Goal: Task Accomplishment & Management: Use online tool/utility

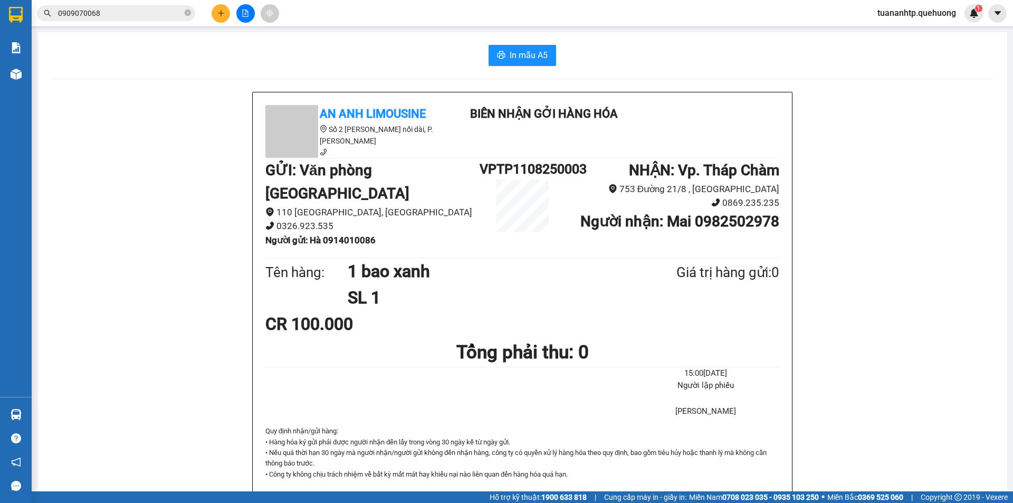
click at [222, 17] on button at bounding box center [221, 13] width 18 height 18
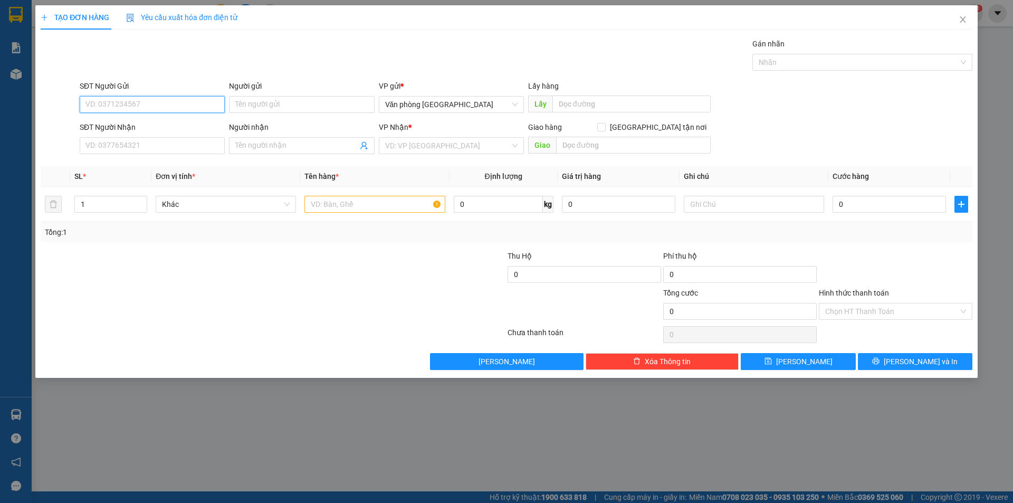
click at [174, 108] on input "SĐT Người Gửi" at bounding box center [152, 104] width 145 height 17
drag, startPoint x: 254, startPoint y: 102, endPoint x: 260, endPoint y: 102, distance: 5.8
click at [257, 102] on input "Người gửi" at bounding box center [301, 104] width 145 height 17
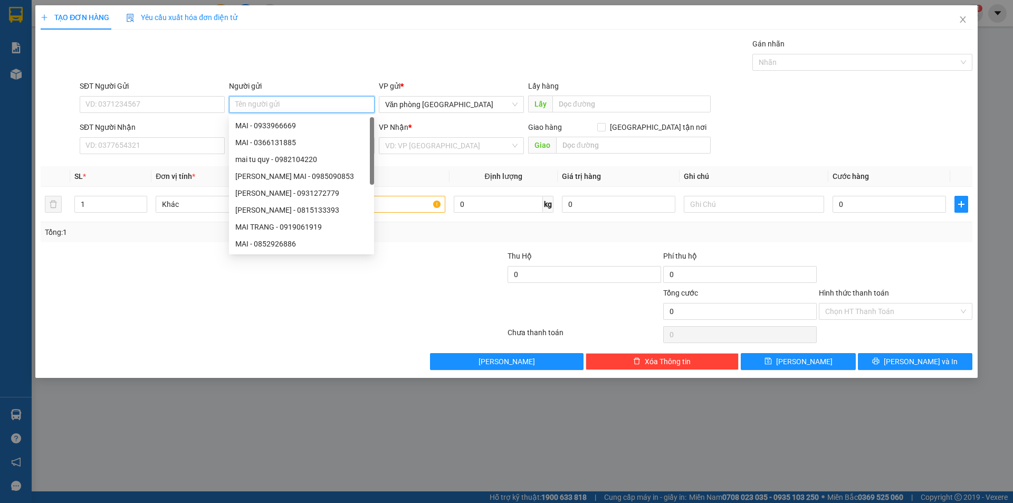
type input "L"
type input "C Liên"
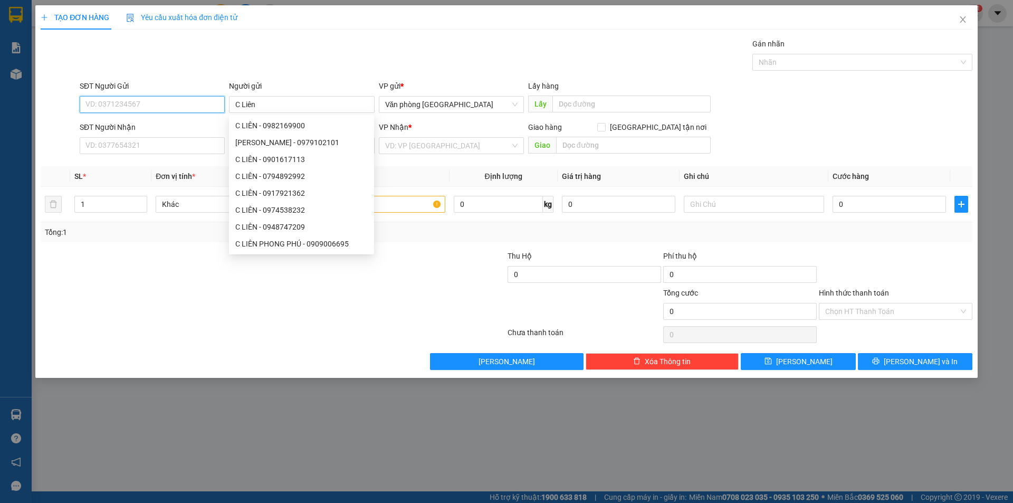
click at [143, 106] on input "SĐT Người Gửi" at bounding box center [152, 104] width 145 height 17
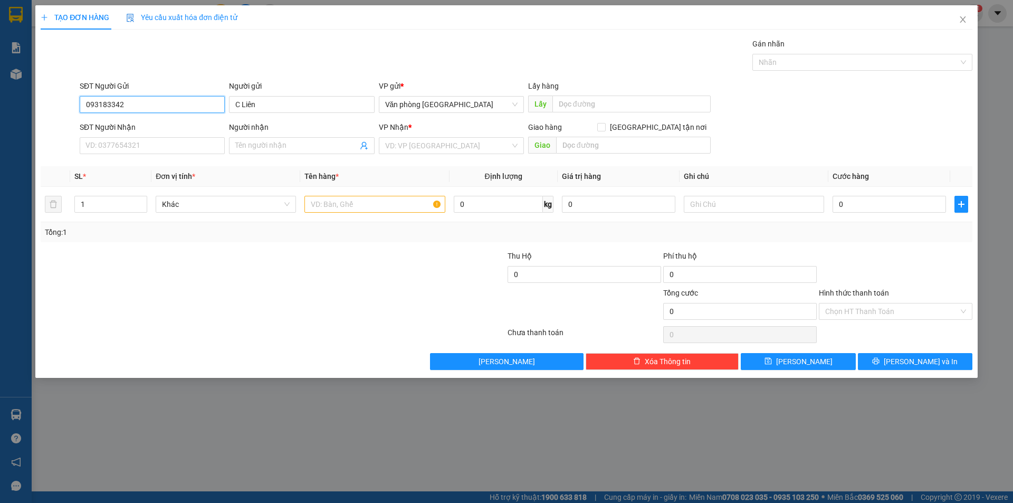
click at [114, 104] on input "093183342" at bounding box center [152, 104] width 145 height 17
click at [123, 105] on input "09318342" at bounding box center [152, 104] width 145 height 17
type input "0931834260"
click at [150, 150] on input "SĐT Người Nhận" at bounding box center [152, 145] width 145 height 17
click at [260, 145] on input "Người nhận" at bounding box center [296, 146] width 122 height 12
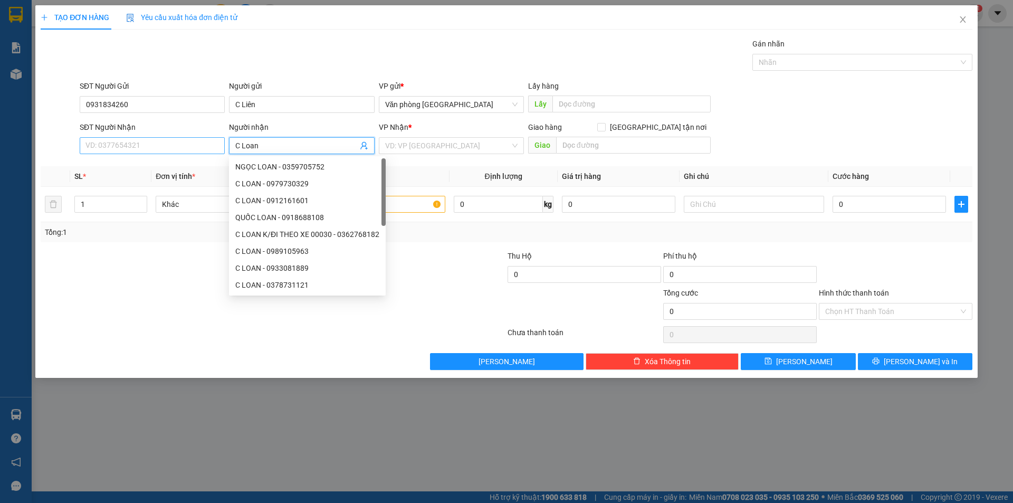
type input "C Loan"
click at [137, 138] on input "SĐT Người Nhận" at bounding box center [152, 145] width 145 height 17
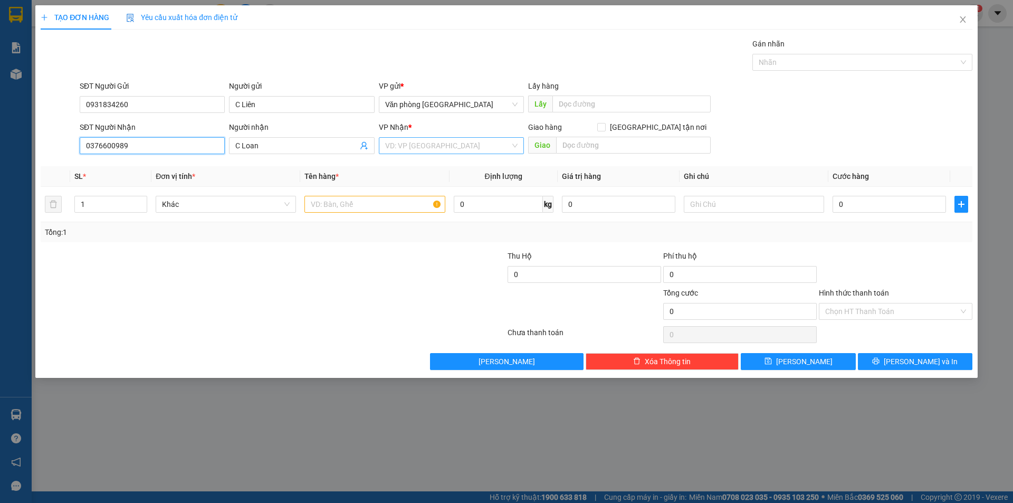
type input "0376600989"
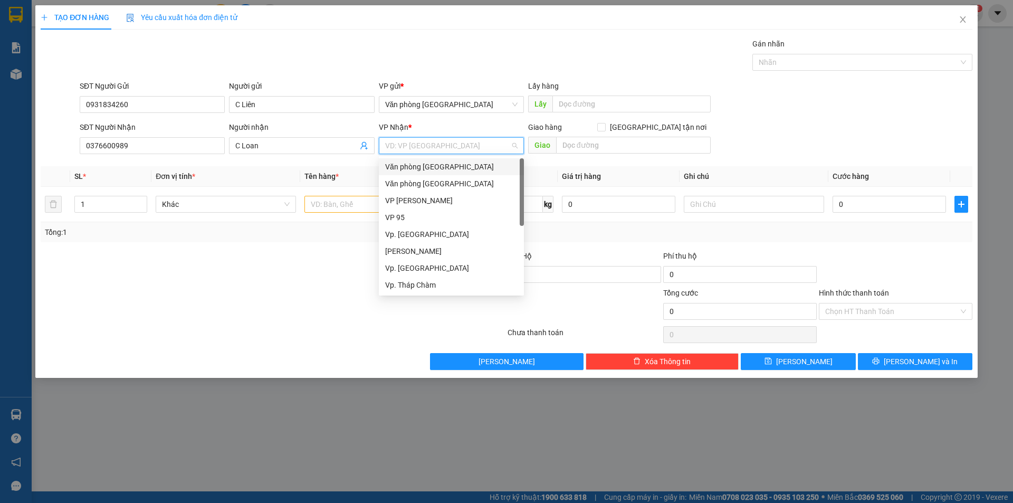
click at [452, 143] on input "search" at bounding box center [447, 146] width 125 height 16
click at [417, 268] on div "Vp. [GEOGRAPHIC_DATA]" at bounding box center [451, 268] width 132 height 12
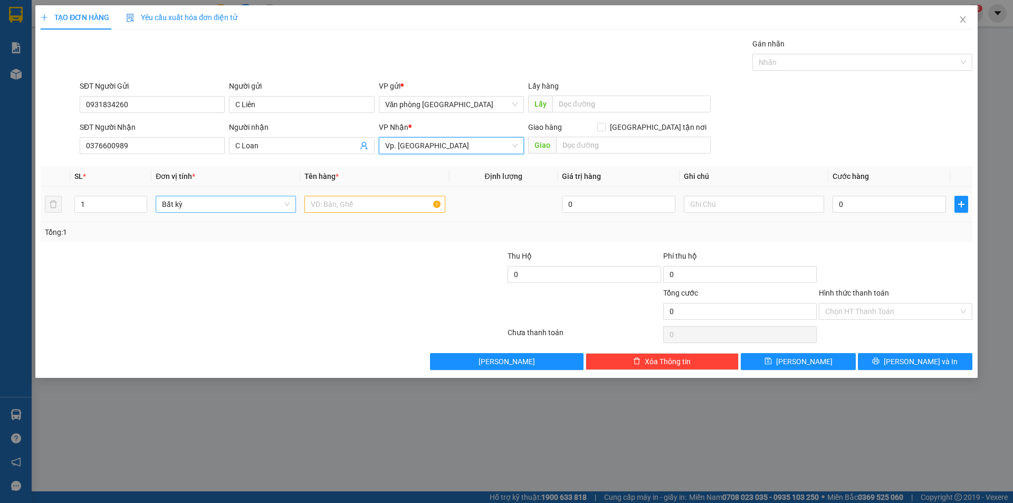
click at [232, 210] on span "Bất kỳ" at bounding box center [226, 204] width 128 height 16
click at [328, 205] on input "text" at bounding box center [374, 204] width 140 height 17
type input "1 hộp giấy xanh"
click at [859, 206] on input "0" at bounding box center [888, 204] width 113 height 17
type input "4"
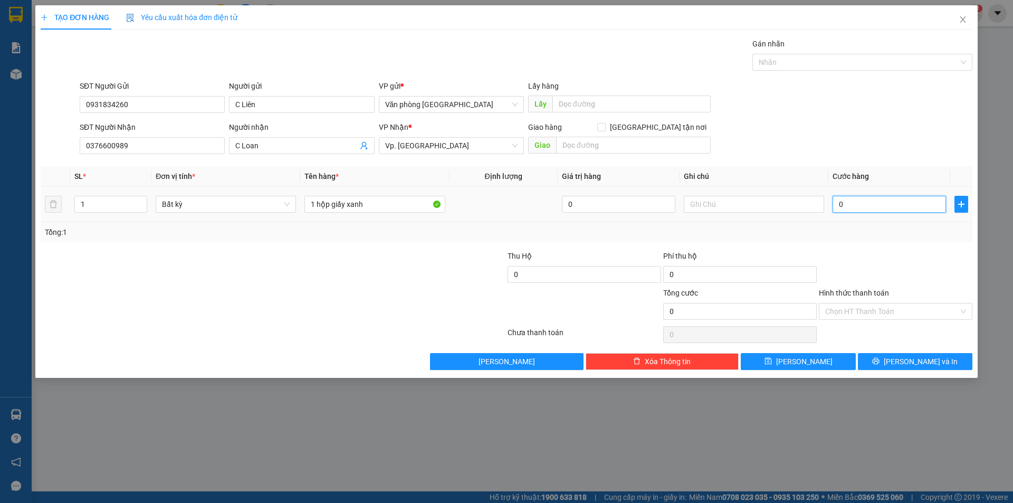
type input "4"
type input "40"
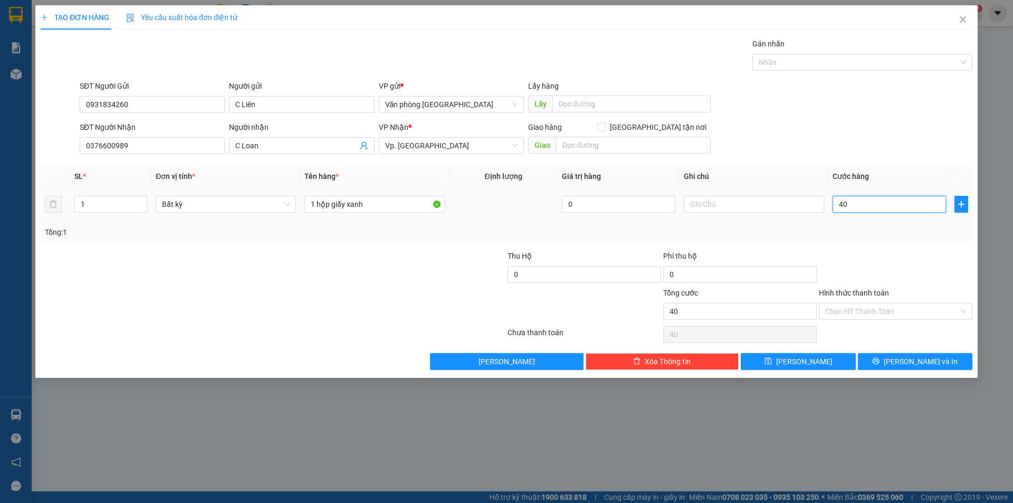
type input "400"
type input "4.000"
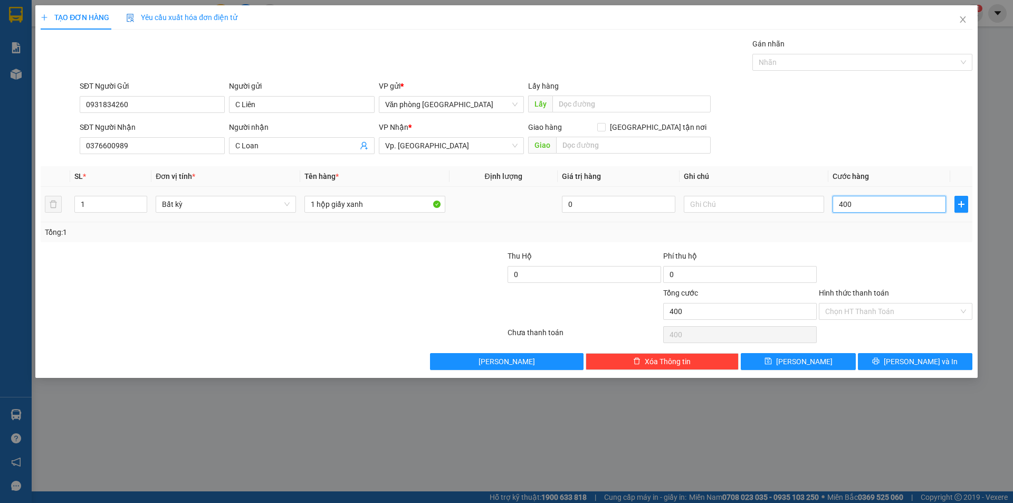
type input "4.000"
type input "40.000"
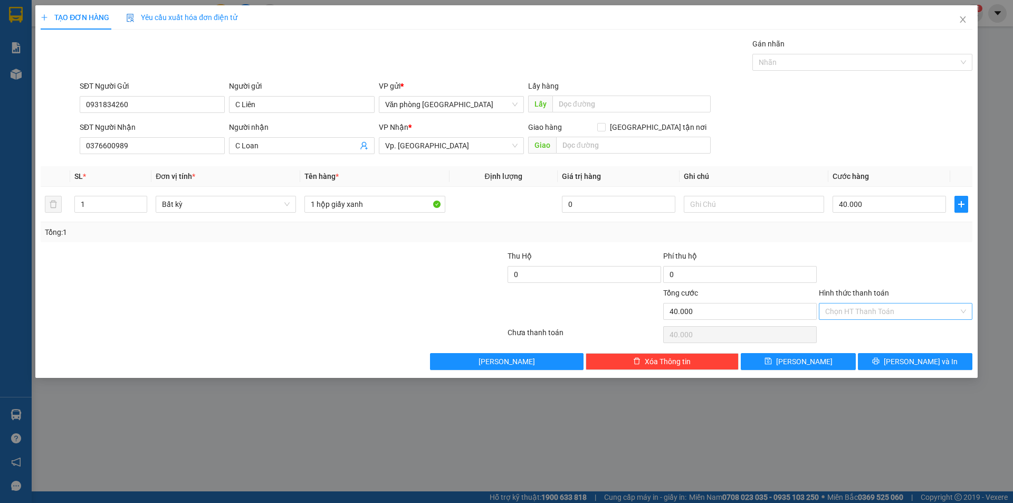
click at [848, 309] on input "Hình thức thanh toán" at bounding box center [891, 311] width 133 height 16
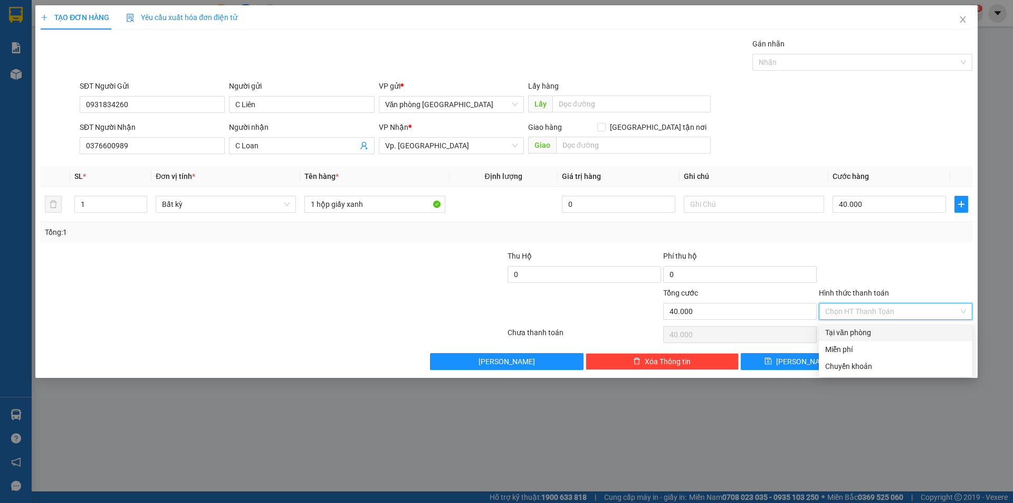
click at [852, 333] on div "Tại văn phòng" at bounding box center [895, 332] width 141 height 12
type input "0"
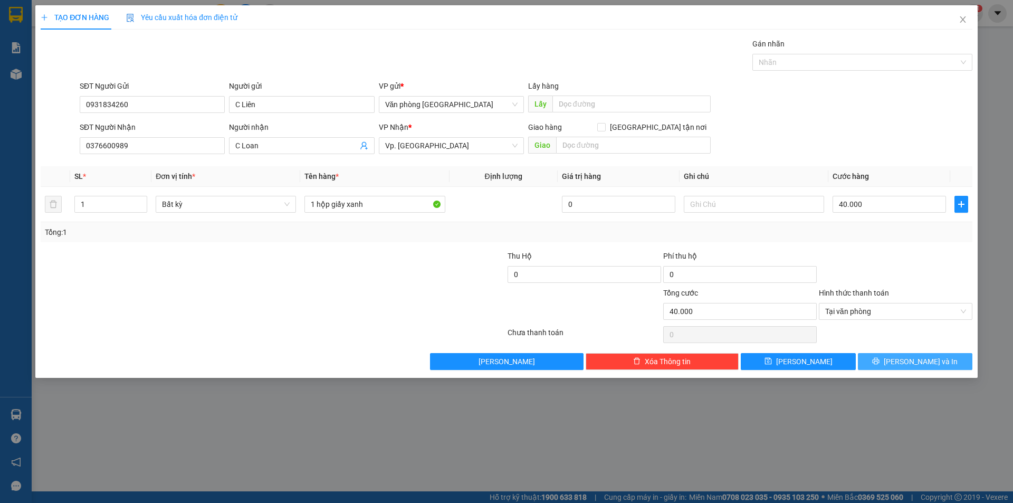
click at [907, 361] on span "[PERSON_NAME] và In" at bounding box center [920, 362] width 74 height 12
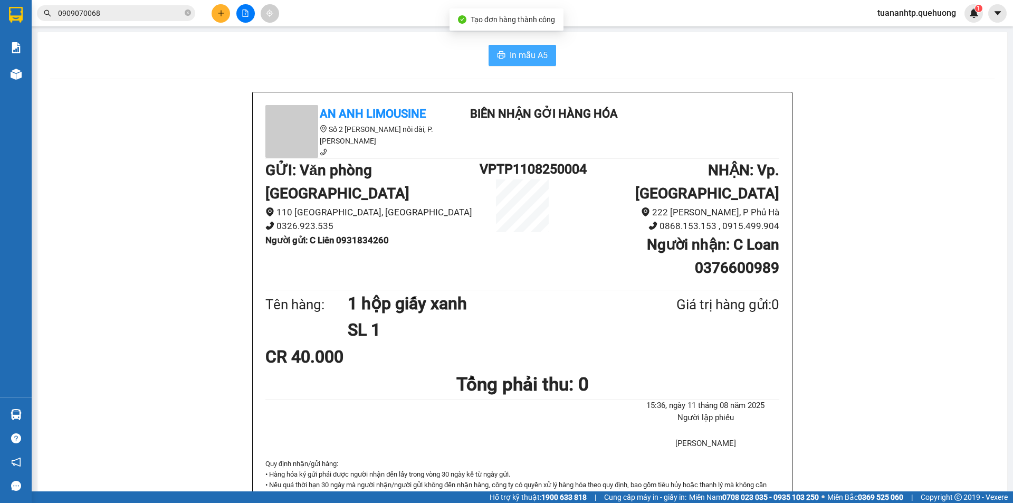
click at [530, 64] on button "In mẫu A5" at bounding box center [522, 55] width 68 height 21
click at [217, 12] on icon "plus" at bounding box center [220, 12] width 7 height 7
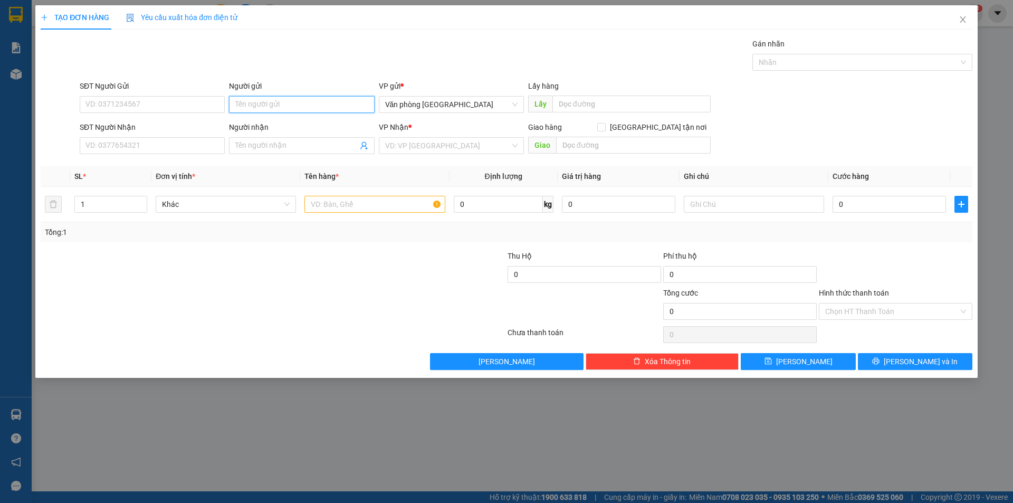
click at [279, 109] on input "Người gửi" at bounding box center [301, 104] width 145 height 17
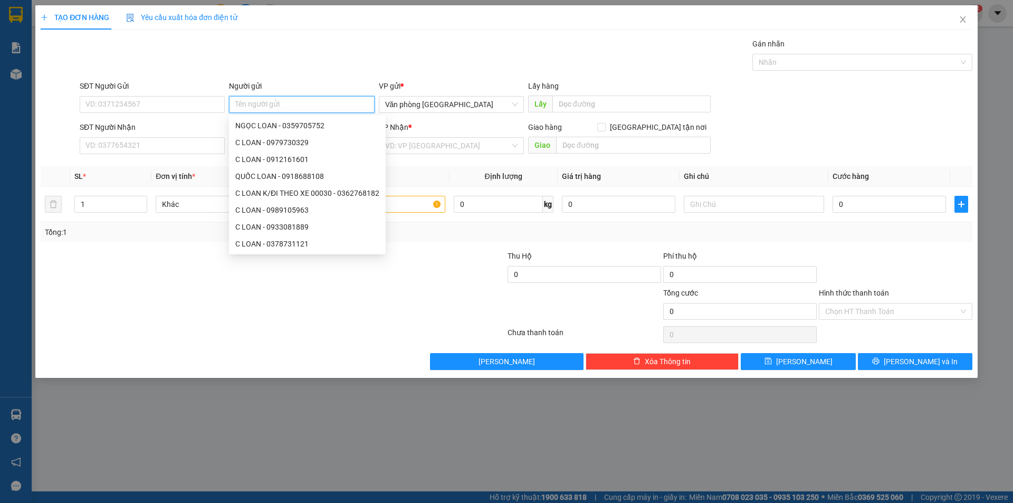
type input "U"
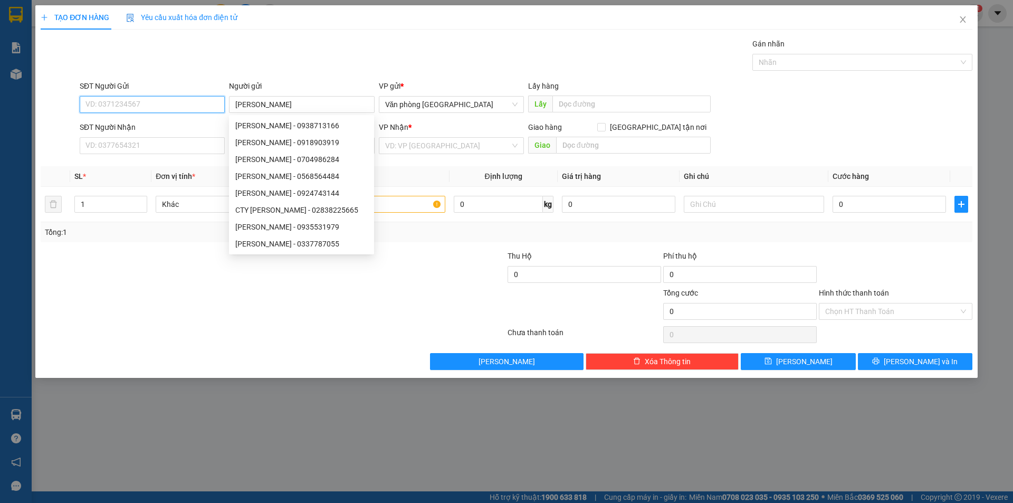
click at [168, 110] on input "SĐT Người Gửi" at bounding box center [152, 104] width 145 height 17
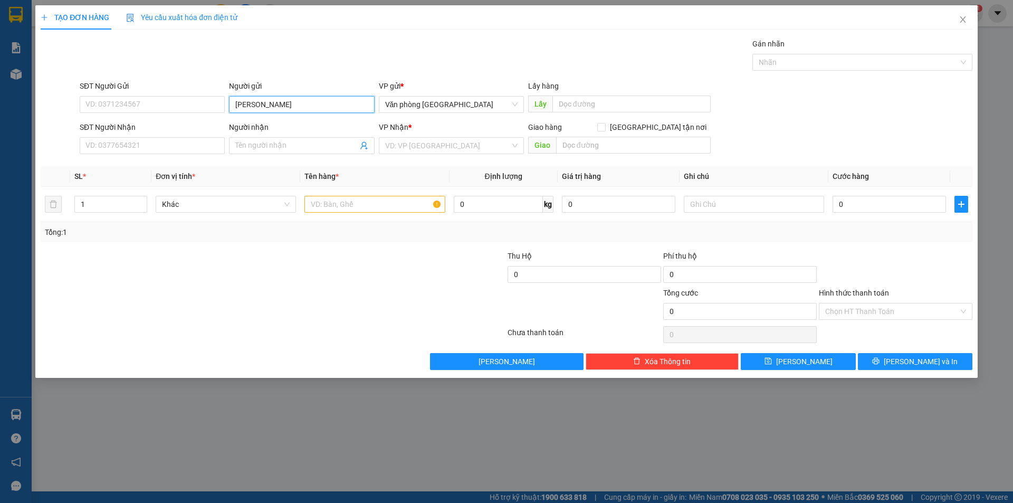
click at [291, 105] on input "Kim Phuong" at bounding box center [301, 104] width 145 height 17
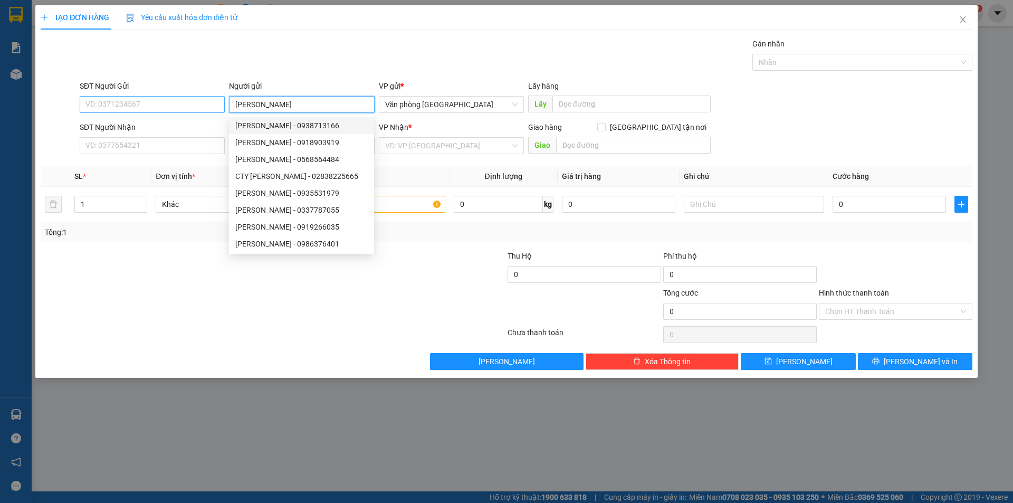
type input "[PERSON_NAME]"
drag, startPoint x: 149, startPoint y: 104, endPoint x: 152, endPoint y: 97, distance: 7.8
click at [150, 104] on input "SĐT Người Gửi" at bounding box center [152, 104] width 145 height 17
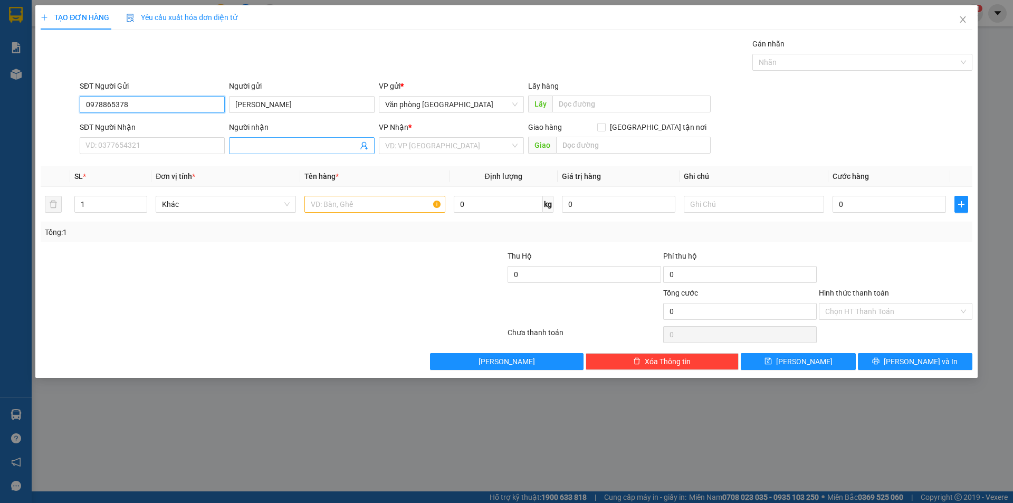
type input "0978865378"
drag, startPoint x: 268, startPoint y: 143, endPoint x: 272, endPoint y: 139, distance: 5.6
click at [268, 143] on input "Người nhận" at bounding box center [296, 146] width 122 height 12
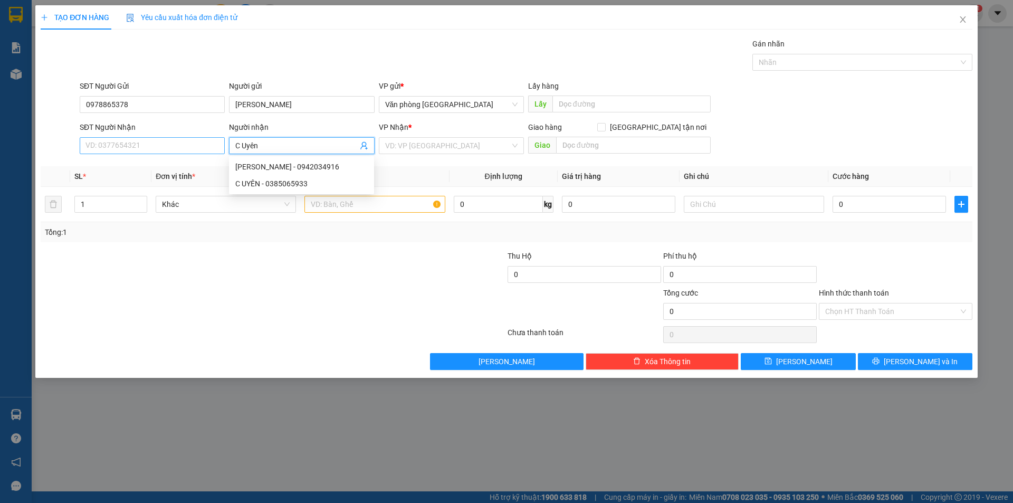
type input "C Uyên"
click at [120, 147] on input "SĐT Người Nhận" at bounding box center [152, 145] width 145 height 17
type input "0785742410"
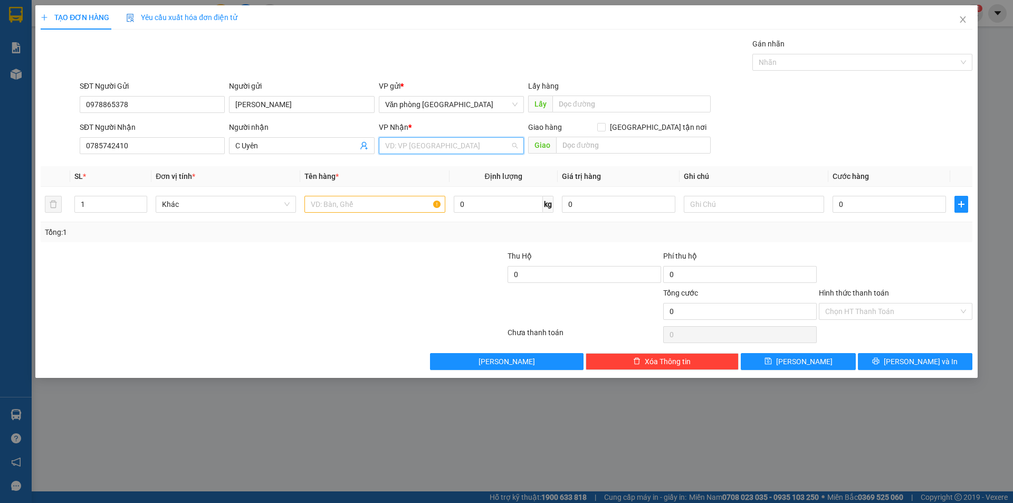
click at [457, 148] on input "search" at bounding box center [447, 146] width 125 height 16
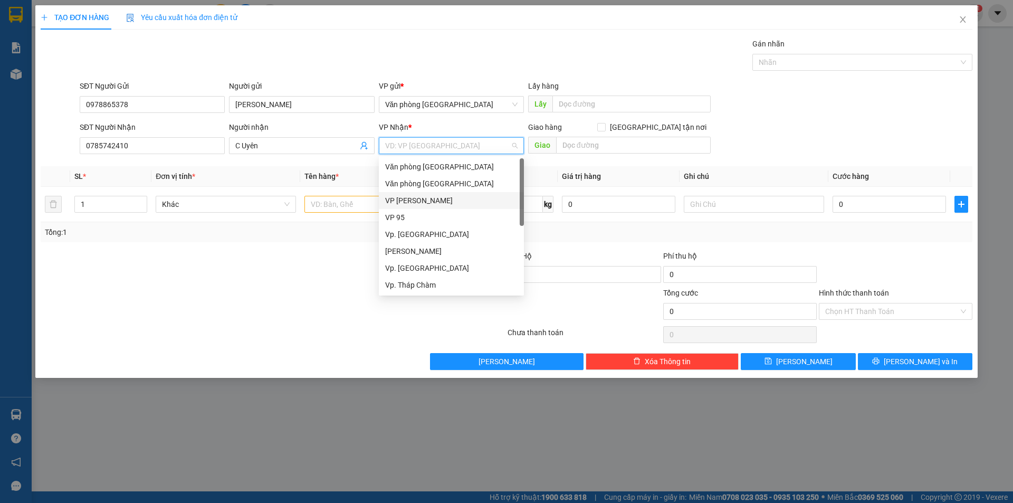
scroll to position [84, 0]
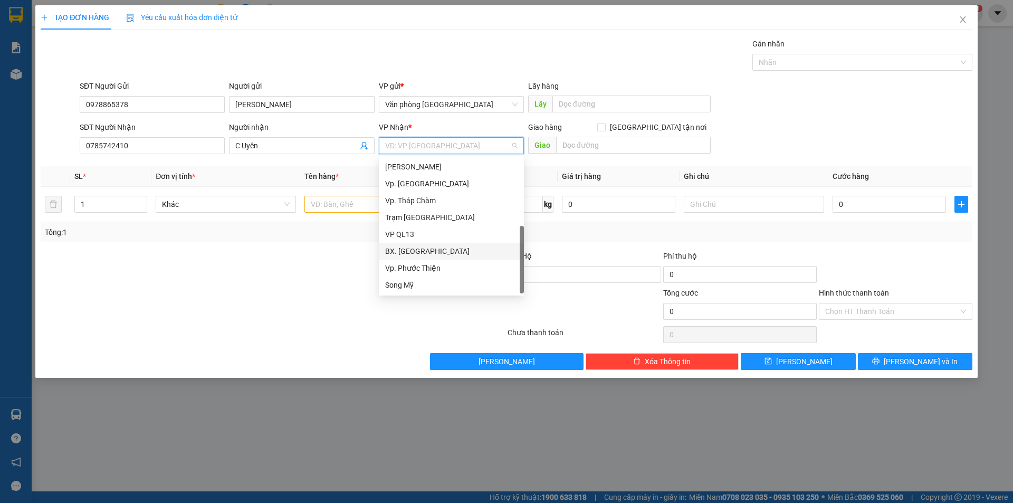
click at [436, 254] on div "BX. [GEOGRAPHIC_DATA]" at bounding box center [451, 251] width 132 height 12
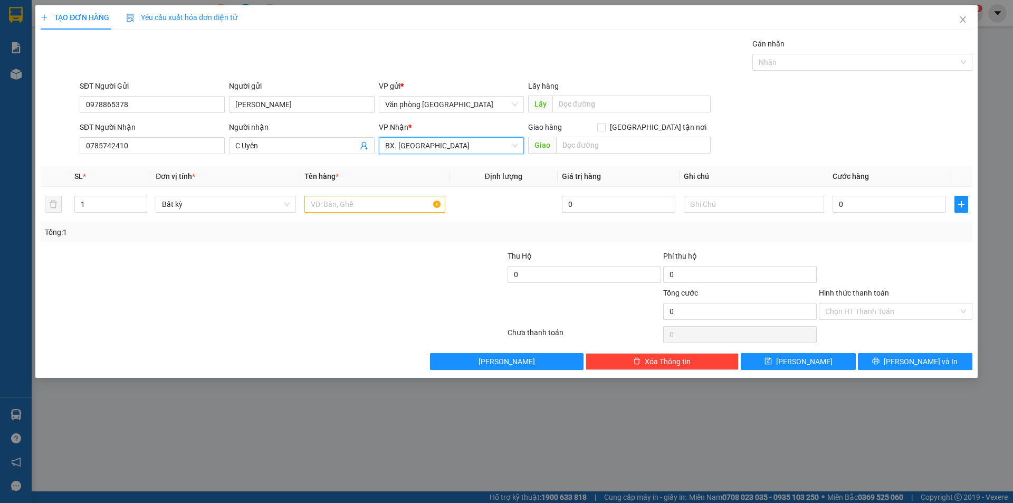
click at [433, 149] on span "BX. [GEOGRAPHIC_DATA]" at bounding box center [451, 146] width 132 height 16
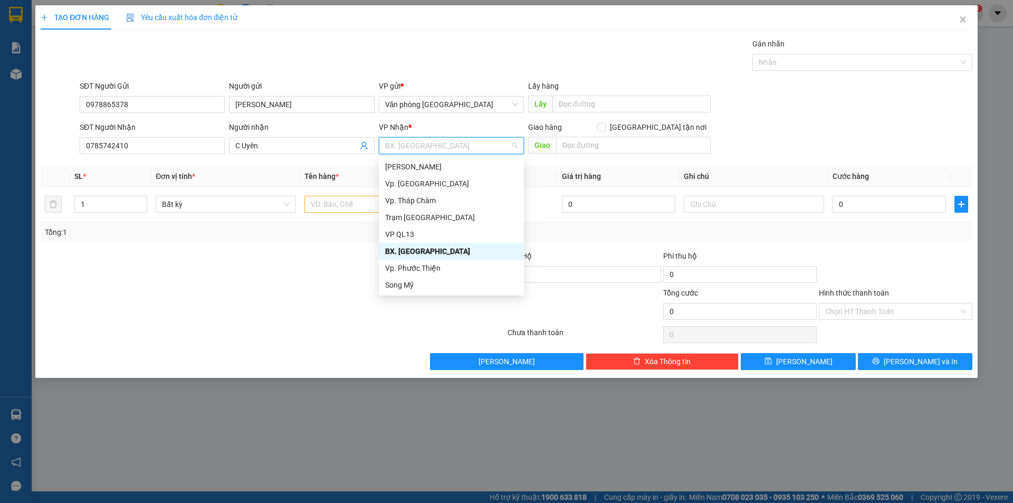
scroll to position [0, 0]
click at [415, 144] on span "BX. [GEOGRAPHIC_DATA]" at bounding box center [451, 146] width 132 height 16
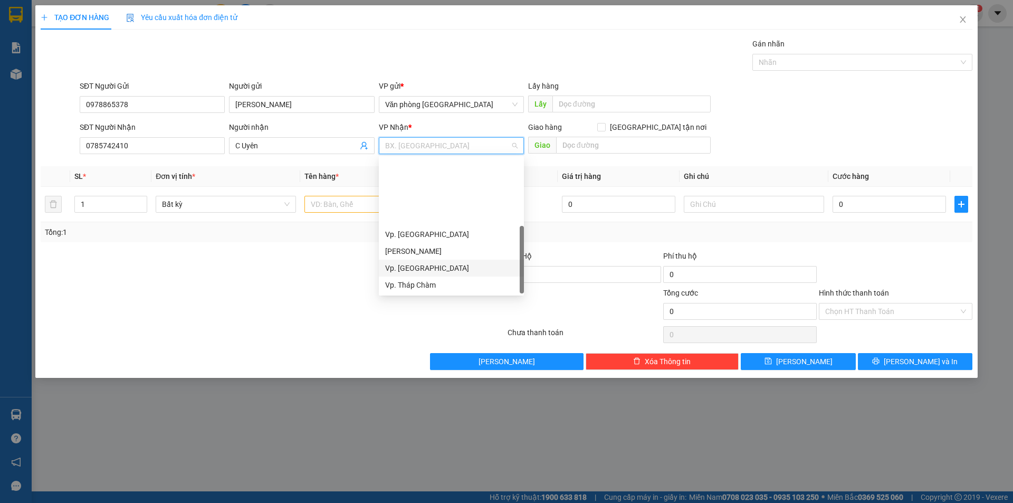
scroll to position [84, 0]
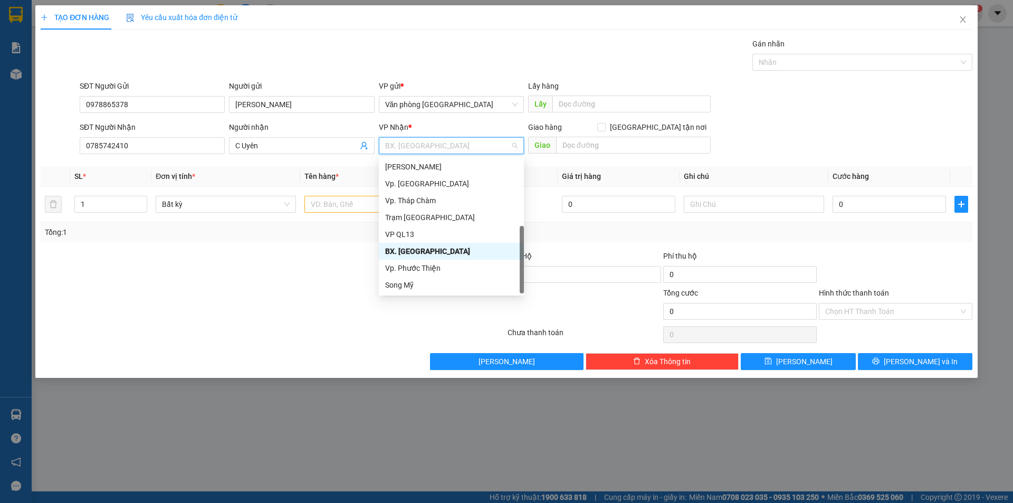
click at [414, 253] on div "BX. [GEOGRAPHIC_DATA]" at bounding box center [451, 251] width 132 height 12
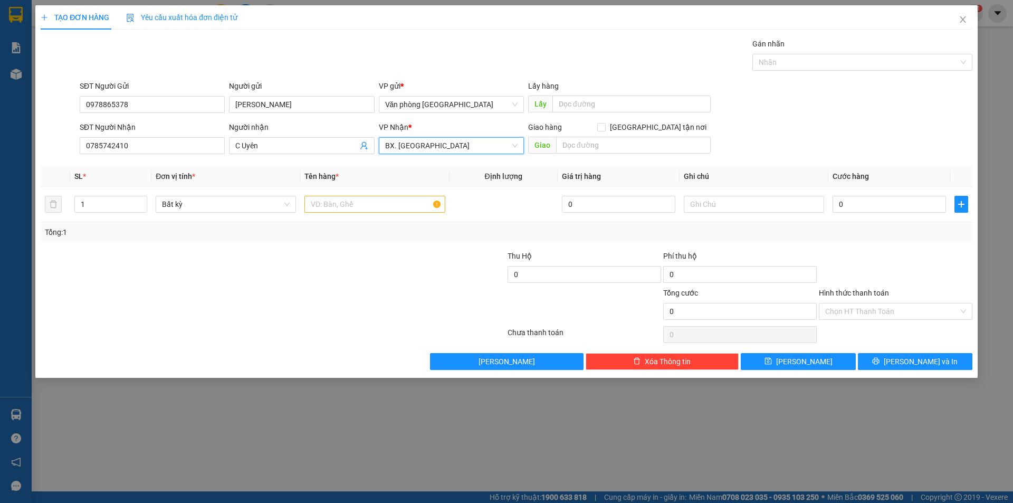
drag, startPoint x: 395, startPoint y: 145, endPoint x: 381, endPoint y: 150, distance: 15.2
click at [381, 150] on div "BX. [GEOGRAPHIC_DATA]" at bounding box center [451, 145] width 145 height 17
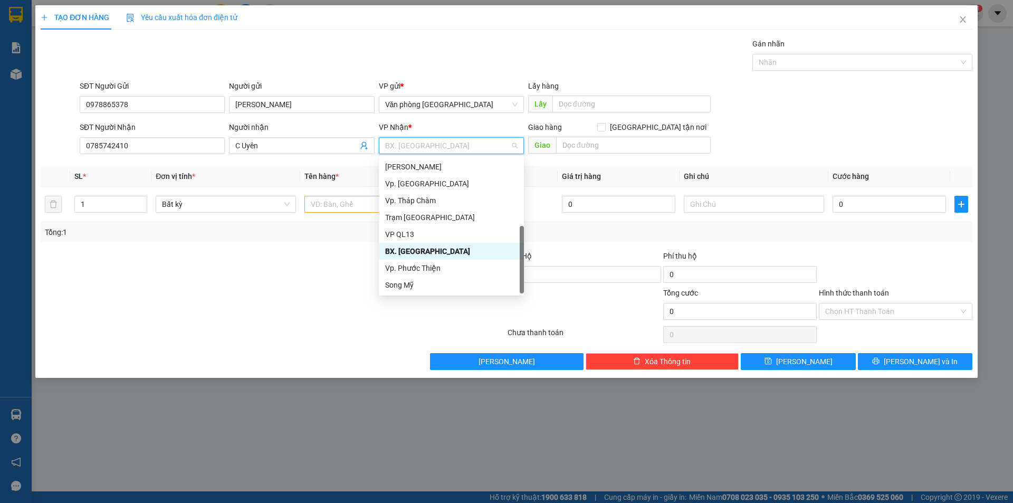
click at [392, 145] on span "BX. [GEOGRAPHIC_DATA]" at bounding box center [451, 146] width 132 height 16
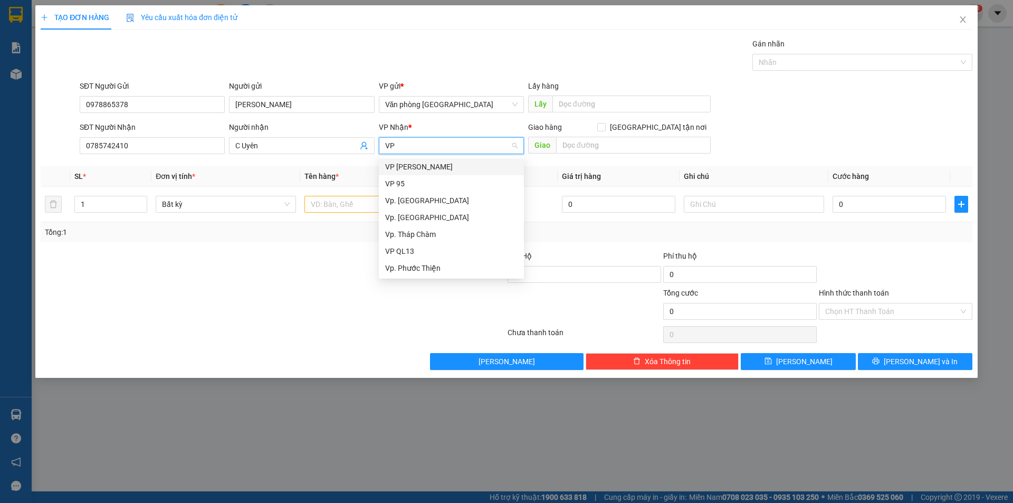
scroll to position [0, 0]
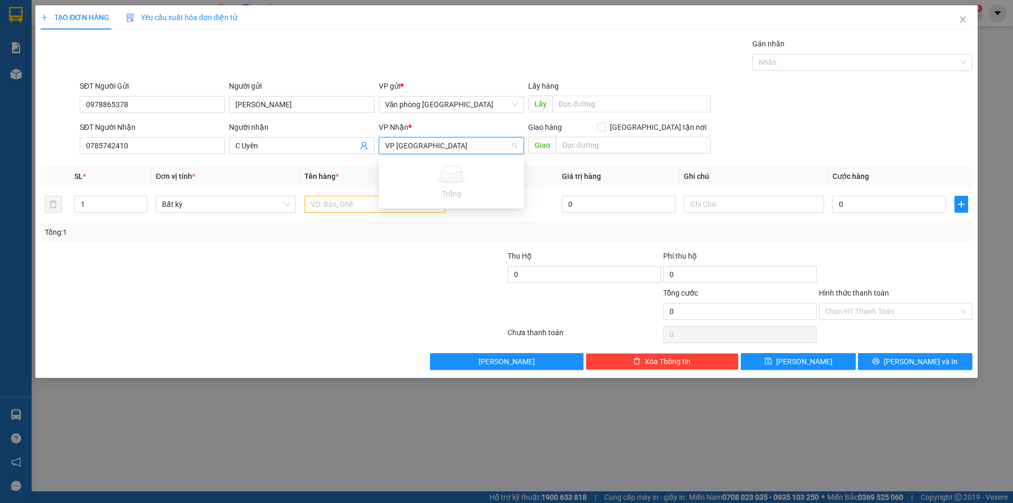
type input "VP Ninh Sơn"
click at [804, 123] on div "SĐT Người Nhận 0785742410 Người nhận C Uyên VP Nhận * Giao hàng Giao tận nơi Gi…" at bounding box center [526, 139] width 897 height 37
click at [882, 204] on input "0" at bounding box center [888, 204] width 113 height 17
type input "1"
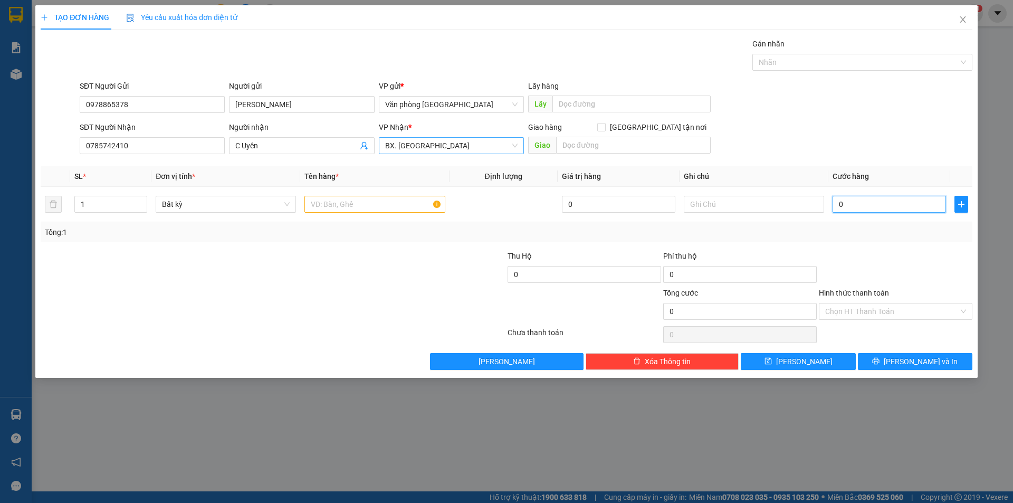
type input "1"
type input "14"
type input "140"
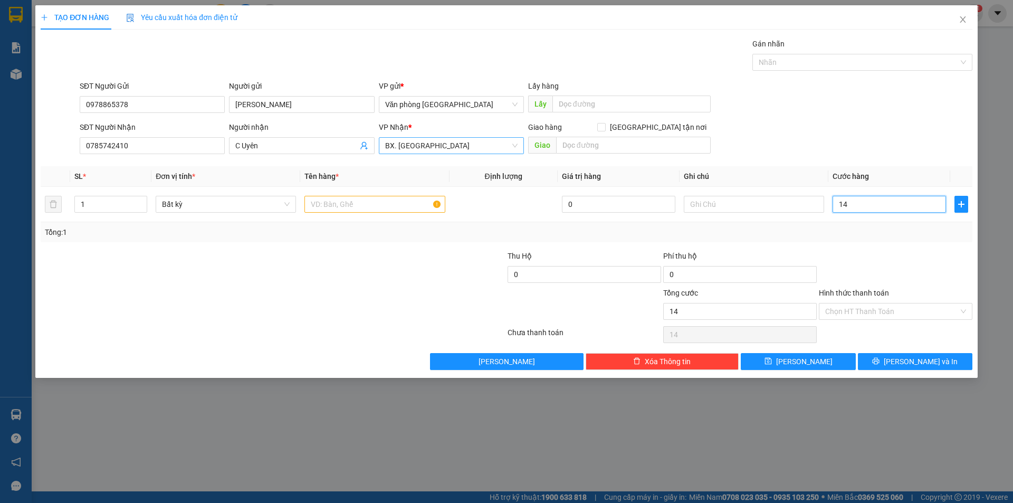
type input "140"
type input "1.400"
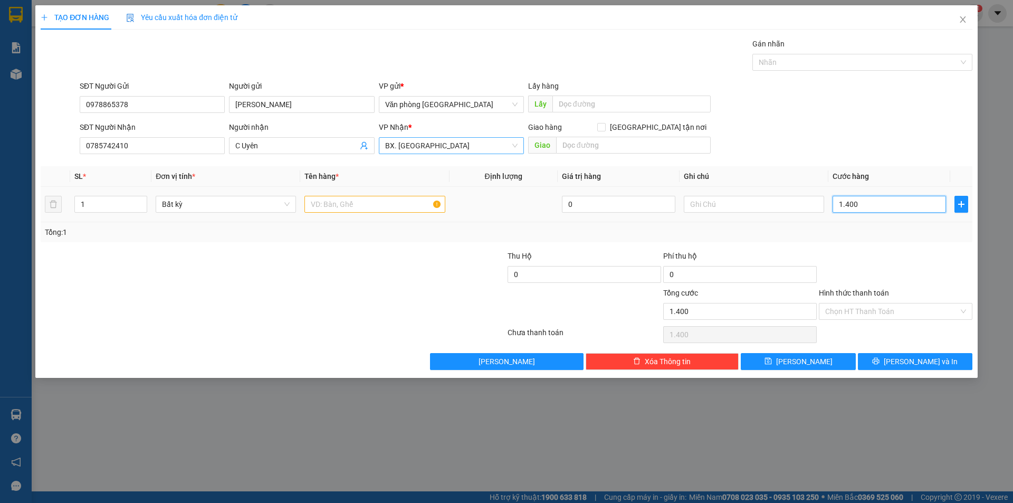
drag, startPoint x: 858, startPoint y: 202, endPoint x: 779, endPoint y: 222, distance: 81.5
click at [779, 222] on tr "1 Bất kỳ 0 1.400" at bounding box center [506, 204] width 931 height 35
type input "1"
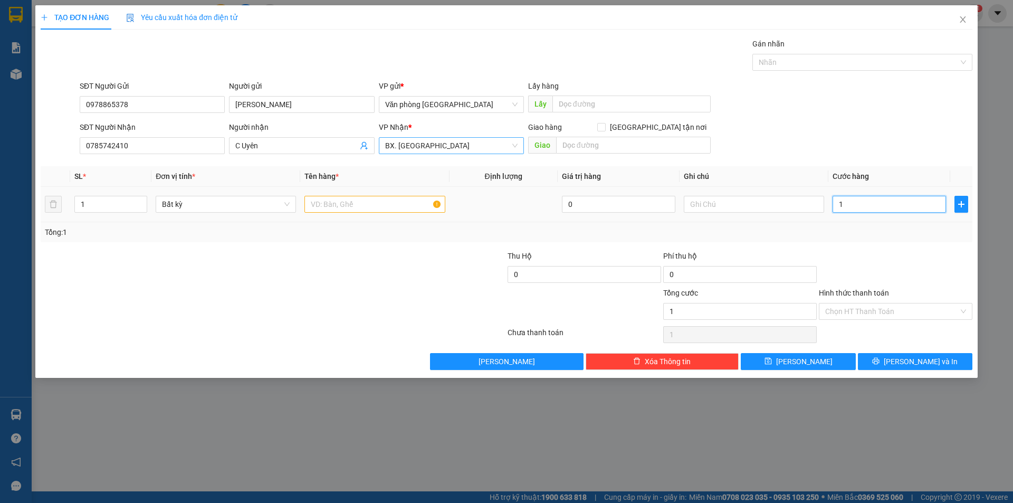
type input "12"
type input "120"
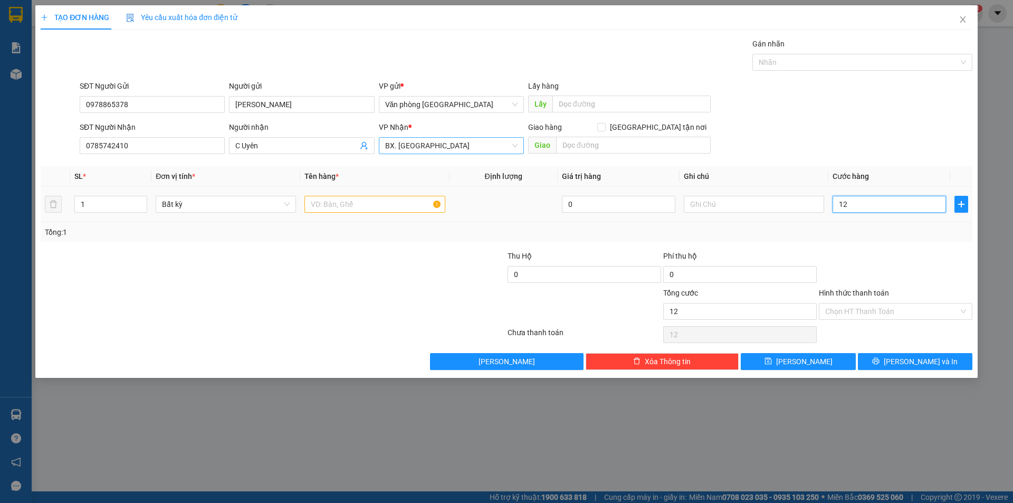
type input "120"
type input "1.200"
type input "12.000"
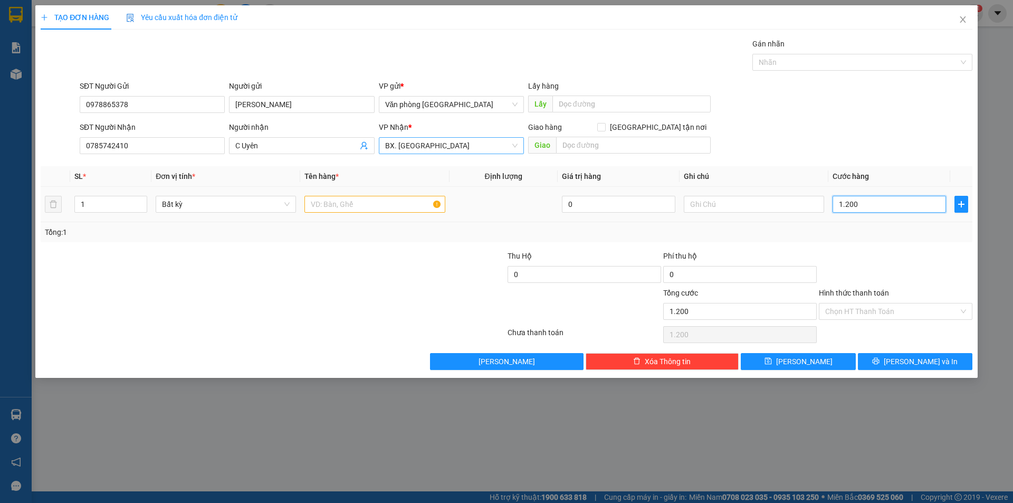
type input "12.000"
type input "120.000"
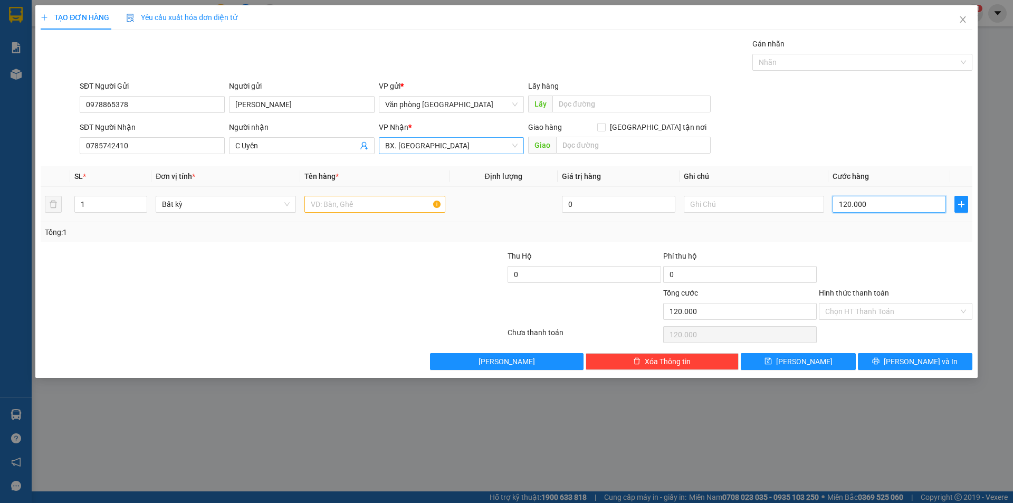
type input "120.000"
click at [349, 204] on input "text" at bounding box center [374, 204] width 140 height 17
click at [353, 201] on input "2 cục hàng ( 1 đen + 1 đỏ)" at bounding box center [374, 204] width 140 height 17
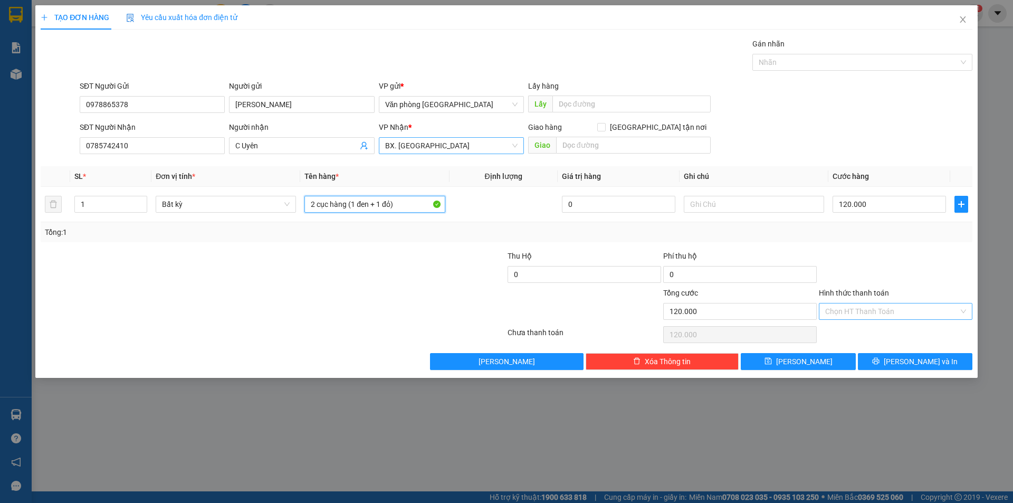
type input "2 cục hàng (1 đen + 1 đỏ)"
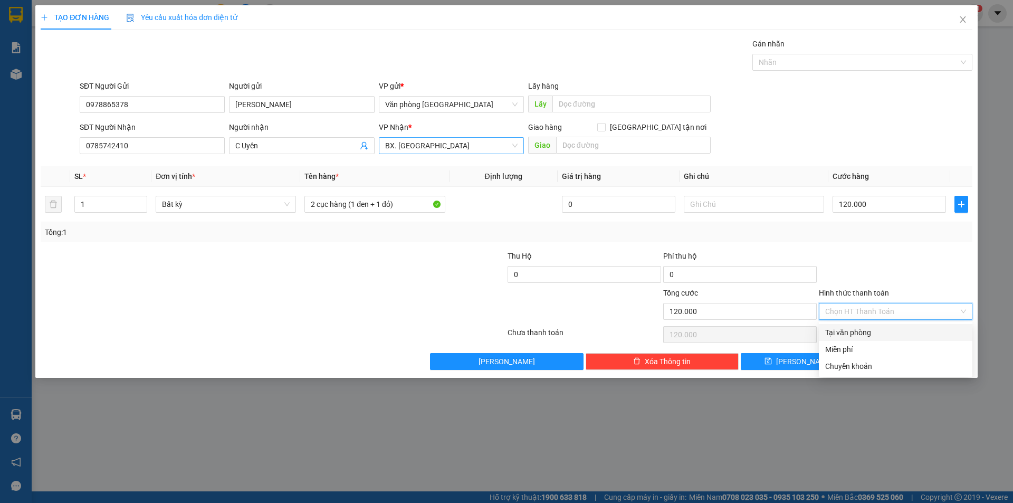
click at [850, 308] on input "Hình thức thanh toán" at bounding box center [891, 311] width 133 height 16
click at [855, 334] on div "Tại văn phòng" at bounding box center [895, 332] width 141 height 12
type input "0"
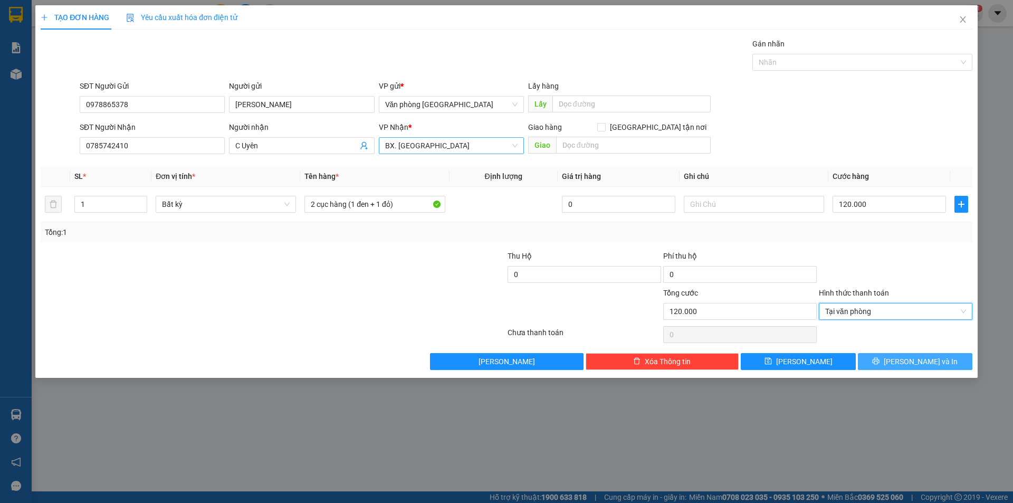
click at [928, 358] on span "[PERSON_NAME] và In" at bounding box center [920, 362] width 74 height 12
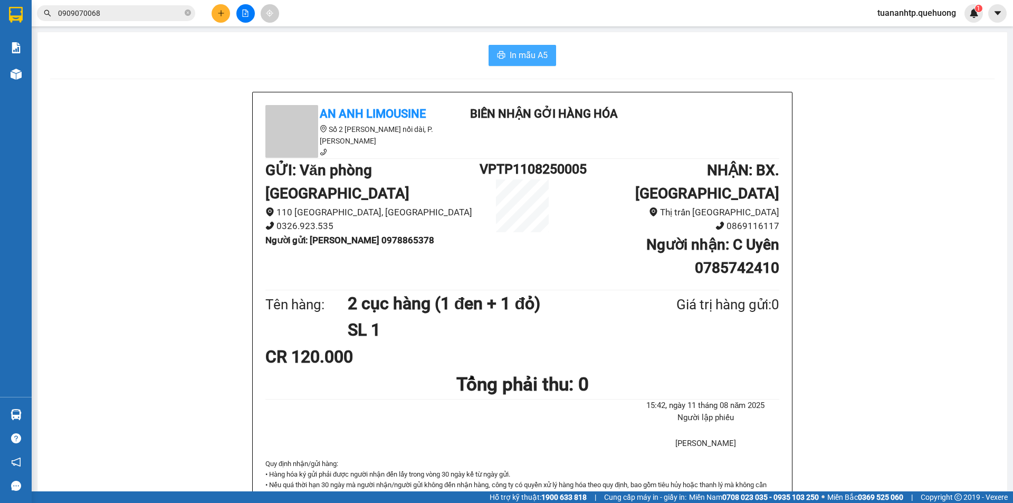
click at [503, 52] on button "In mẫu A5" at bounding box center [522, 55] width 68 height 21
click at [220, 13] on icon "plus" at bounding box center [220, 12] width 7 height 7
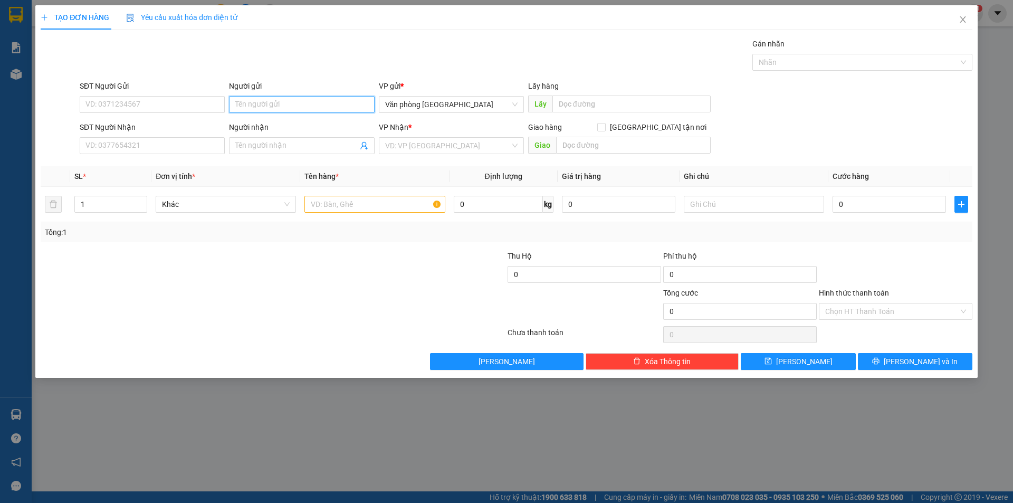
click at [246, 105] on input "Người gửi" at bounding box center [301, 104] width 145 height 17
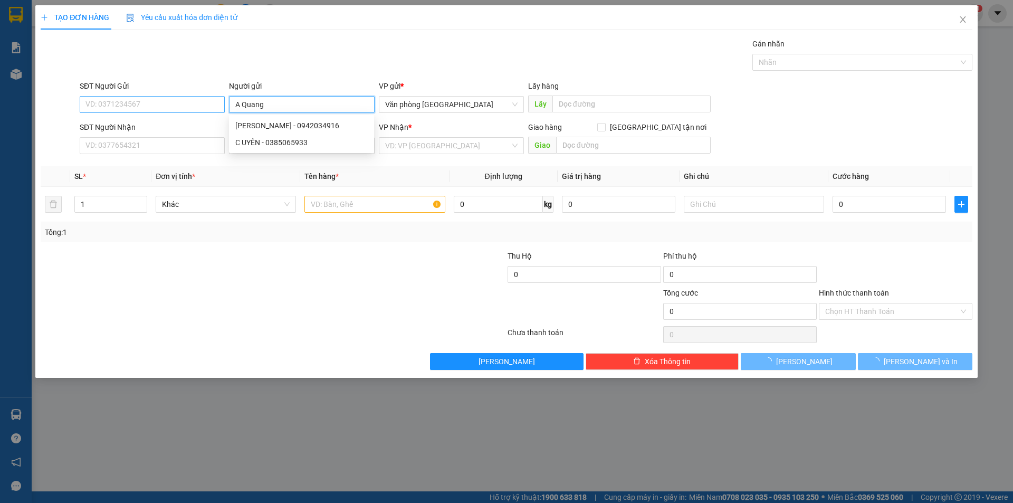
type input "A Quang"
drag, startPoint x: 125, startPoint y: 108, endPoint x: 131, endPoint y: 101, distance: 9.4
click at [128, 103] on input "SĐT Người Gửi" at bounding box center [152, 104] width 145 height 17
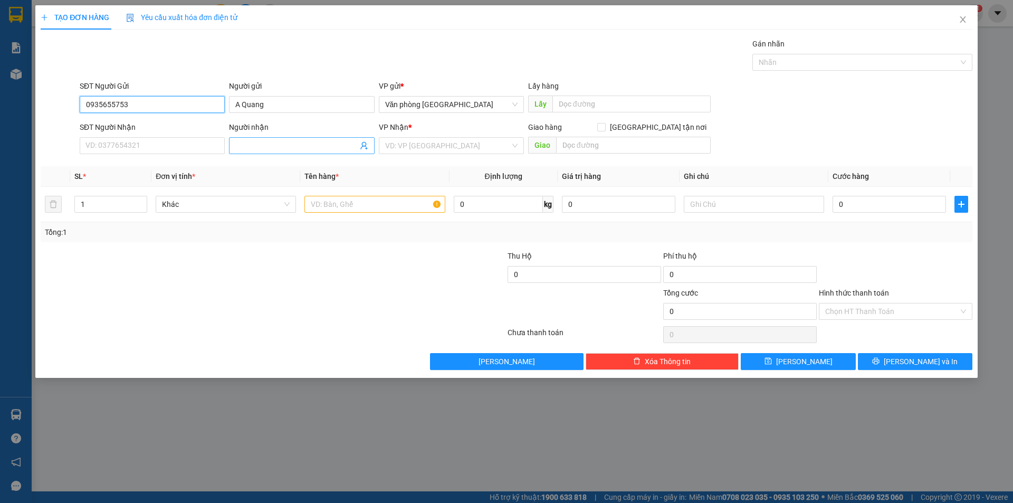
type input "0935655753"
click at [278, 147] on input "Người nhận" at bounding box center [296, 146] width 122 height 12
type input "[PERSON_NAME]"
click at [136, 145] on input "SĐT Người Nhận" at bounding box center [152, 145] width 145 height 17
type input "0918560383"
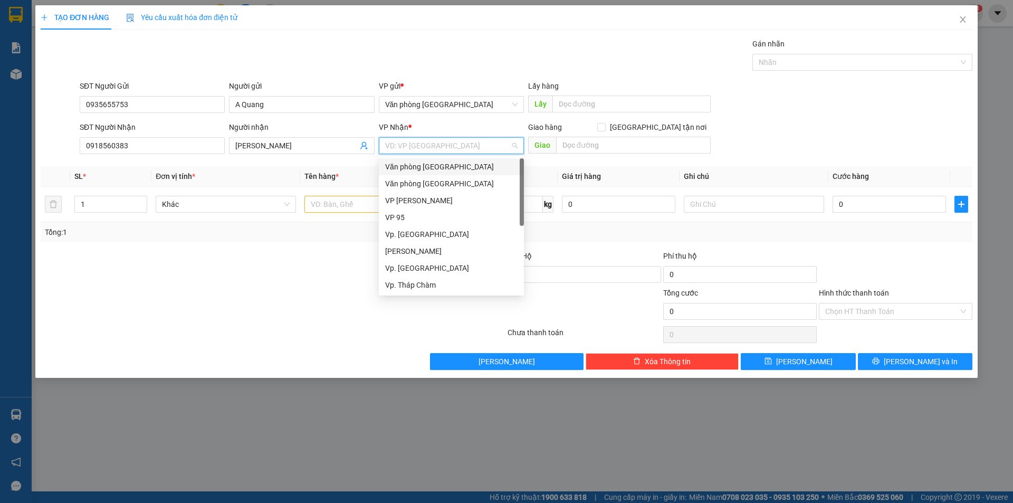
click at [469, 153] on input "search" at bounding box center [447, 146] width 125 height 16
click at [414, 270] on div "Vp. [GEOGRAPHIC_DATA]" at bounding box center [451, 268] width 132 height 12
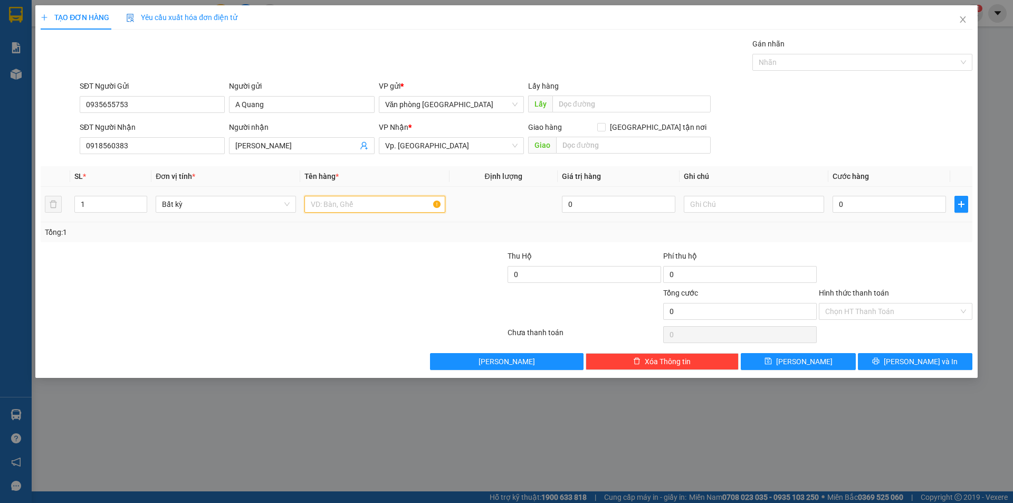
click at [350, 199] on input "text" at bounding box center [374, 204] width 140 height 17
type input "1 thùng xốp"
type input "5"
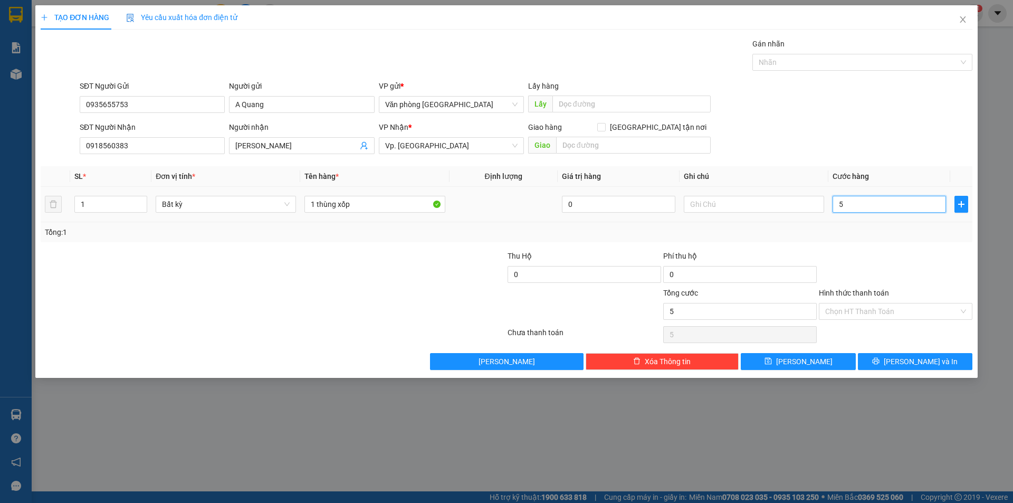
type input "50"
type input "500"
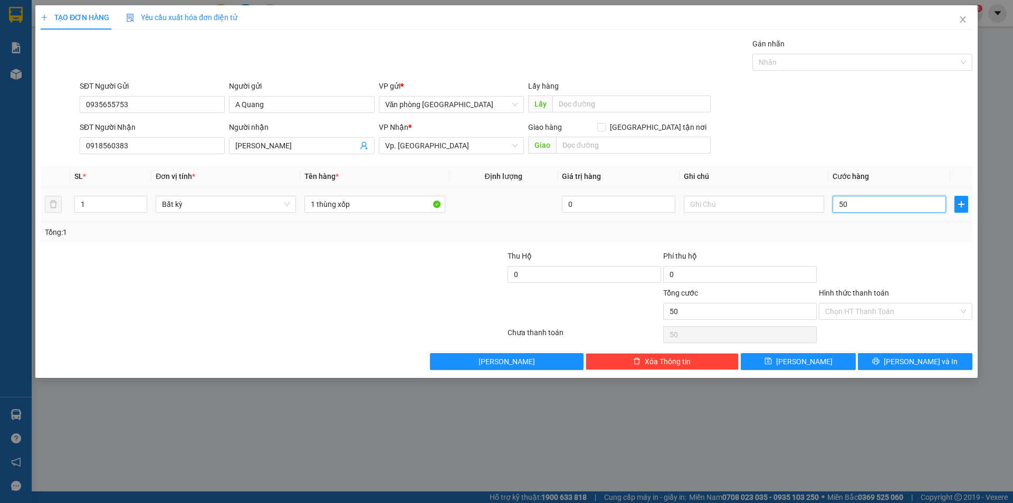
type input "500"
type input "5.000"
type input "50.000"
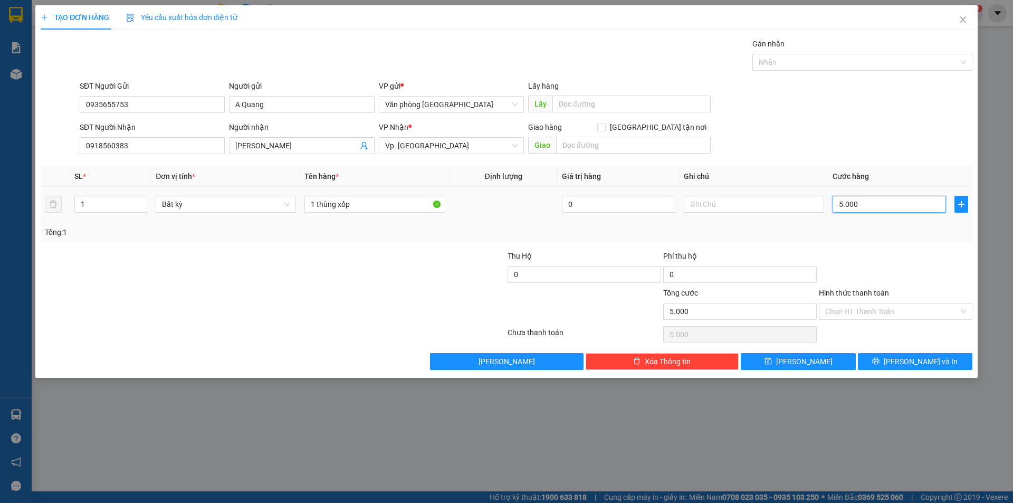
type input "50.000"
click at [853, 313] on input "Hình thức thanh toán" at bounding box center [891, 311] width 133 height 16
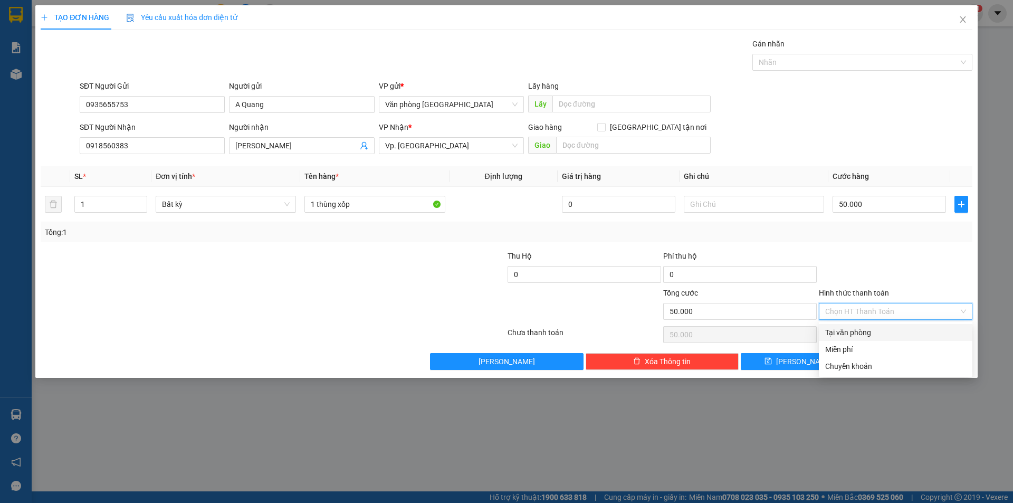
click at [853, 335] on div "Tại văn phòng" at bounding box center [895, 332] width 141 height 12
type input "0"
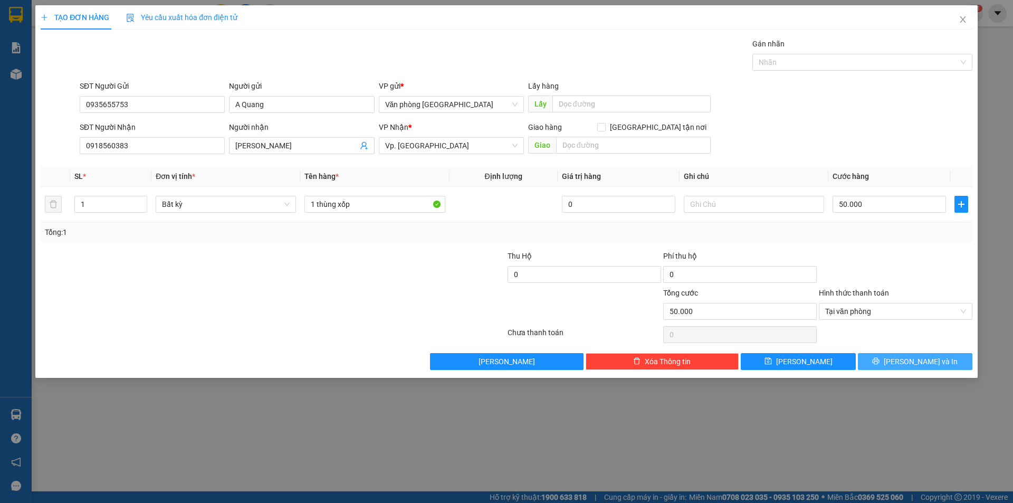
click at [908, 359] on span "[PERSON_NAME] và In" at bounding box center [920, 362] width 74 height 12
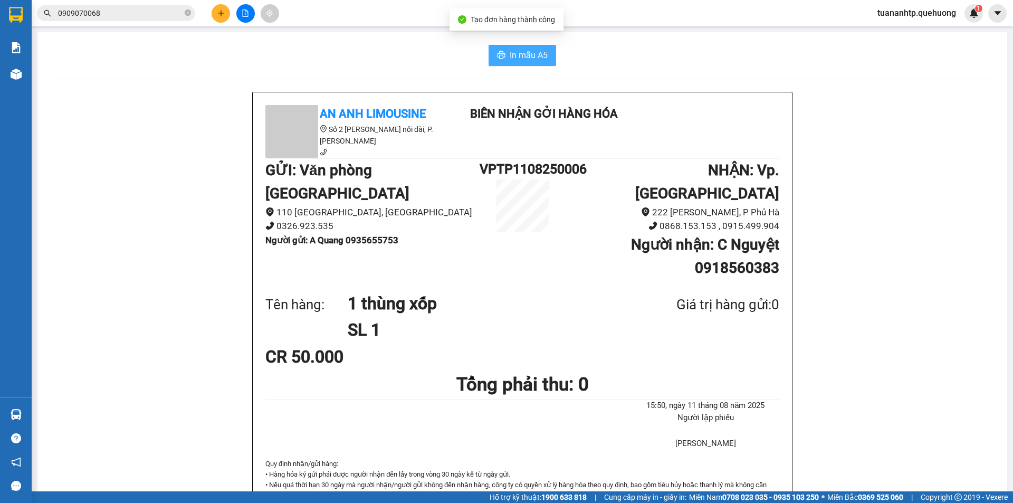
click at [514, 57] on span "In mẫu A5" at bounding box center [529, 55] width 38 height 13
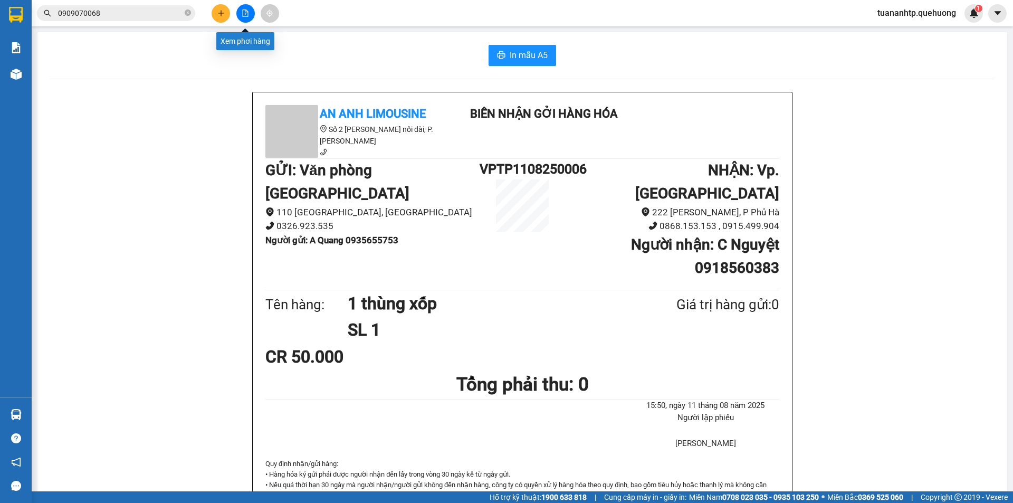
drag, startPoint x: 246, startPoint y: 13, endPoint x: 263, endPoint y: 11, distance: 17.0
click at [257, 13] on div at bounding box center [245, 13] width 79 height 18
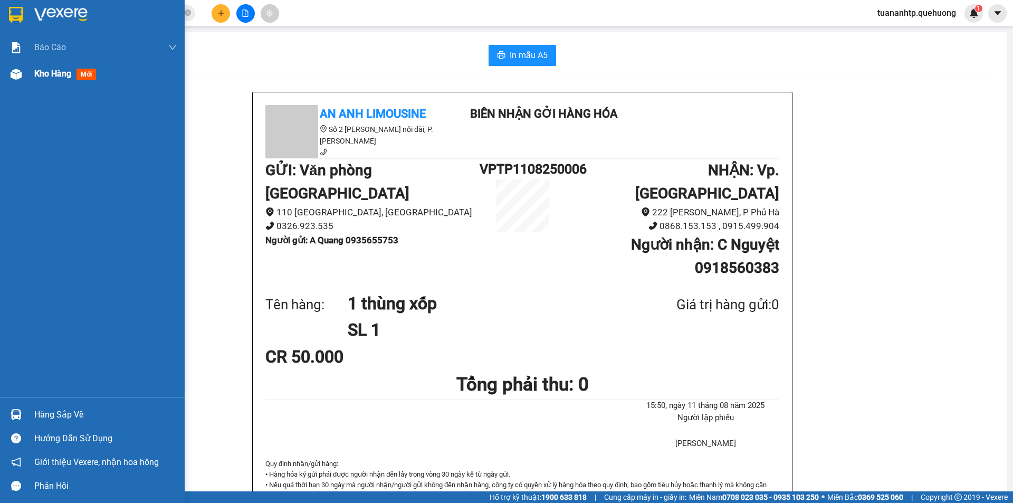
click at [13, 78] on img at bounding box center [16, 74] width 11 height 11
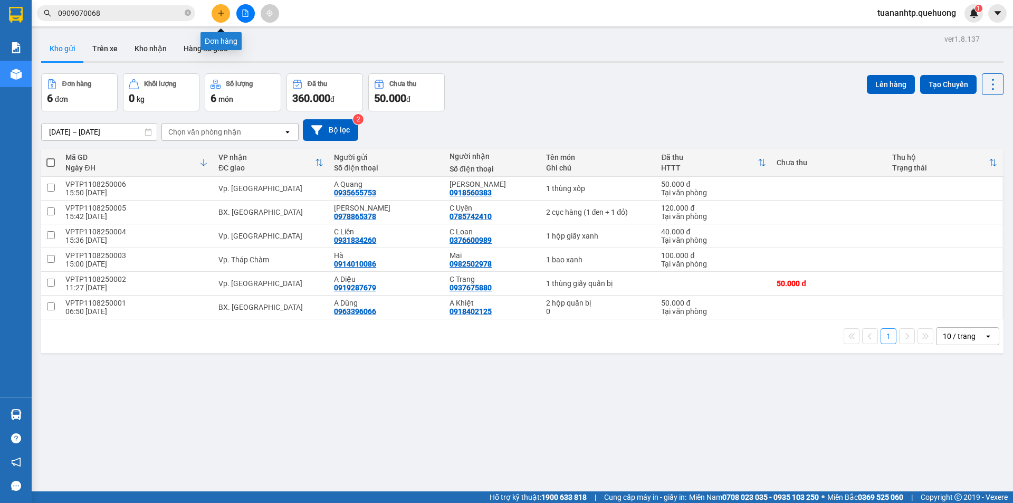
click at [222, 15] on icon "plus" at bounding box center [220, 12] width 7 height 7
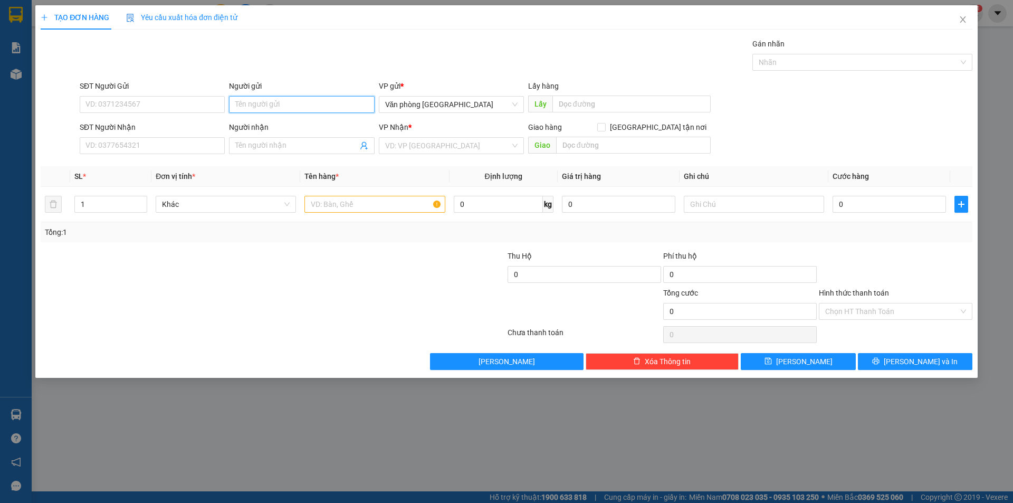
click at [274, 107] on input "Người gửi" at bounding box center [301, 104] width 145 height 17
click at [117, 105] on input "SĐT Người Gửi" at bounding box center [152, 104] width 145 height 17
type input "0915999344"
click at [290, 106] on input "Người gửi" at bounding box center [301, 104] width 145 height 17
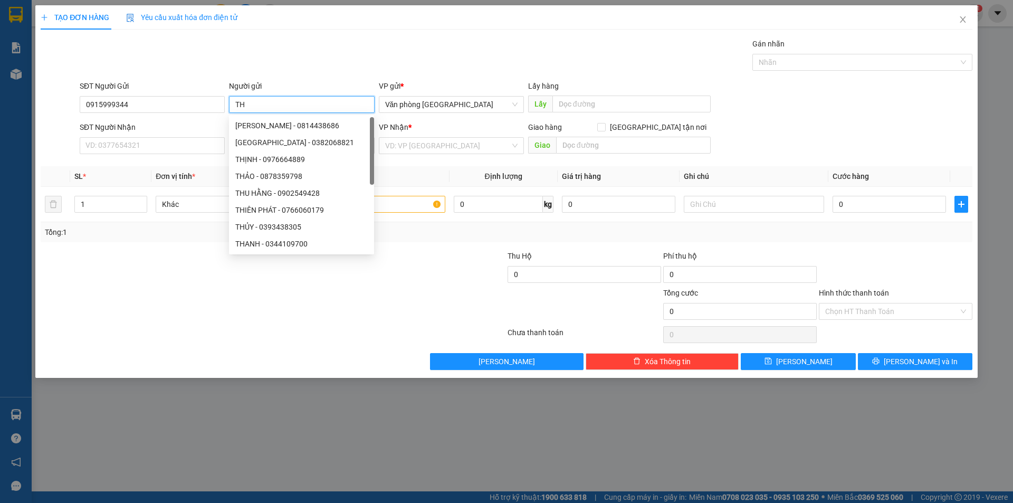
type input "T"
type input "C Thủy"
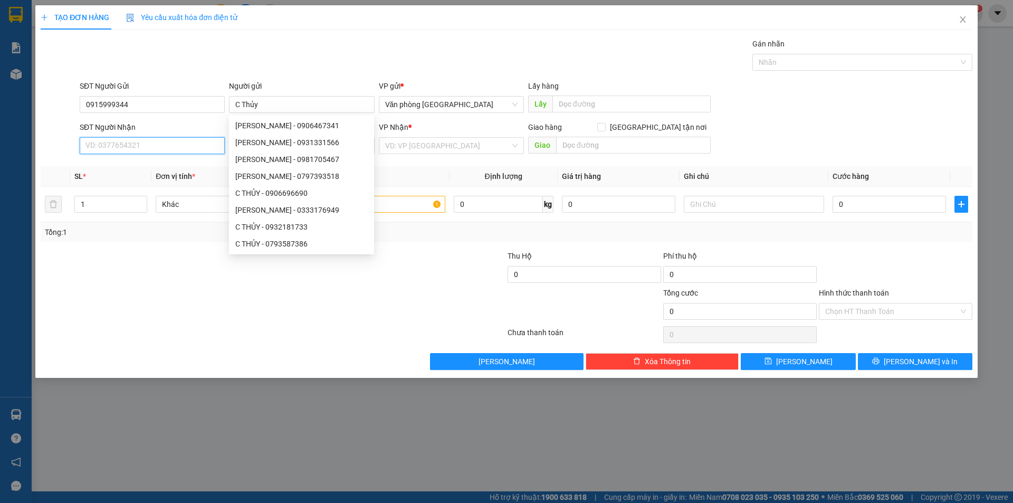
click at [144, 152] on input "SĐT Người Nhận" at bounding box center [152, 145] width 145 height 17
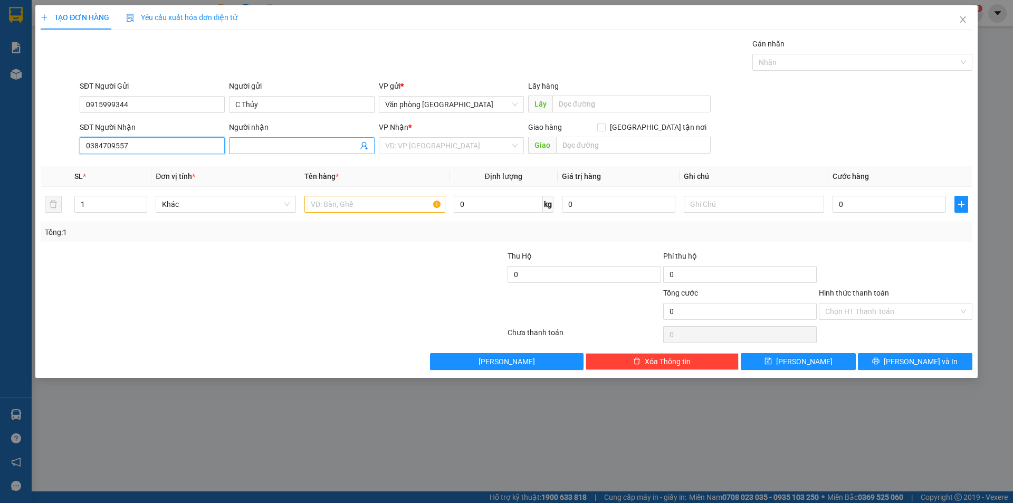
type input "0384709557"
click at [309, 147] on input "Người nhận" at bounding box center [296, 146] width 122 height 12
type input "[PERSON_NAME]"
click at [404, 205] on input "text" at bounding box center [374, 204] width 140 height 17
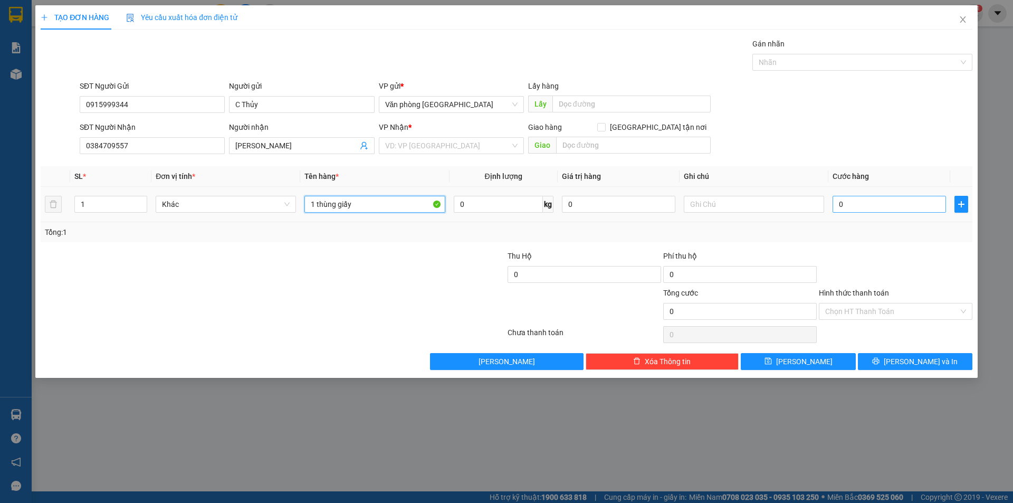
type input "1 thùng giấy"
click at [861, 200] on input "0" at bounding box center [888, 204] width 113 height 17
type input "6"
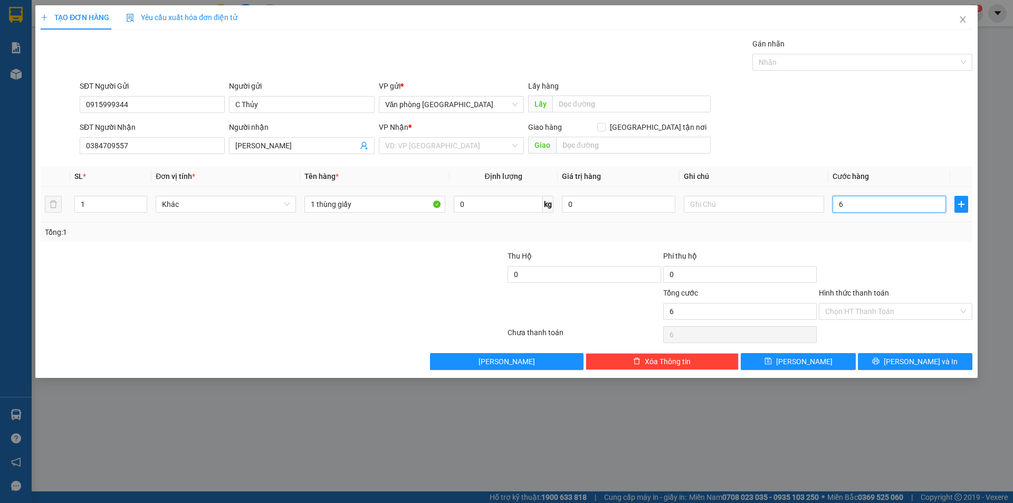
type input "60"
type input "600"
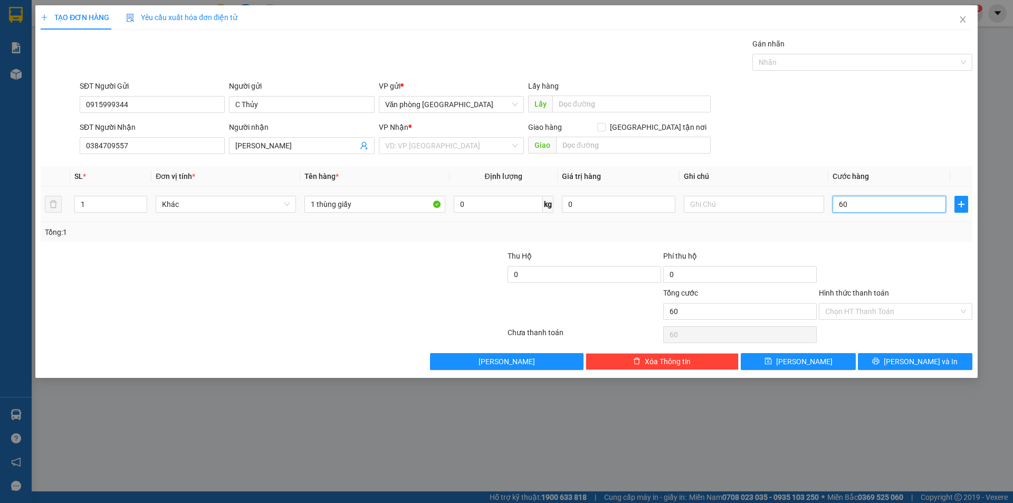
type input "600"
type input "6.000"
type input "60.000"
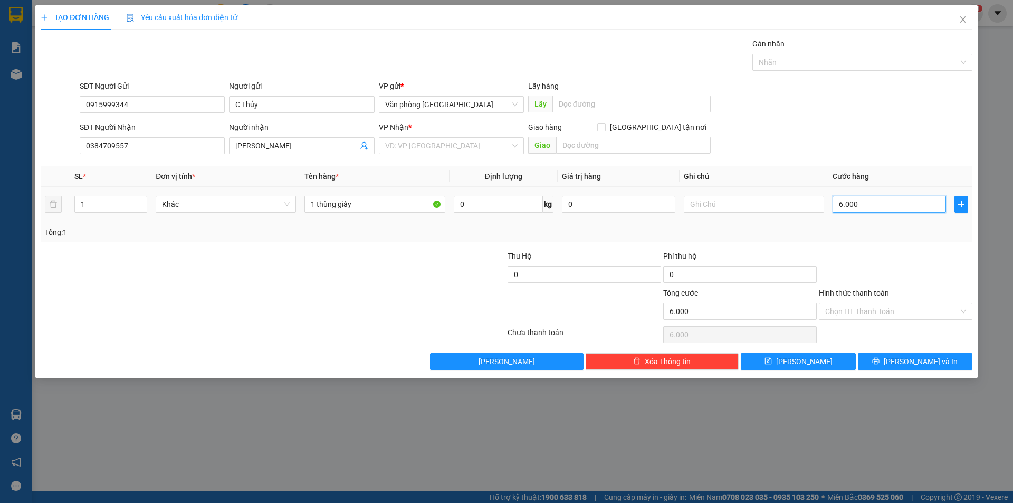
type input "60.000"
click at [448, 145] on input "search" at bounding box center [447, 146] width 125 height 16
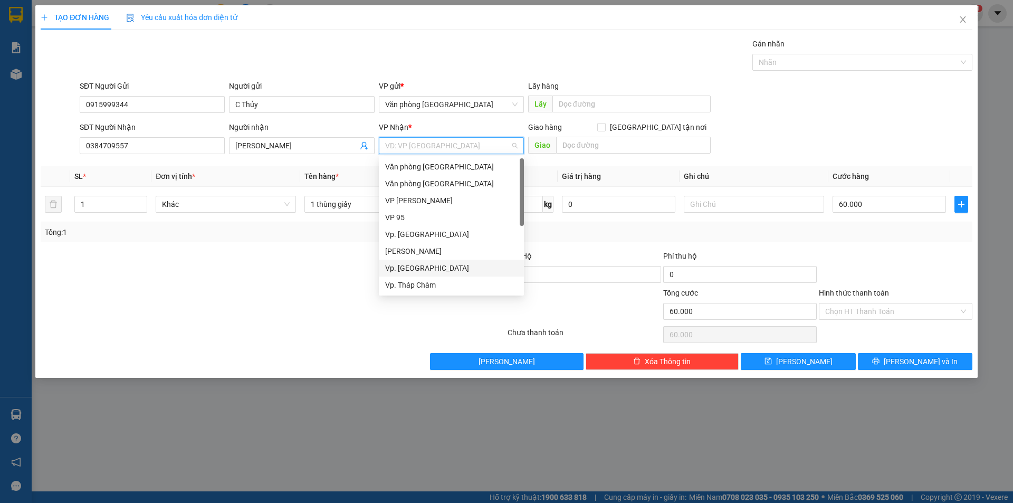
scroll to position [84, 0]
click at [430, 146] on input "search" at bounding box center [447, 146] width 125 height 16
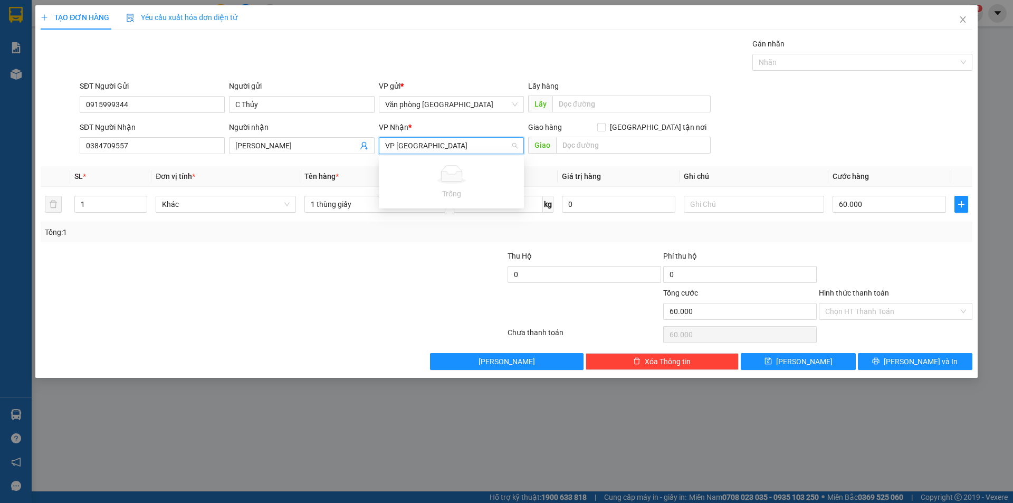
type input "VP Ninh Sơn"
click at [337, 268] on div at bounding box center [195, 268] width 311 height 37
click at [429, 139] on input "search" at bounding box center [447, 146] width 125 height 16
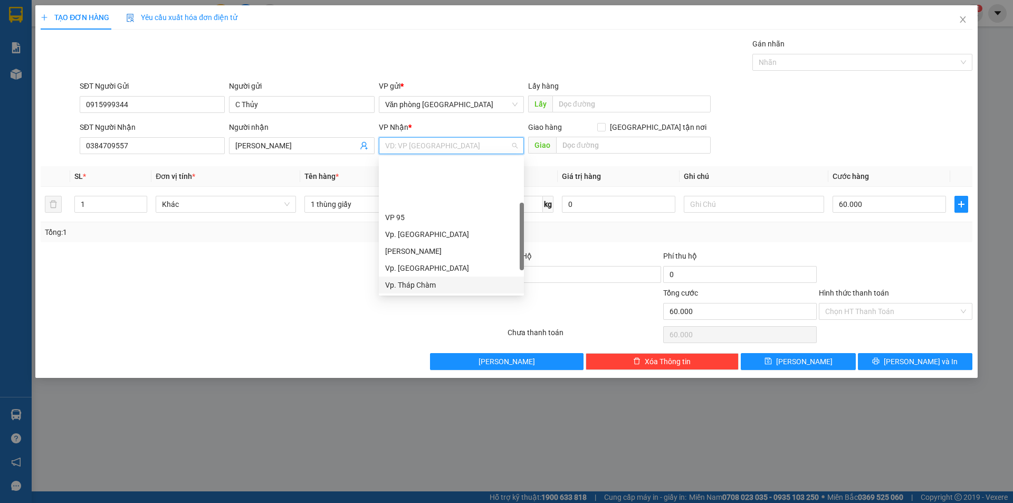
scroll to position [84, 0]
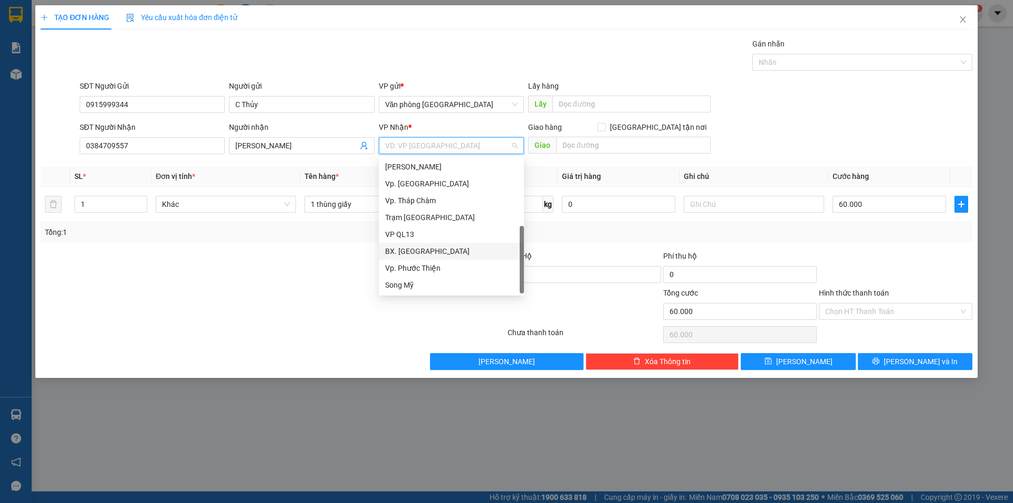
click at [425, 252] on div "BX. [GEOGRAPHIC_DATA]" at bounding box center [451, 251] width 132 height 12
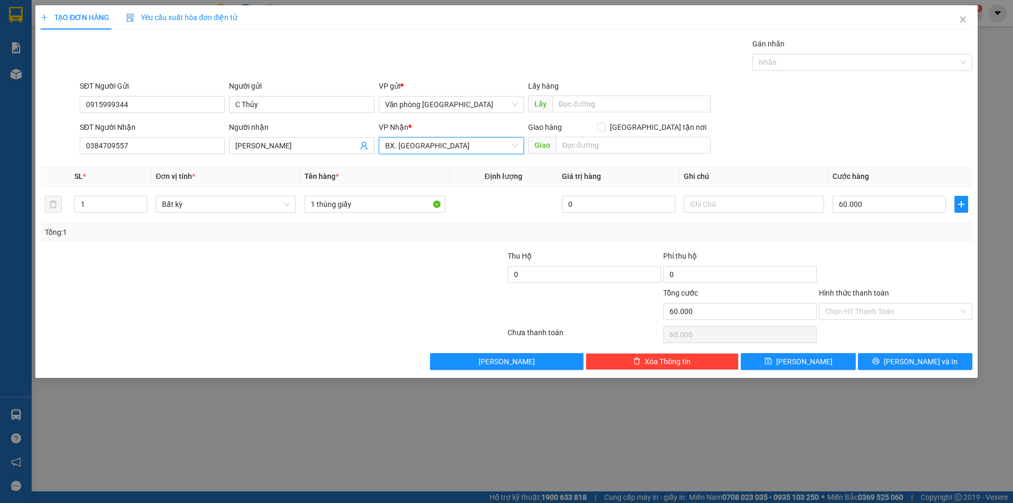
drag, startPoint x: 395, startPoint y: 144, endPoint x: 387, endPoint y: 146, distance: 8.1
click at [382, 146] on div "BX. [GEOGRAPHIC_DATA]" at bounding box center [451, 145] width 145 height 17
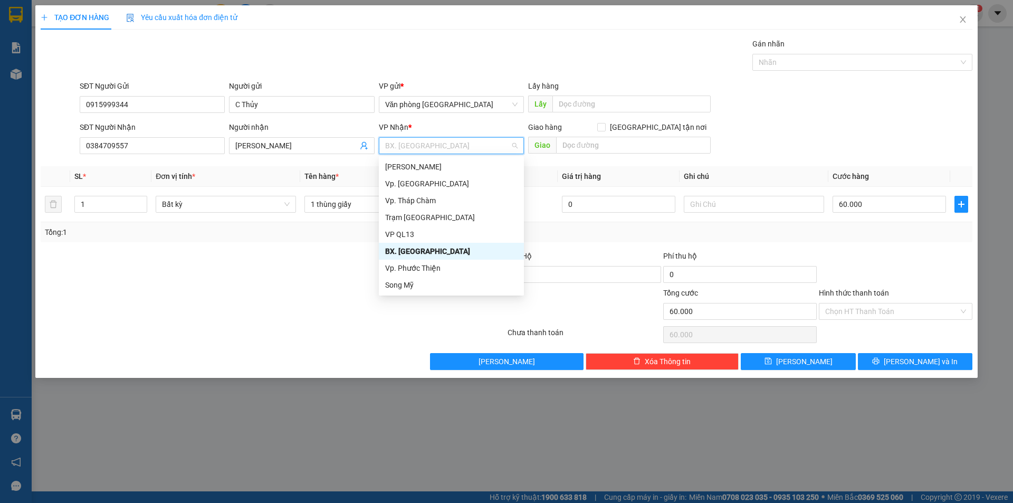
click at [424, 252] on div "BX. [GEOGRAPHIC_DATA]" at bounding box center [451, 251] width 132 height 12
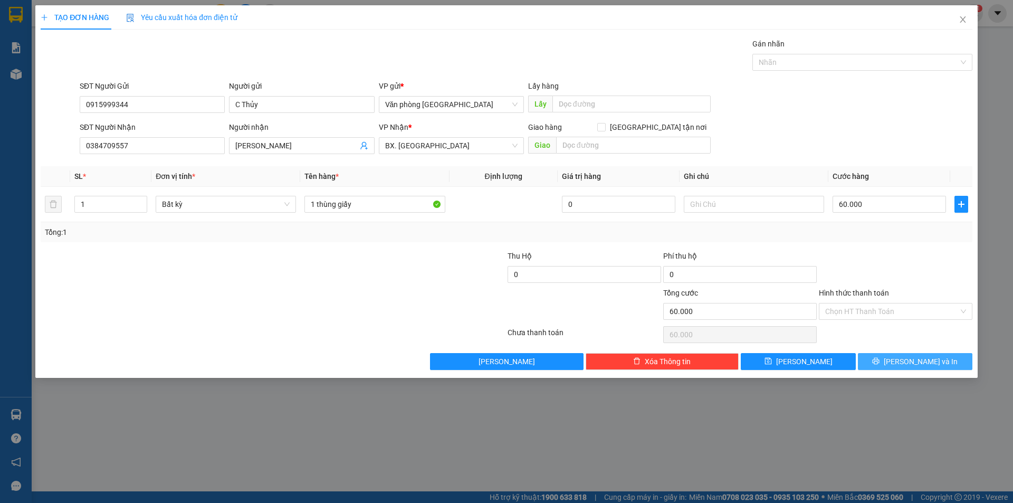
click at [931, 365] on span "[PERSON_NAME] và In" at bounding box center [920, 362] width 74 height 12
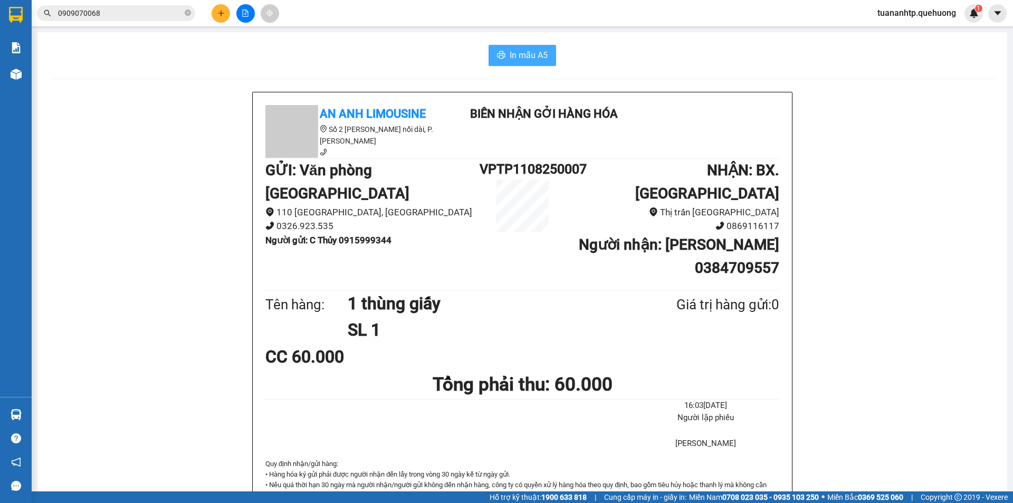
click at [512, 55] on span "In mẫu A5" at bounding box center [529, 55] width 38 height 13
click at [221, 16] on icon "plus" at bounding box center [220, 13] width 1 height 6
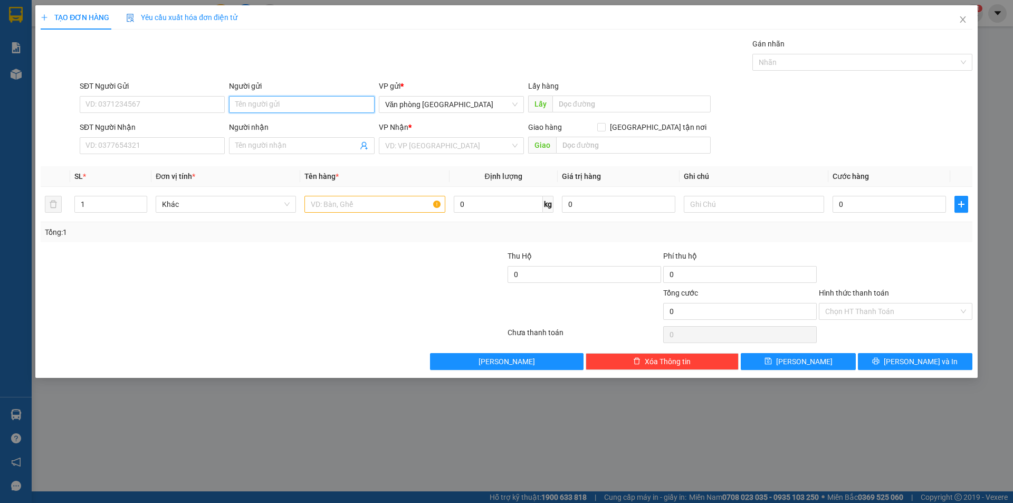
click at [246, 107] on input "Người gửi" at bounding box center [301, 104] width 145 height 17
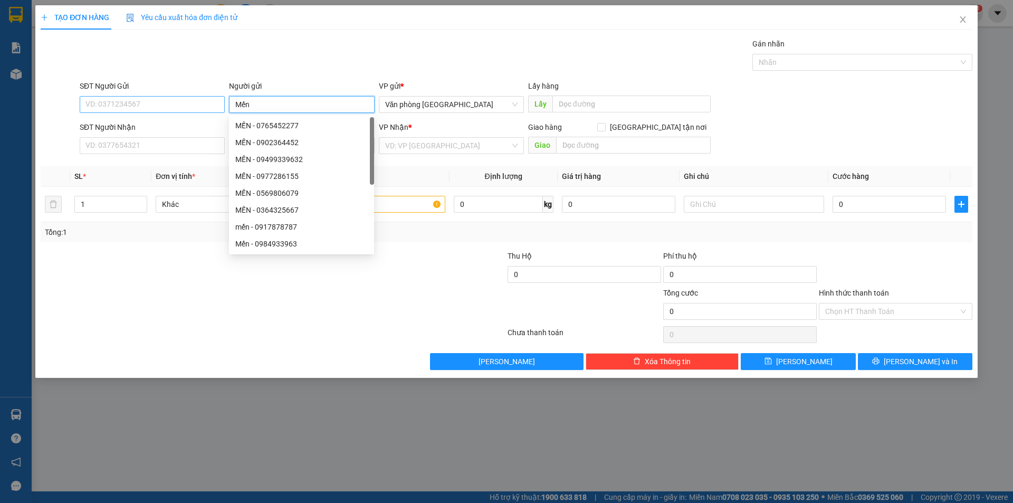
type input "Mến"
click at [147, 109] on input "SĐT Người Gửi" at bounding box center [152, 104] width 145 height 17
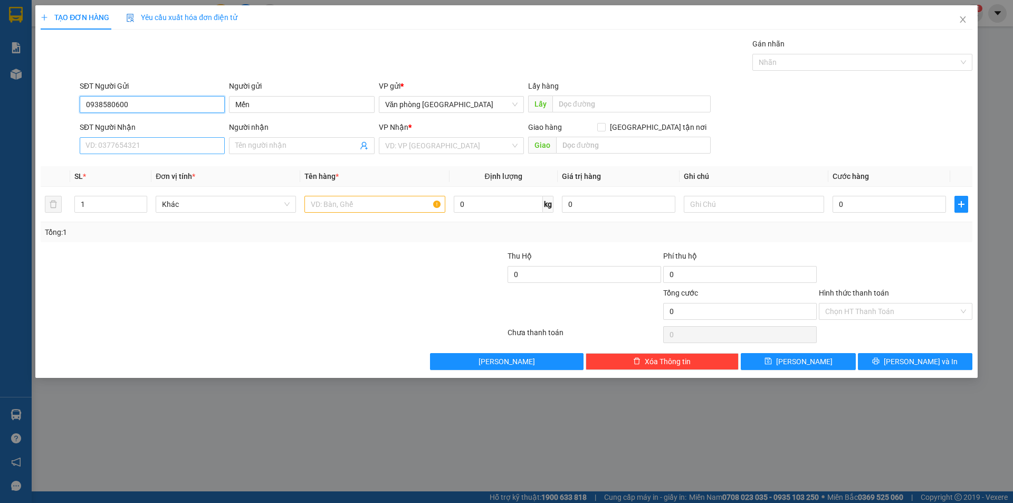
type input "0938580600"
click at [171, 150] on input "SĐT Người Nhận" at bounding box center [152, 145] width 145 height 17
type input "0913230014"
click at [292, 155] on div "Người nhận Tên người nhận" at bounding box center [301, 139] width 145 height 37
click at [292, 147] on input "Người nhận" at bounding box center [296, 146] width 122 height 12
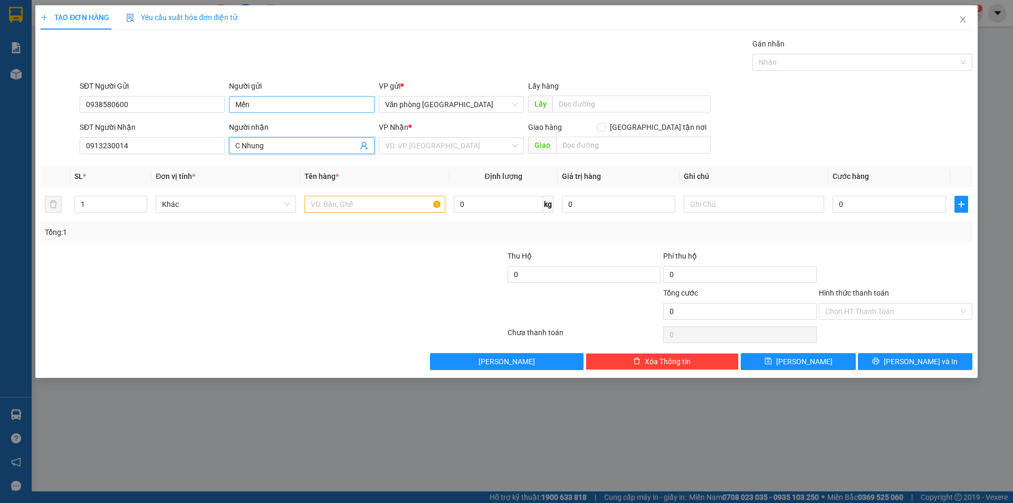
type input "C Nhung"
click at [233, 107] on input "Mến" at bounding box center [301, 104] width 145 height 17
type input "C Mến"
click at [236, 142] on input "C Nhung" at bounding box center [296, 146] width 122 height 12
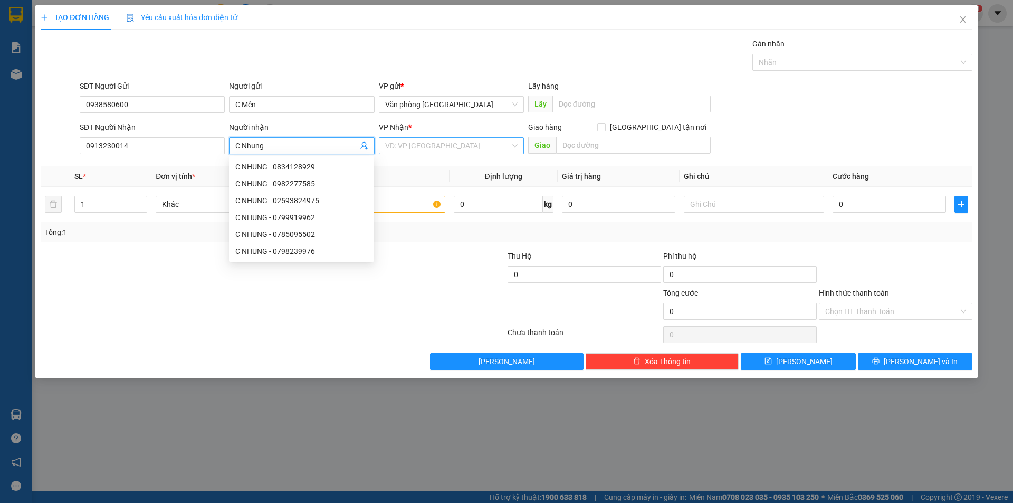
type input "C Nhung"
click at [442, 147] on input "search" at bounding box center [447, 146] width 125 height 16
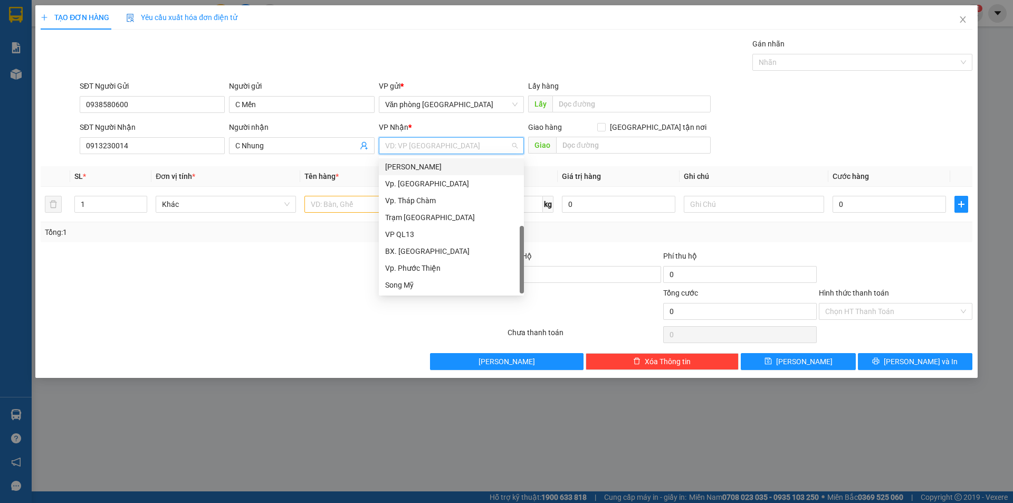
scroll to position [84, 0]
click at [435, 253] on div "BX. [GEOGRAPHIC_DATA]" at bounding box center [451, 251] width 132 height 12
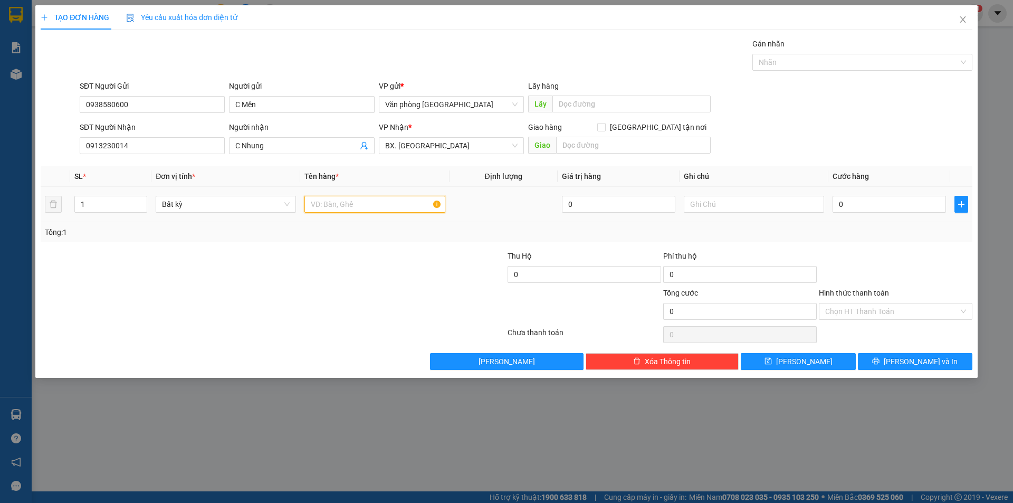
click at [365, 204] on input "text" at bounding box center [374, 204] width 140 height 17
type input "1 bao đen"
click at [856, 208] on input "0" at bounding box center [888, 204] width 113 height 17
type input "7"
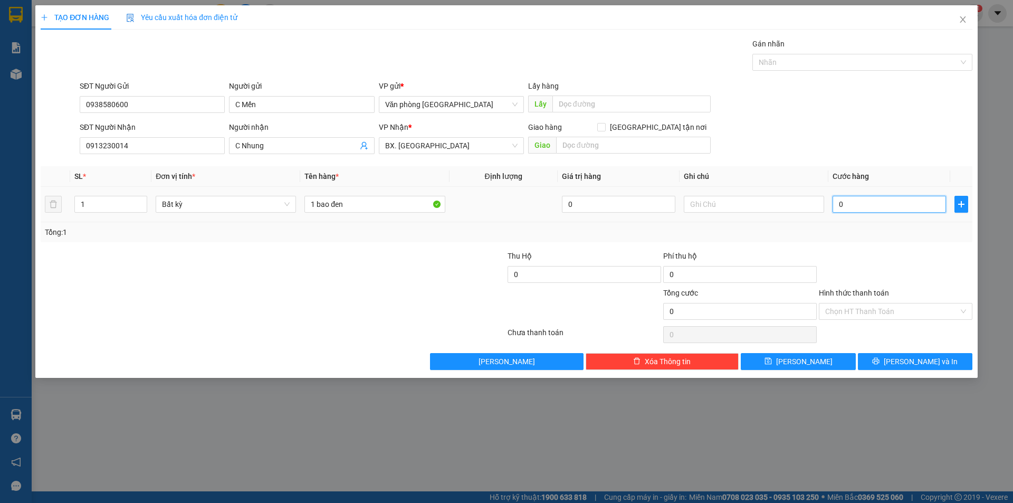
type input "7"
type input "70"
type input "700"
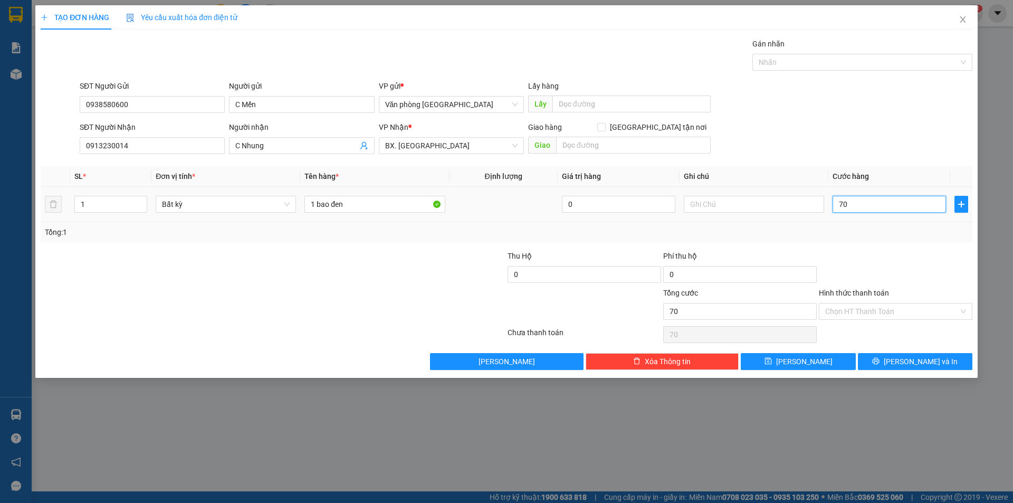
type input "700"
type input "7.000"
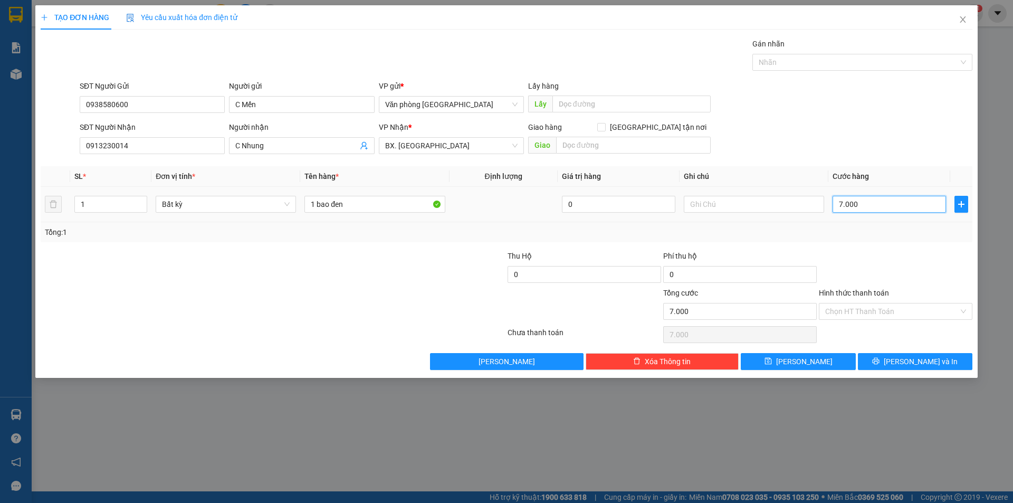
type input "70.000"
click at [855, 311] on input "Hình thức thanh toán" at bounding box center [891, 311] width 133 height 16
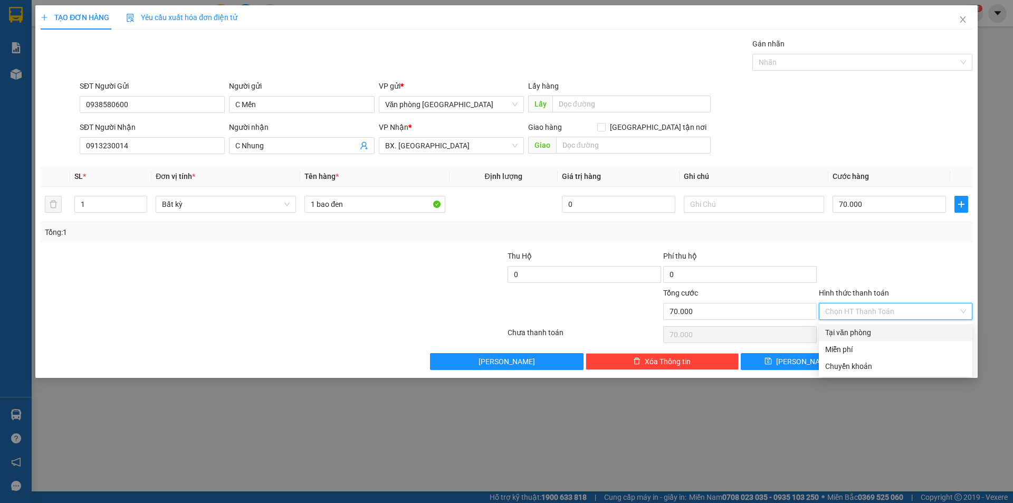
click at [854, 332] on div "Tại văn phòng" at bounding box center [895, 332] width 141 height 12
type input "0"
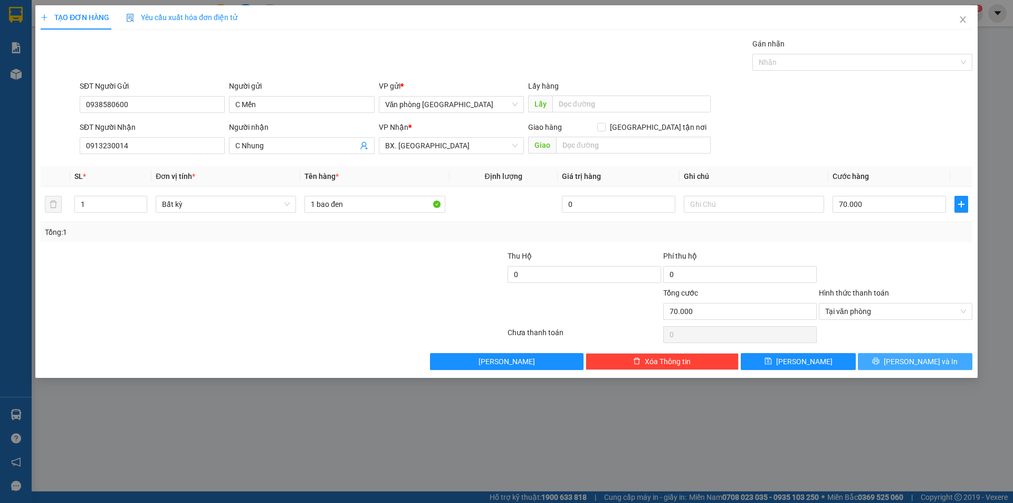
click at [910, 360] on span "[PERSON_NAME] và In" at bounding box center [920, 362] width 74 height 12
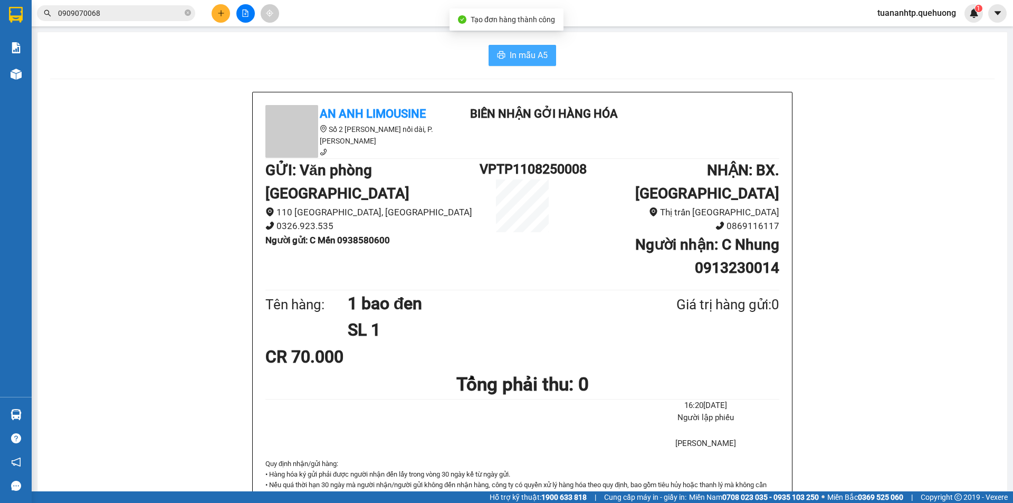
click at [515, 59] on span "In mẫu A5" at bounding box center [529, 55] width 38 height 13
click at [215, 12] on button at bounding box center [221, 13] width 18 height 18
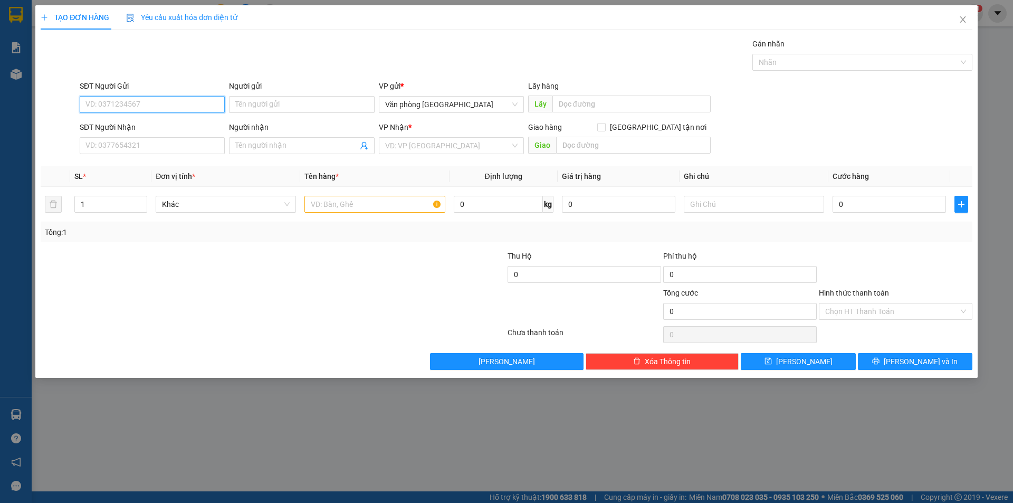
click at [186, 101] on input "SĐT Người Gửi" at bounding box center [152, 104] width 145 height 17
type input "0963979102"
drag, startPoint x: 281, startPoint y: 102, endPoint x: 287, endPoint y: 102, distance: 5.8
click at [284, 102] on input "Người gửi" at bounding box center [301, 104] width 145 height 17
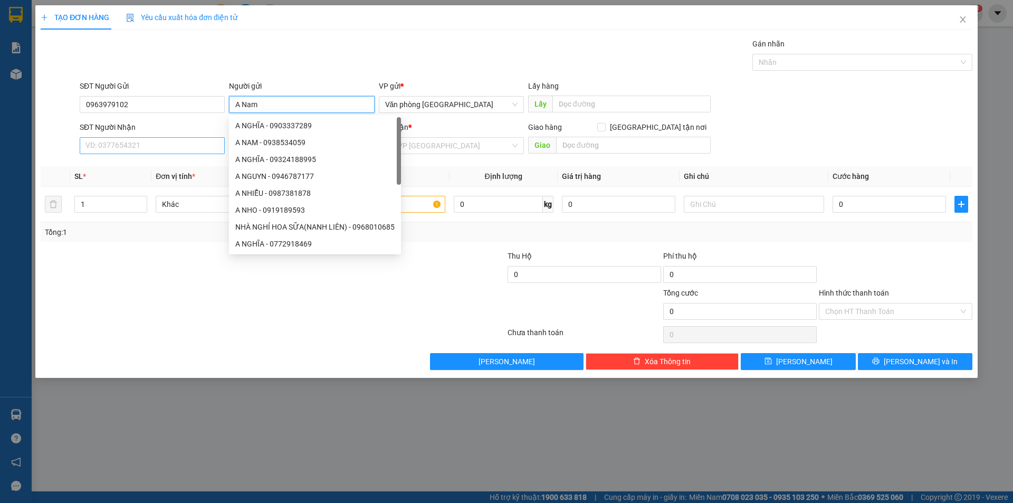
type input "A Nam"
click at [137, 148] on input "SĐT Người Nhận" at bounding box center [152, 145] width 145 height 17
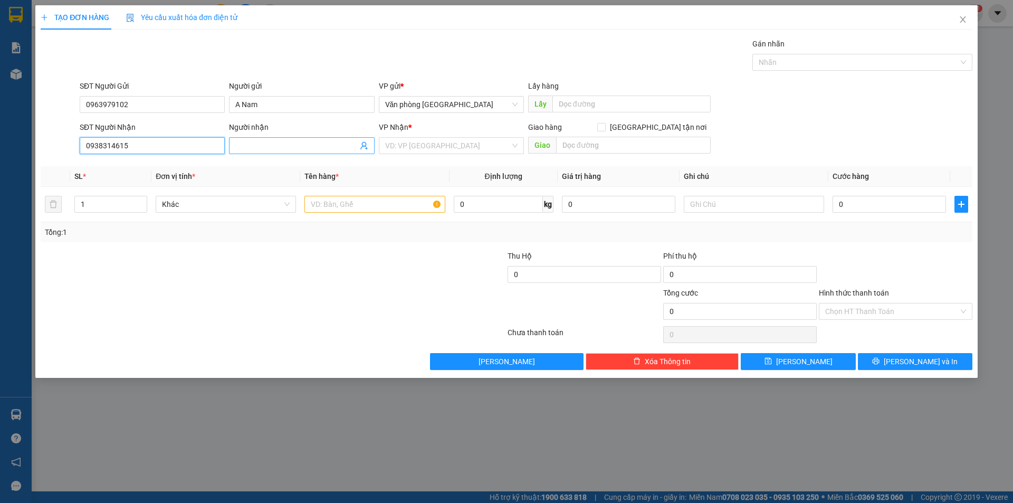
type input "0938314615"
click at [267, 144] on input "Người nhận" at bounding box center [296, 146] width 122 height 12
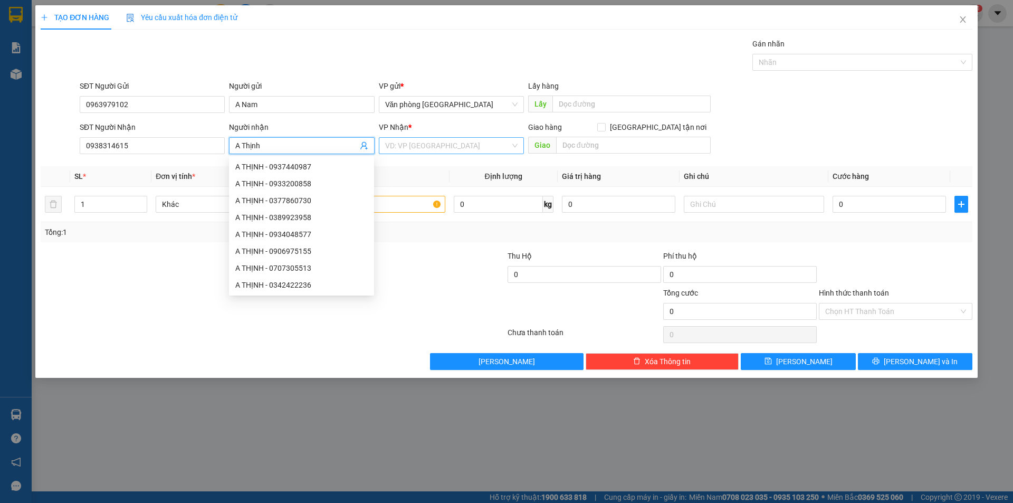
type input "A Thịnh"
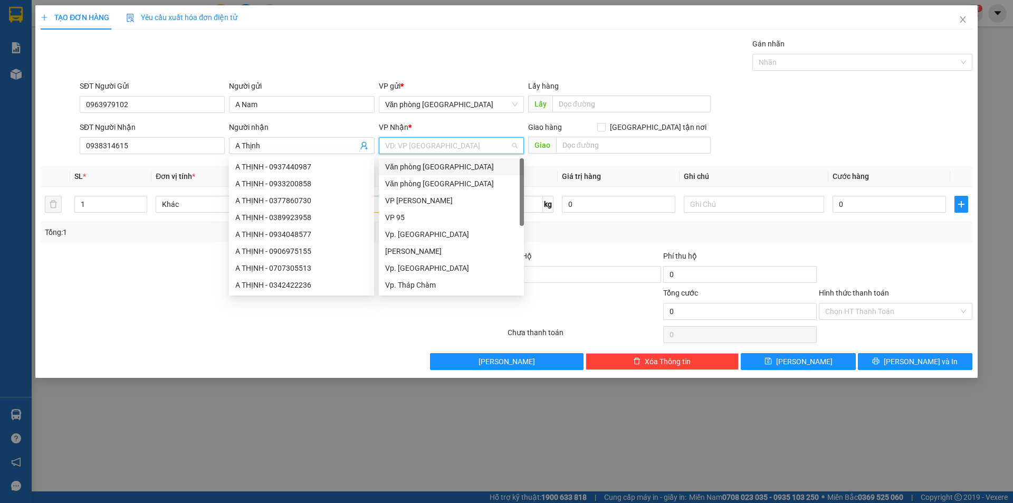
click at [445, 144] on input "search" at bounding box center [447, 146] width 125 height 16
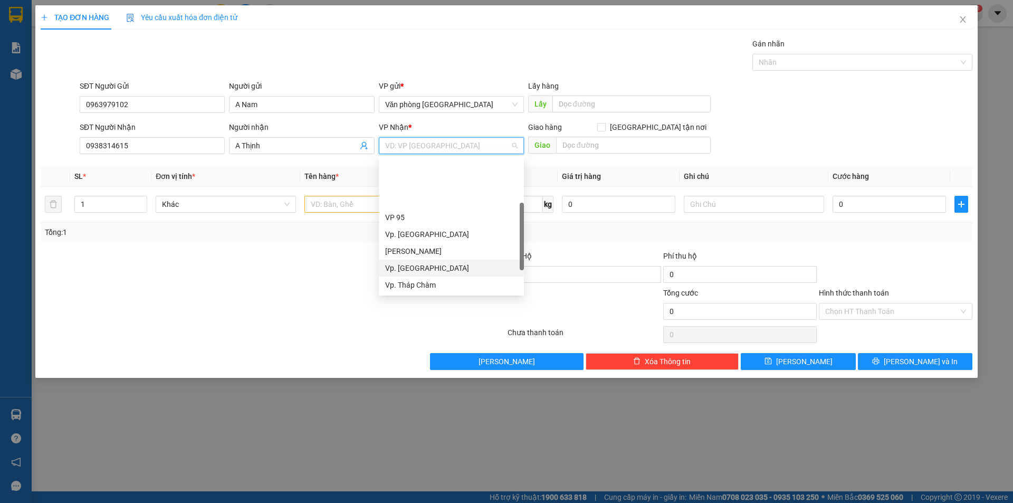
scroll to position [84, 0]
click at [430, 250] on div "BX. [GEOGRAPHIC_DATA]" at bounding box center [451, 251] width 132 height 12
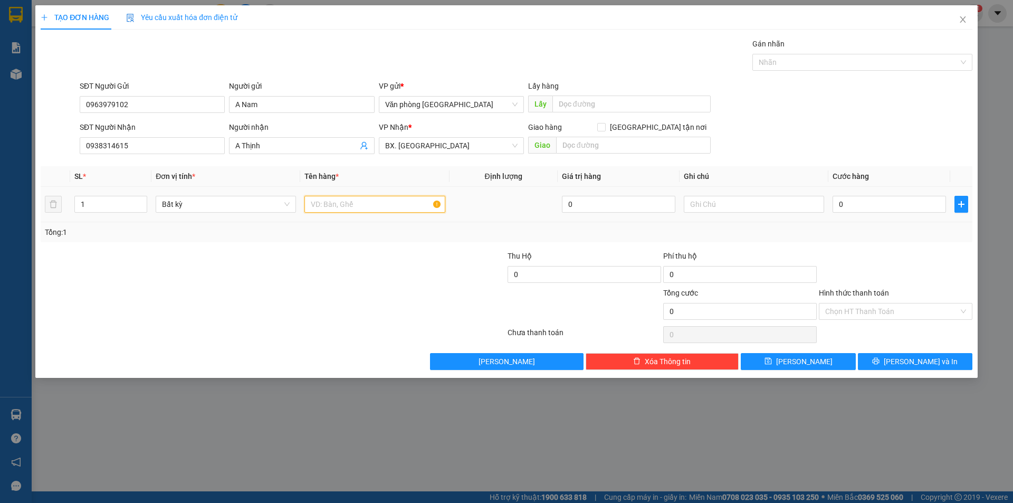
click at [353, 205] on input "text" at bounding box center [374, 204] width 140 height 17
type input "1 thùng xốp"
click at [880, 206] on input "0" at bounding box center [888, 204] width 113 height 17
type input "7"
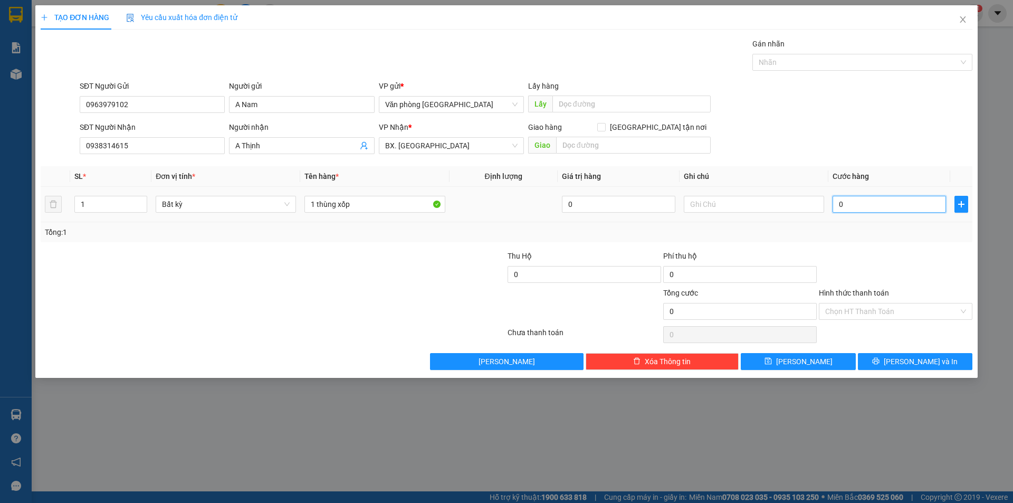
type input "7"
type input "70"
type input "700"
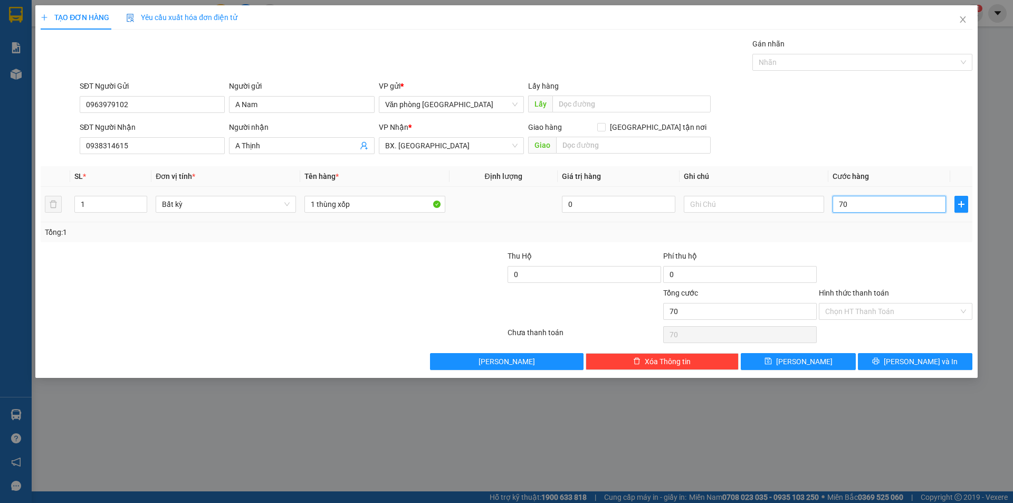
type input "700"
type input "7.000"
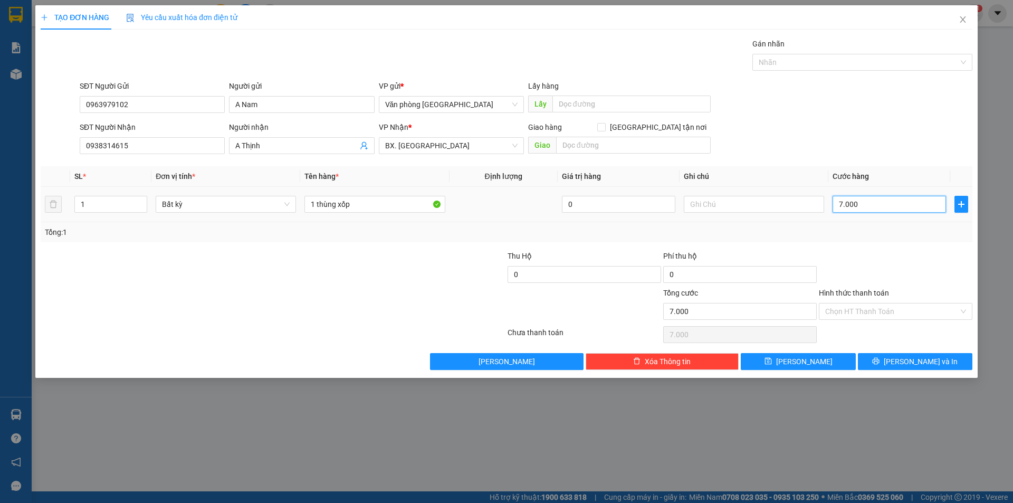
type input "70.000"
click at [869, 311] on input "Hình thức thanh toán" at bounding box center [891, 311] width 133 height 16
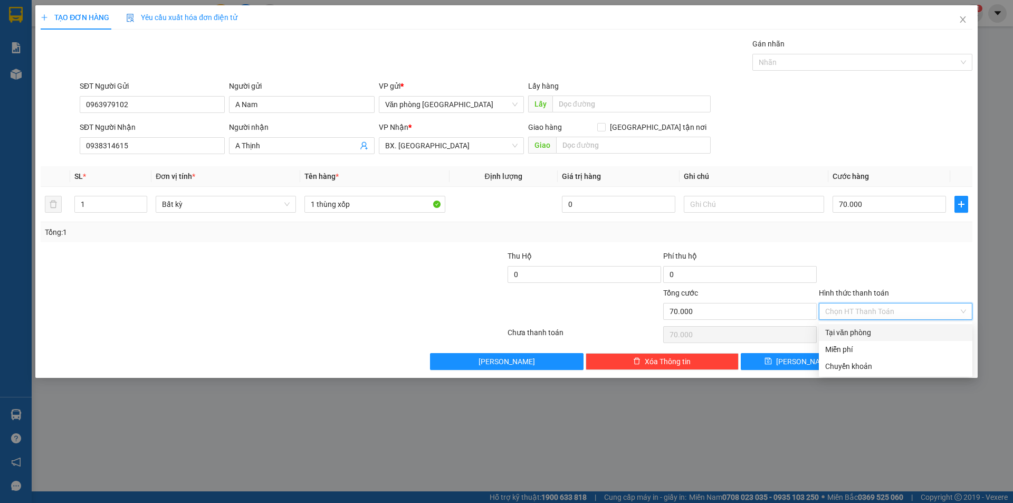
click at [879, 328] on div "Tại văn phòng" at bounding box center [895, 332] width 141 height 12
type input "0"
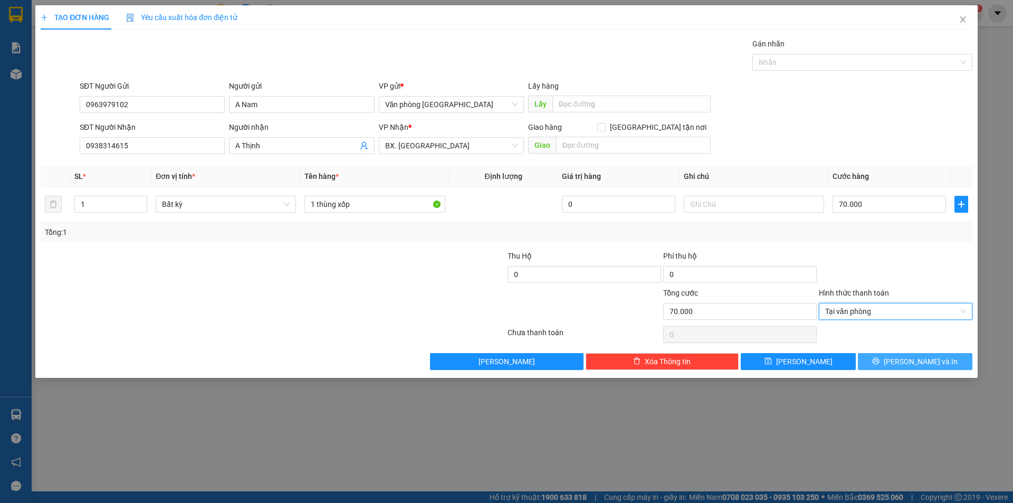
click at [938, 364] on button "[PERSON_NAME] và In" at bounding box center [915, 361] width 114 height 17
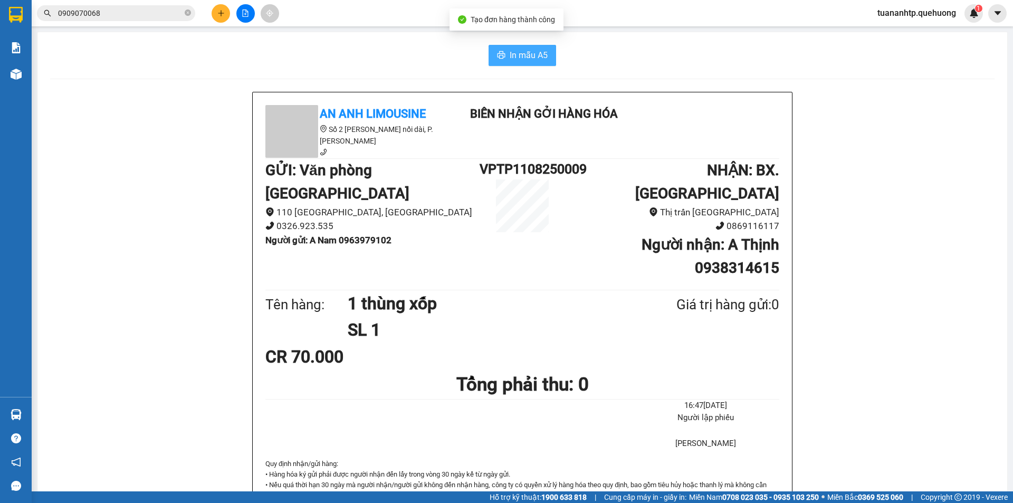
click at [505, 55] on button "In mẫu A5" at bounding box center [522, 55] width 68 height 21
click at [220, 16] on icon "plus" at bounding box center [220, 12] width 7 height 7
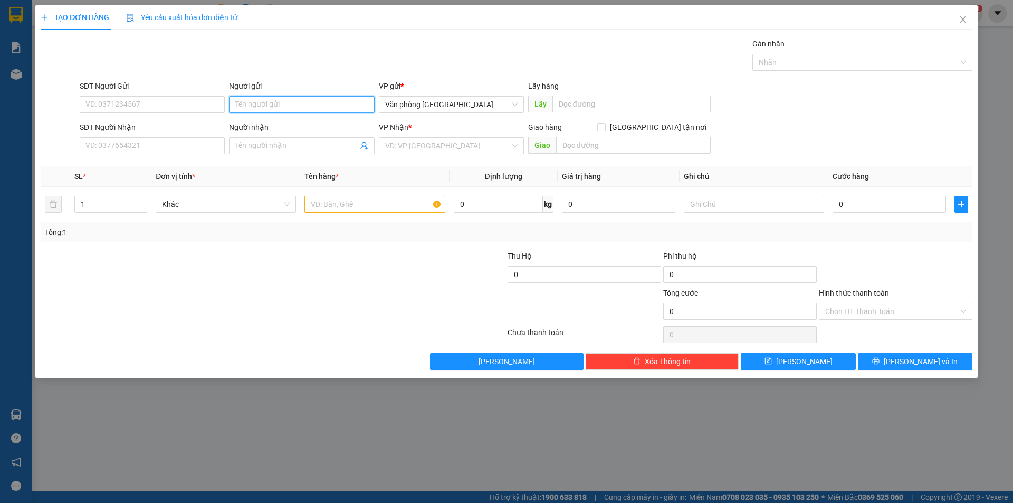
click at [263, 106] on input "Người gửi" at bounding box center [301, 104] width 145 height 17
type input "A Lãm"
click at [138, 104] on input "SĐT Người Gửi" at bounding box center [152, 104] width 145 height 17
type input "0377604847"
click at [255, 144] on input "Người nhận" at bounding box center [296, 146] width 122 height 12
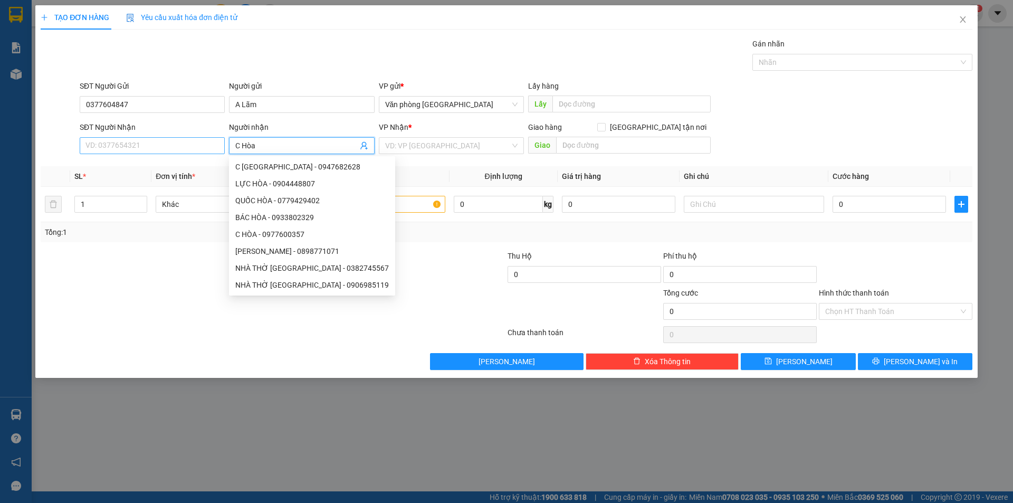
type input "C Hòa"
click at [116, 148] on input "SĐT Người Nhận" at bounding box center [152, 145] width 145 height 17
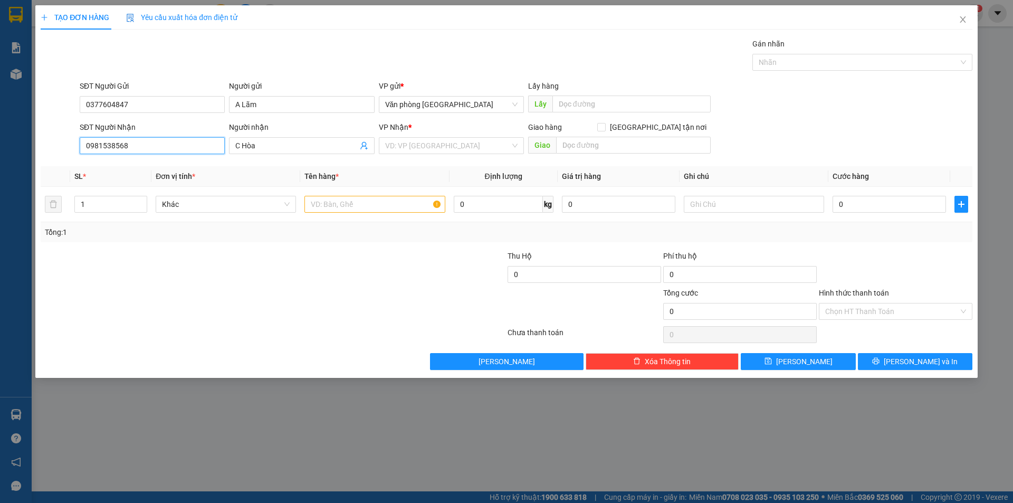
type input "0981538568"
click at [457, 158] on div "Transit Pickup Surcharge Ids Transit Deliver Surcharge Ids Transit Deliver Surc…" at bounding box center [506, 204] width 931 height 332
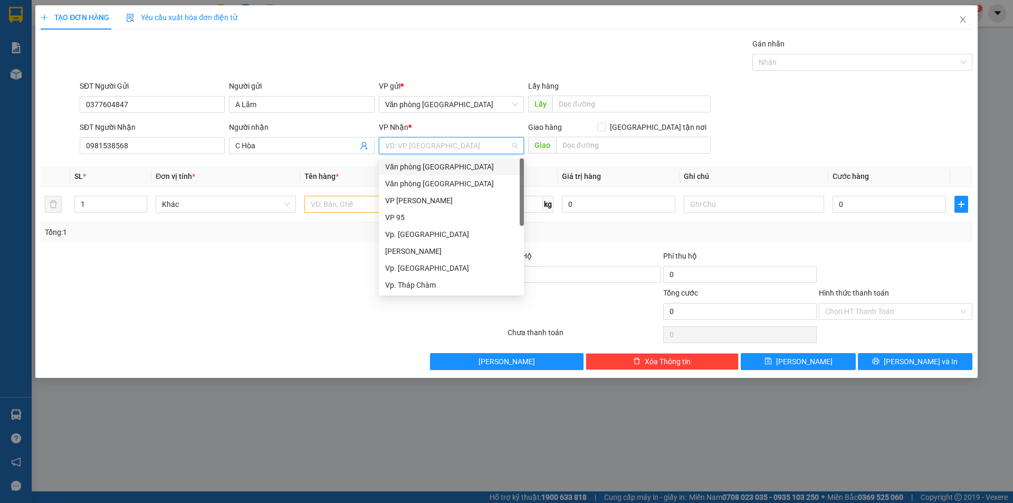
click at [460, 147] on input "search" at bounding box center [447, 146] width 125 height 16
click at [424, 283] on div "Vp. Tháp Chàm" at bounding box center [451, 285] width 132 height 12
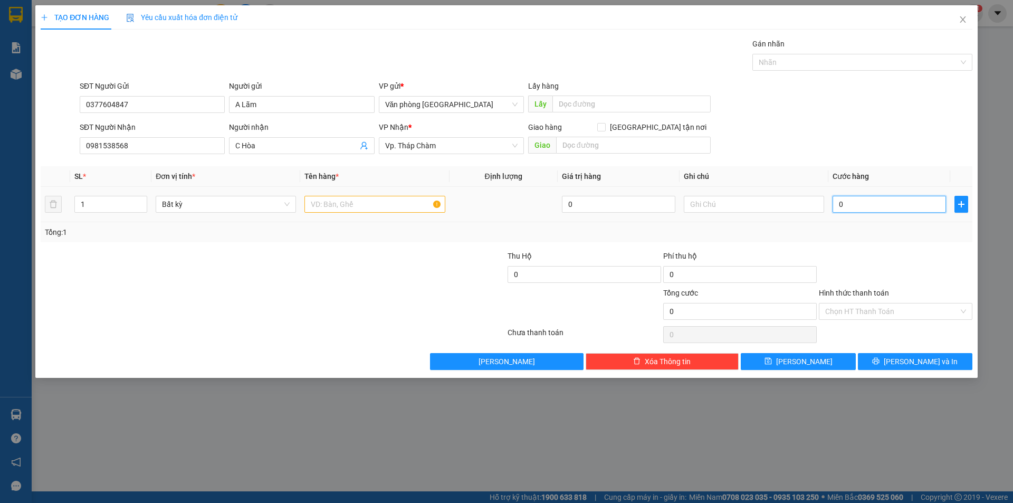
click at [905, 205] on input "0" at bounding box center [888, 204] width 113 height 17
type input "1"
type input "14"
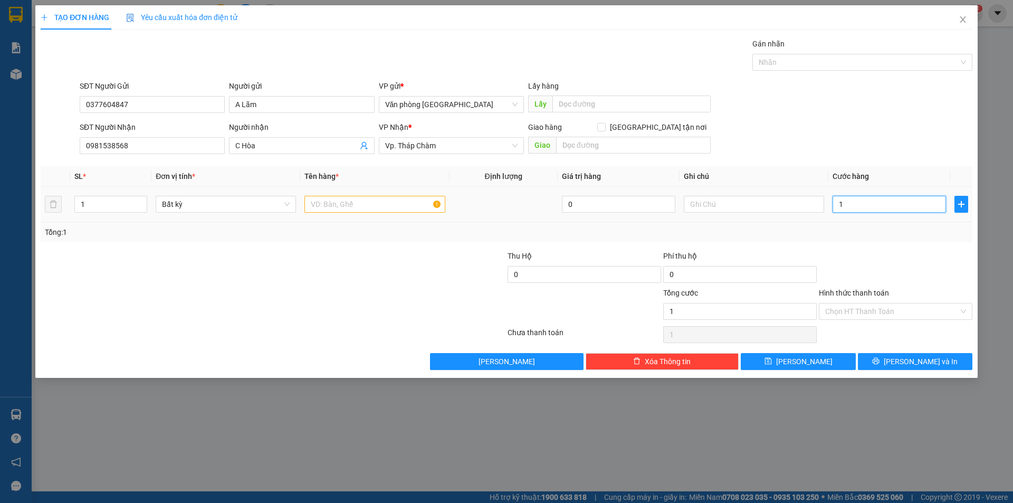
type input "14"
type input "140"
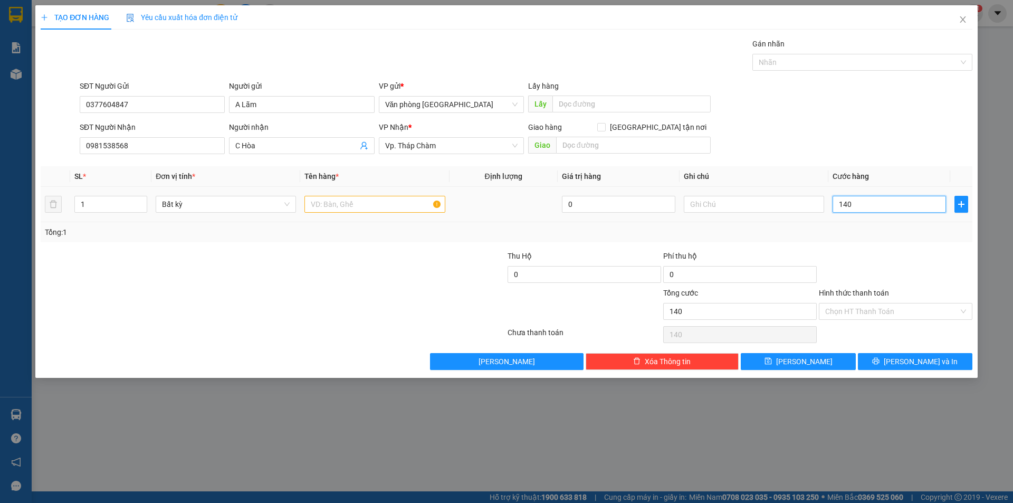
type input "1.400"
type input "14.000"
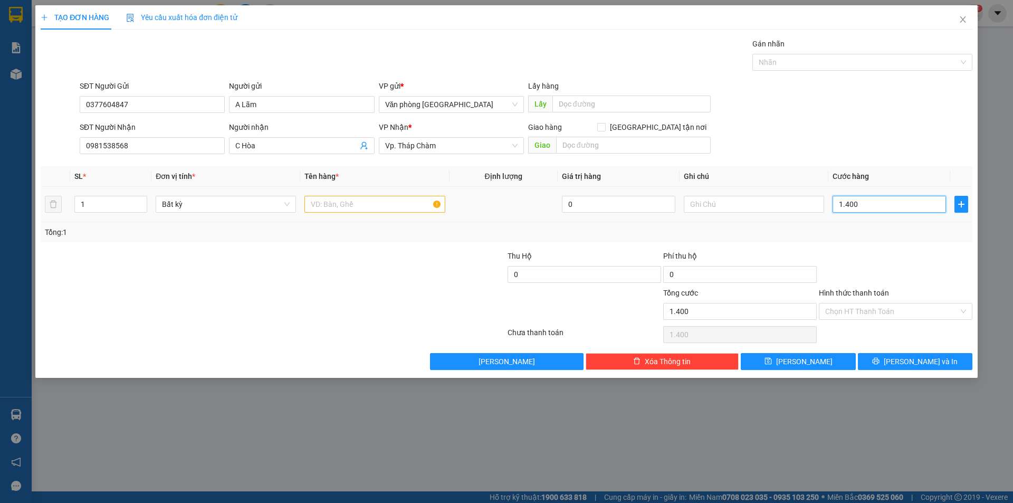
type input "14.000"
type input "140.000"
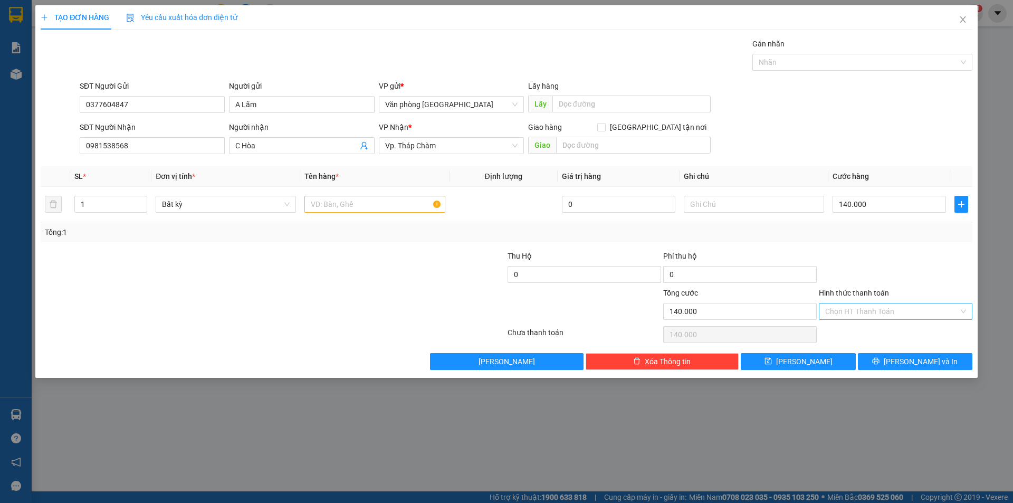
click at [873, 303] on input "Hình thức thanh toán" at bounding box center [891, 311] width 133 height 16
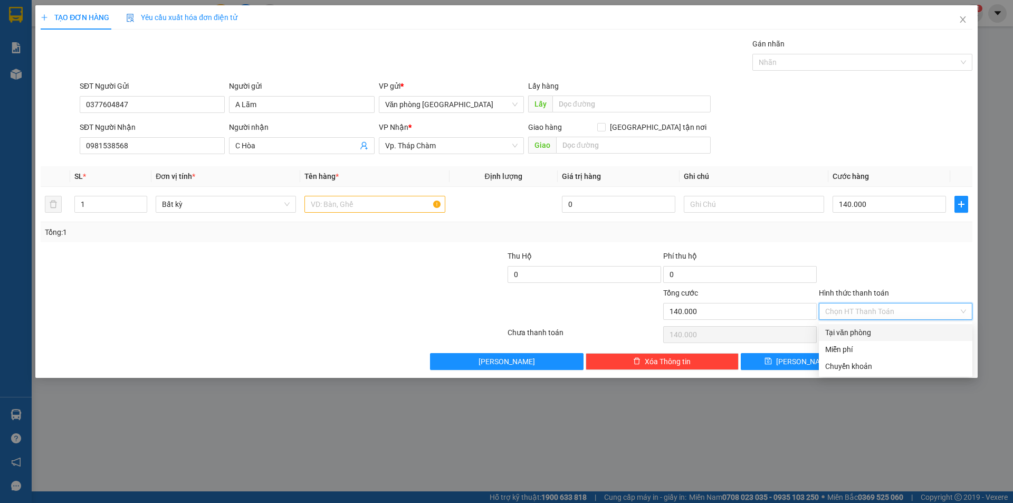
click at [877, 335] on div "Tại văn phòng" at bounding box center [895, 332] width 141 height 12
type input "0"
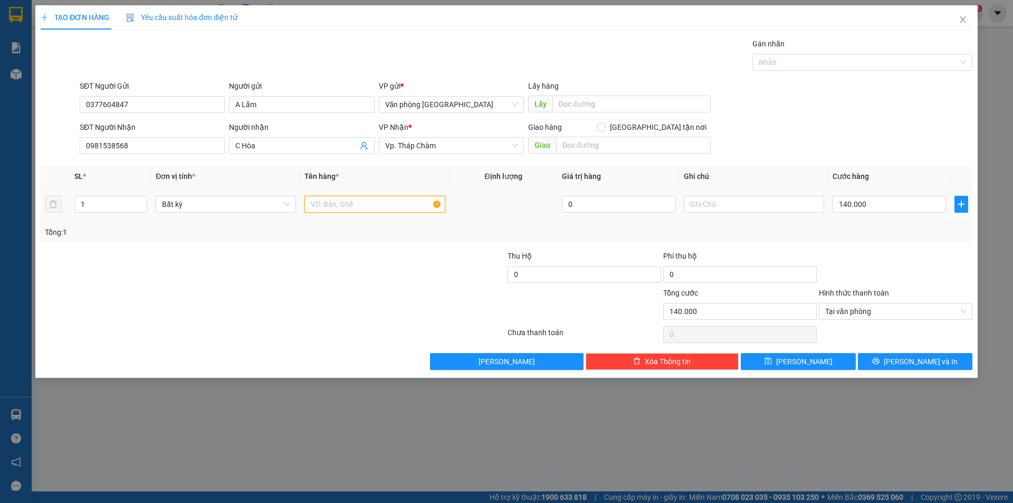
click at [351, 204] on input "text" at bounding box center [374, 204] width 140 height 17
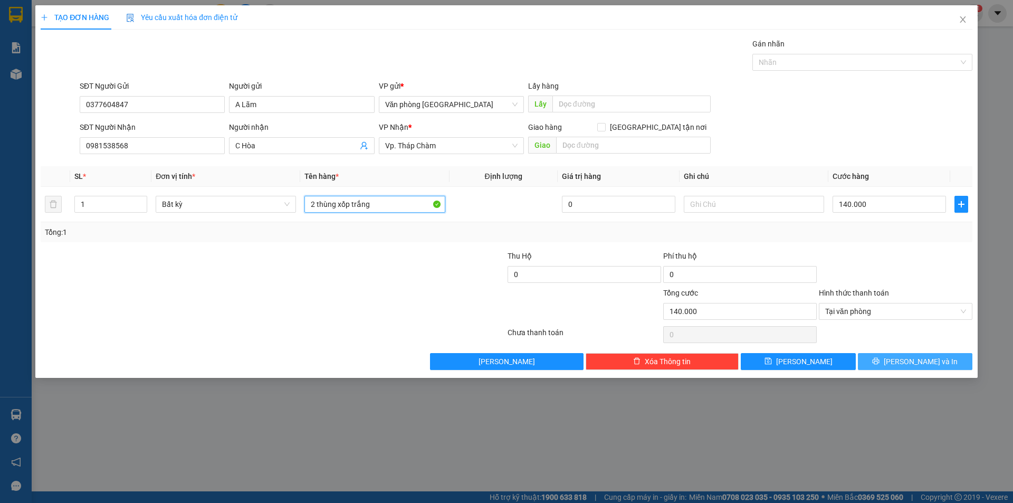
type input "2 thùng xốp trắng"
click at [889, 357] on button "[PERSON_NAME] và In" at bounding box center [915, 361] width 114 height 17
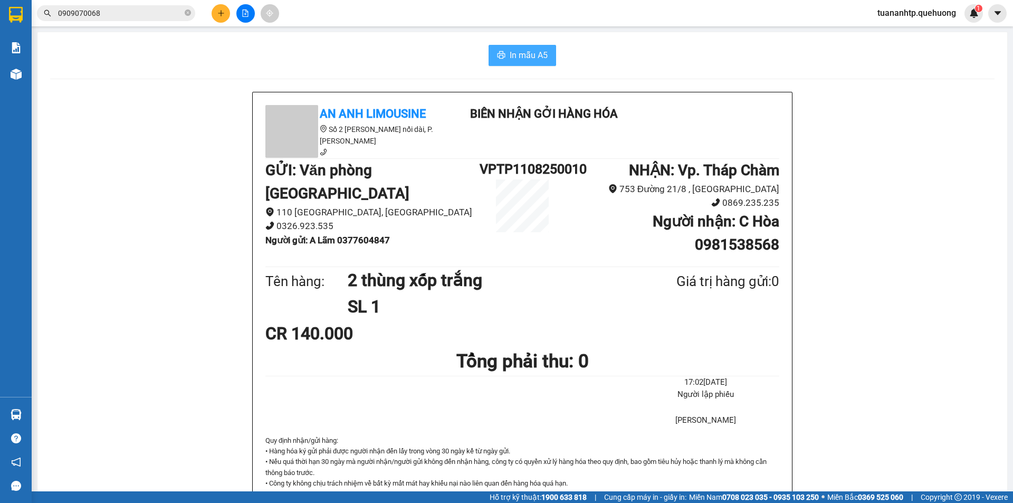
click at [519, 56] on span "In mẫu A5" at bounding box center [529, 55] width 38 height 13
click at [218, 16] on icon "plus" at bounding box center [220, 12] width 7 height 7
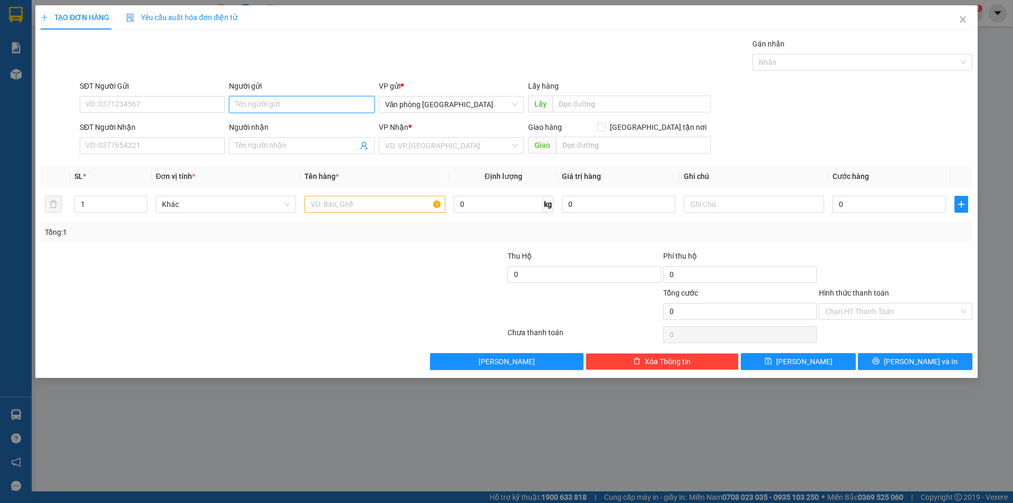
click at [266, 104] on input "Người gửi" at bounding box center [301, 104] width 145 height 17
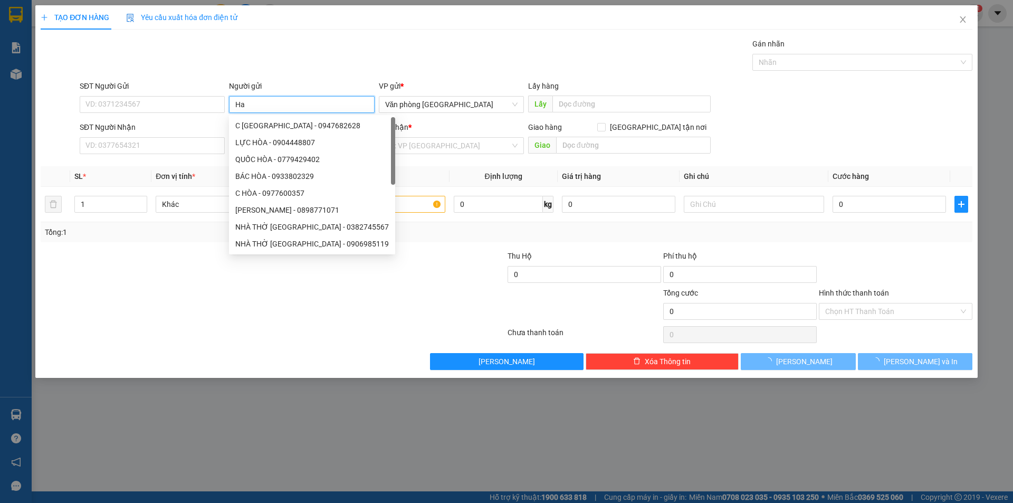
type input "H"
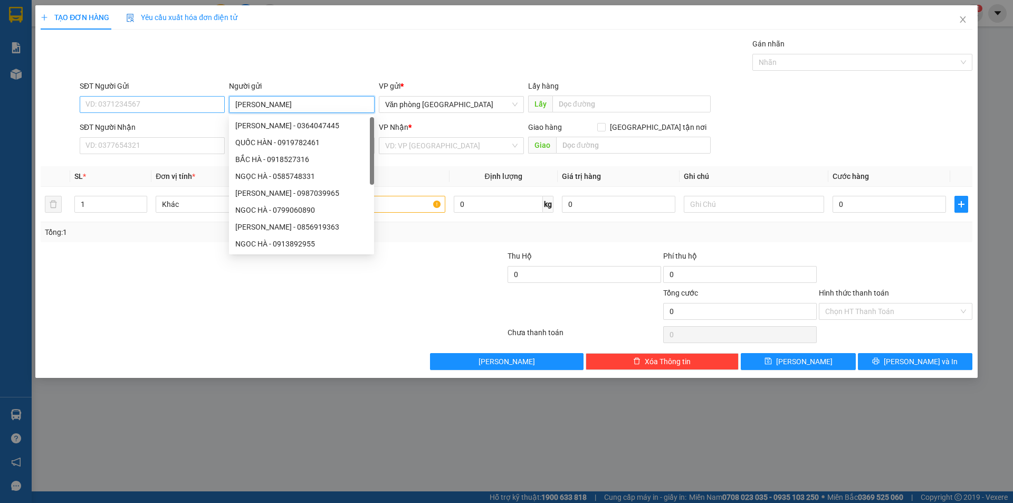
type input "[PERSON_NAME]"
click at [156, 100] on input "SĐT Người Gửi" at bounding box center [152, 104] width 145 height 17
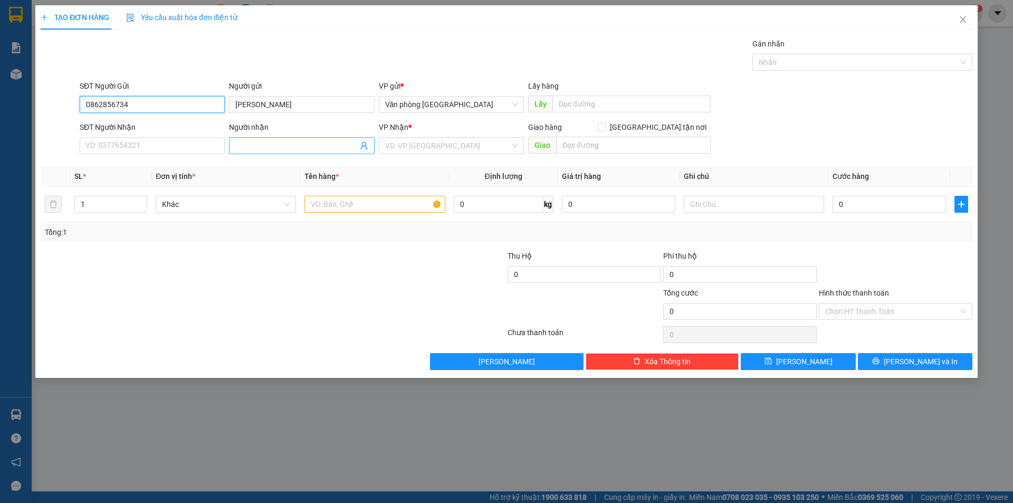
type input "0862856734"
drag, startPoint x: 255, startPoint y: 148, endPoint x: 258, endPoint y: 132, distance: 16.8
click at [256, 146] on input "Người nhận" at bounding box center [296, 146] width 122 height 12
type input "C Tuyến"
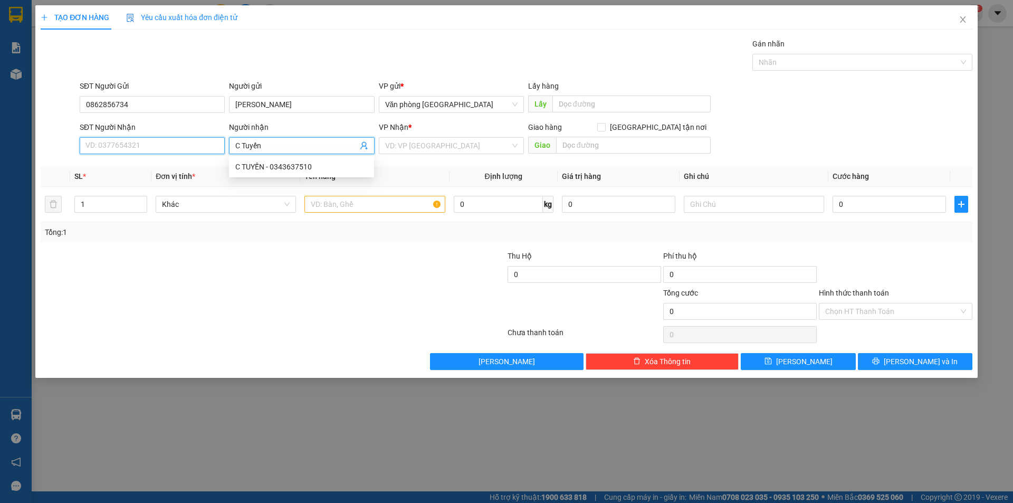
click at [124, 150] on input "SĐT Người Nhận" at bounding box center [152, 145] width 145 height 17
type input "0979834158"
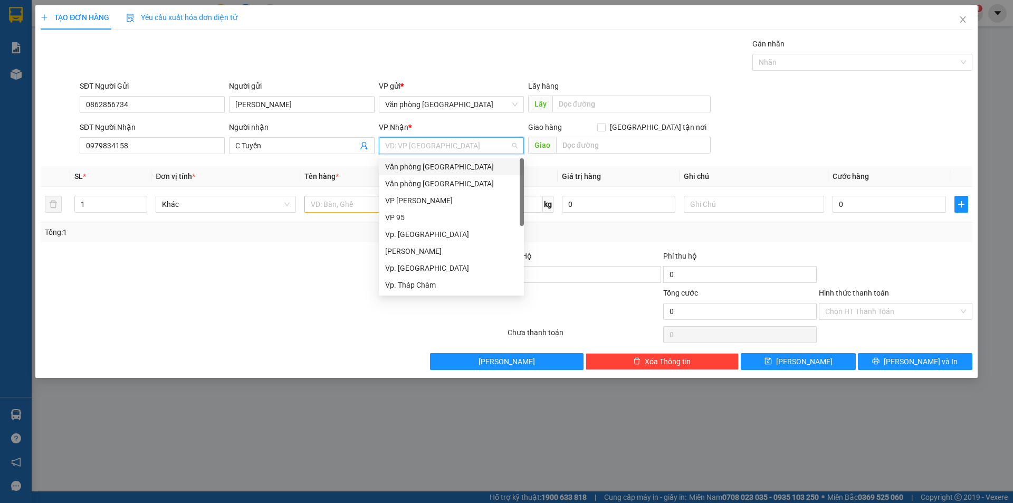
click at [453, 148] on input "search" at bounding box center [447, 146] width 125 height 16
click at [419, 266] on div "Vp. [GEOGRAPHIC_DATA]" at bounding box center [451, 268] width 132 height 12
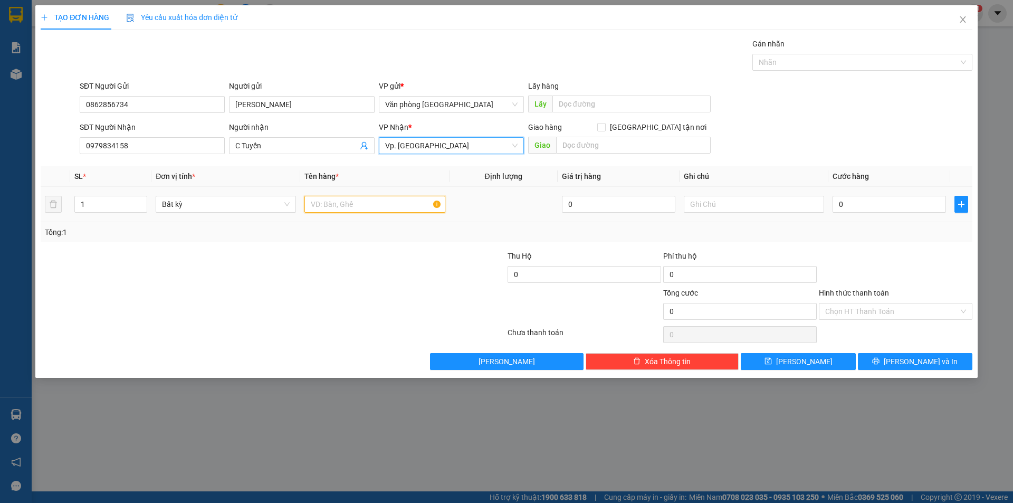
click at [345, 197] on input "text" at bounding box center [374, 204] width 140 height 17
type input "1 thung xốp"
click at [878, 208] on input "0" at bounding box center [888, 204] width 113 height 17
type input "4"
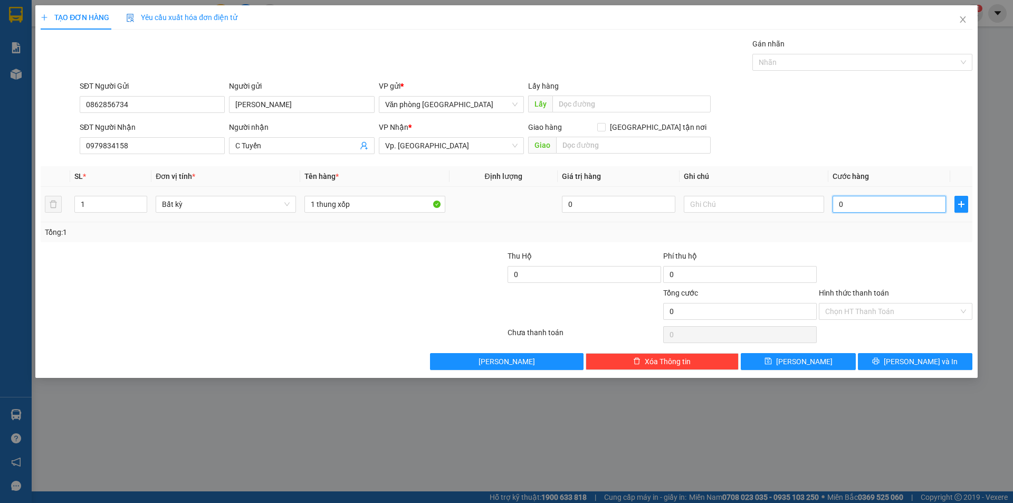
type input "4"
type input "40"
type input "400"
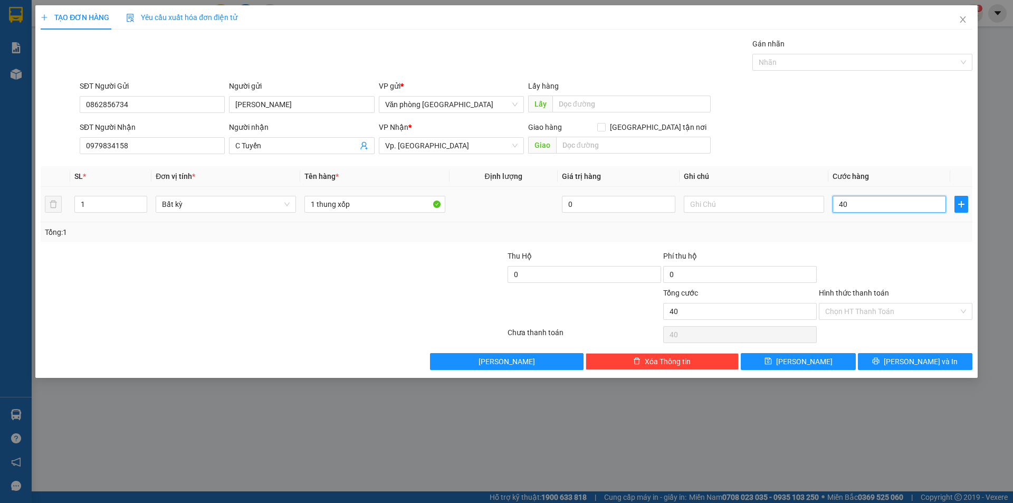
type input "400"
type input "4.000"
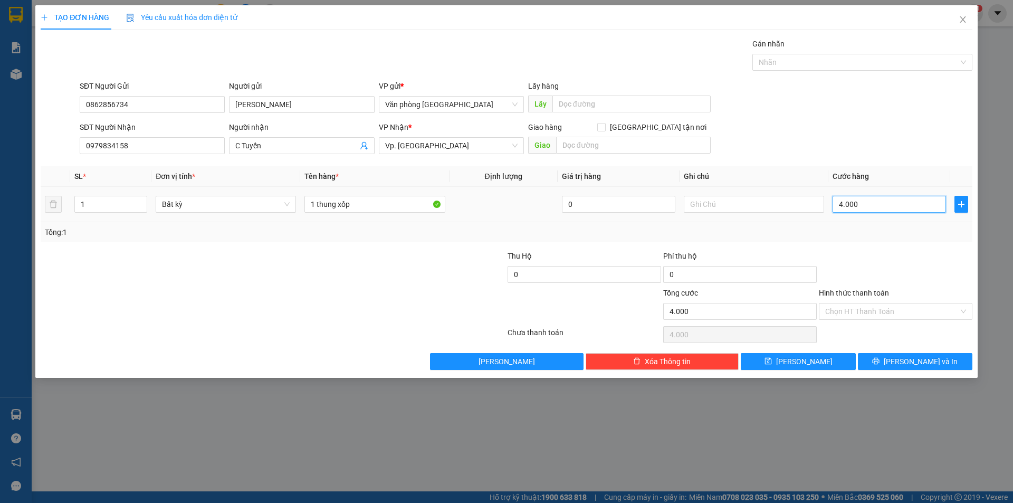
type input "40.000"
click at [855, 315] on input "Hình thức thanh toán" at bounding box center [891, 311] width 133 height 16
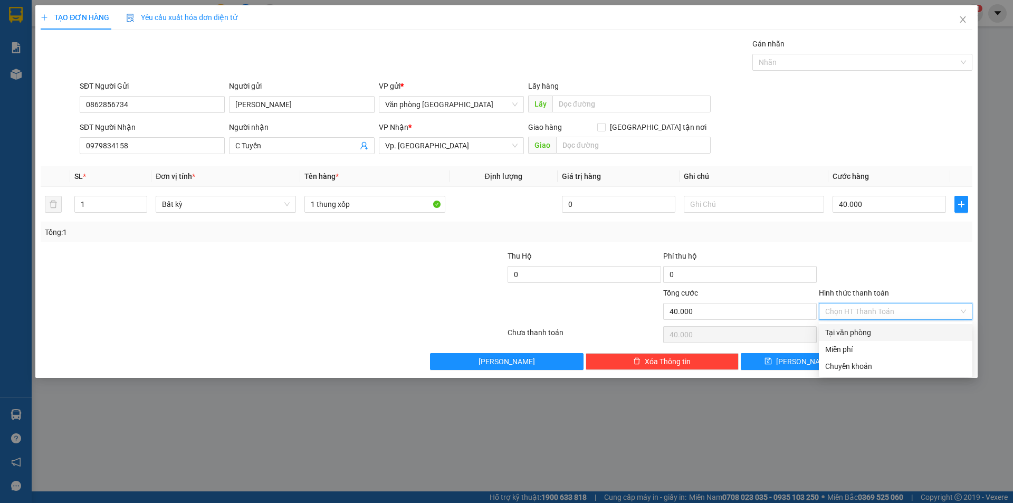
click at [848, 328] on div "Tại văn phòng" at bounding box center [895, 332] width 141 height 12
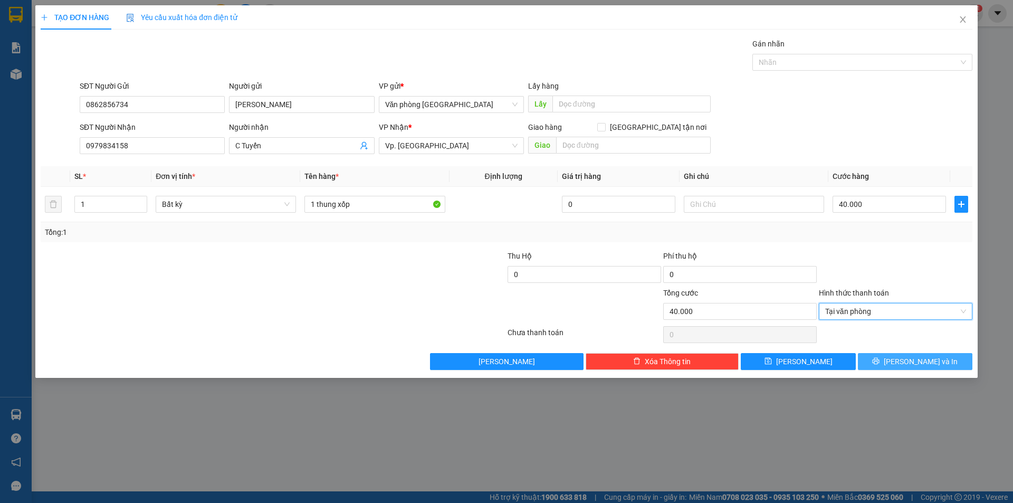
click at [893, 361] on button "[PERSON_NAME] và In" at bounding box center [915, 361] width 114 height 17
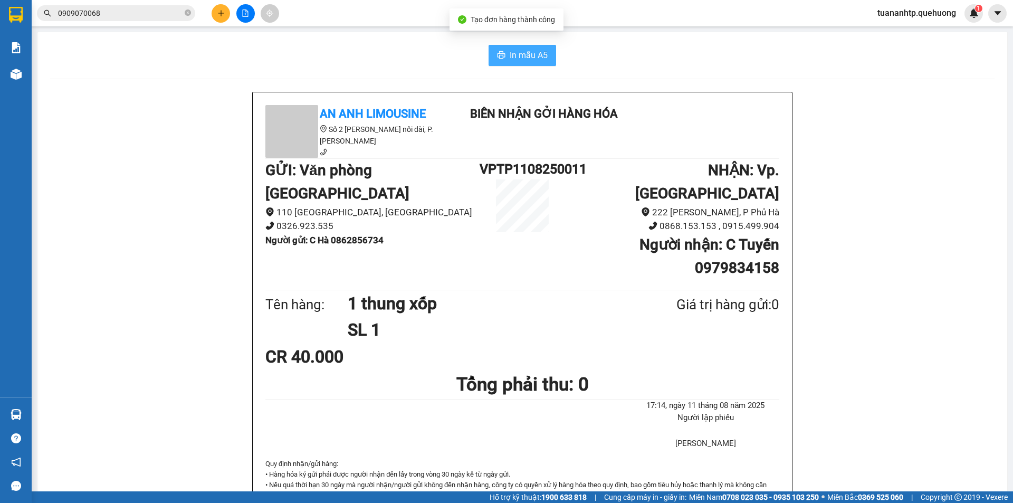
click at [527, 60] on span "In mẫu A5" at bounding box center [529, 55] width 38 height 13
click at [219, 14] on icon "plus" at bounding box center [220, 12] width 7 height 7
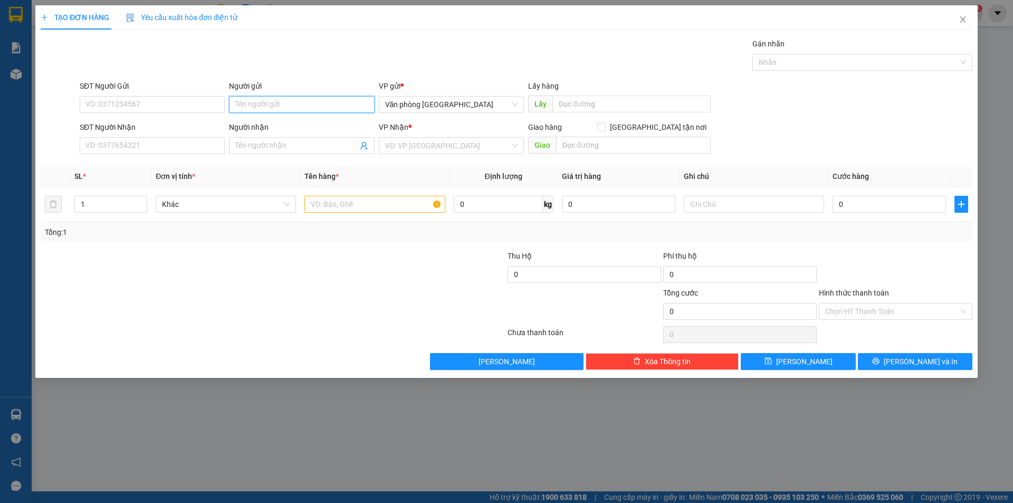
click at [254, 101] on input "Người gửi" at bounding box center [301, 104] width 145 height 17
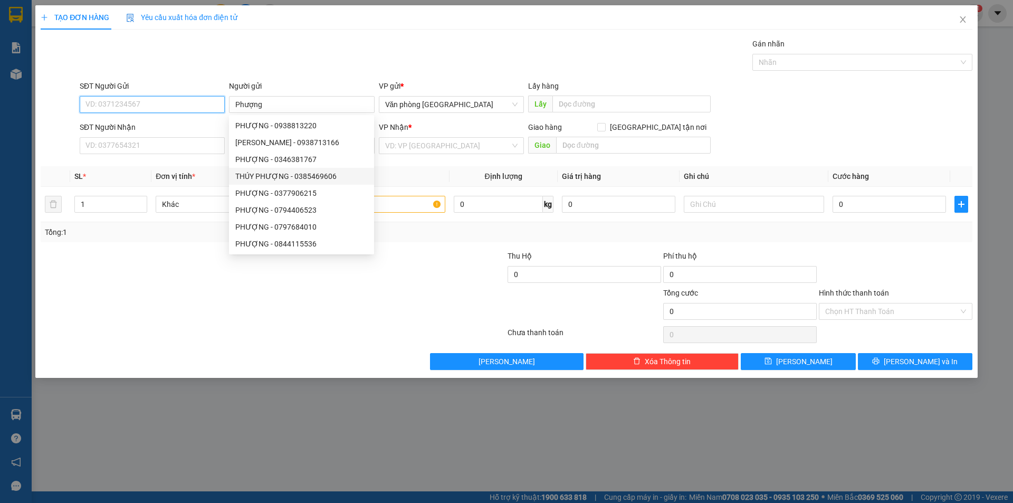
click at [132, 106] on input "SĐT Người Gửi" at bounding box center [152, 104] width 145 height 17
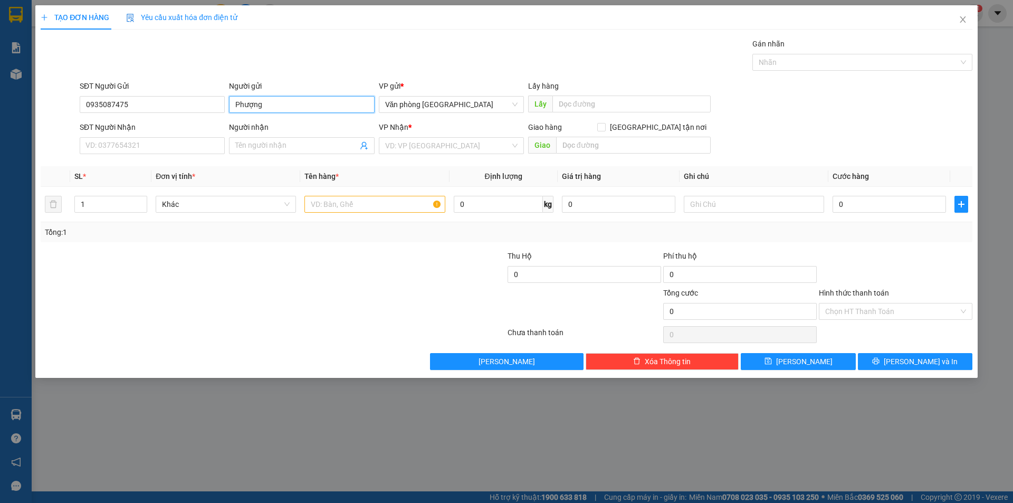
click at [232, 106] on input "Phượng" at bounding box center [301, 104] width 145 height 17
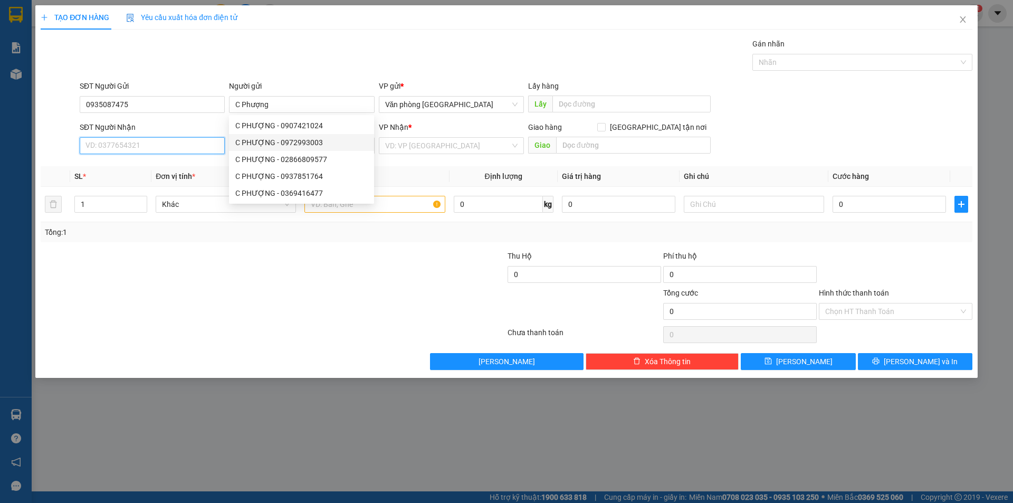
click at [206, 145] on input "SĐT Người Nhận" at bounding box center [152, 145] width 145 height 17
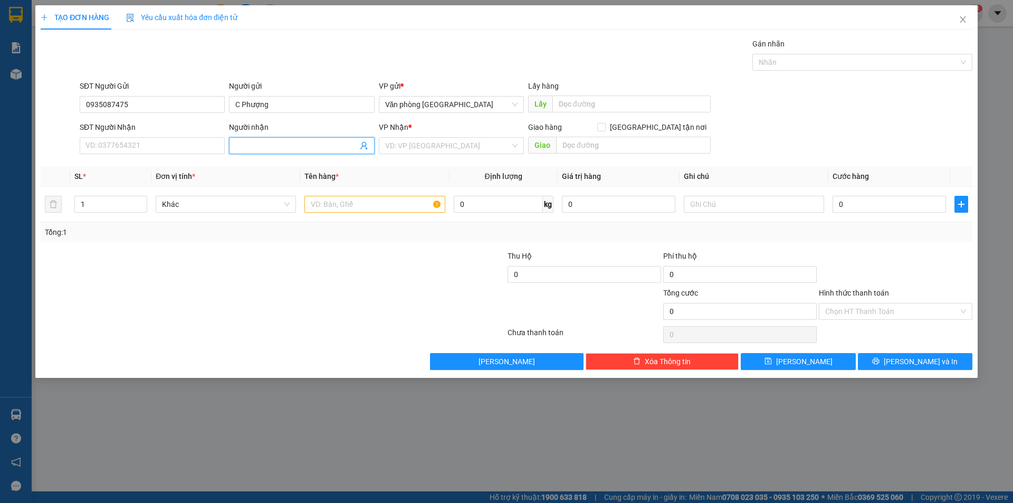
click at [245, 140] on input "Người nhận" at bounding box center [296, 146] width 122 height 12
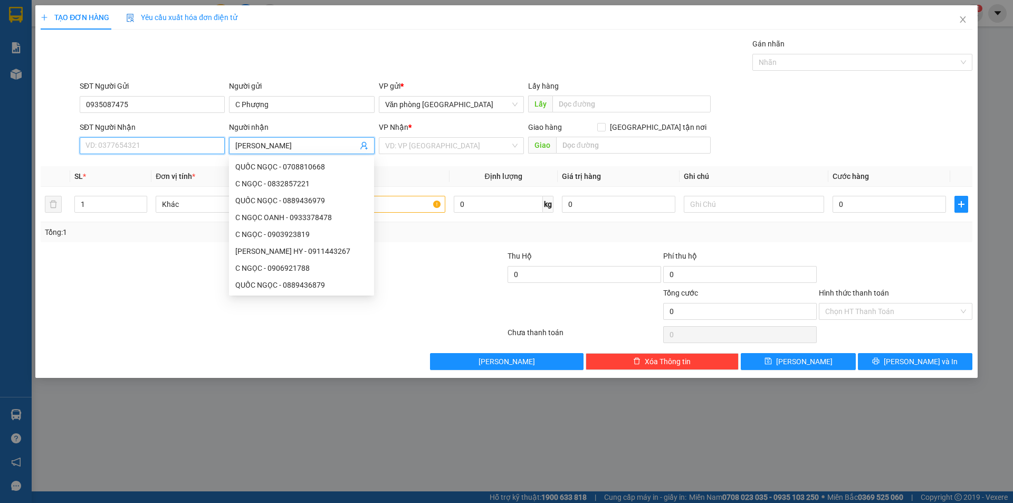
click at [100, 151] on input "SĐT Người Nhận" at bounding box center [152, 145] width 145 height 17
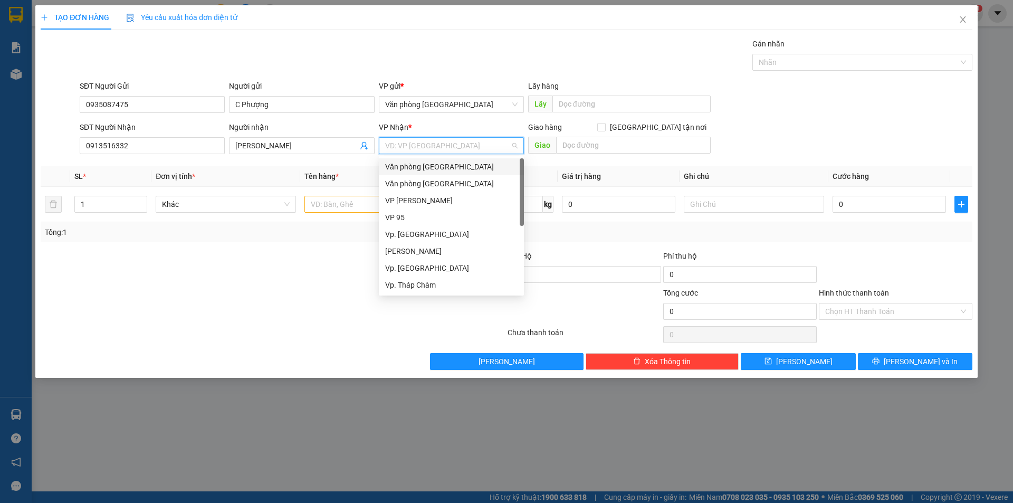
click at [458, 148] on input "search" at bounding box center [447, 146] width 125 height 16
click at [428, 182] on div "Vp. [GEOGRAPHIC_DATA]" at bounding box center [451, 184] width 132 height 12
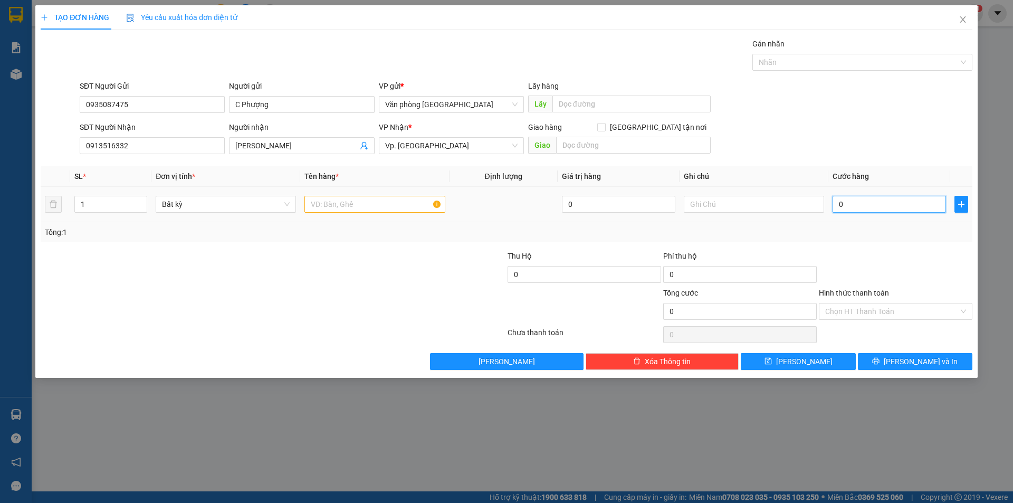
click at [874, 200] on input "0" at bounding box center [888, 204] width 113 height 17
click at [370, 200] on input "text" at bounding box center [374, 204] width 140 height 17
click at [883, 204] on input "0" at bounding box center [888, 204] width 113 height 17
click at [877, 310] on input "Hình thức thanh toán" at bounding box center [891, 311] width 133 height 16
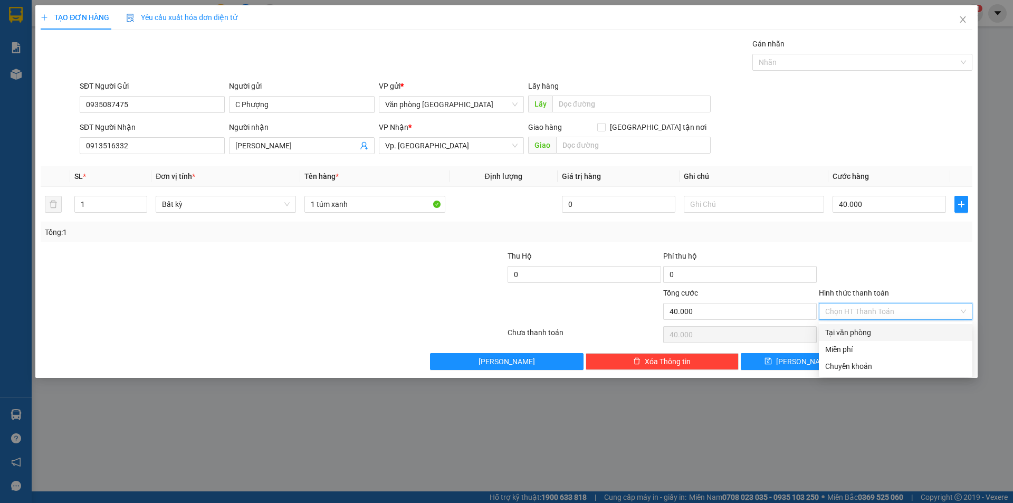
click at [872, 330] on div "Tại văn phòng" at bounding box center [895, 332] width 141 height 12
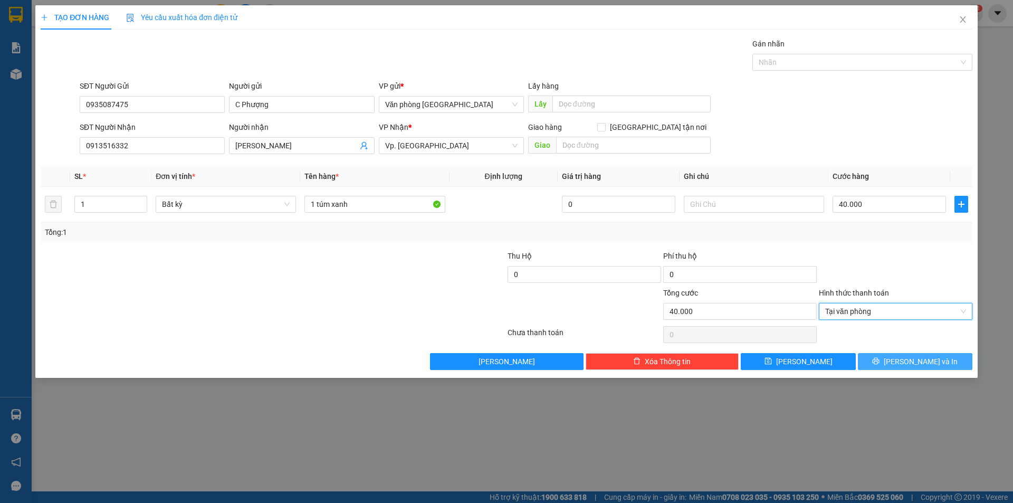
drag, startPoint x: 889, startPoint y: 358, endPoint x: 889, endPoint y: 352, distance: 5.8
click at [890, 356] on button "[PERSON_NAME] và In" at bounding box center [915, 361] width 114 height 17
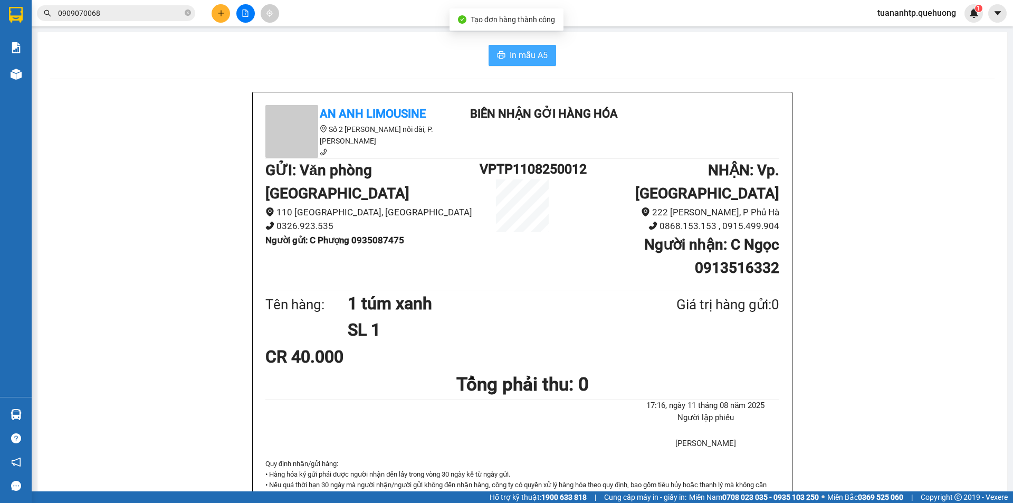
click at [508, 65] on button "In mẫu A5" at bounding box center [522, 55] width 68 height 21
click at [222, 12] on icon "plus" at bounding box center [220, 12] width 7 height 7
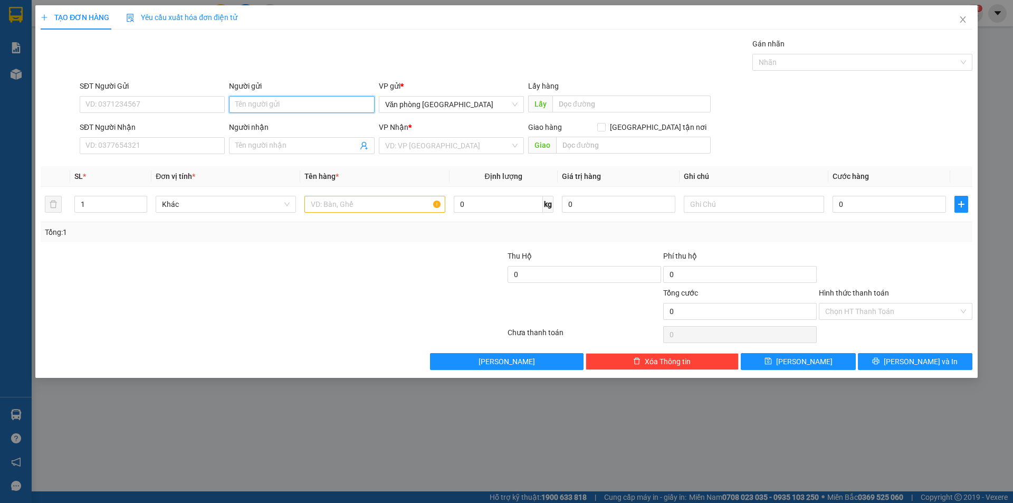
click at [297, 109] on input "Người gửi" at bounding box center [301, 104] width 145 height 17
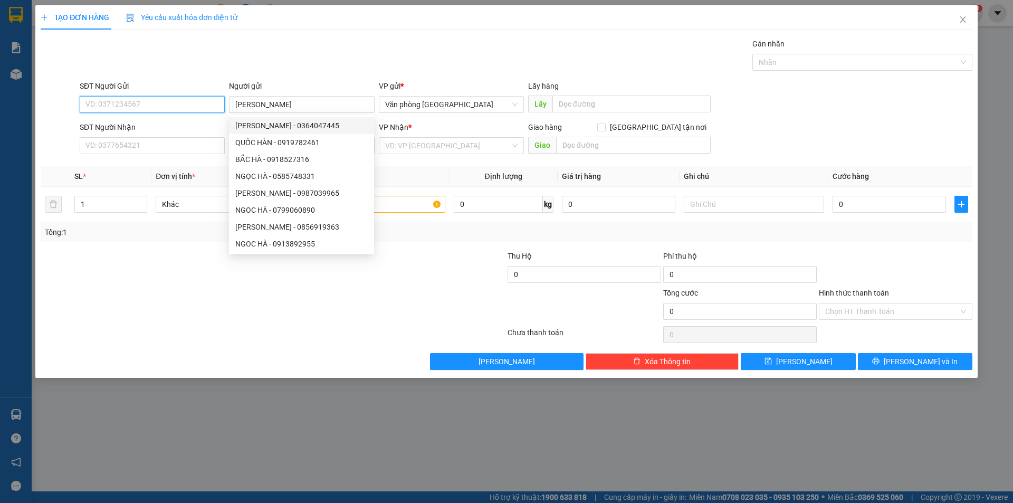
click at [163, 96] on input "SĐT Người Gửi" at bounding box center [152, 104] width 145 height 17
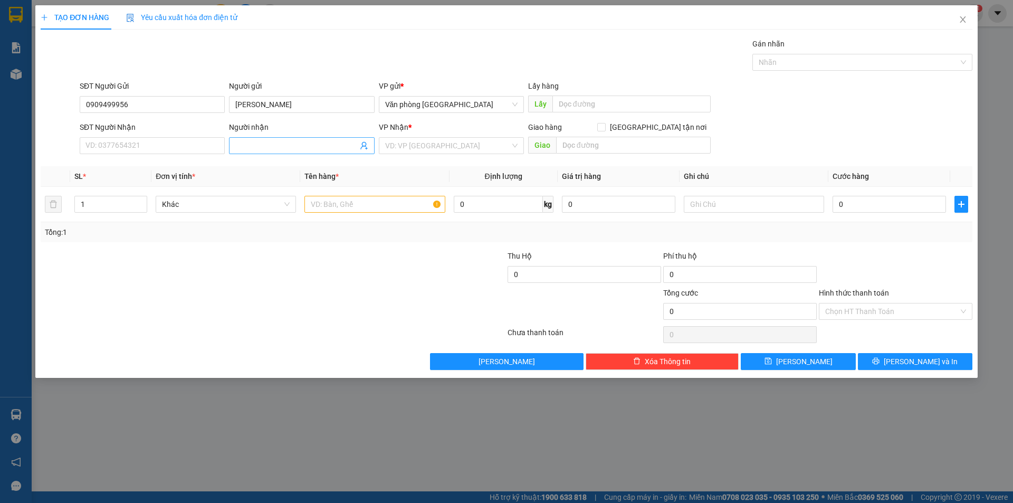
click at [249, 143] on input "Người nhận" at bounding box center [296, 146] width 122 height 12
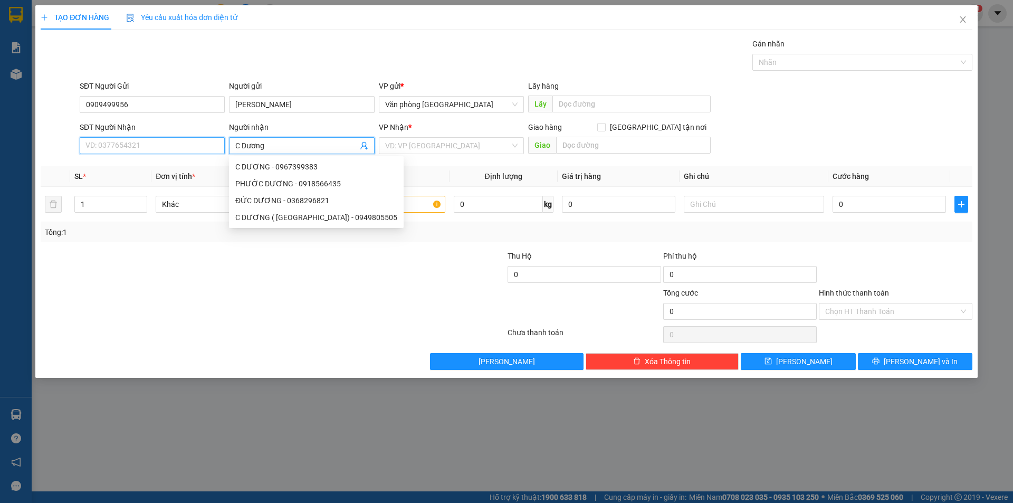
click at [94, 142] on input "SĐT Người Nhận" at bounding box center [152, 145] width 145 height 17
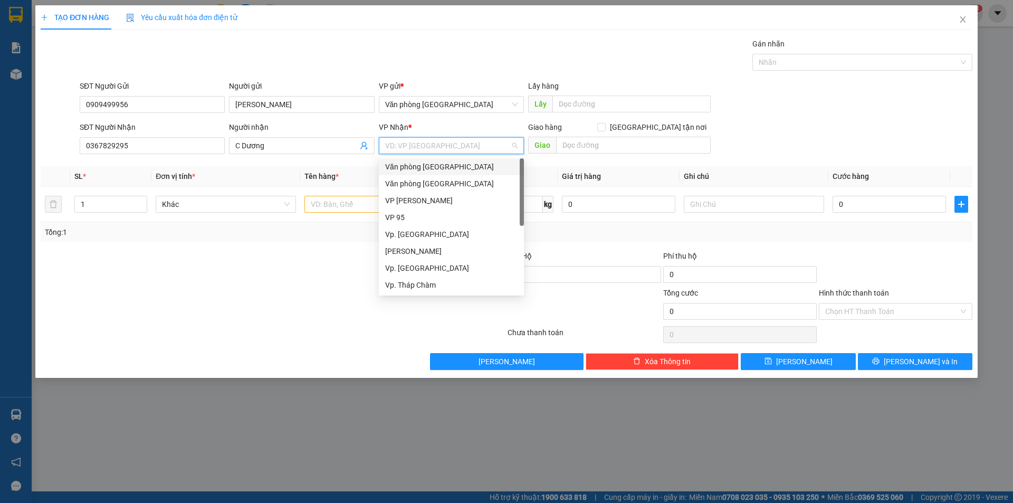
click at [445, 146] on input "search" at bounding box center [447, 146] width 125 height 16
click at [436, 265] on div "Vp. [GEOGRAPHIC_DATA]" at bounding box center [451, 268] width 132 height 12
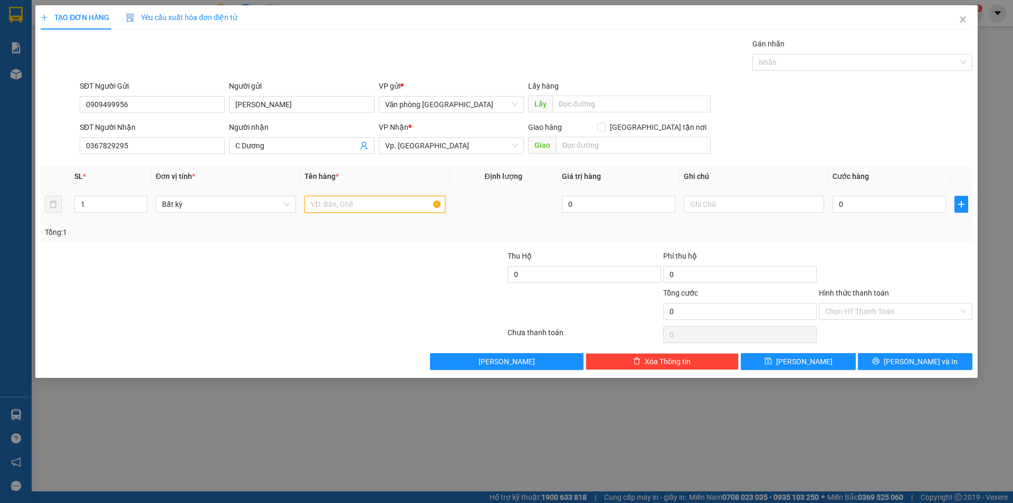
click at [354, 205] on input "text" at bounding box center [374, 204] width 140 height 17
click at [871, 206] on input "0" at bounding box center [888, 204] width 113 height 17
click at [884, 310] on input "Hình thức thanh toán" at bounding box center [891, 311] width 133 height 16
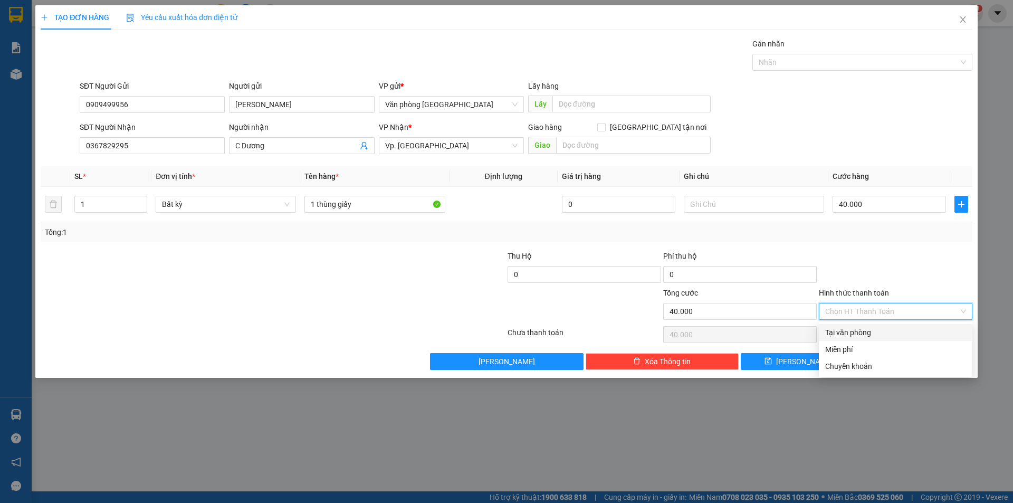
click at [862, 335] on div "Tại văn phòng" at bounding box center [895, 332] width 141 height 12
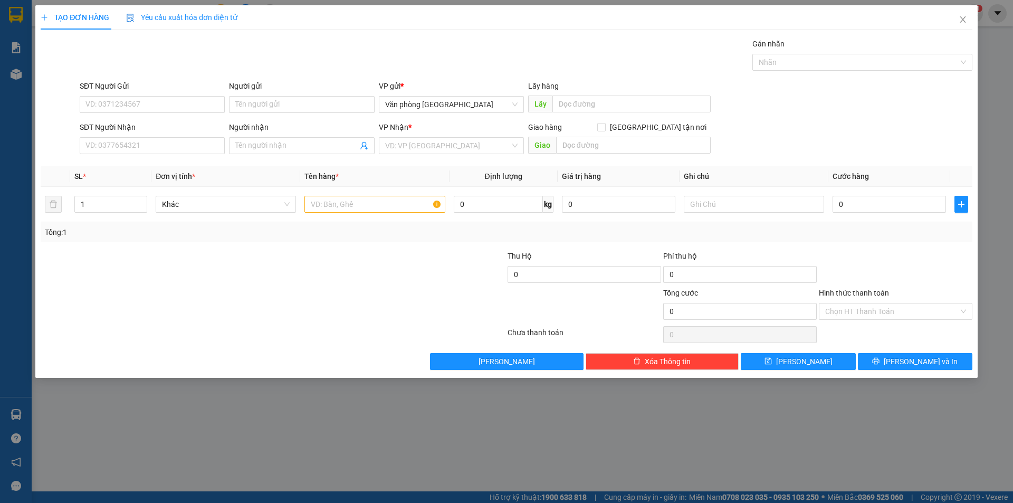
click at [102, 423] on div "TẠO ĐƠN HÀNG Yêu cầu xuất hóa đơn điện tử Transit Pickup Surcharge Ids Transit …" at bounding box center [506, 251] width 1013 height 503
click at [16, 73] on div "TẠO ĐƠN HÀNG Yêu cầu xuất hóa đơn điện tử Transit Pickup Surcharge Ids Transit …" at bounding box center [506, 251] width 1013 height 503
click at [698, 364] on button "Xóa Thông tin" at bounding box center [661, 361] width 153 height 17
click at [982, 25] on icon "close" at bounding box center [984, 26] width 7 height 7
click at [961, 21] on icon "close" at bounding box center [962, 19] width 8 height 8
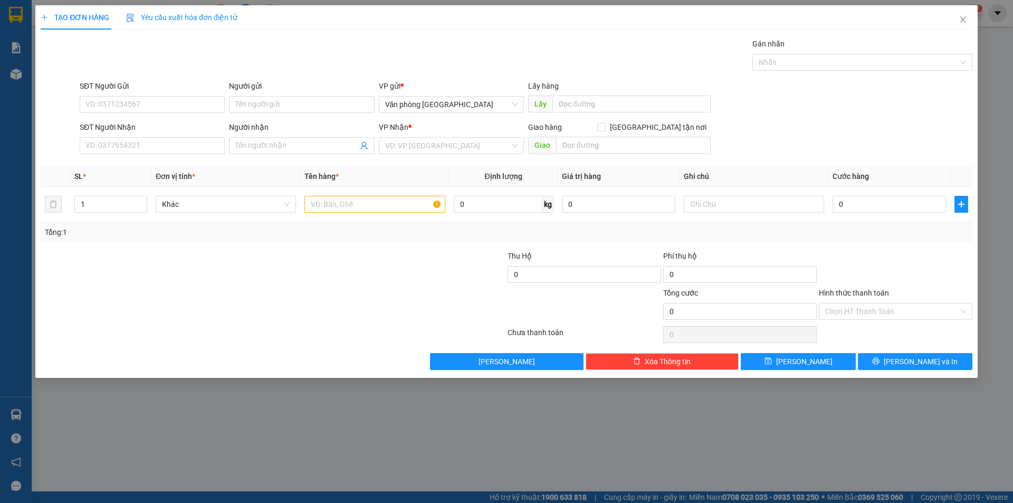
click at [24, 105] on div "TẠO ĐƠN HÀNG Yêu cầu xuất hóa đơn điện tử Transit Pickup Surcharge Ids Transit …" at bounding box center [506, 251] width 1013 height 503
click at [20, 76] on div "TẠO ĐƠN HÀNG Yêu cầu xuất hóa đơn điện tử Transit Pickup Surcharge Ids Transit …" at bounding box center [506, 251] width 1013 height 503
click at [961, 14] on span "Close" at bounding box center [963, 20] width 30 height 30
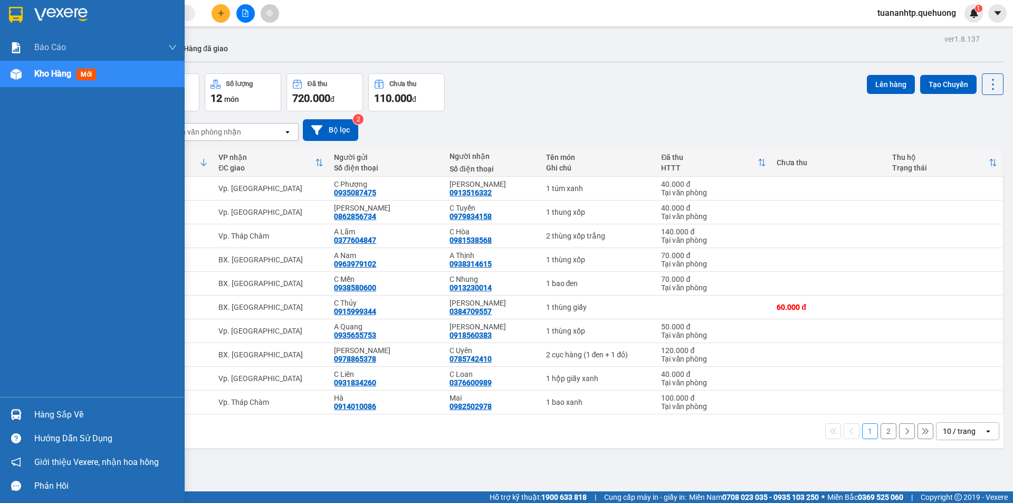
click at [54, 76] on span "Kho hàng" at bounding box center [52, 74] width 37 height 10
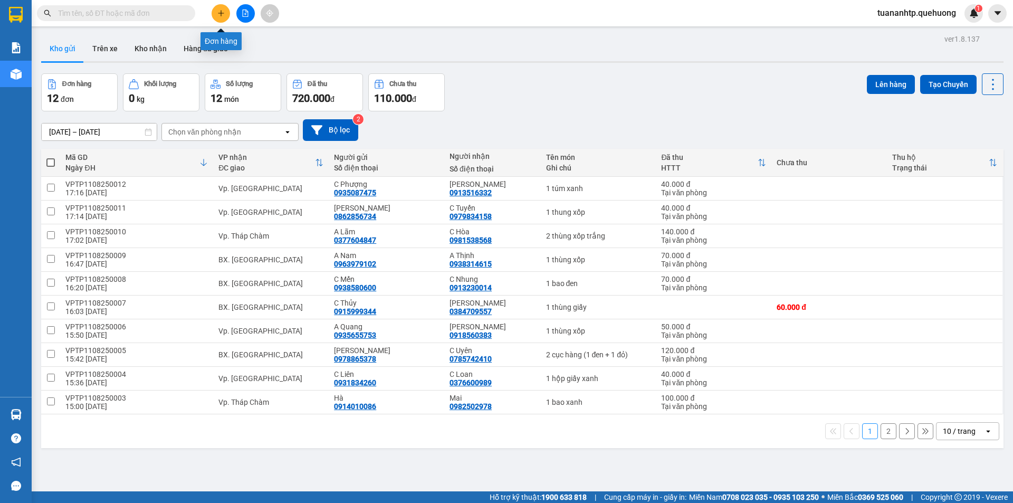
click at [223, 15] on icon "plus" at bounding box center [220, 12] width 7 height 7
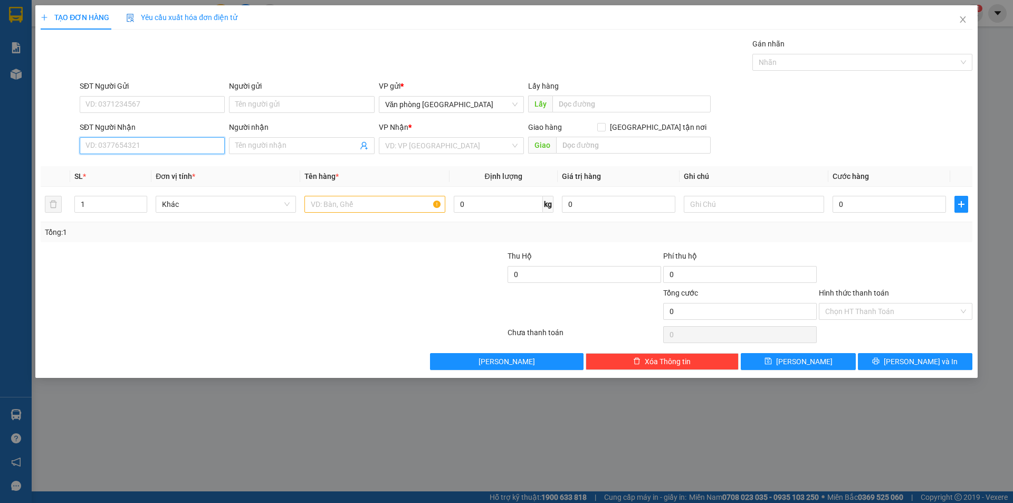
click at [170, 140] on input "SĐT Người Nhận" at bounding box center [152, 145] width 145 height 17
type input "0367829295"
click at [288, 144] on input "Người nhận" at bounding box center [296, 146] width 122 height 12
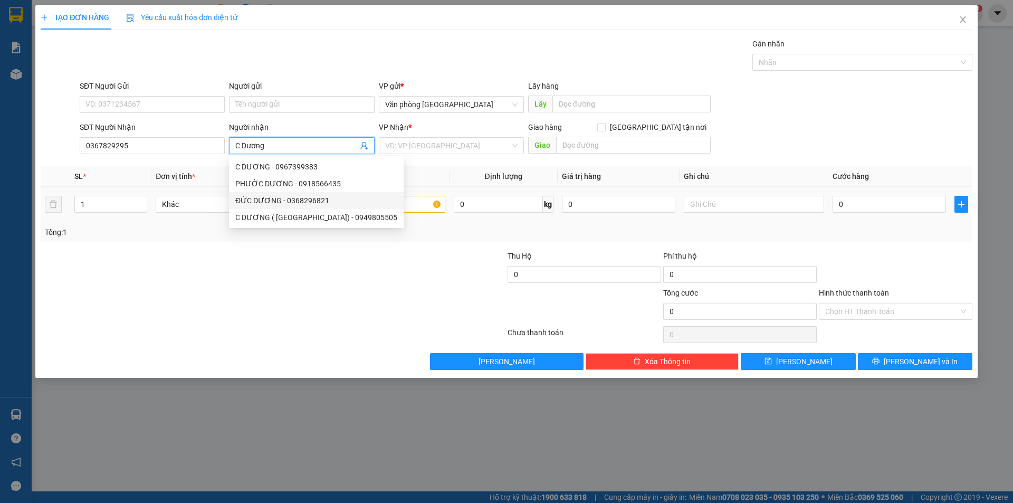
type input "C Dương"
click at [390, 200] on input "text" at bounding box center [374, 204] width 140 height 17
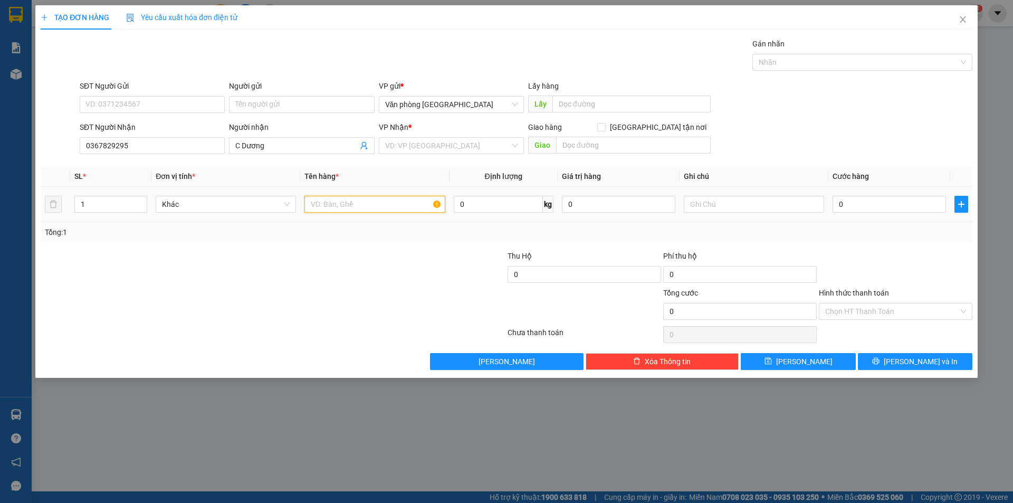
click at [393, 203] on input "text" at bounding box center [374, 204] width 140 height 17
type input "1 thùng giấy"
click at [852, 206] on input "0" at bounding box center [888, 204] width 113 height 17
type input "4"
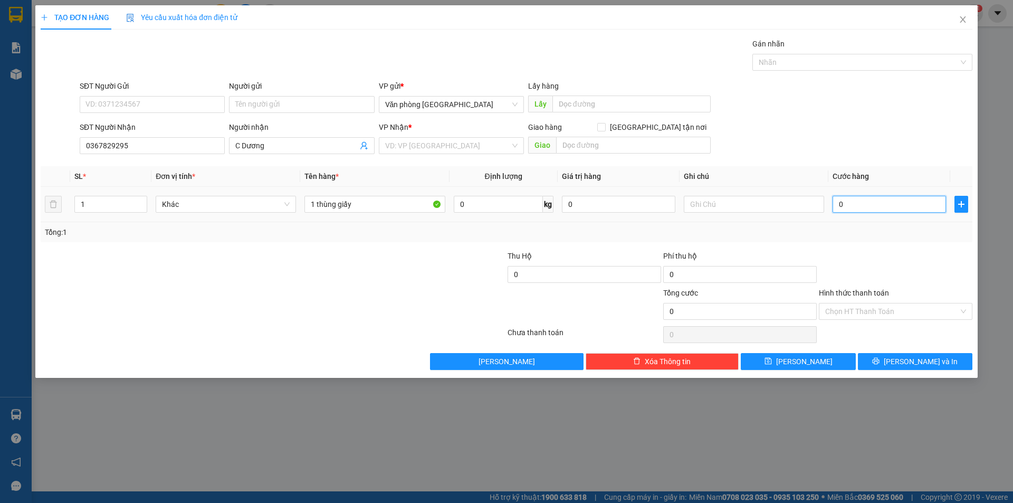
type input "4"
type input "40"
type input "400"
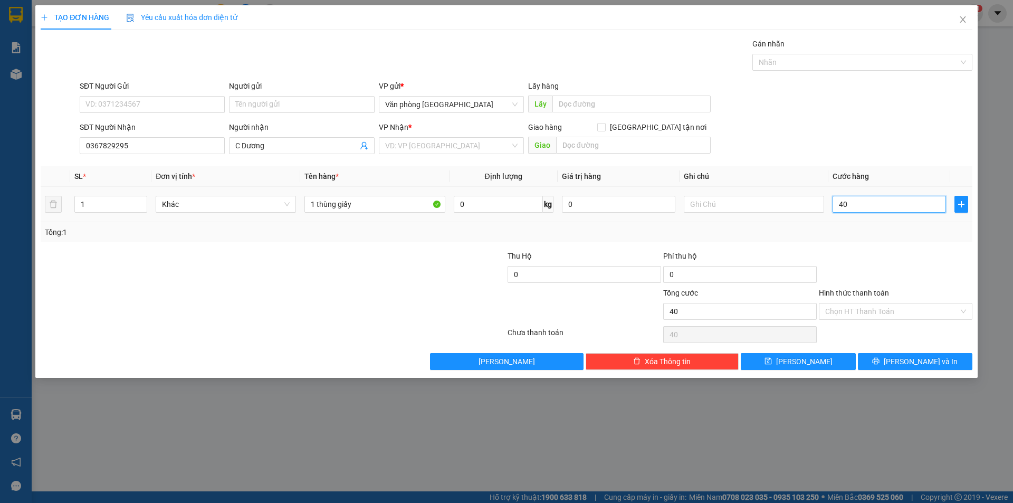
type input "400"
type input "4.000"
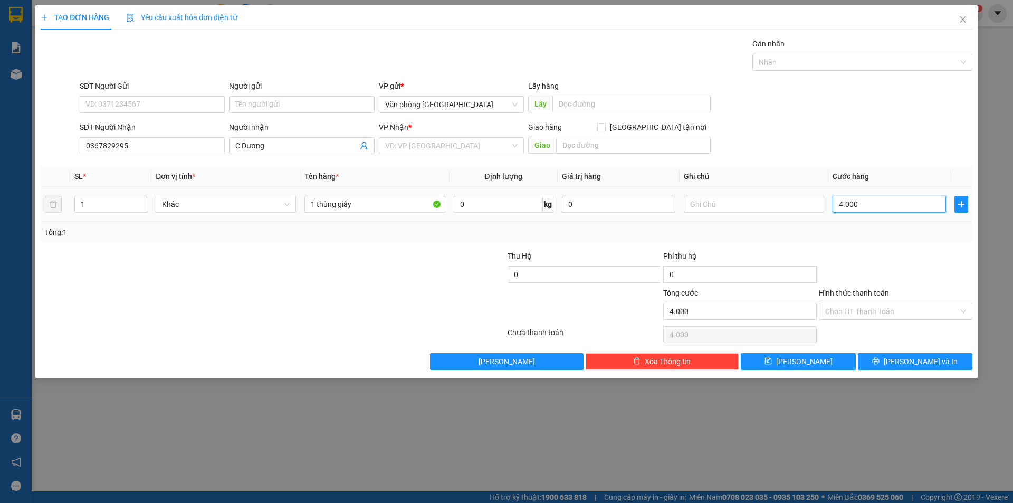
type input "40.000"
click at [904, 311] on input "Hình thức thanh toán" at bounding box center [891, 311] width 133 height 16
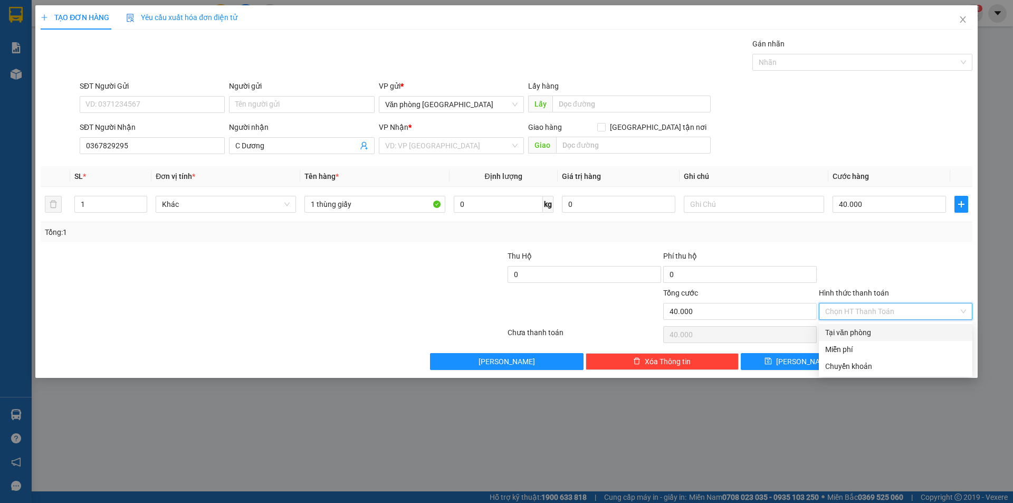
click at [858, 333] on div "Tại văn phòng" at bounding box center [895, 332] width 141 height 12
type input "0"
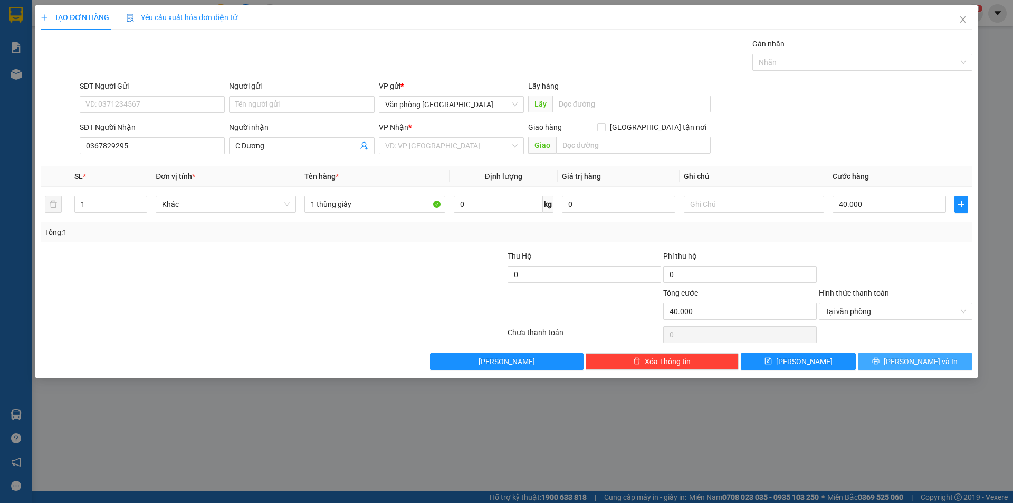
click at [905, 363] on button "[PERSON_NAME] và In" at bounding box center [915, 361] width 114 height 17
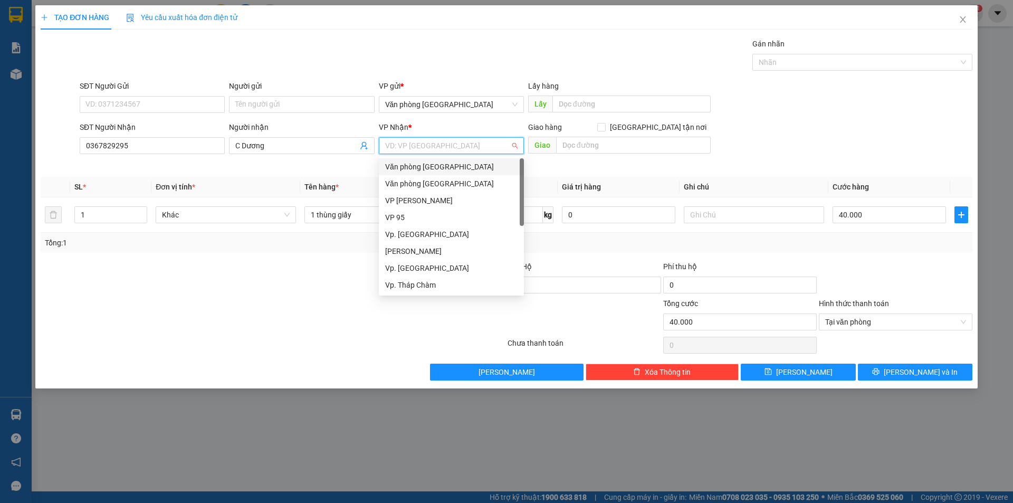
click at [446, 148] on input "search" at bounding box center [447, 146] width 125 height 16
click at [425, 265] on div "Vp. [GEOGRAPHIC_DATA]" at bounding box center [451, 268] width 132 height 12
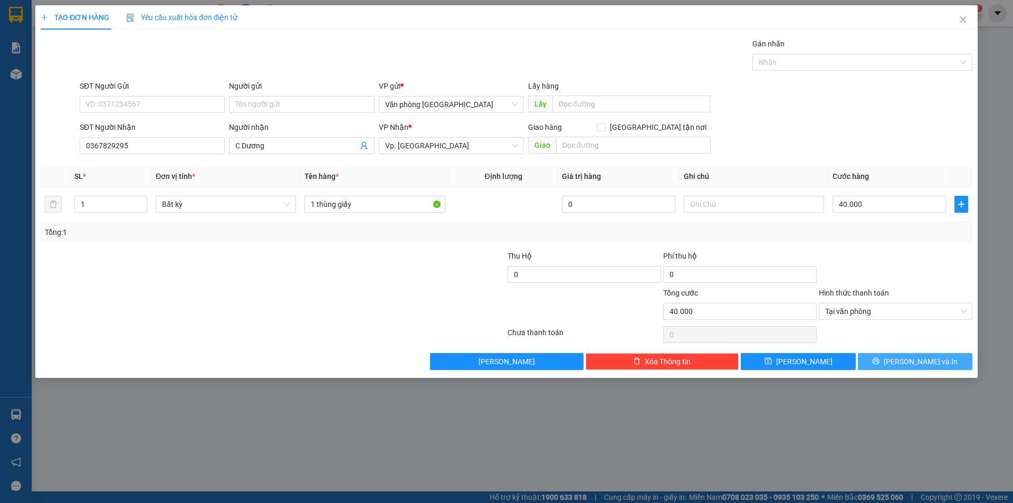
click at [915, 357] on span "[PERSON_NAME] và In" at bounding box center [920, 362] width 74 height 12
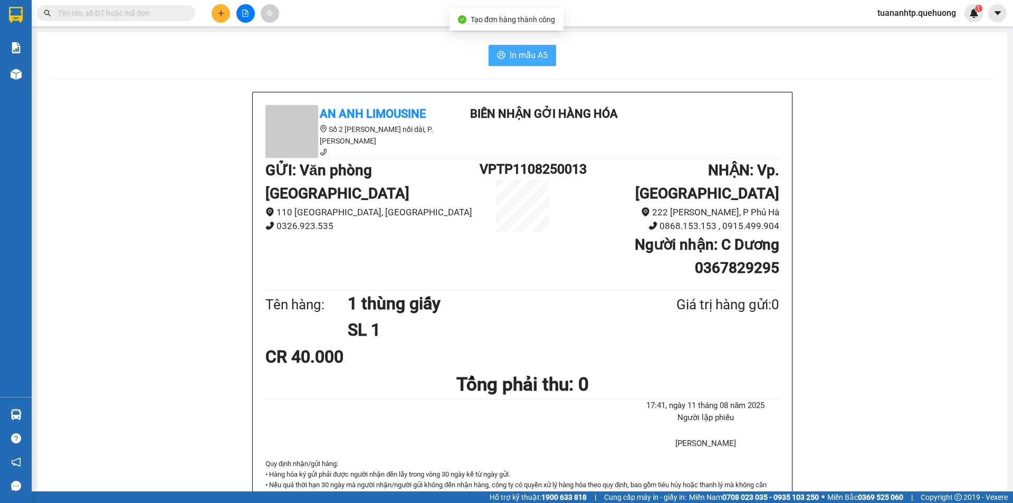
click at [510, 60] on span "In mẫu A5" at bounding box center [529, 55] width 38 height 13
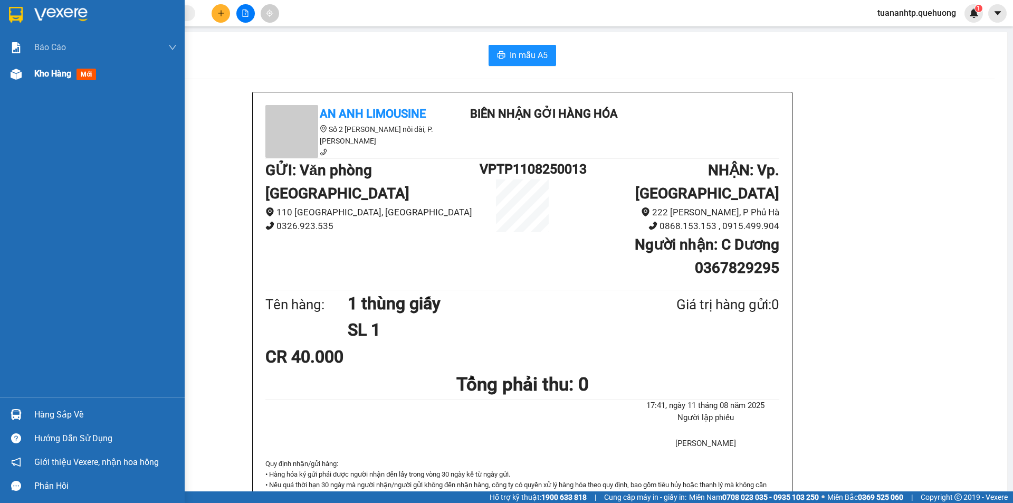
click at [54, 75] on span "Kho hàng" at bounding box center [52, 74] width 37 height 10
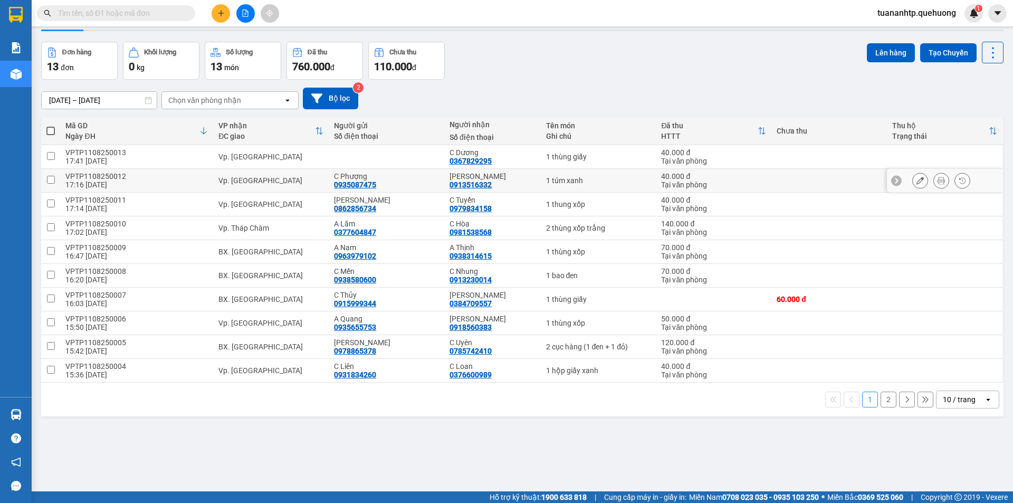
scroll to position [49, 0]
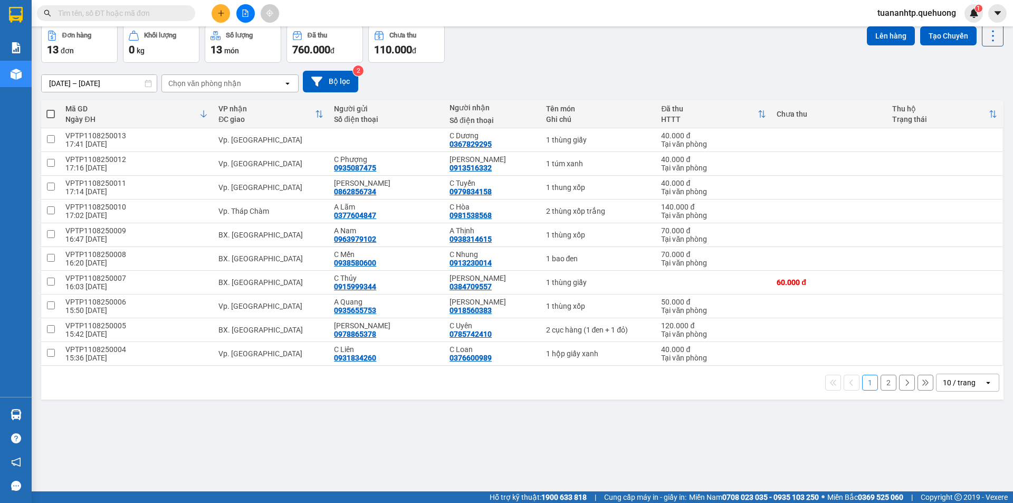
click at [863, 385] on button "1" at bounding box center [870, 382] width 16 height 16
click at [880, 384] on button "2" at bounding box center [888, 382] width 16 height 16
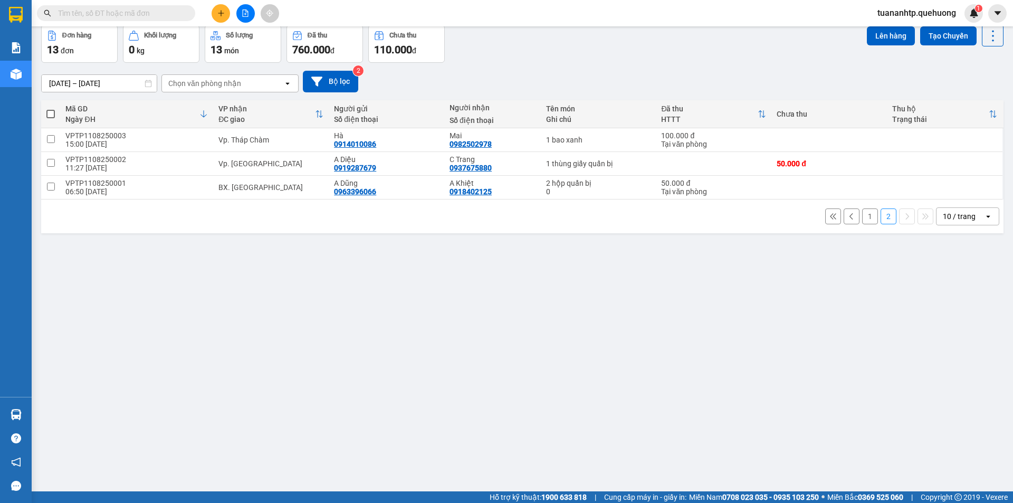
click at [862, 219] on button "1" at bounding box center [870, 216] width 16 height 16
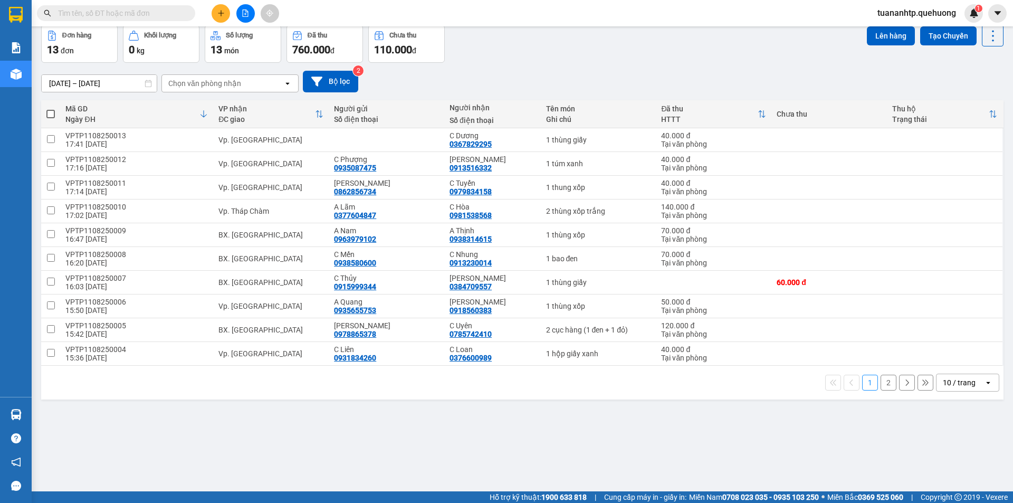
click at [881, 386] on button "2" at bounding box center [888, 382] width 16 height 16
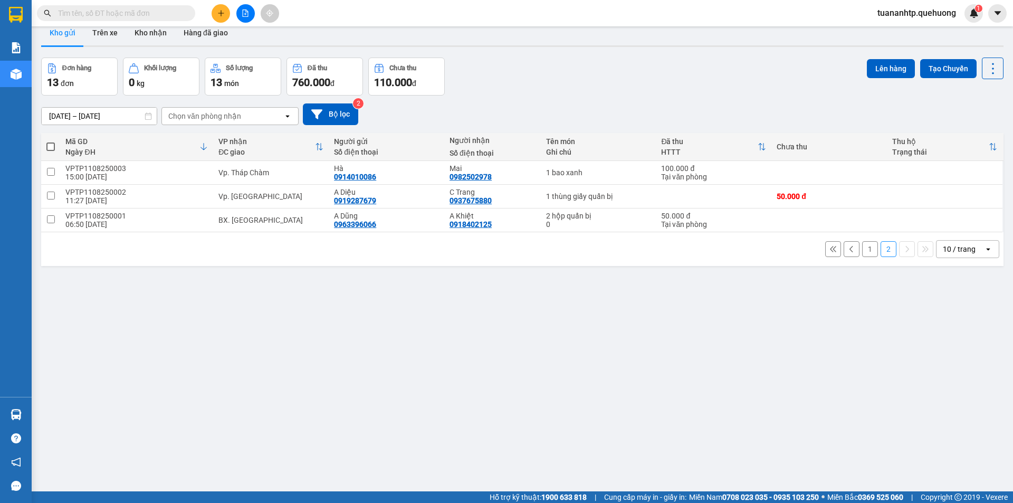
scroll to position [0, 0]
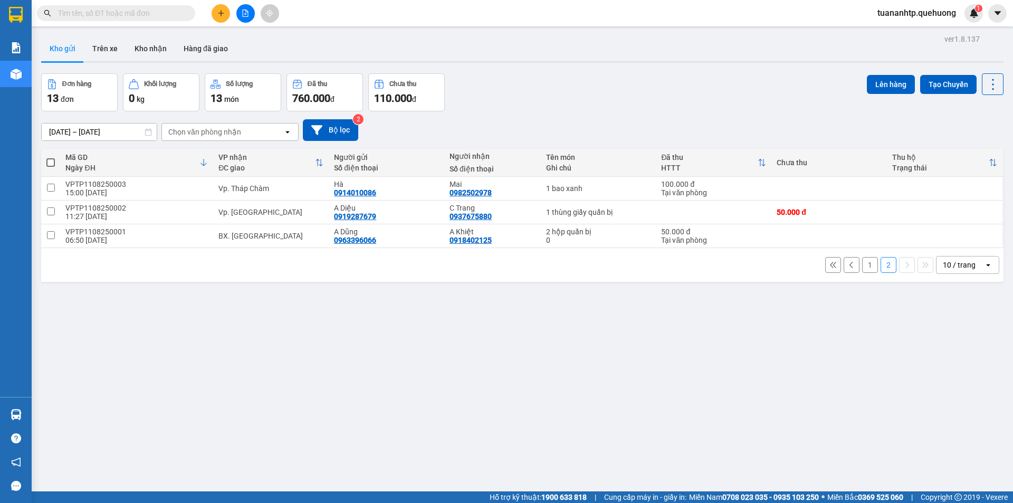
click at [863, 265] on button "1" at bounding box center [870, 265] width 16 height 16
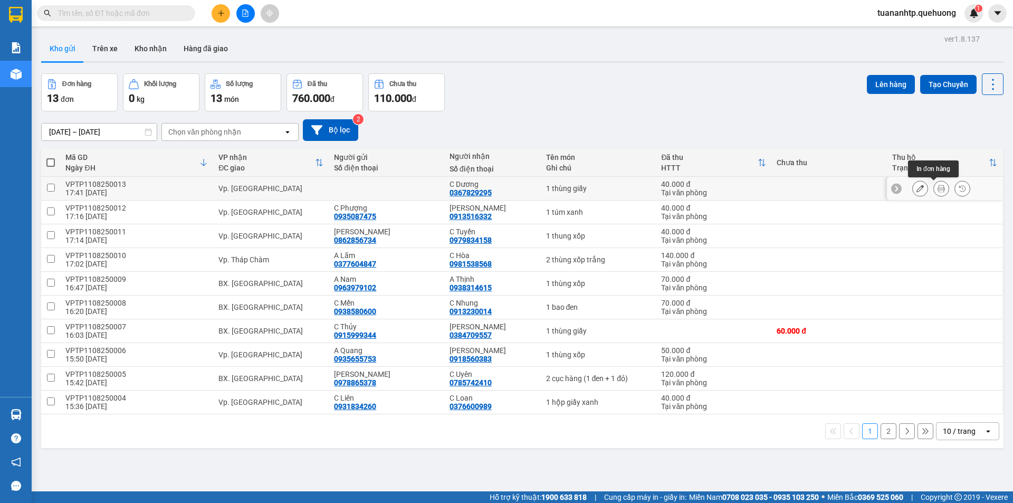
click at [937, 187] on icon at bounding box center [940, 188] width 7 height 7
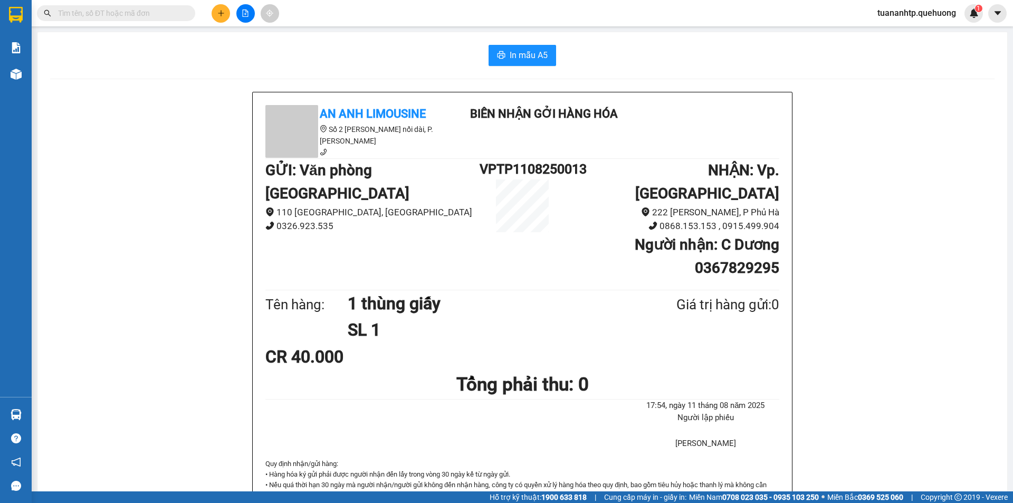
click at [521, 66] on div "In mẫu A5 An Anh Limousine Số 2 [PERSON_NAME] nối dài, P. [PERSON_NAME] Biên nh…" at bounding box center [521, 481] width 969 height 898
click at [518, 57] on span "In mẫu A5" at bounding box center [529, 55] width 38 height 13
click at [217, 13] on icon "plus" at bounding box center [220, 12] width 7 height 7
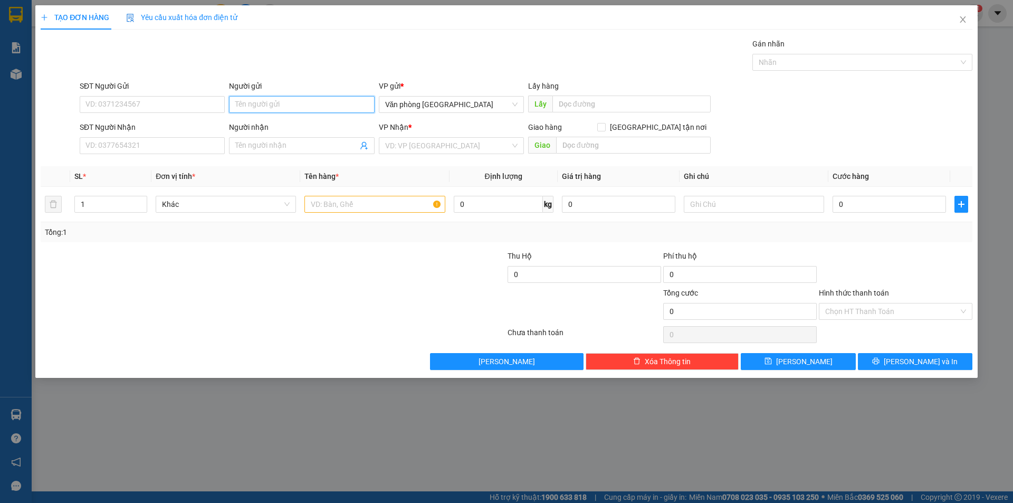
click at [277, 107] on input "Người gửi" at bounding box center [301, 104] width 145 height 17
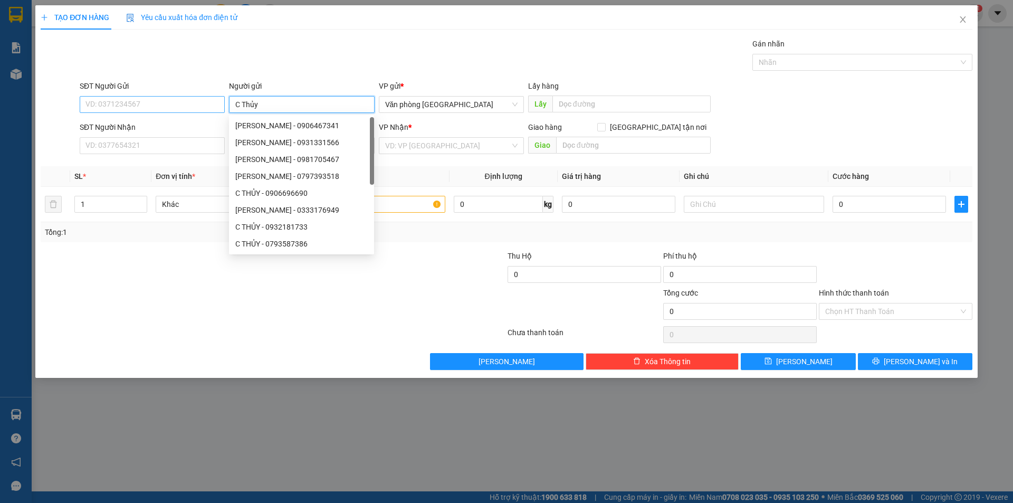
type input "C Thủy"
click at [140, 104] on input "SĐT Người Gửi" at bounding box center [152, 104] width 145 height 17
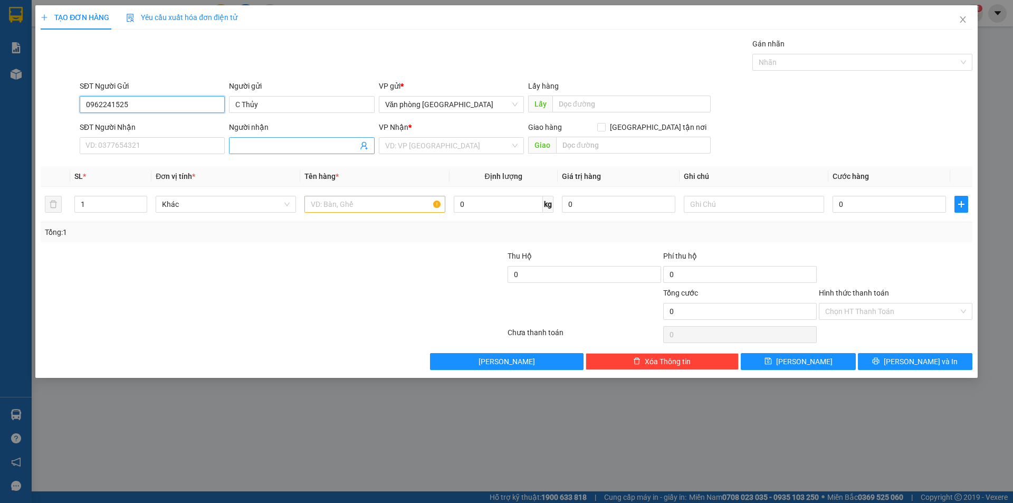
type input "0962241525"
click at [263, 148] on input "Người nhận" at bounding box center [296, 146] width 122 height 12
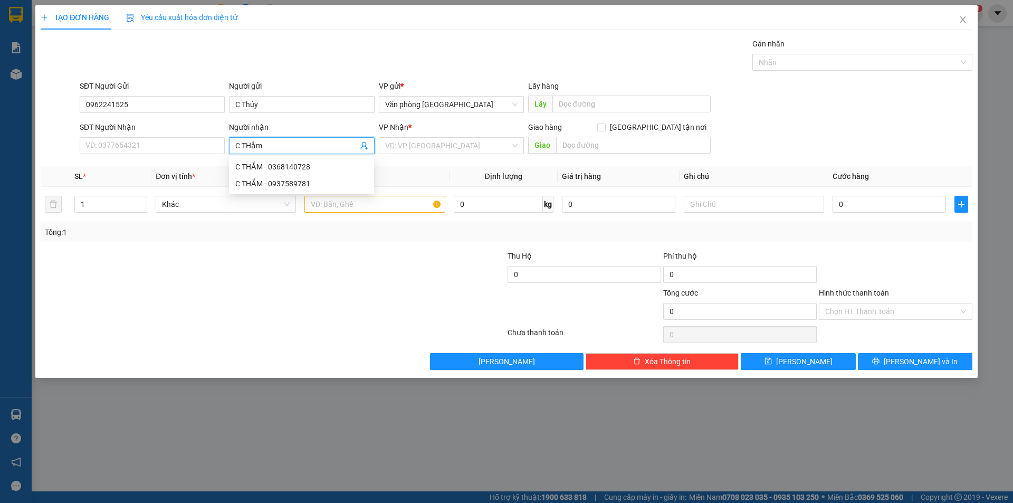
click at [250, 141] on input "C THắm" at bounding box center [296, 146] width 122 height 12
type input "C Thắm"
drag, startPoint x: 122, startPoint y: 148, endPoint x: 129, endPoint y: 147, distance: 7.6
click at [126, 148] on input "SĐT Người Nhận" at bounding box center [152, 145] width 145 height 17
type input "0828823441"
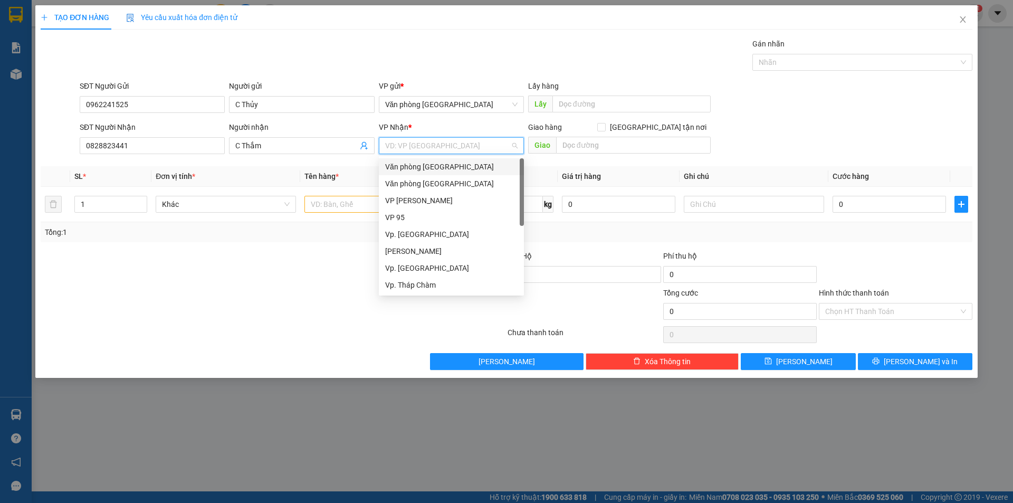
click at [462, 152] on input "search" at bounding box center [447, 146] width 125 height 16
click at [438, 269] on div "Vp. [GEOGRAPHIC_DATA]" at bounding box center [451, 268] width 132 height 12
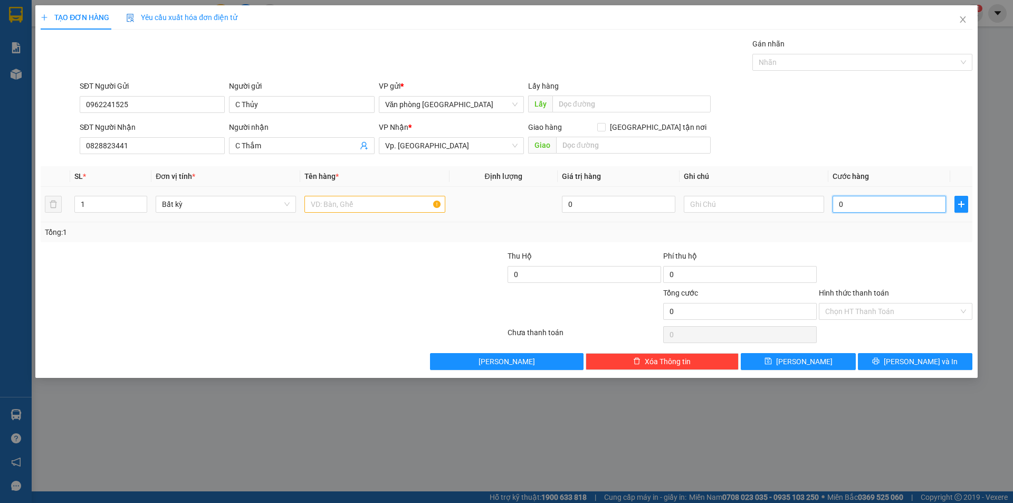
click at [863, 205] on input "0" at bounding box center [888, 204] width 113 height 17
click at [358, 207] on input "text" at bounding box center [374, 204] width 140 height 17
type input "2 thùng giấy"
click at [858, 204] on input "0" at bounding box center [888, 204] width 113 height 17
type input "1"
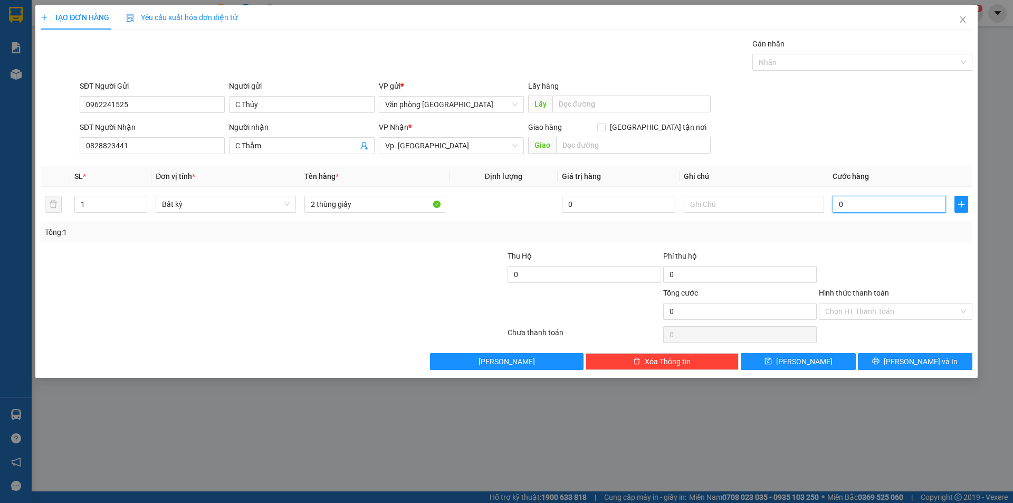
type input "1"
type input "12"
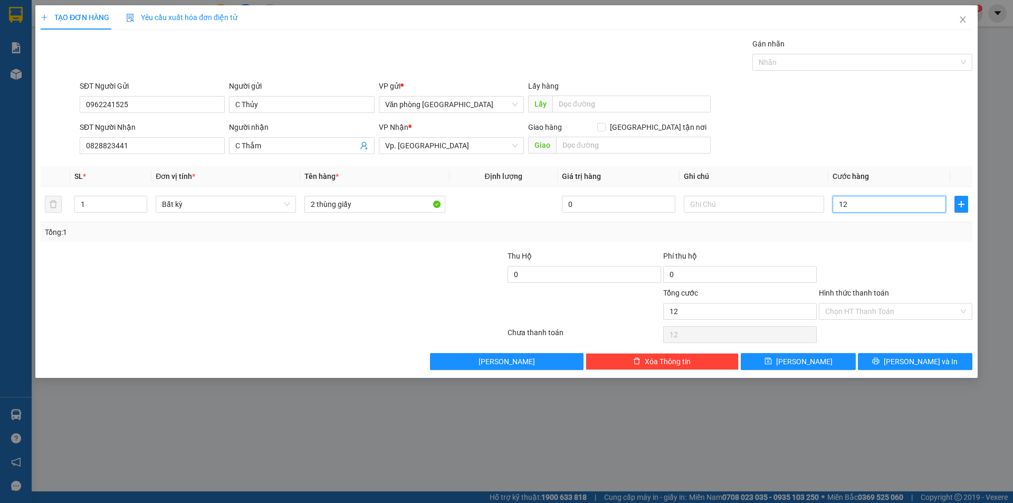
type input "120"
type input "1.200"
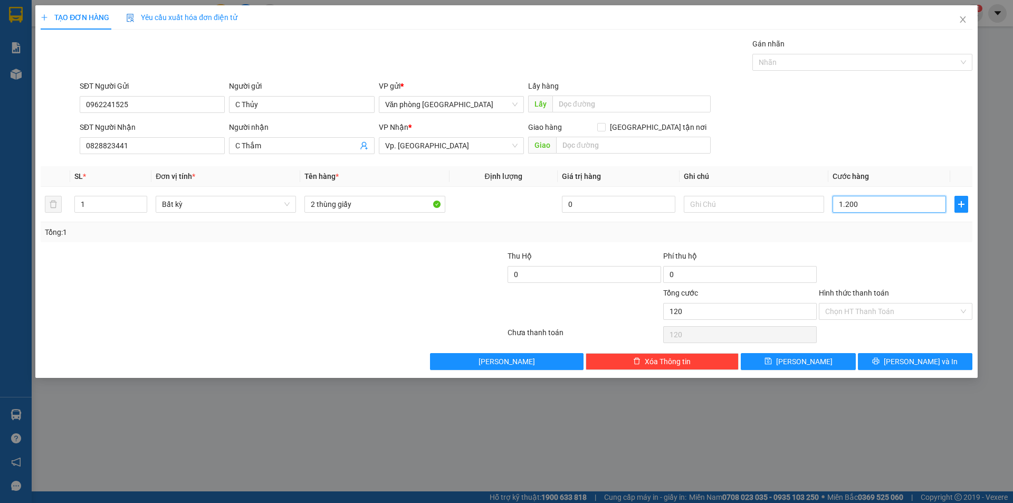
type input "1.200"
type input "12.000"
type input "120.000"
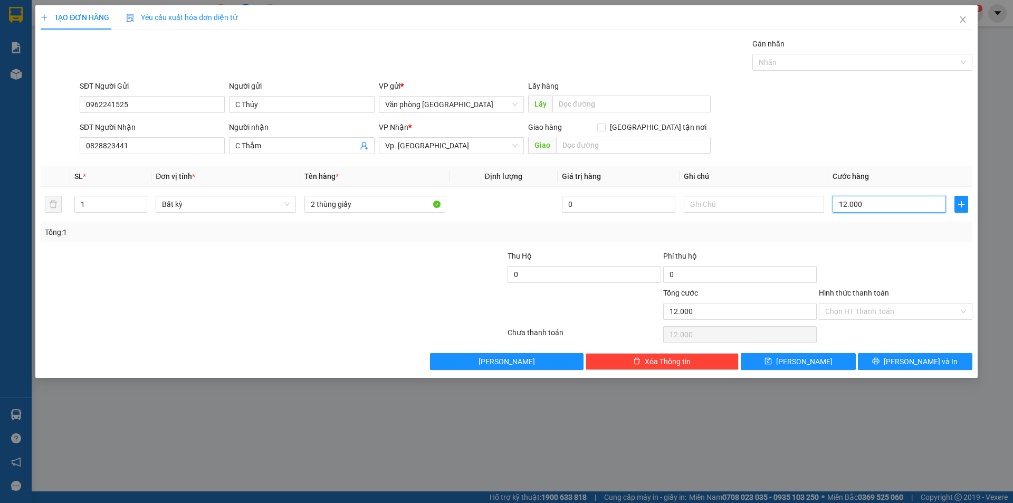
type input "120.000"
click at [910, 363] on span "[PERSON_NAME] và In" at bounding box center [920, 362] width 74 height 12
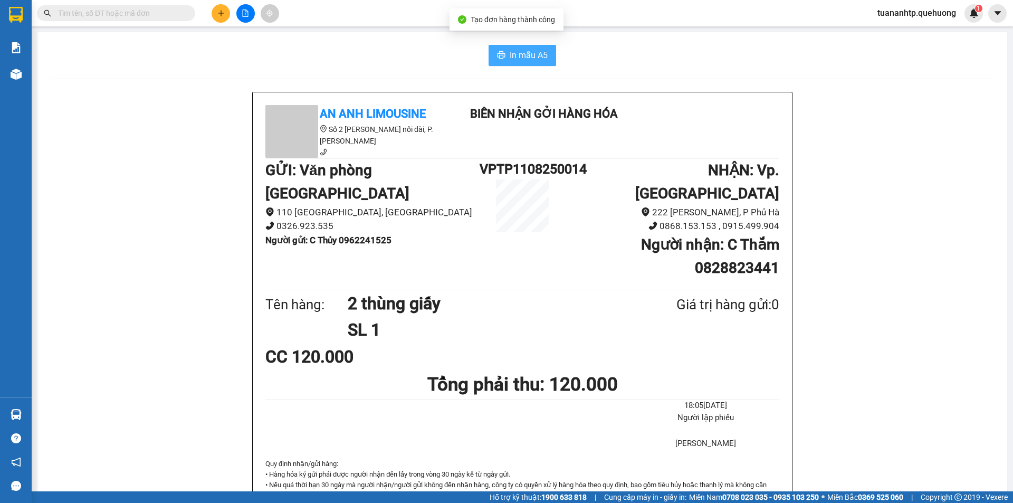
click at [517, 59] on span "In mẫu A5" at bounding box center [529, 55] width 38 height 13
click at [221, 11] on icon "plus" at bounding box center [220, 12] width 7 height 7
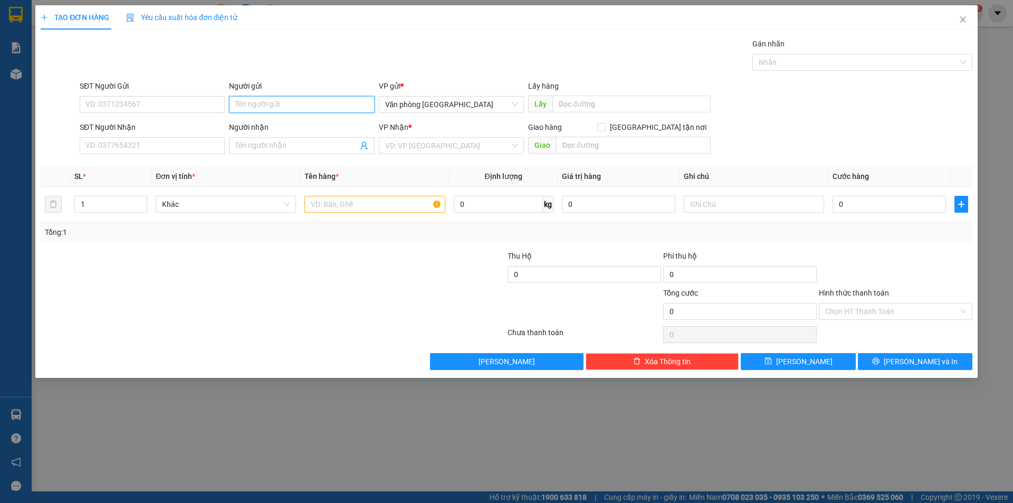
click at [299, 104] on input "Người gửi" at bounding box center [301, 104] width 145 height 17
type input "A Tiền"
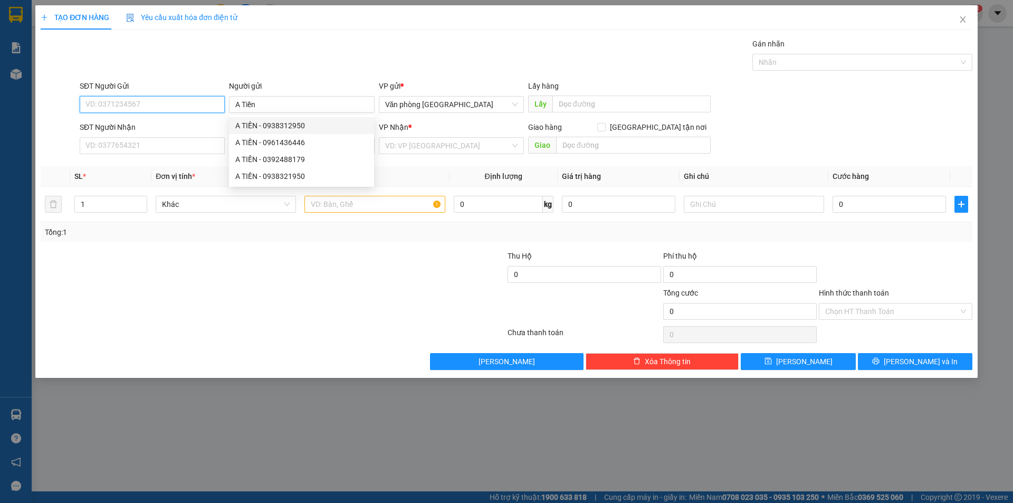
click at [135, 103] on input "SĐT Người Gửi" at bounding box center [152, 104] width 145 height 17
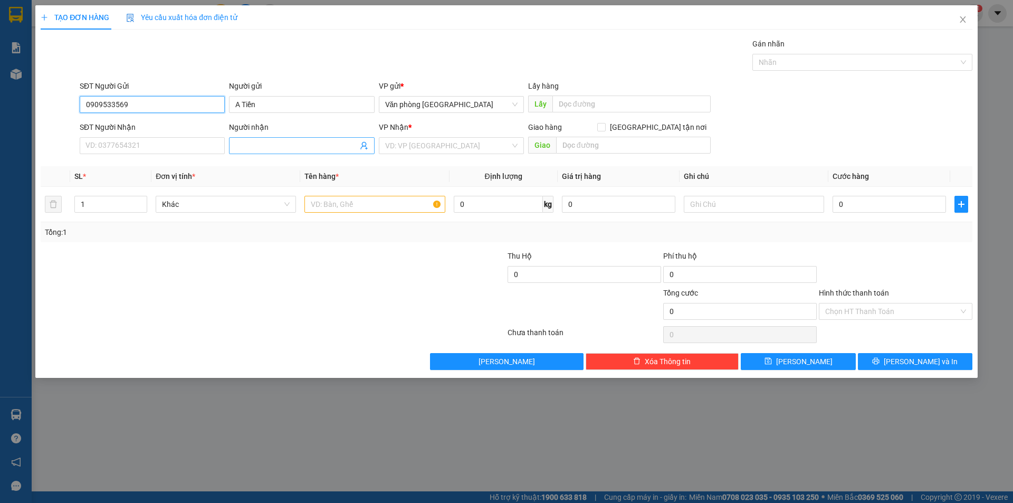
type input "0909533569"
click at [262, 143] on input "Người nhận" at bounding box center [296, 146] width 122 height 12
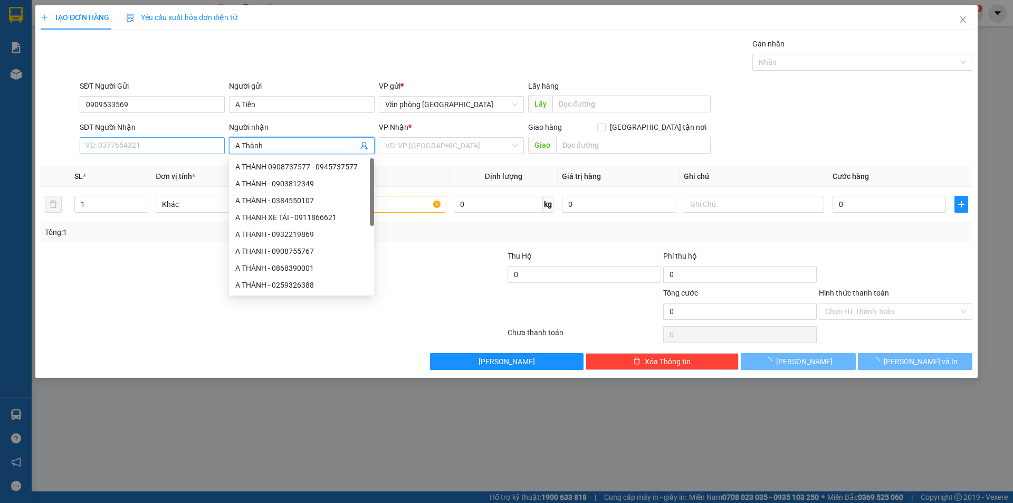
type input "A Thành"
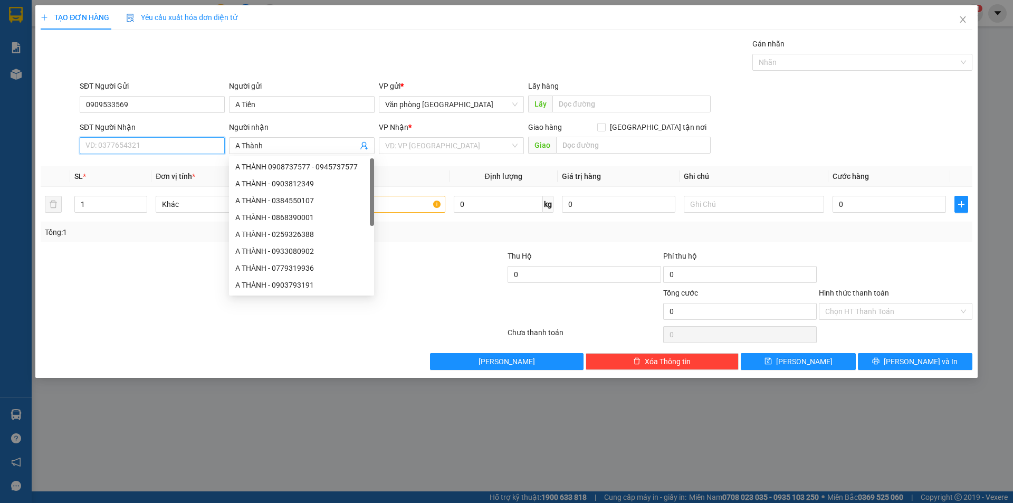
click at [96, 140] on input "SĐT Người Nhận" at bounding box center [152, 145] width 145 height 17
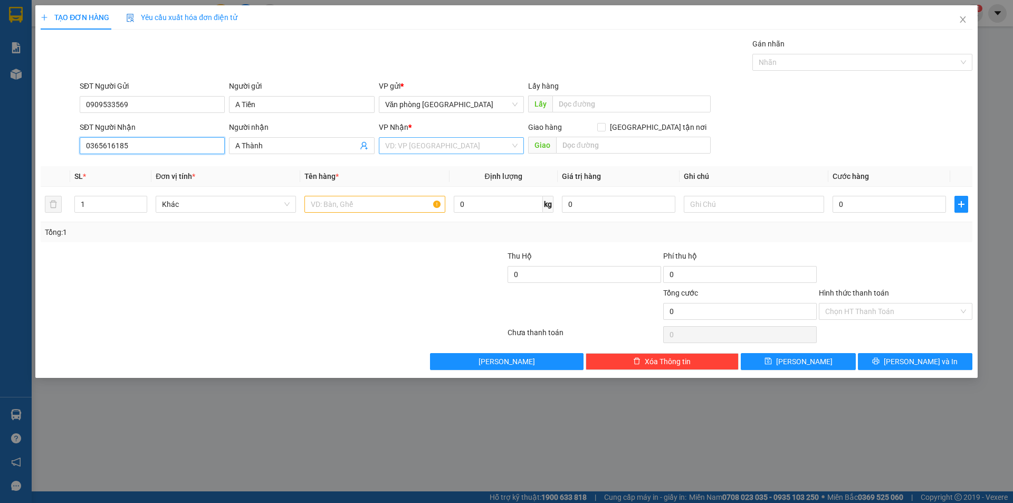
type input "0365616185"
click at [417, 150] on input "search" at bounding box center [447, 146] width 125 height 16
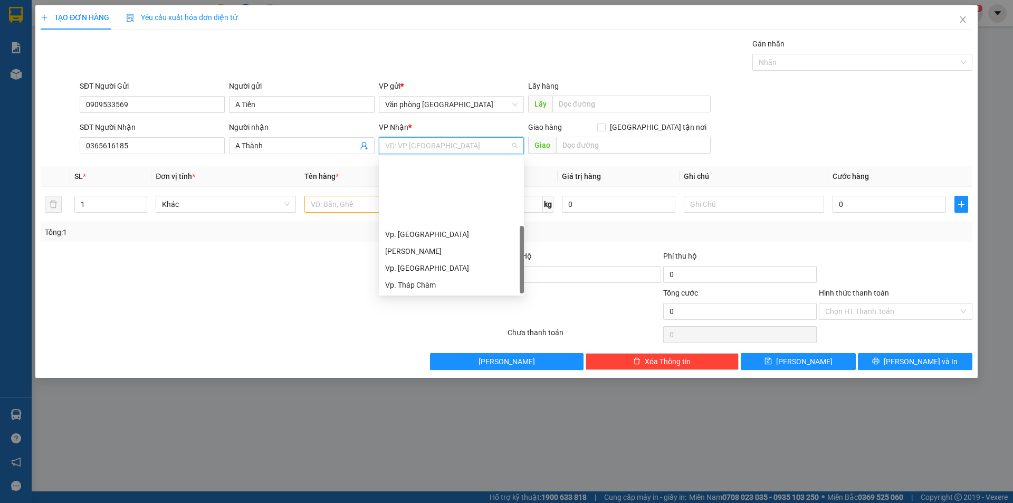
scroll to position [84, 0]
click at [412, 253] on div "BX. [GEOGRAPHIC_DATA]" at bounding box center [451, 251] width 132 height 12
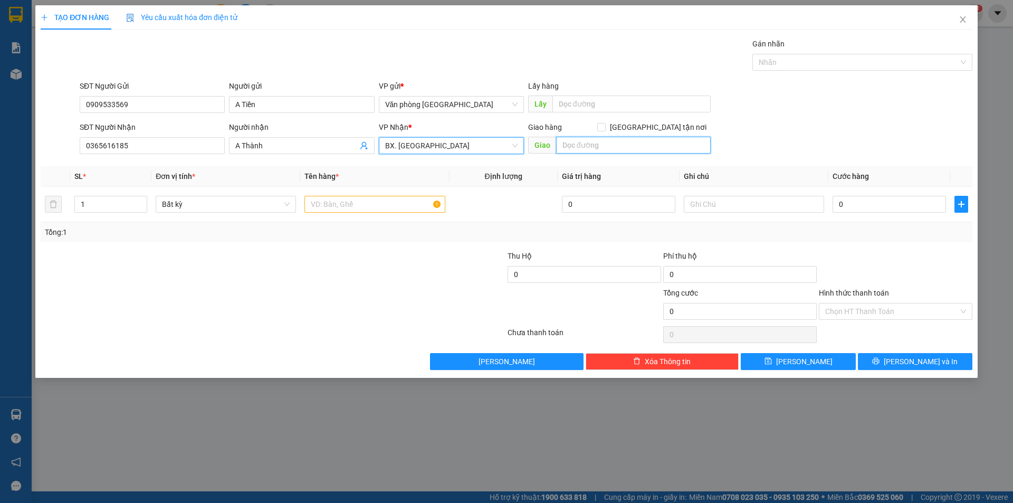
click at [594, 145] on input "text" at bounding box center [633, 145] width 155 height 17
drag, startPoint x: 603, startPoint y: 145, endPoint x: 549, endPoint y: 146, distance: 54.3
click at [549, 146] on span "Giao Song Pha" at bounding box center [619, 145] width 182 height 17
type input "Cô Yến Song Pha"
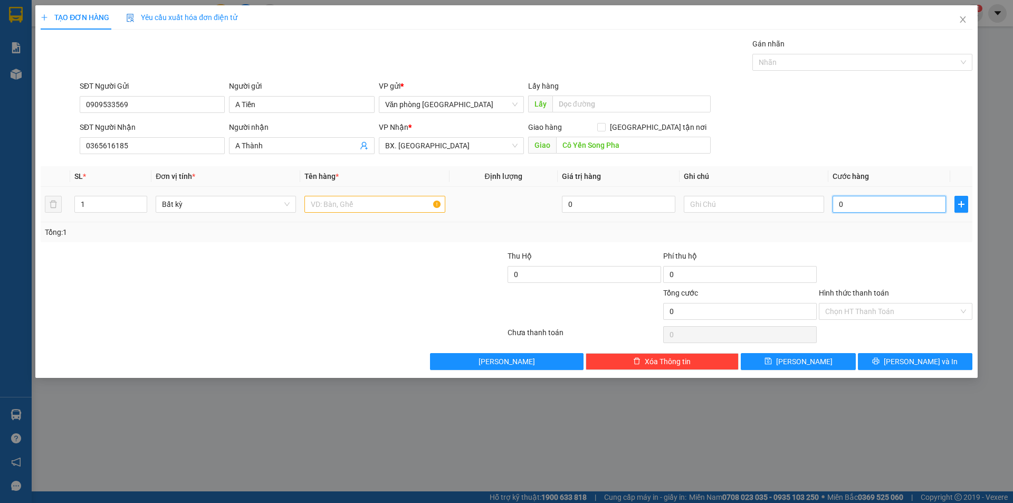
type input "4"
type input "40"
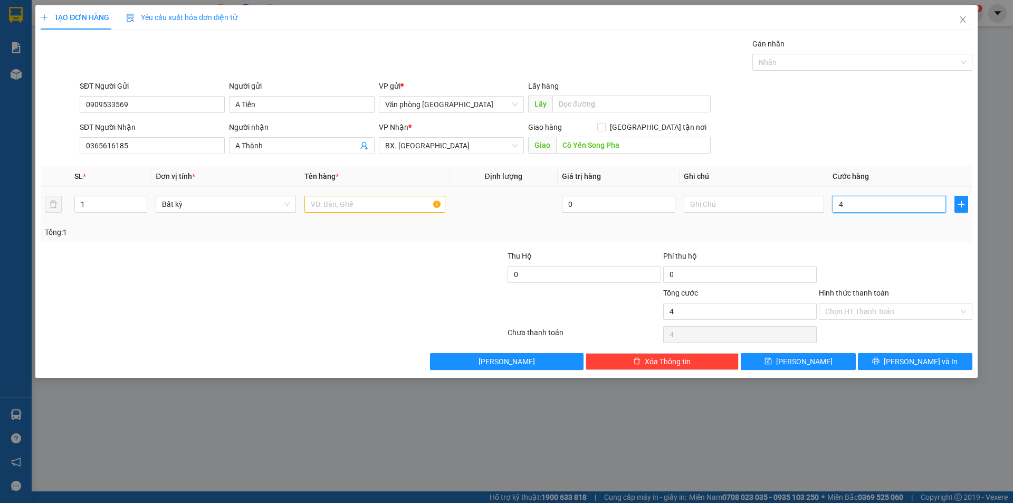
type input "40"
type input "400"
type input "4.000"
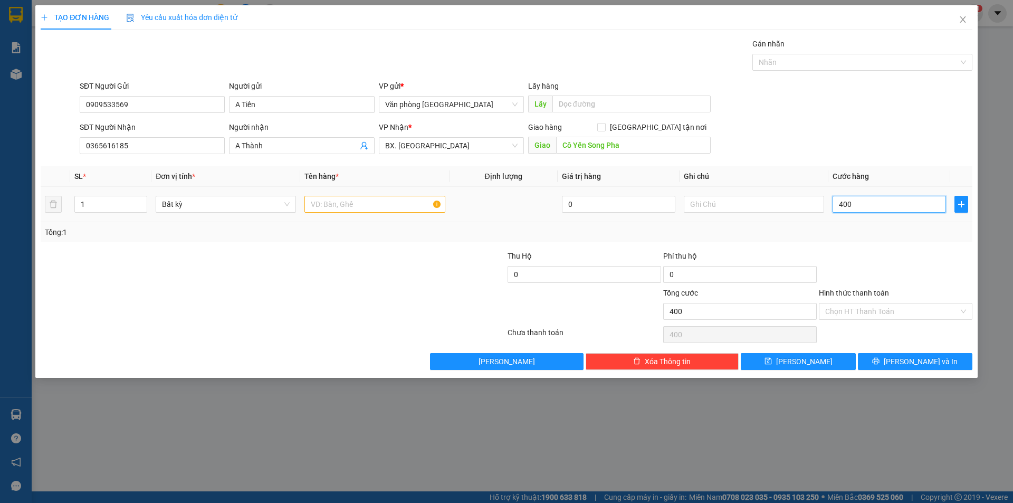
type input "4.000"
type input "40.000"
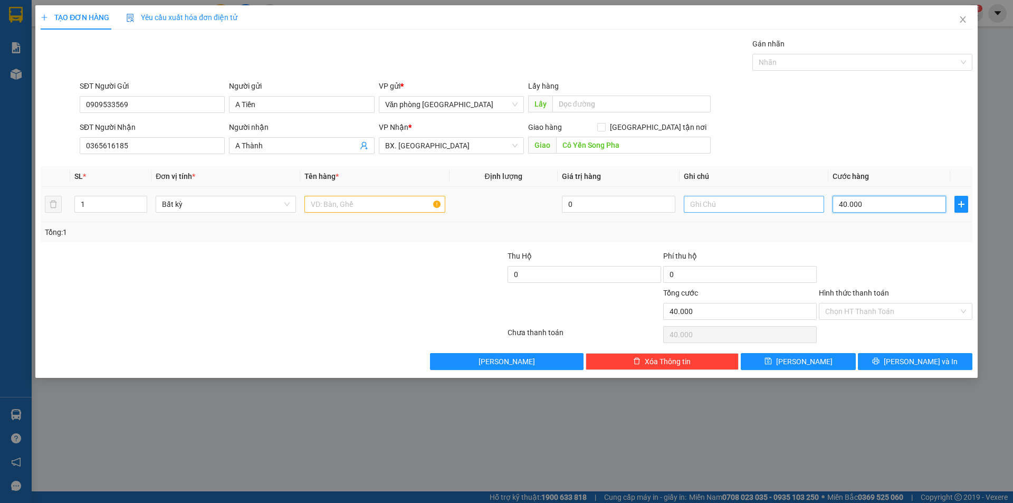
drag, startPoint x: 868, startPoint y: 200, endPoint x: 808, endPoint y: 212, distance: 61.2
click at [813, 210] on tr "1 Bất kỳ 0 40.000" at bounding box center [506, 204] width 931 height 35
type input "5"
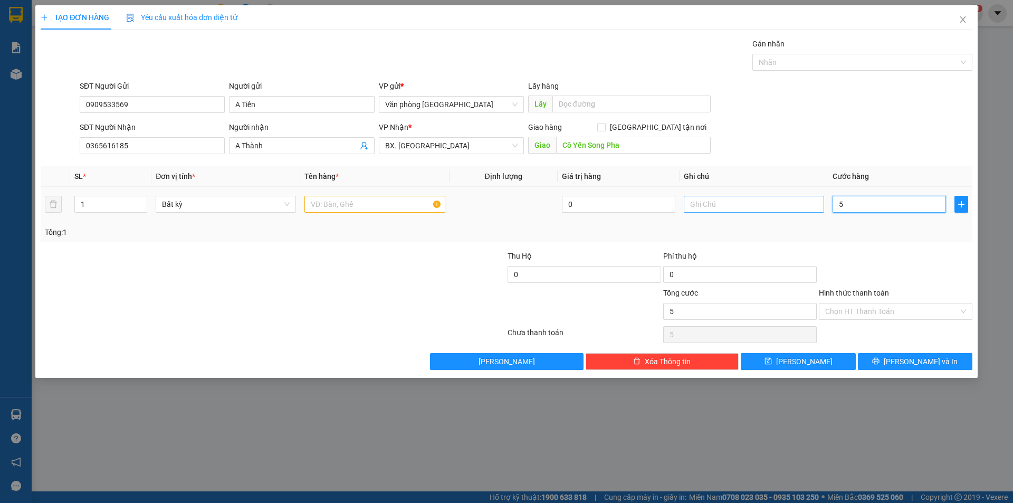
type input "50"
type input "500"
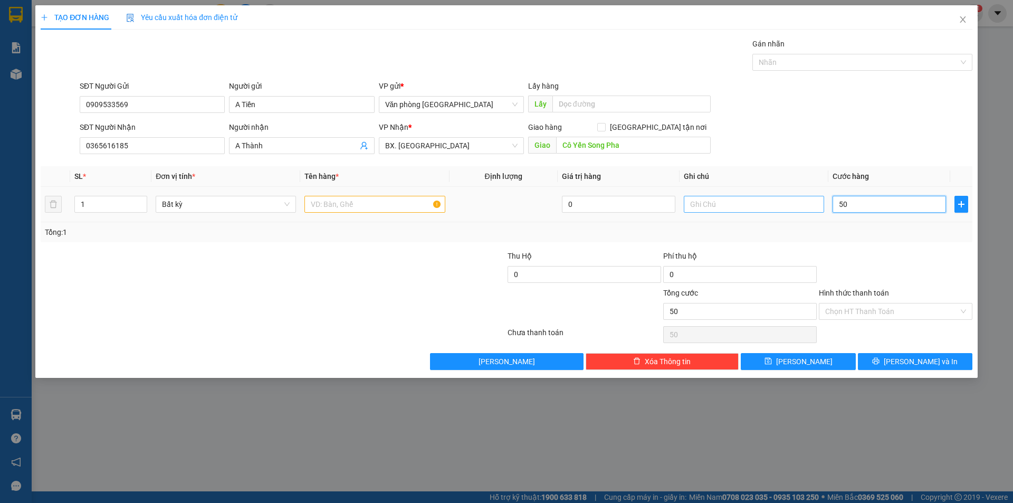
type input "500"
type input "5.000"
type input "50.000"
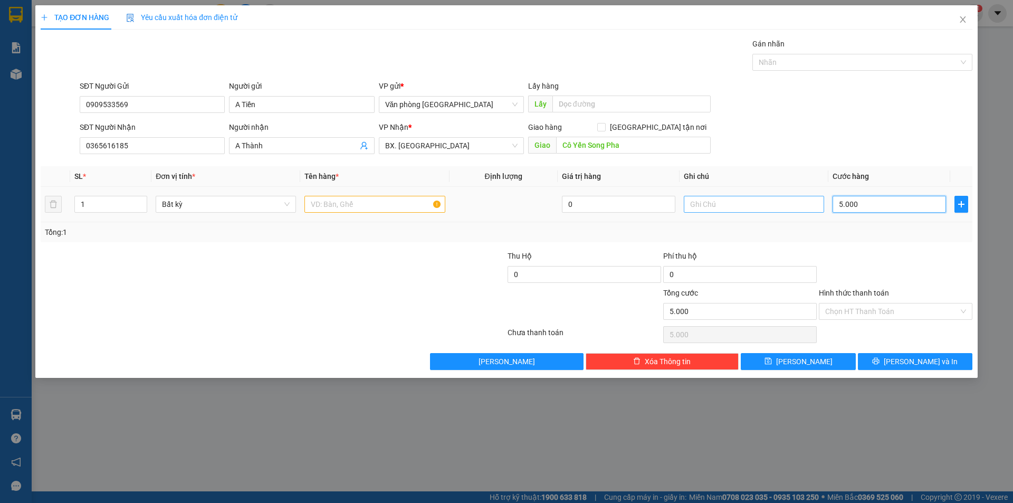
type input "50.000"
click at [877, 307] on input "Hình thức thanh toán" at bounding box center [891, 311] width 133 height 16
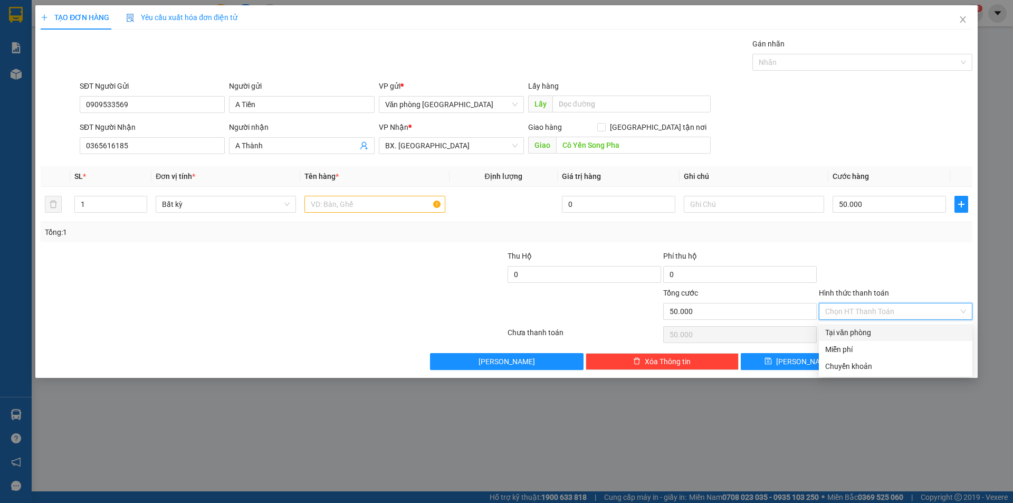
click at [875, 333] on div "Tại văn phòng" at bounding box center [895, 332] width 141 height 12
type input "0"
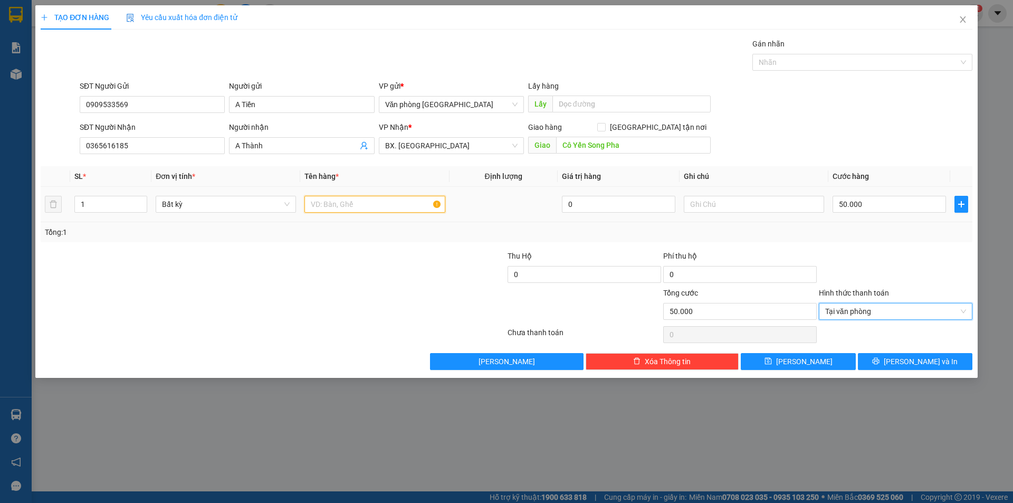
click at [371, 204] on input "text" at bounding box center [374, 204] width 140 height 17
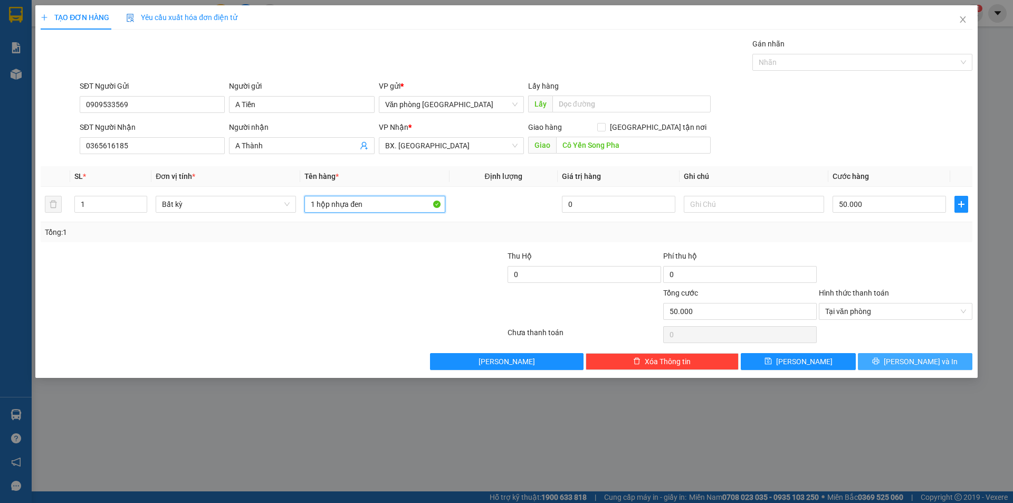
type input "1 hộp nhựa đen"
click at [892, 361] on button "[PERSON_NAME] và In" at bounding box center [915, 361] width 114 height 17
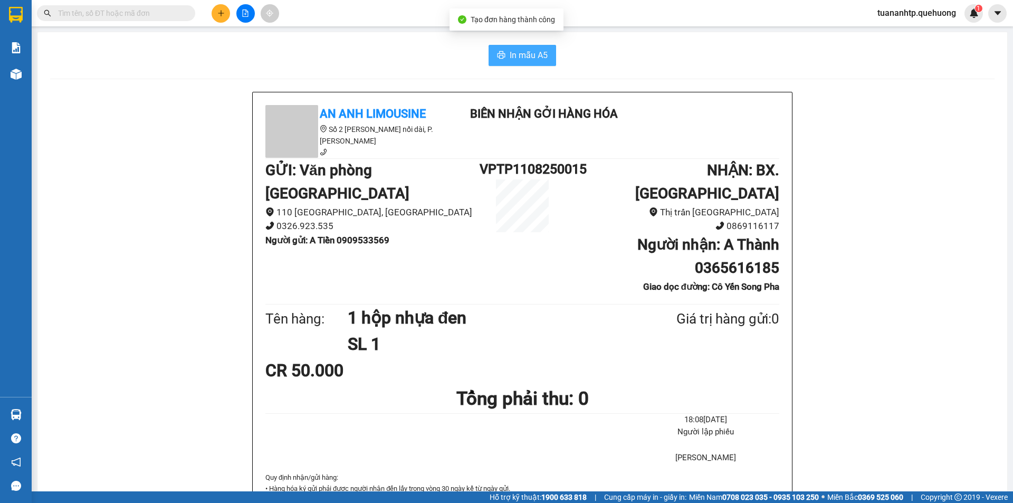
click at [522, 55] on span "In mẫu A5" at bounding box center [529, 55] width 38 height 13
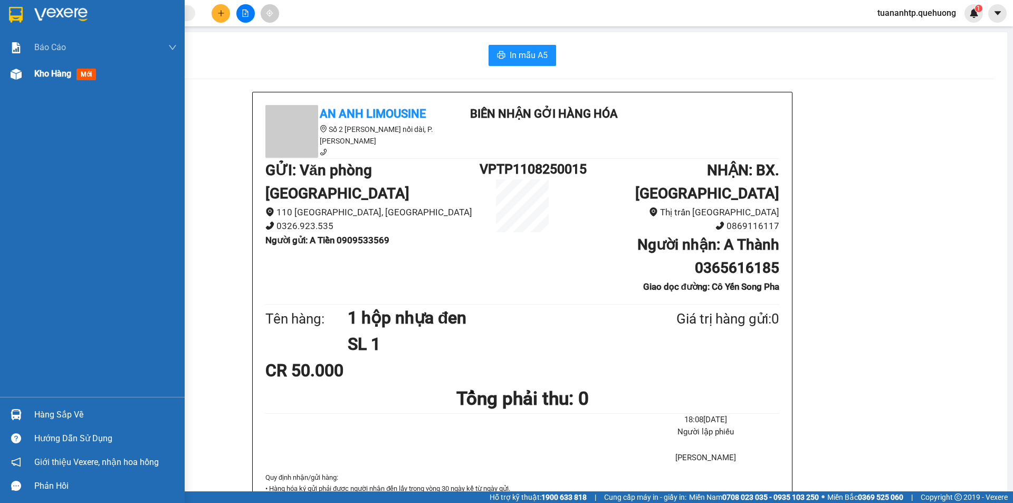
drag, startPoint x: 24, startPoint y: 76, endPoint x: 51, endPoint y: 73, distance: 27.6
click at [24, 76] on div at bounding box center [16, 74] width 18 height 18
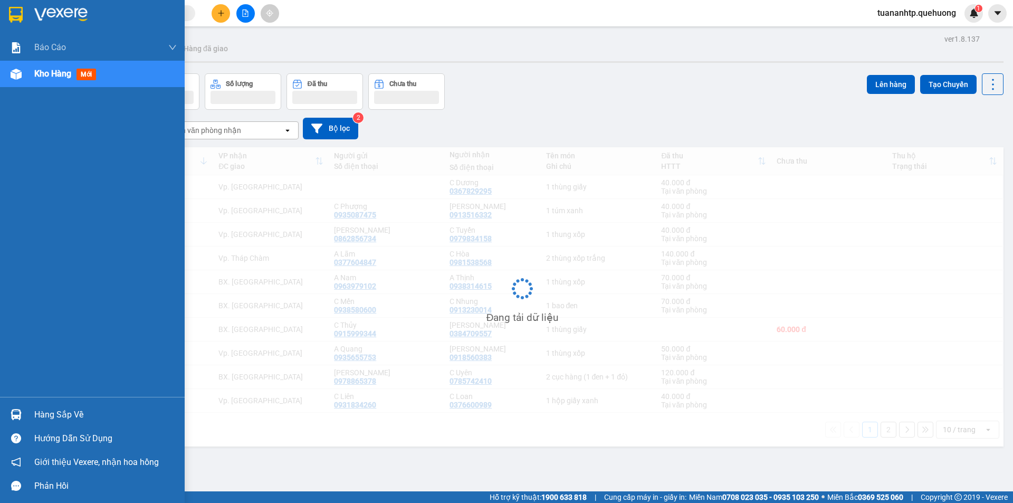
click at [51, 73] on span "Kho hàng" at bounding box center [52, 74] width 37 height 10
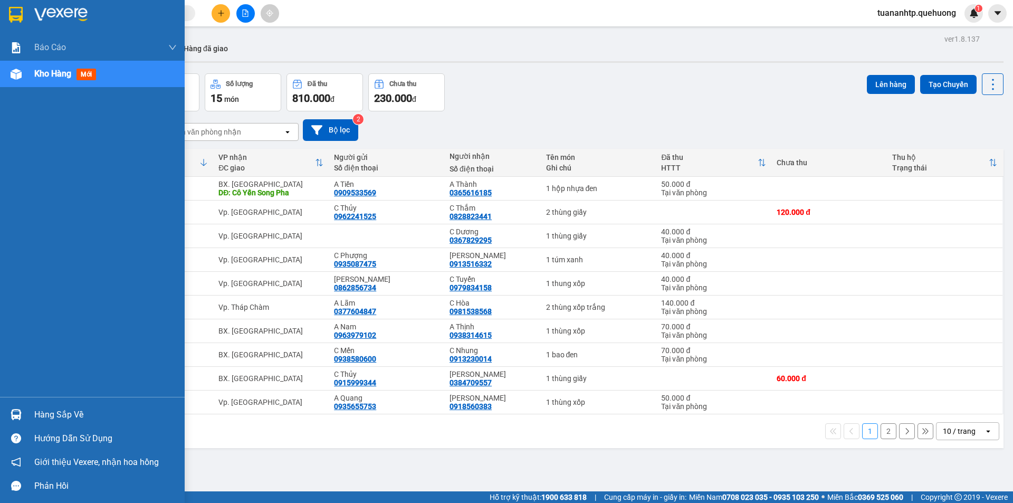
click at [64, 74] on span "Kho hàng" at bounding box center [52, 74] width 37 height 10
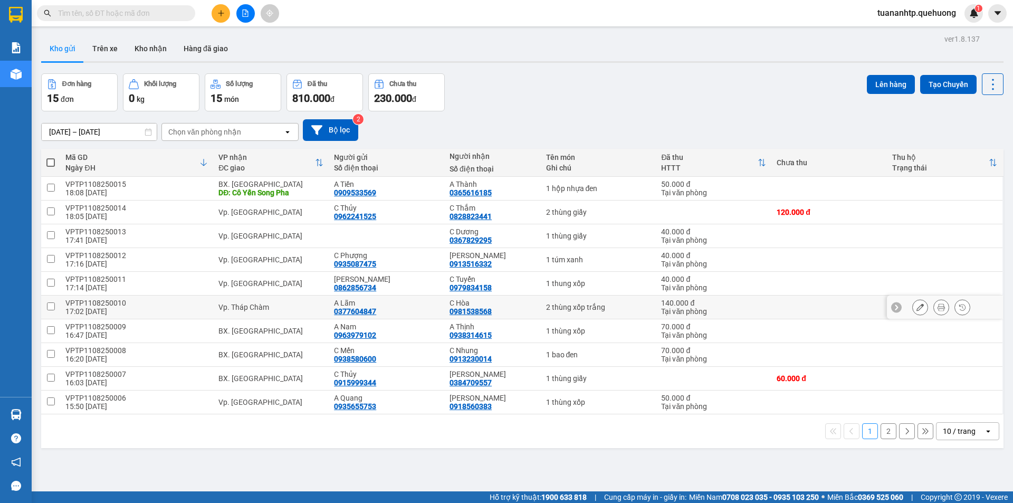
click at [571, 310] on div "2 thùng xốp trắng" at bounding box center [598, 307] width 105 height 8
checkbox input "true"
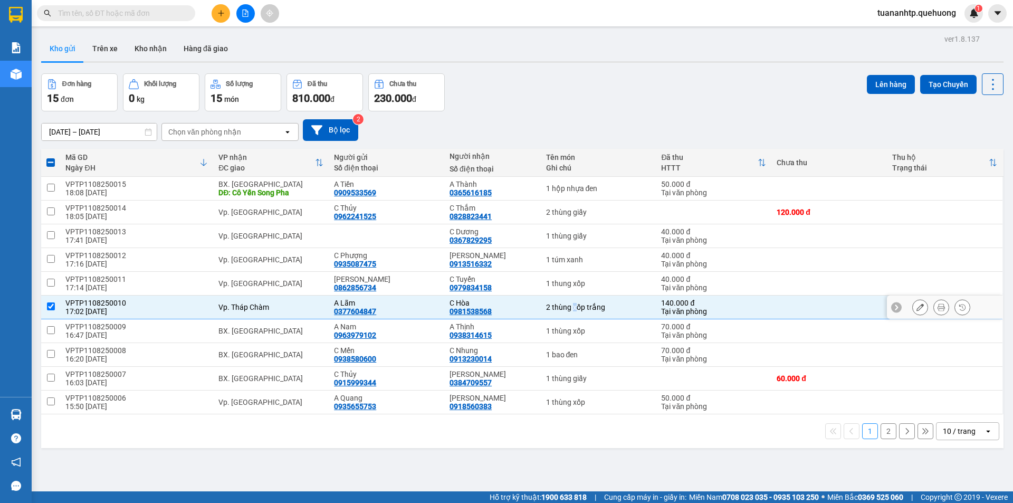
click at [916, 309] on icon at bounding box center [919, 306] width 7 height 7
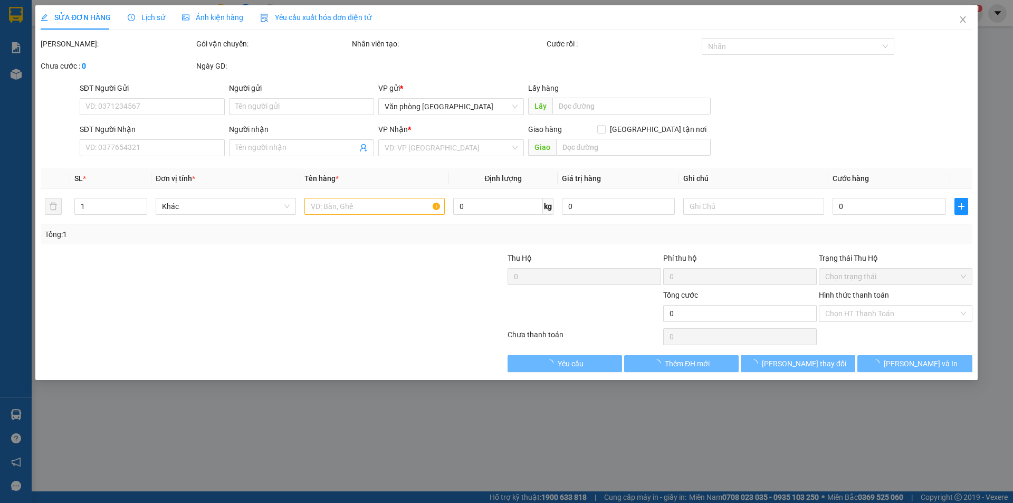
type input "0377604847"
type input "A Lãm"
type input "0981538568"
type input "C Hòa"
type input "140.000"
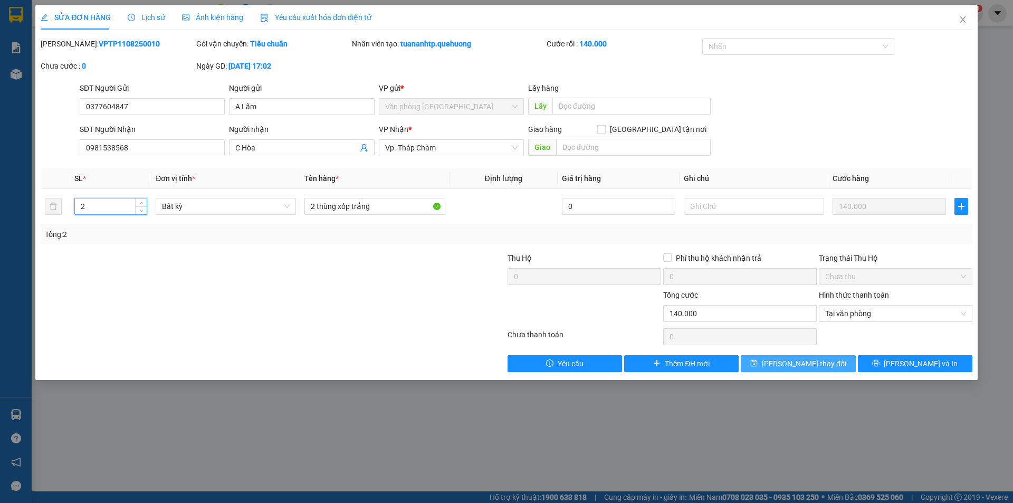
type input "2"
click at [791, 367] on span "[PERSON_NAME] thay đổi" at bounding box center [804, 364] width 84 height 12
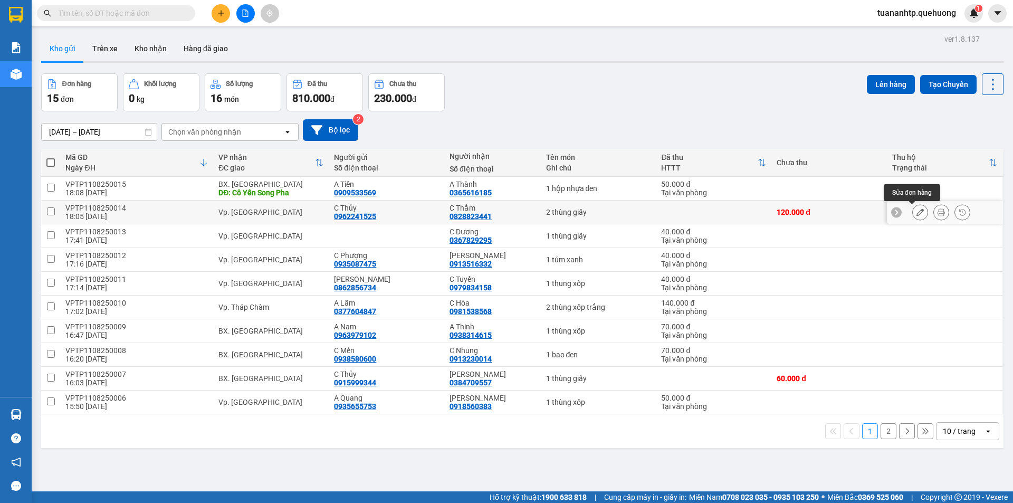
click at [916, 213] on icon at bounding box center [919, 211] width 7 height 7
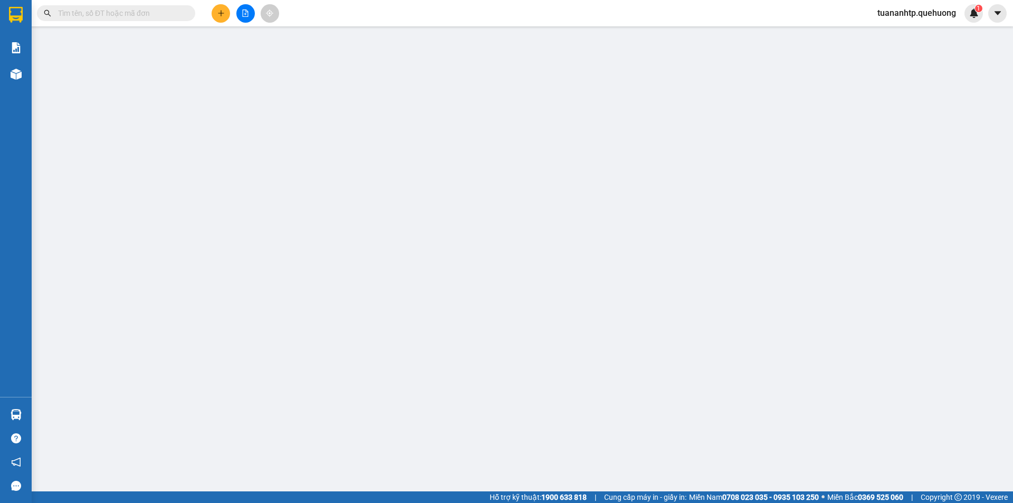
type input "0962241525"
type input "C Thủy"
type input "0828823441"
type input "C Thắm"
type input "120.000"
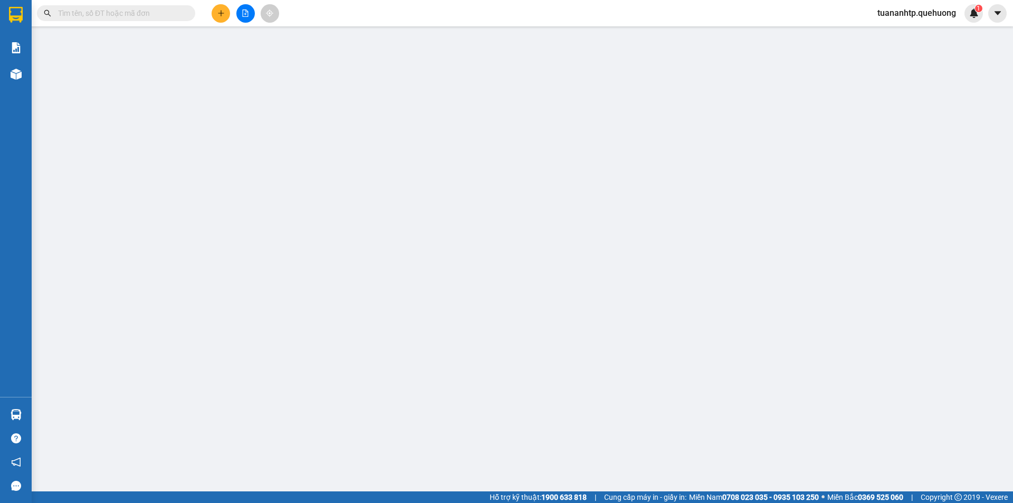
type input "120.000"
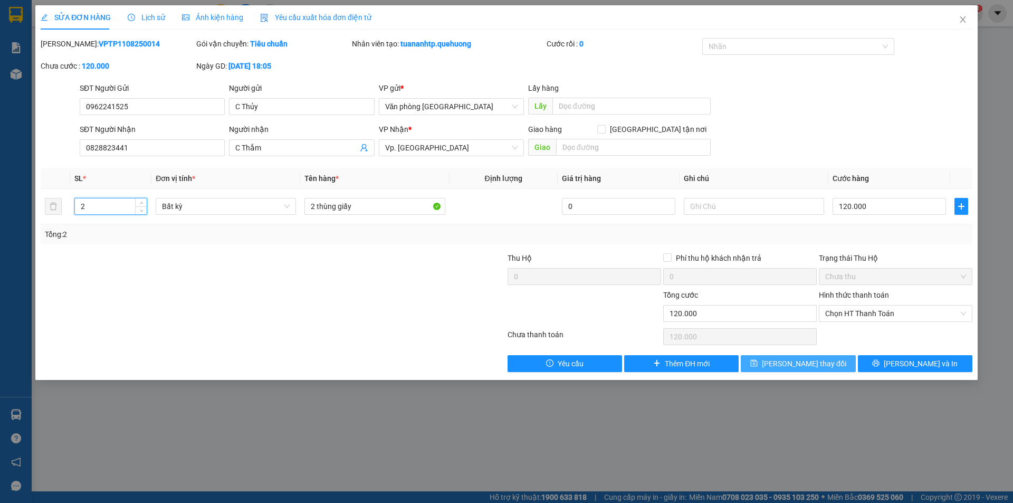
type input "2"
click at [810, 368] on span "[PERSON_NAME] thay đổi" at bounding box center [804, 364] width 84 height 12
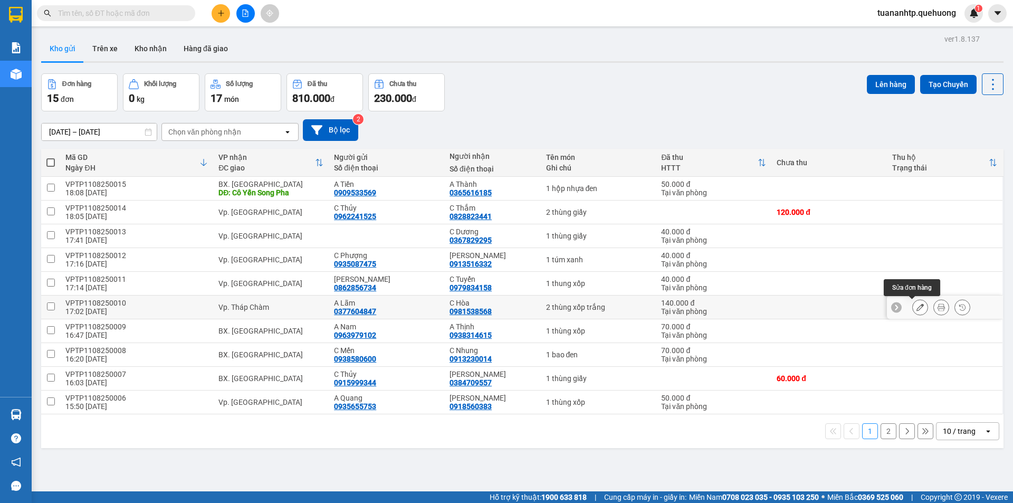
click at [912, 303] on button at bounding box center [919, 307] width 15 height 18
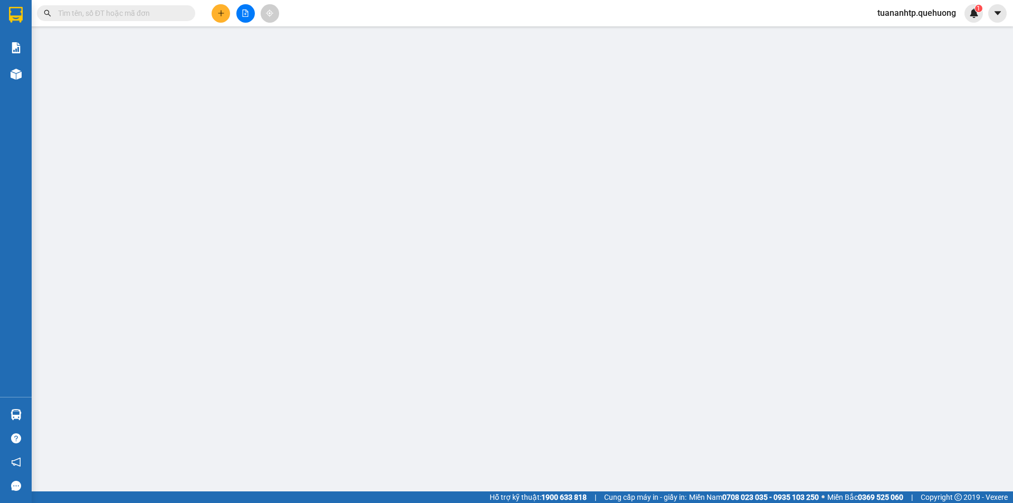
type input "0377604847"
type input "A Lãm"
type input "0981538568"
type input "C Hòa"
type input "140.000"
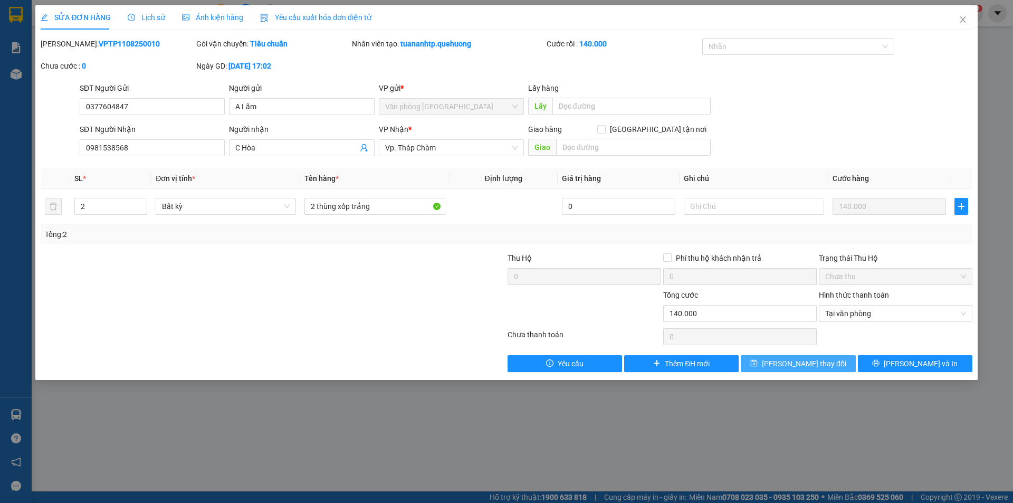
click at [801, 366] on span "[PERSON_NAME] thay đổi" at bounding box center [804, 364] width 84 height 12
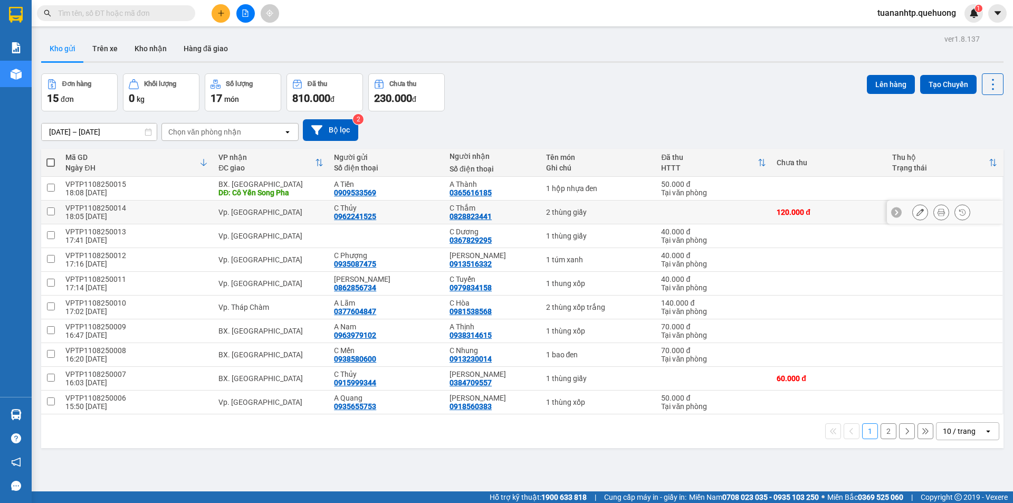
click at [546, 212] on div "2 thùng giấy" at bounding box center [598, 212] width 105 height 8
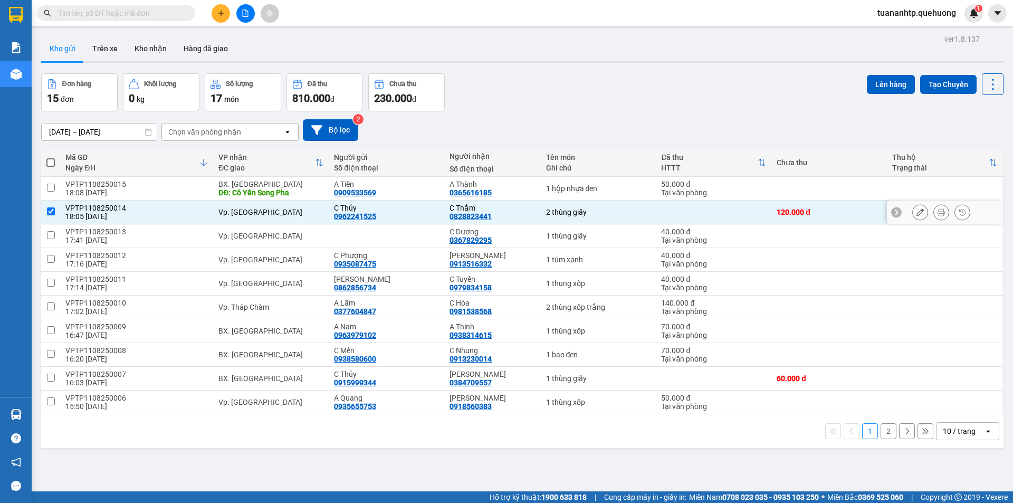
checkbox input "true"
click at [917, 212] on button at bounding box center [919, 212] width 15 height 18
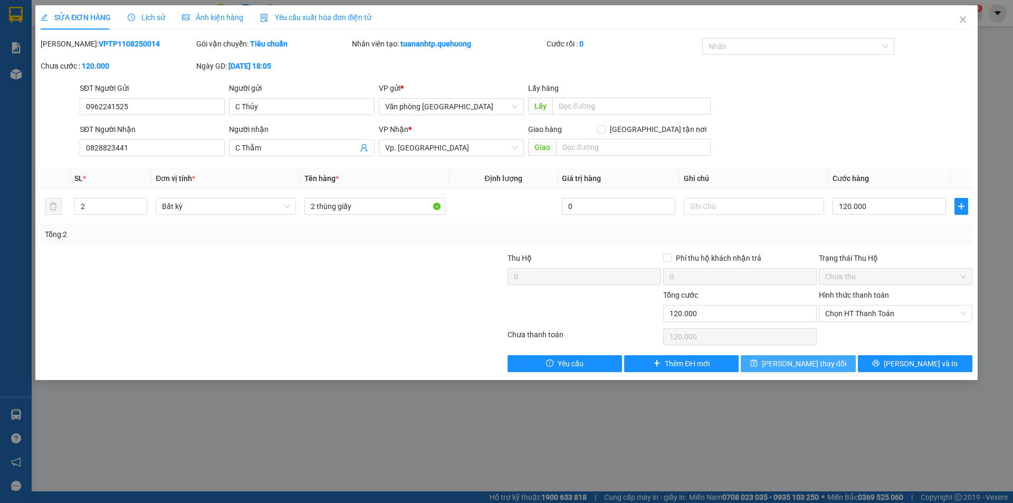
click at [794, 364] on span "[PERSON_NAME] thay đổi" at bounding box center [804, 364] width 84 height 12
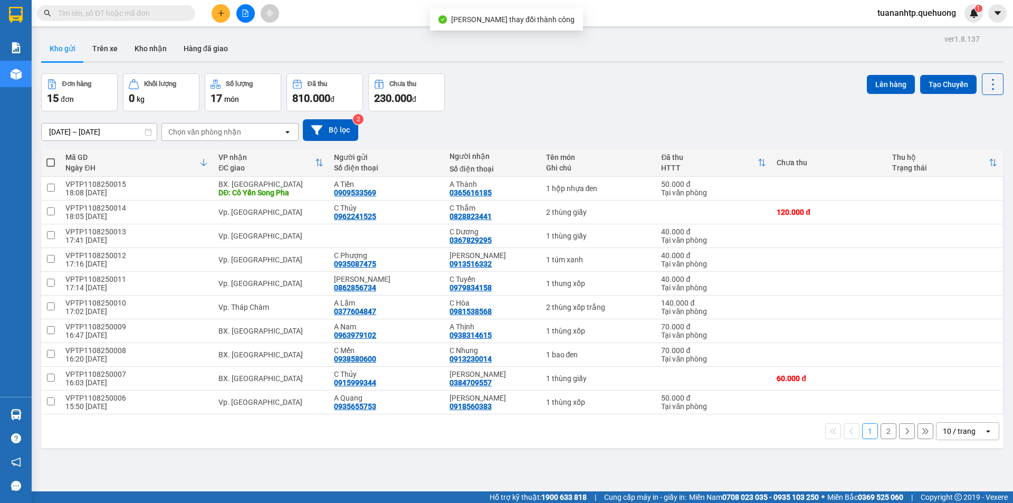
click at [883, 434] on button "2" at bounding box center [888, 431] width 16 height 16
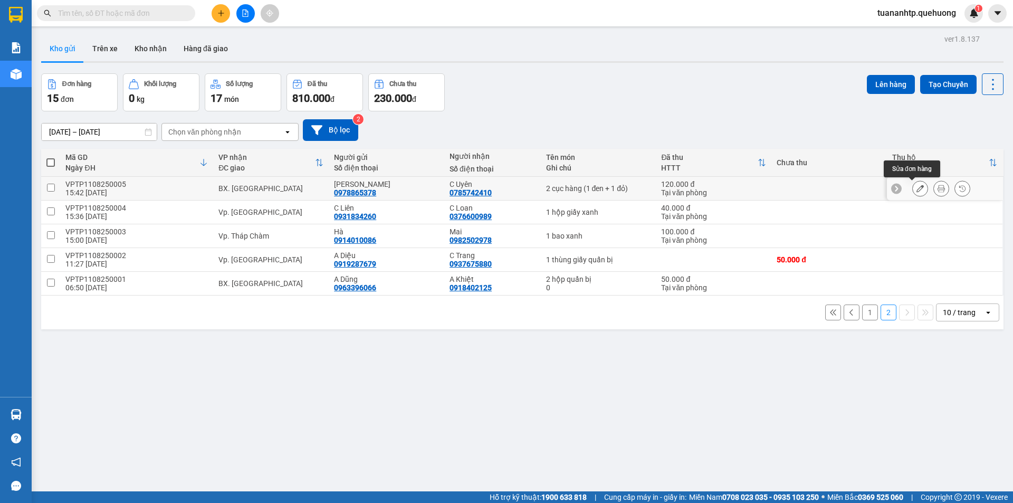
click at [916, 190] on icon at bounding box center [919, 188] width 7 height 7
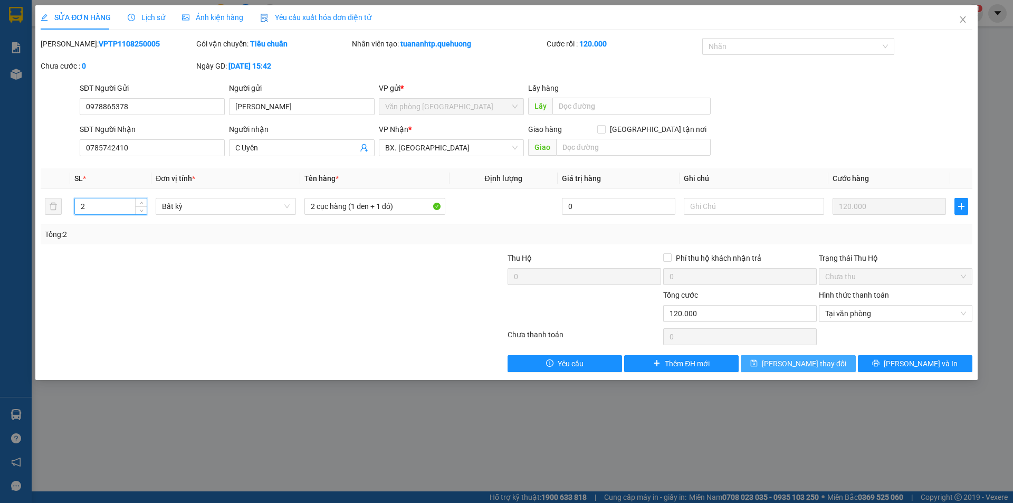
type input "2"
click at [787, 360] on span "[PERSON_NAME] thay đổi" at bounding box center [804, 364] width 84 height 12
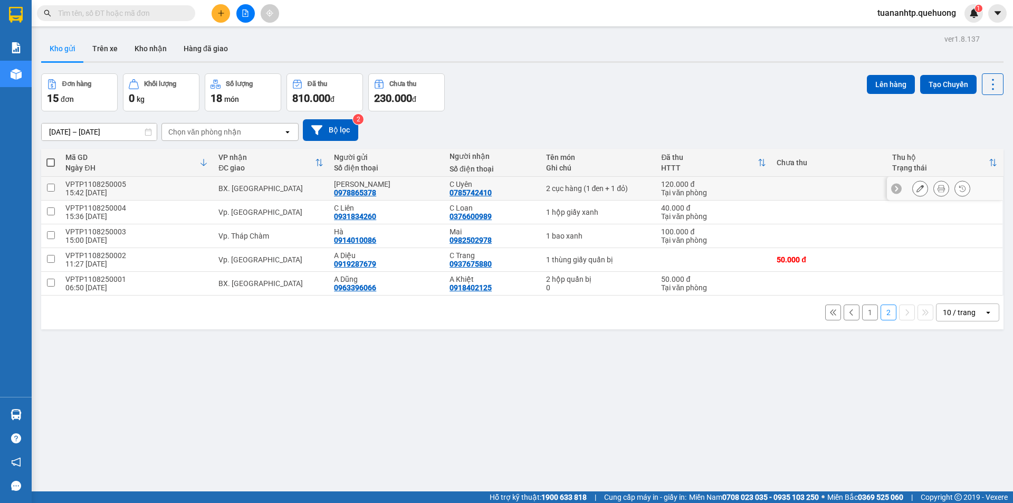
click at [937, 188] on icon at bounding box center [940, 188] width 7 height 7
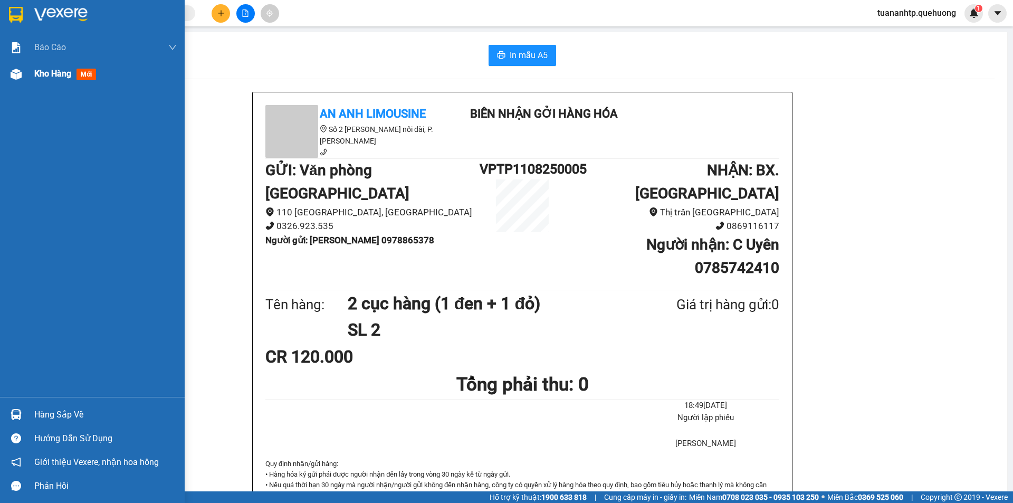
click at [47, 73] on span "Kho hàng" at bounding box center [52, 74] width 37 height 10
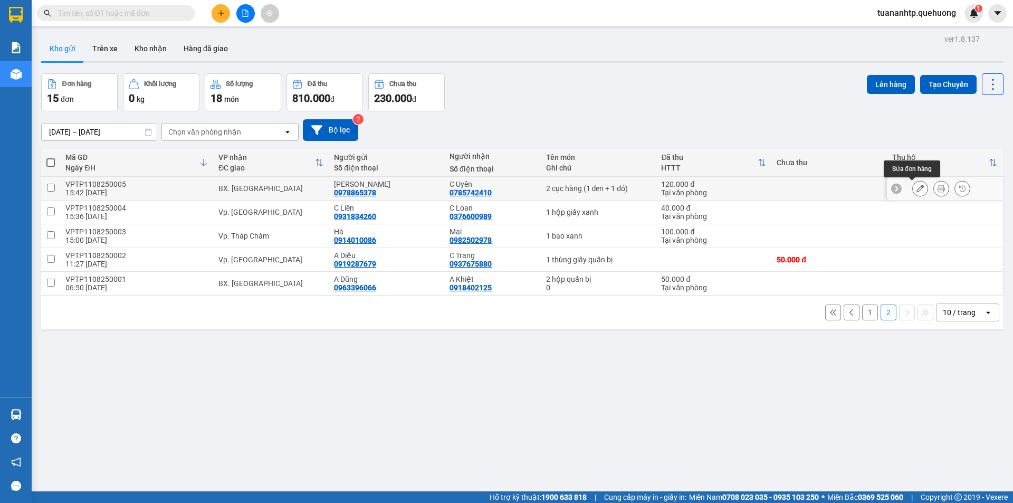
click at [916, 189] on button at bounding box center [919, 188] width 15 height 18
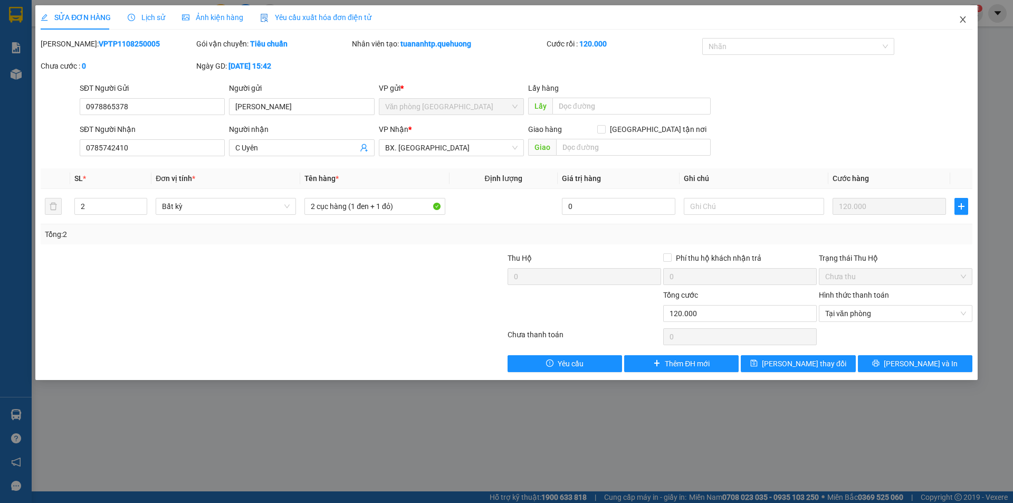
click at [963, 21] on icon "close" at bounding box center [962, 19] width 6 height 6
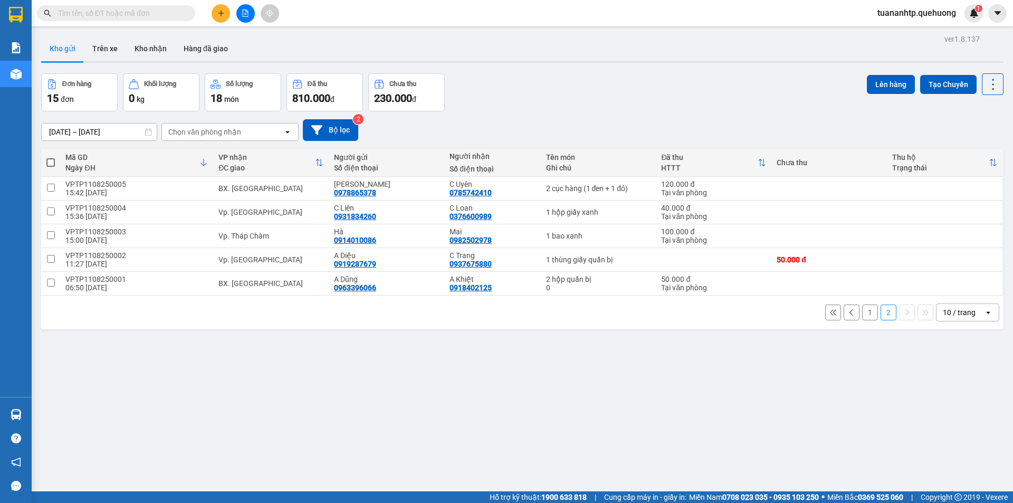
click at [217, 13] on icon "plus" at bounding box center [220, 12] width 7 height 7
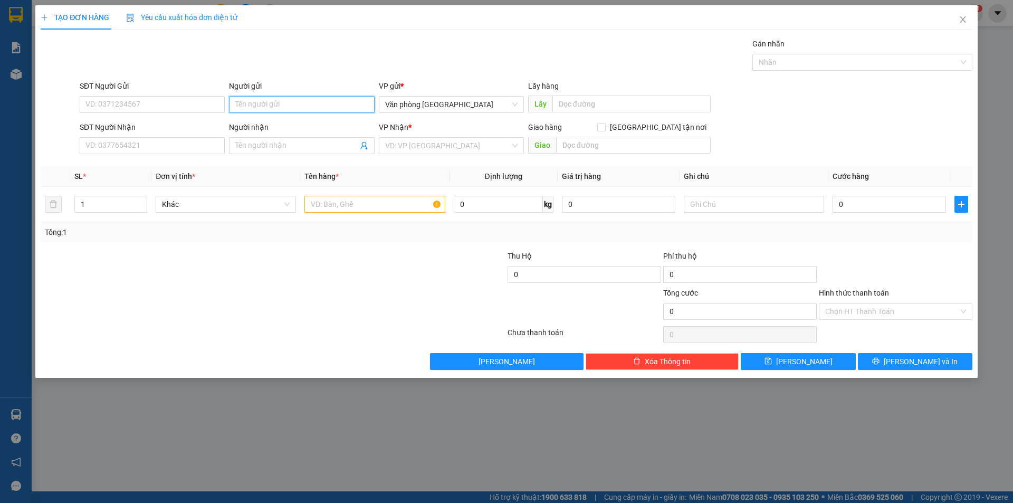
click at [263, 107] on input "Người gửi" at bounding box center [301, 104] width 145 height 17
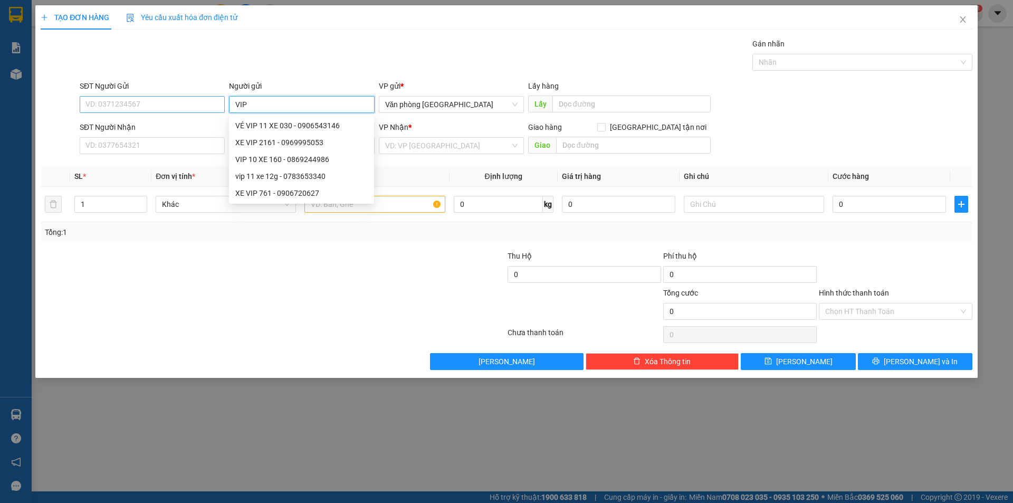
type input "VIP"
click at [143, 99] on input "SĐT Người Gửi" at bounding box center [152, 104] width 145 height 17
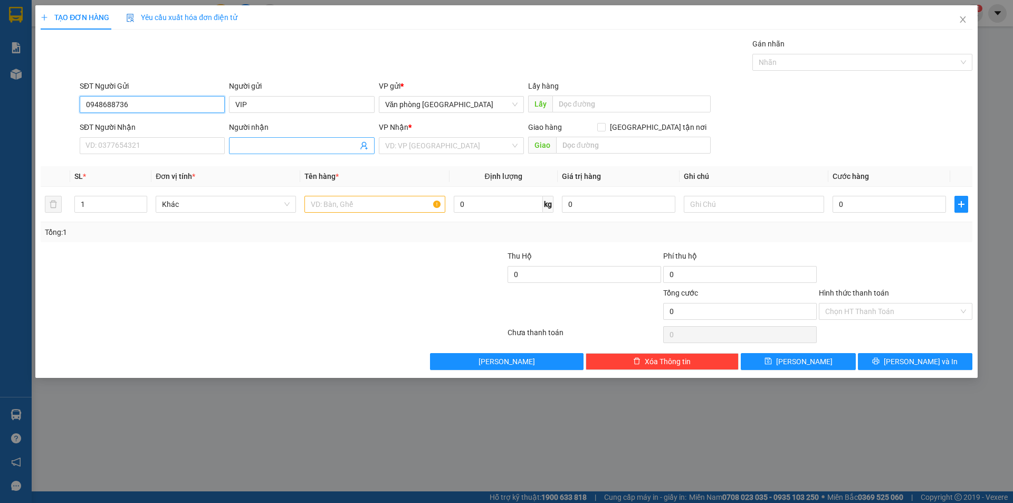
type input "0948688736"
click at [247, 145] on input "Người nhận" at bounding box center [296, 146] width 122 height 12
type input "Sang Đẹp"
click at [133, 137] on input "SĐT Người Nhận" at bounding box center [152, 145] width 145 height 17
type input "0947815268"
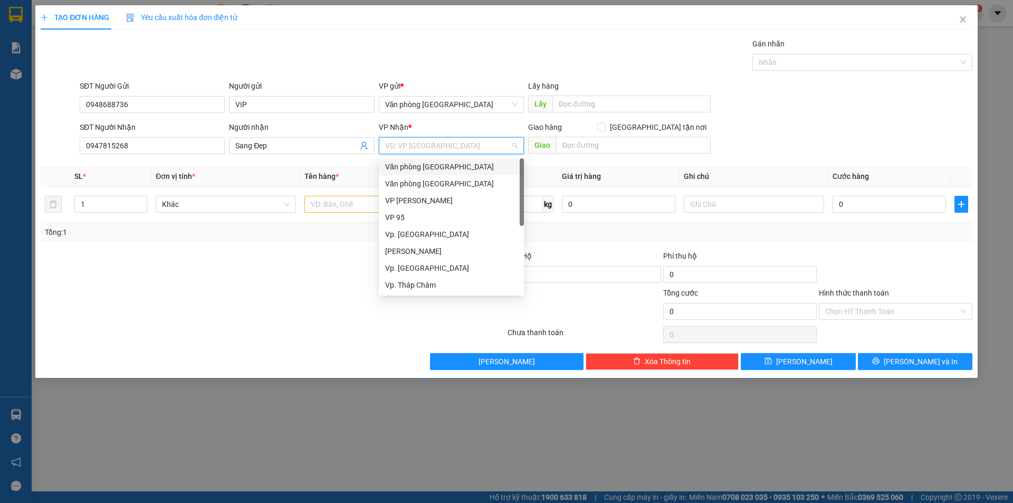
click at [460, 145] on input "search" at bounding box center [447, 146] width 125 height 16
click at [422, 288] on div "Vp. Tháp Chàm" at bounding box center [451, 285] width 132 height 12
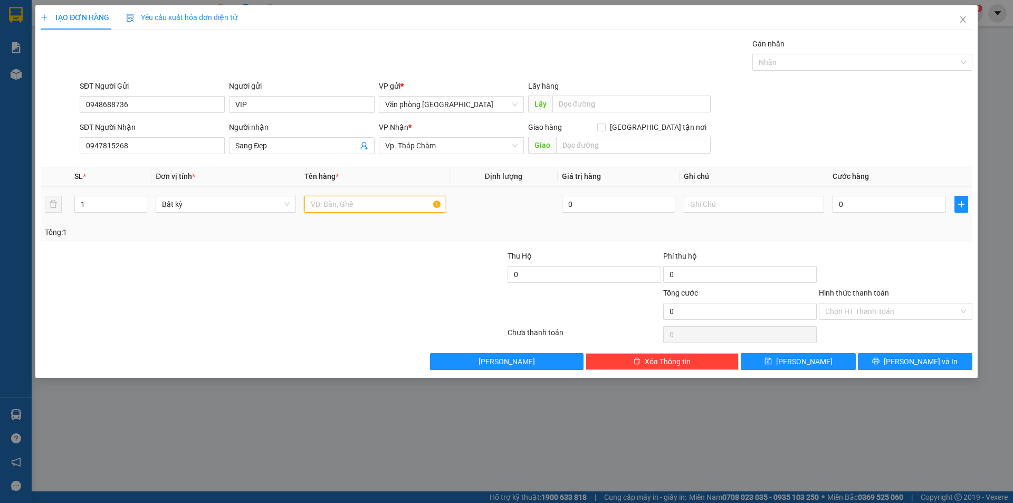
click at [333, 209] on input "text" at bounding box center [374, 204] width 140 height 17
type input "1 cục đen"
click at [843, 200] on input "0" at bounding box center [888, 204] width 113 height 17
type input "4"
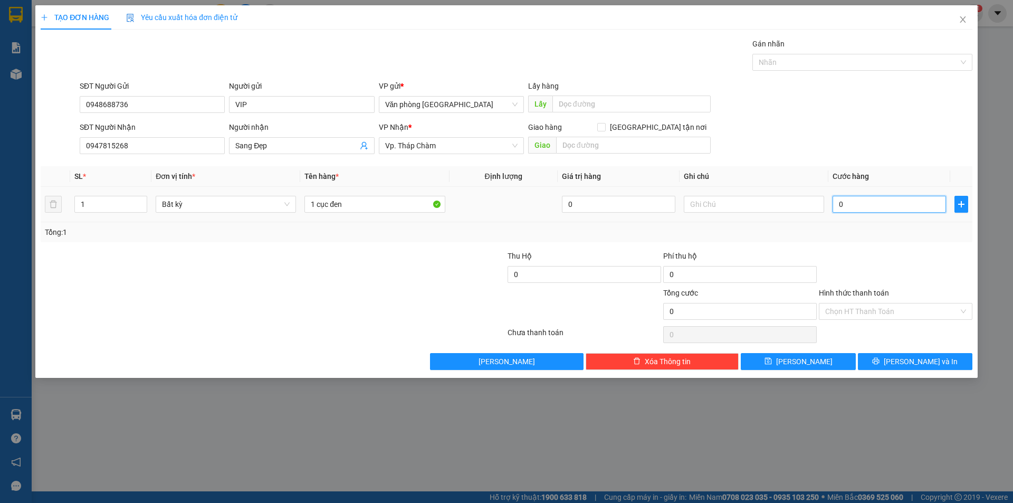
type input "4"
type input "40"
type input "400"
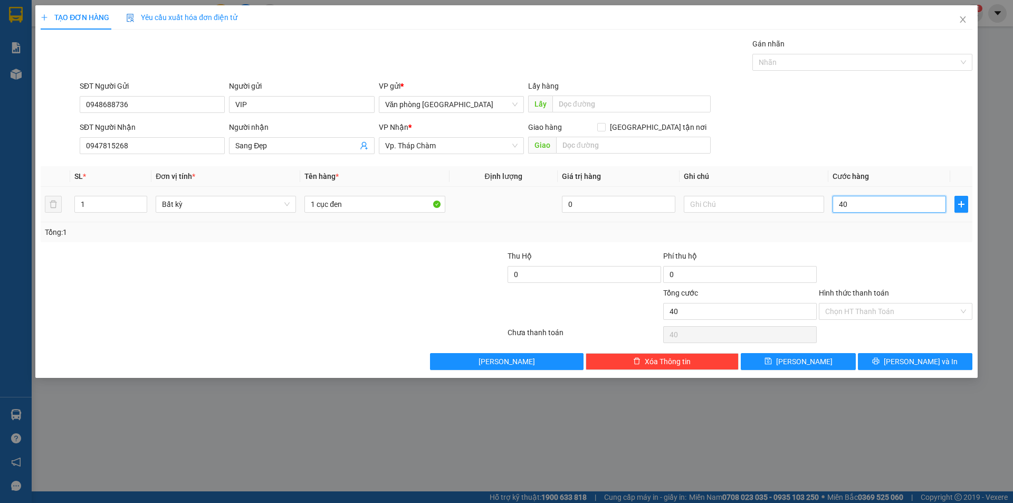
type input "400"
type input "4.000"
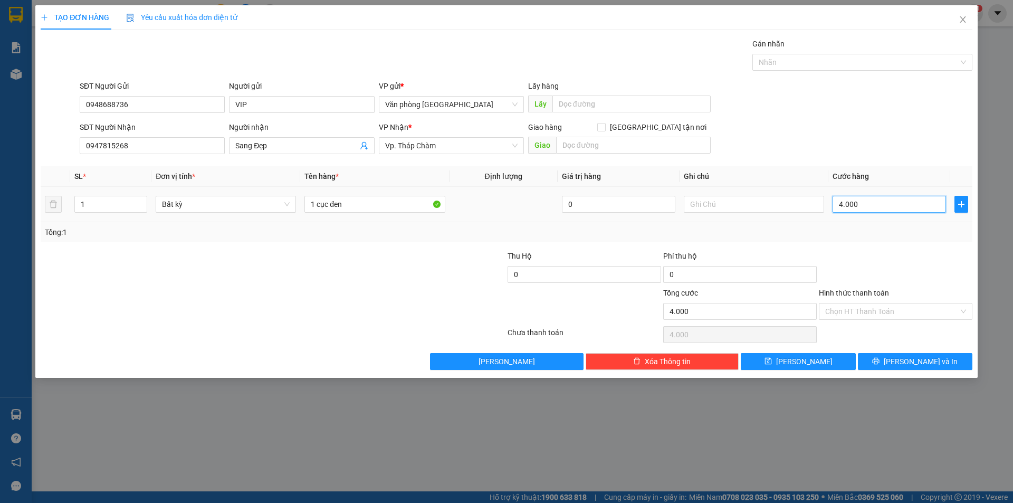
type input "40.000"
click at [910, 362] on span "[PERSON_NAME] và In" at bounding box center [920, 362] width 74 height 12
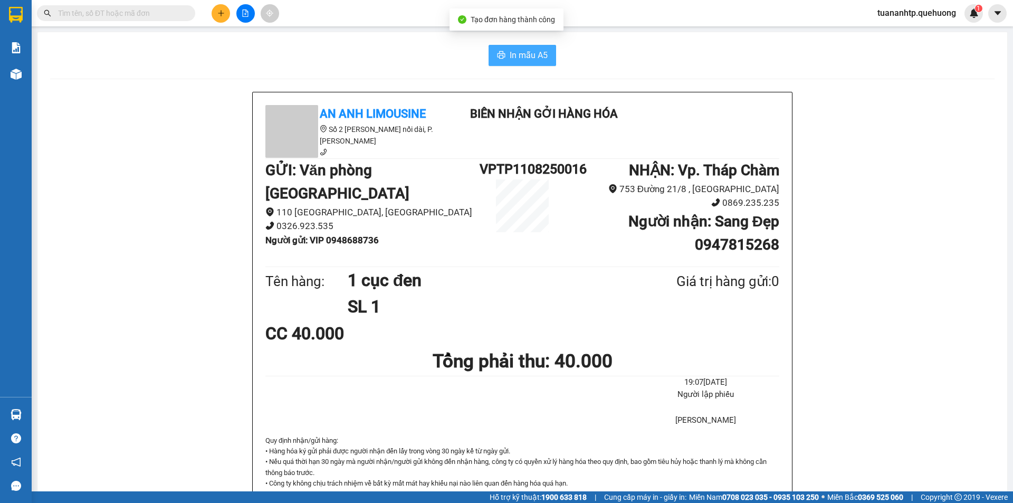
click at [510, 54] on span "In mẫu A5" at bounding box center [529, 55] width 38 height 13
click at [513, 58] on span "In mẫu A5" at bounding box center [529, 55] width 38 height 13
click at [222, 20] on button at bounding box center [221, 13] width 18 height 18
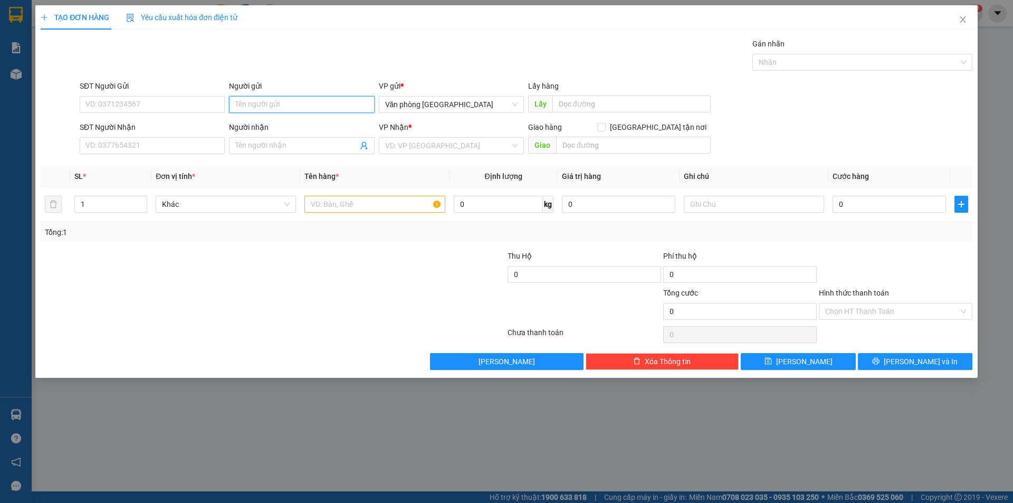
click at [262, 105] on input "Người gửi" at bounding box center [301, 104] width 145 height 17
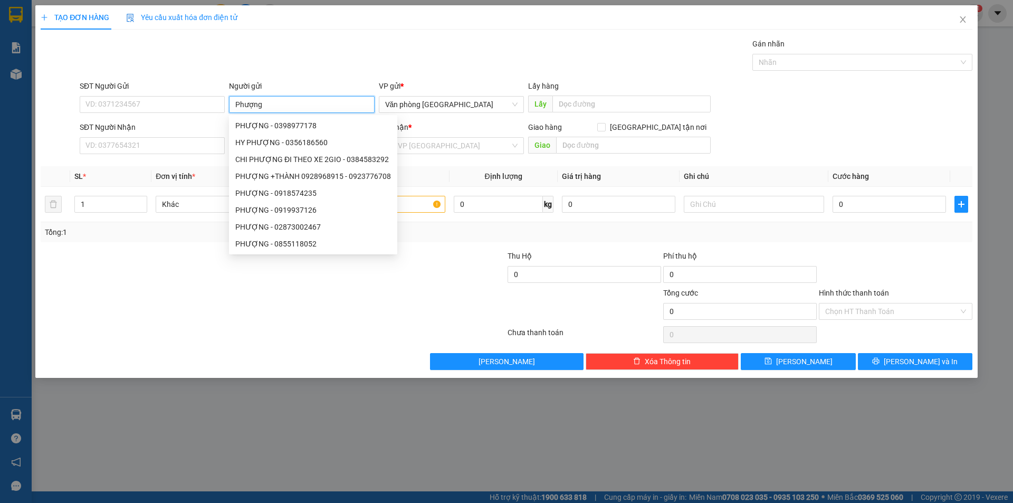
click at [233, 105] on input "Phượng" at bounding box center [301, 104] width 145 height 17
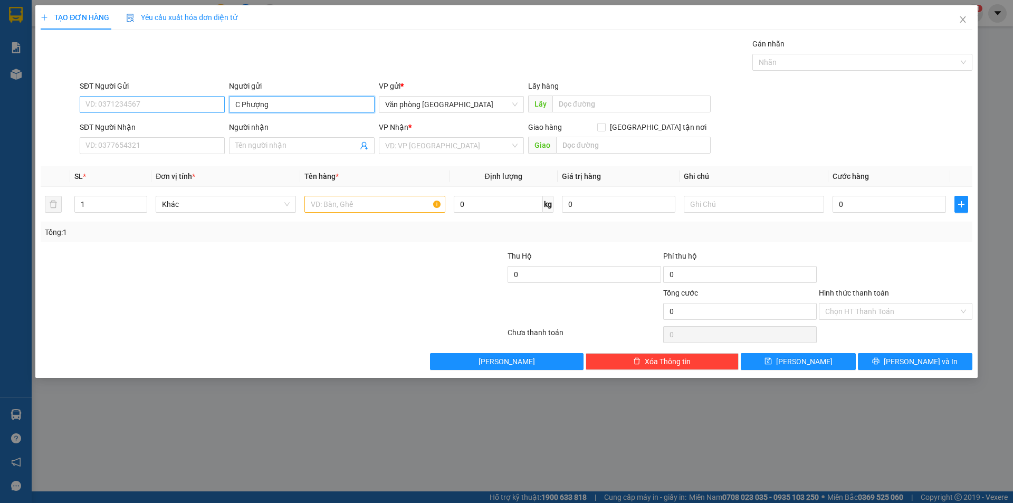
type input "C Phượng"
click at [167, 109] on input "SĐT Người Gửi" at bounding box center [152, 104] width 145 height 17
type input "0932777427"
click at [290, 149] on input "Người nhận" at bounding box center [296, 146] width 122 height 12
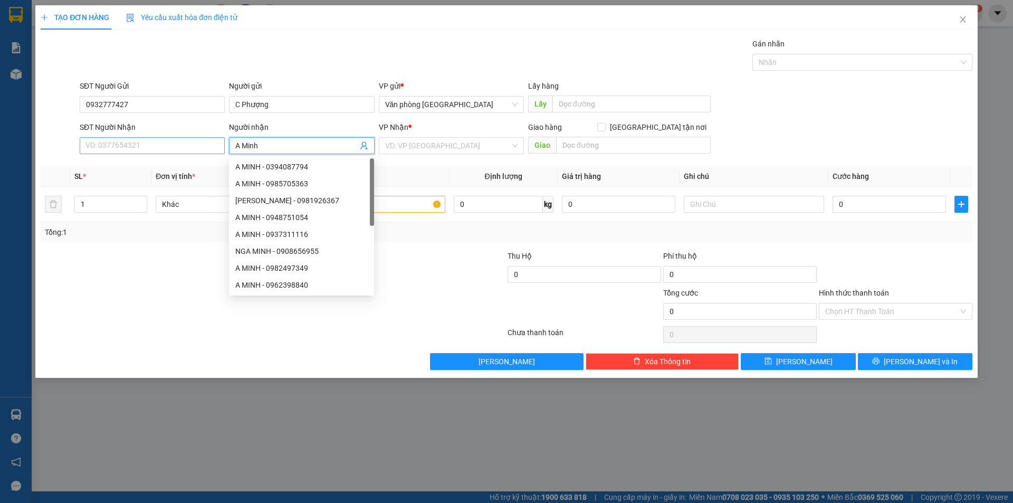
type input "A Minh"
click at [131, 146] on input "SĐT Người Nhận" at bounding box center [152, 145] width 145 height 17
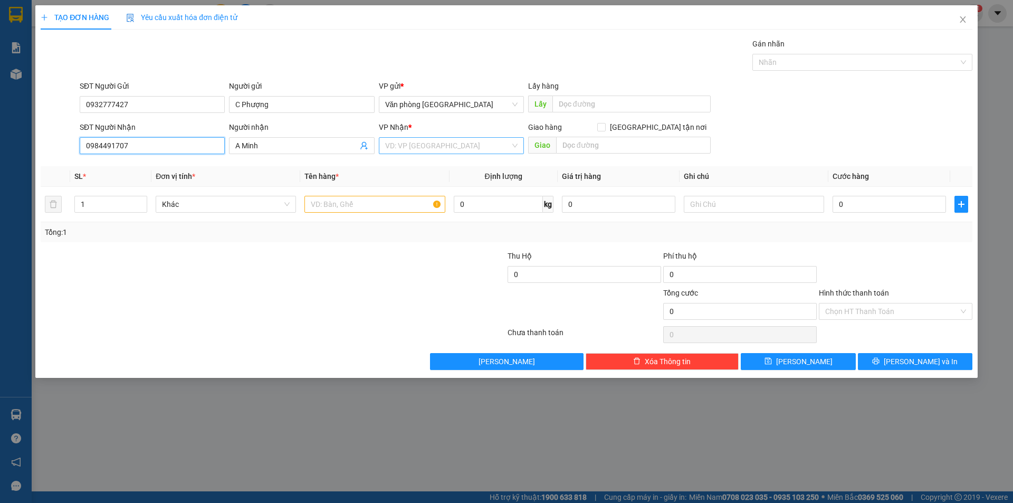
type input "0984491707"
click at [453, 143] on input "search" at bounding box center [447, 146] width 125 height 16
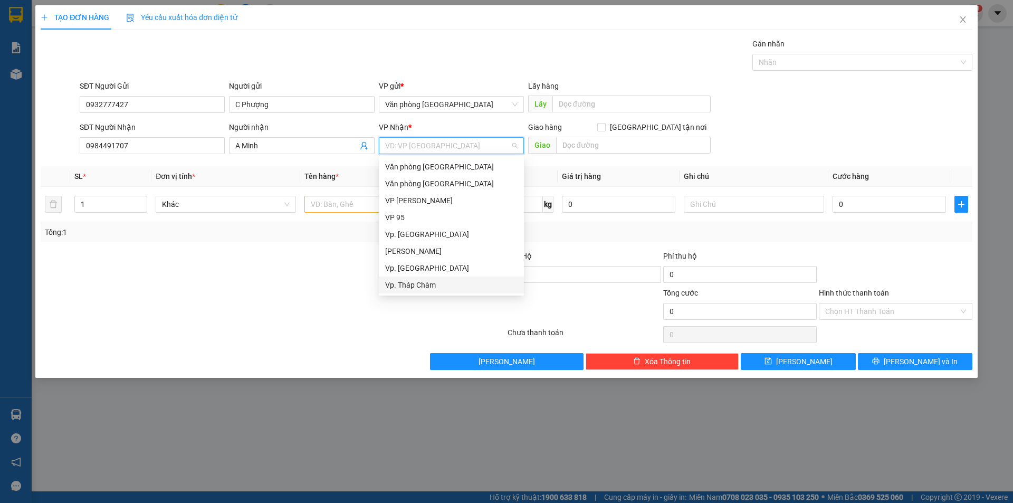
click at [436, 285] on div "Vp. Tháp Chàm" at bounding box center [451, 285] width 132 height 12
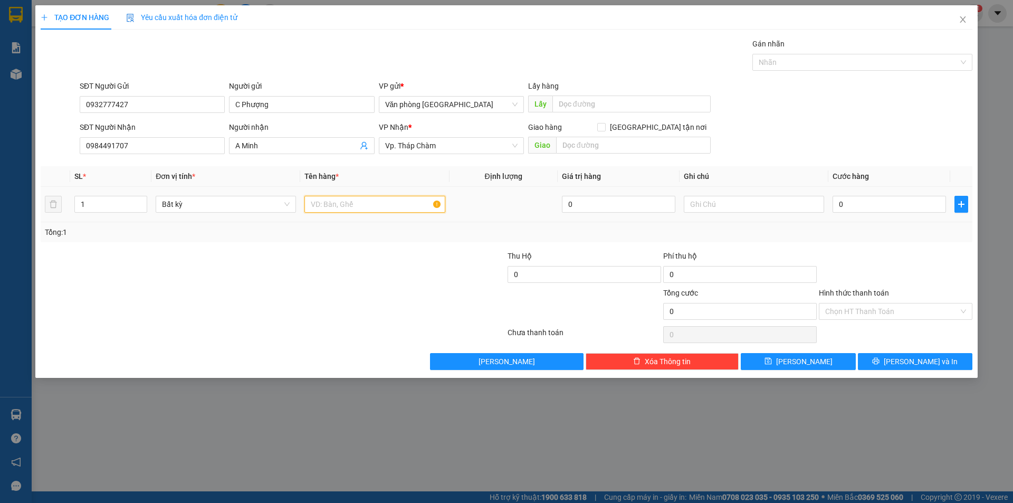
click at [368, 209] on input "text" at bounding box center [374, 204] width 140 height 17
type input "1 bao xanh"
click at [905, 205] on input "0" at bounding box center [888, 204] width 113 height 17
type input "1"
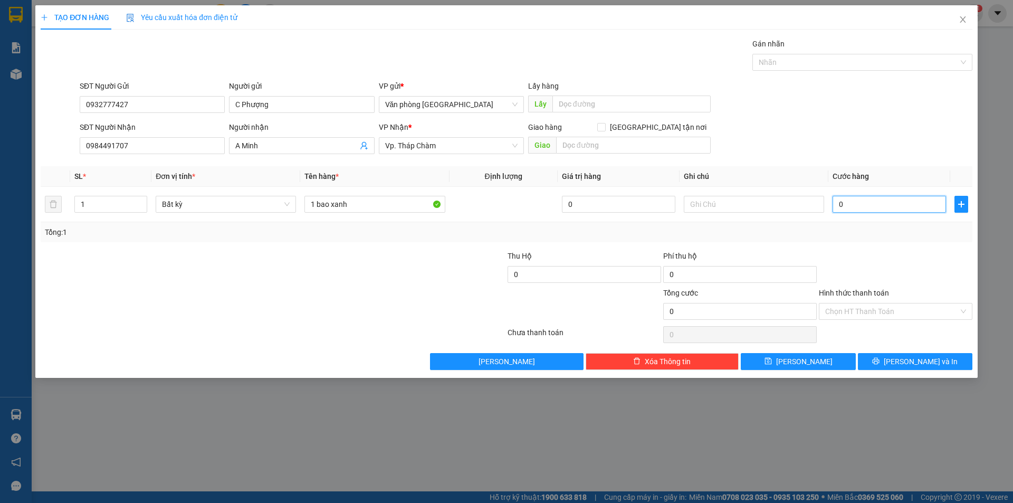
type input "1"
type input "12"
type input "120"
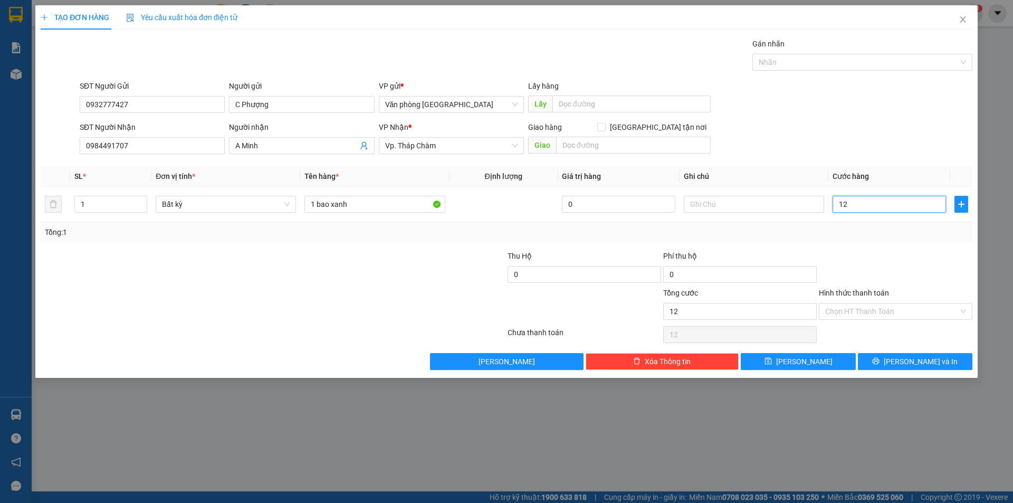
type input "120"
type input "1.200"
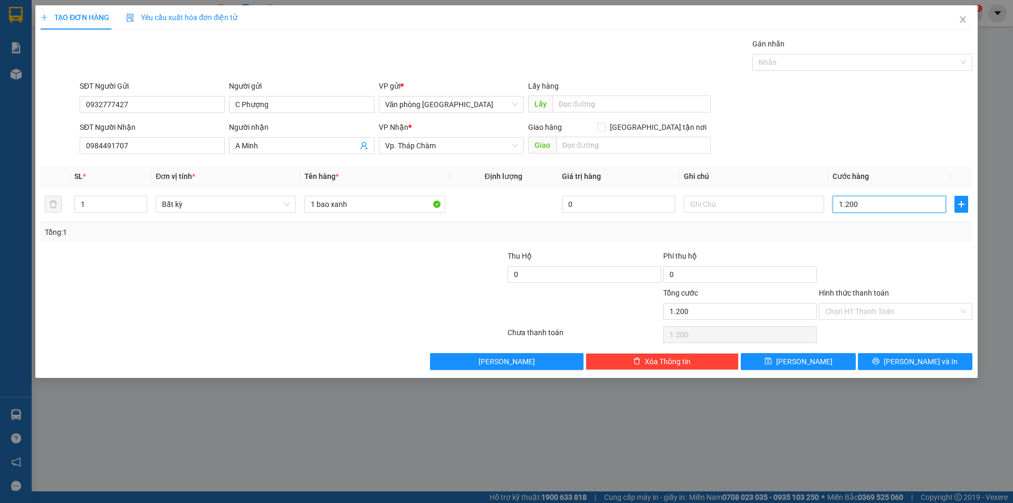
type input "12.000"
type input "120.000"
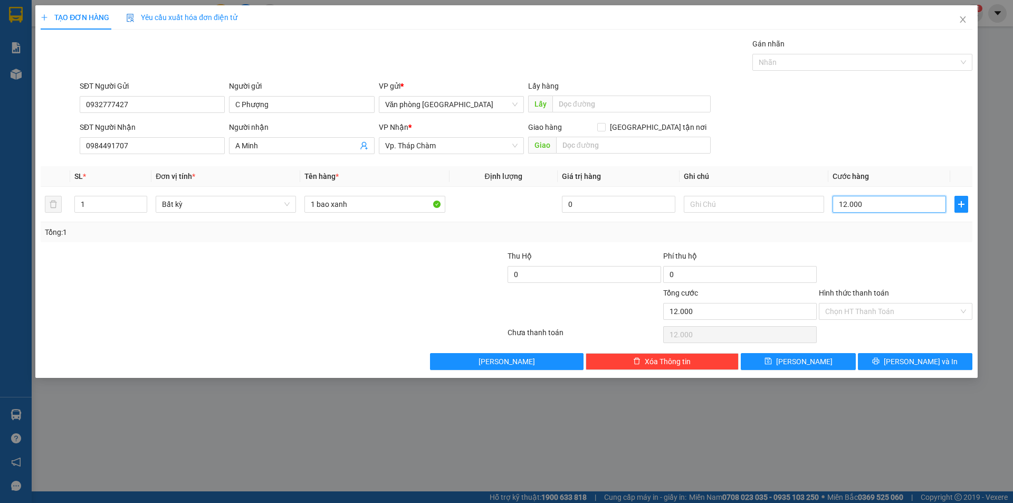
type input "120.000"
click at [897, 306] on input "Hình thức thanh toán" at bounding box center [891, 311] width 133 height 16
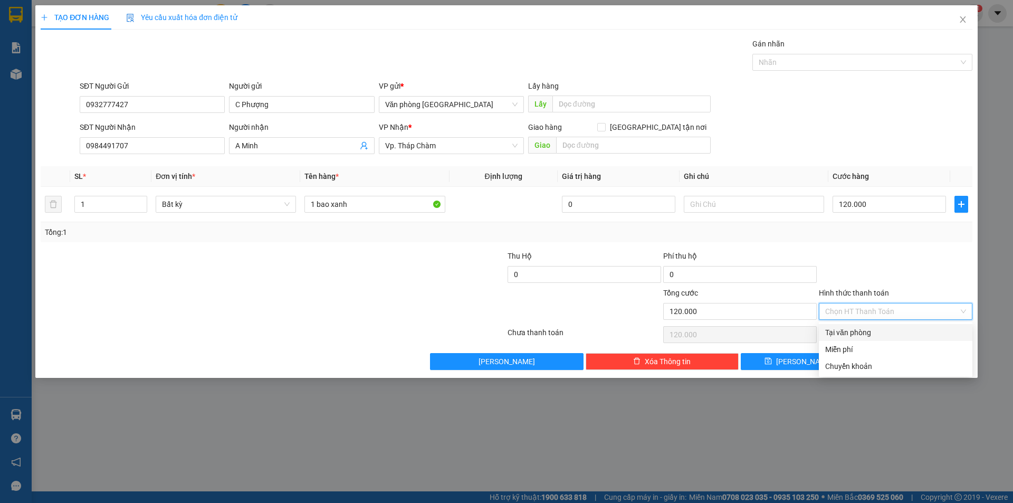
click at [893, 312] on input "Hình thức thanh toán" at bounding box center [891, 311] width 133 height 16
click at [875, 337] on div "Tại văn phòng" at bounding box center [895, 332] width 141 height 12
type input "0"
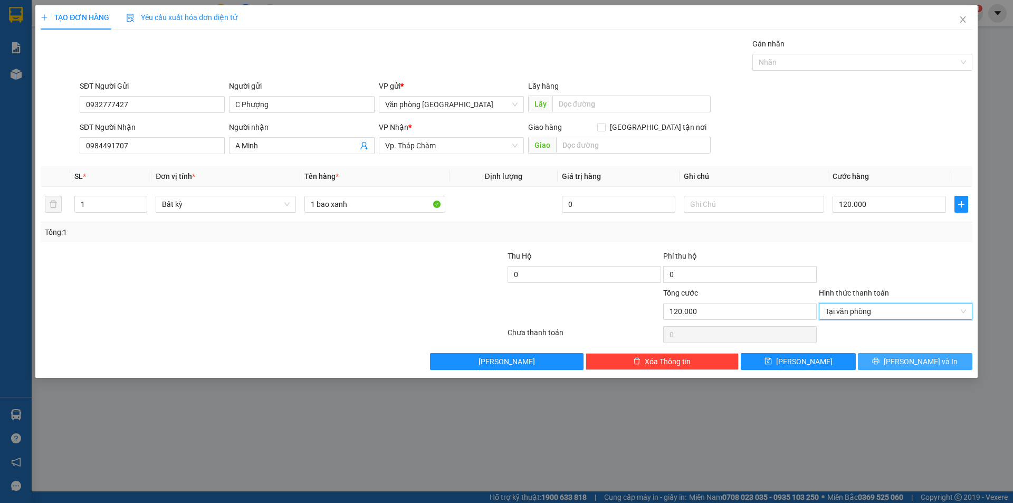
click at [879, 363] on icon "printer" at bounding box center [875, 360] width 7 height 7
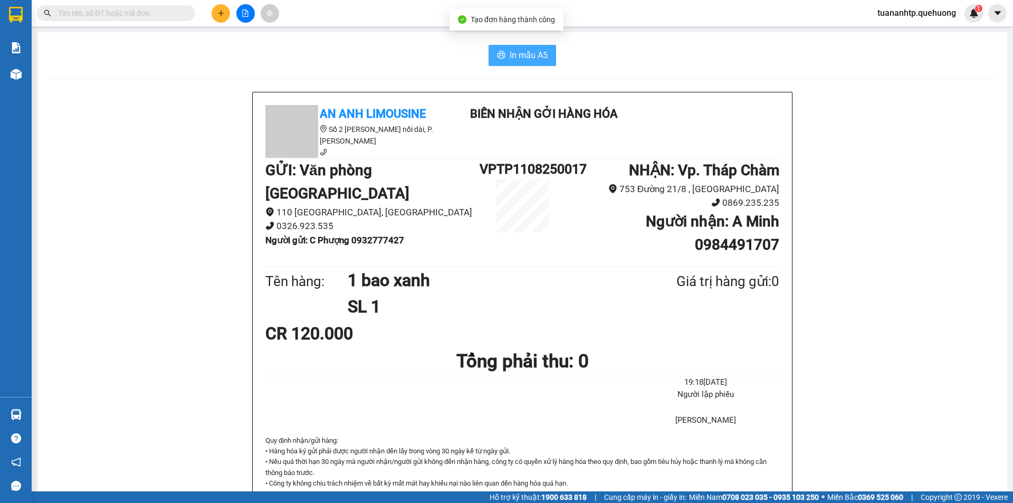
click at [525, 64] on button "In mẫu A5" at bounding box center [522, 55] width 68 height 21
click at [215, 17] on button at bounding box center [221, 13] width 18 height 18
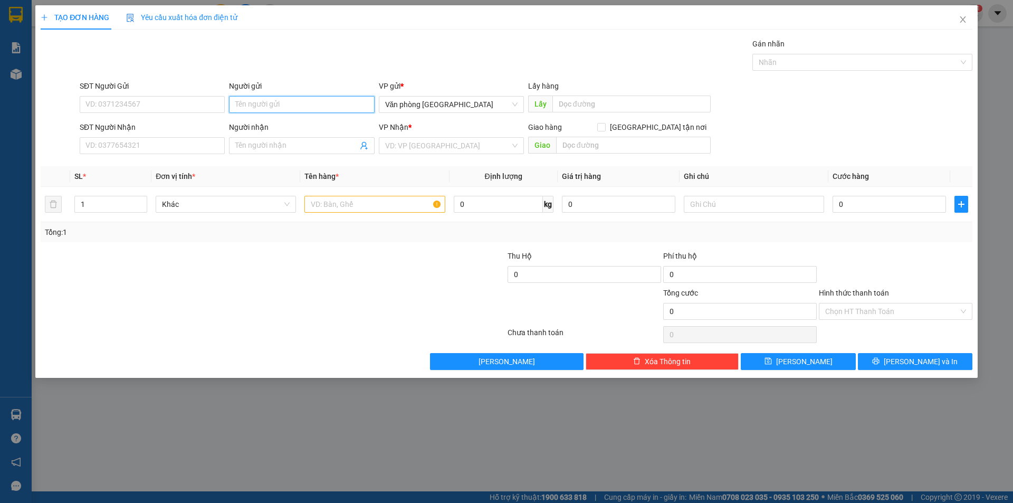
click at [300, 110] on input "Người gửi" at bounding box center [301, 104] width 145 height 17
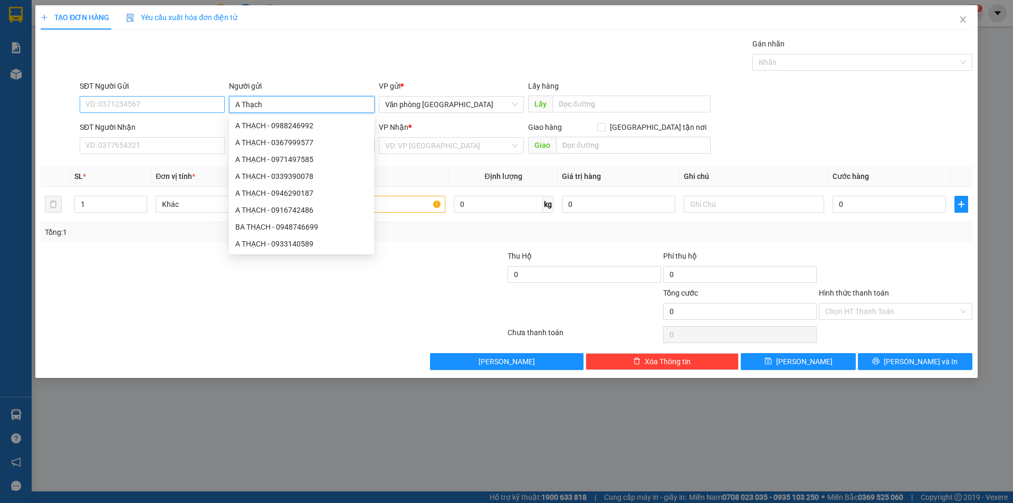
type input "A Thạch"
click at [188, 108] on input "SĐT Người Gửi" at bounding box center [152, 104] width 145 height 17
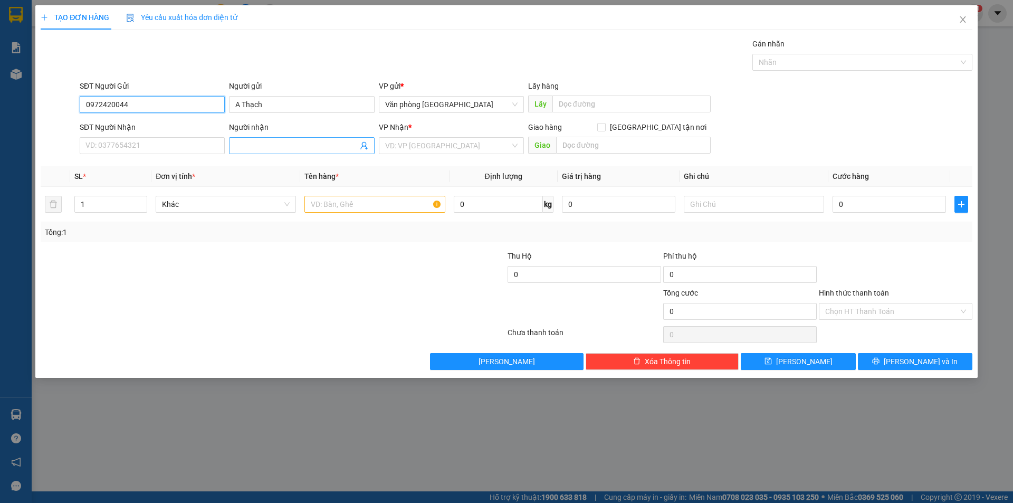
type input "0972420044"
click at [257, 141] on input "Người nhận" at bounding box center [296, 146] width 122 height 12
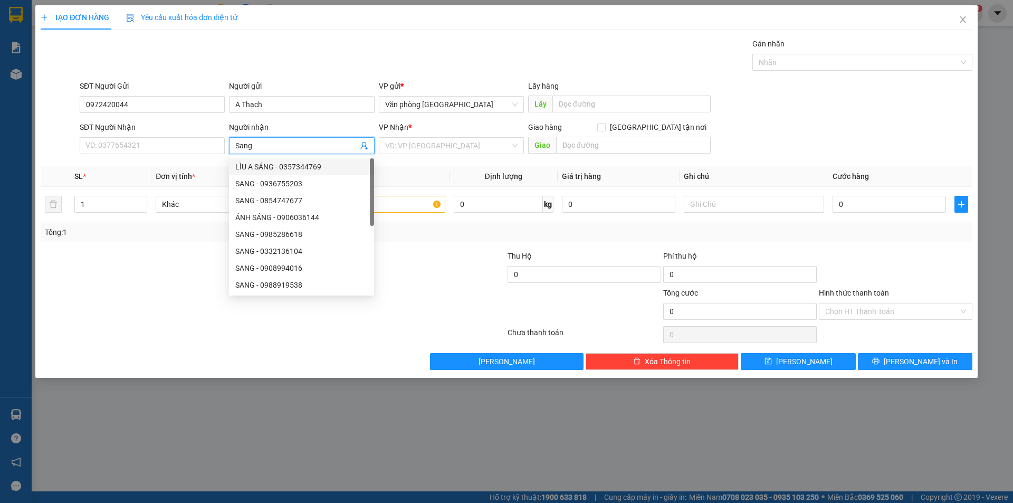
drag, startPoint x: 233, startPoint y: 143, endPoint x: 239, endPoint y: 145, distance: 6.4
click at [234, 145] on span "Sang" at bounding box center [301, 145] width 145 height 17
click at [237, 144] on input "Sang" at bounding box center [296, 146] width 122 height 12
type input "A Sang"
click at [151, 150] on input "SĐT Người Nhận" at bounding box center [152, 145] width 145 height 17
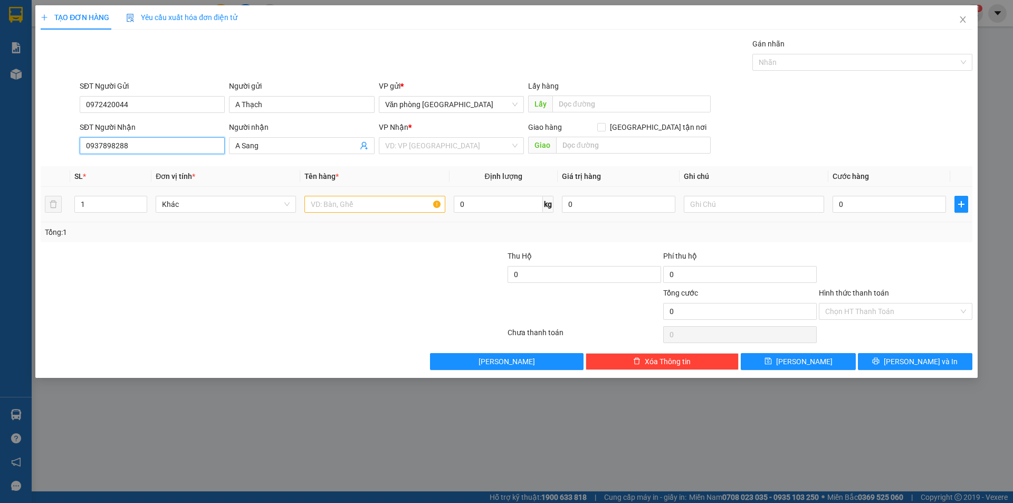
type input "0937898288"
click at [328, 206] on input "text" at bounding box center [374, 204] width 140 height 17
type input "1 hộp giấy nhỏ"
click at [439, 150] on input "search" at bounding box center [447, 146] width 125 height 16
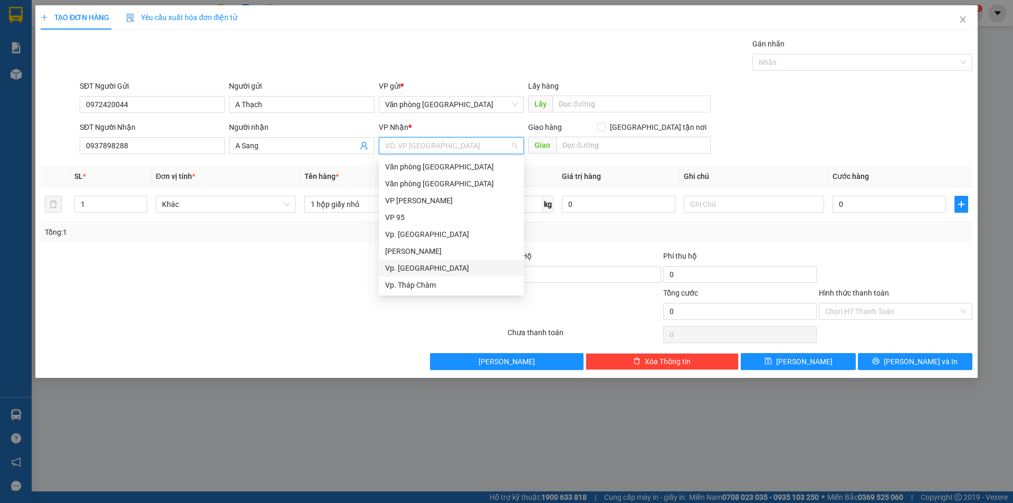
scroll to position [84, 0]
click at [418, 244] on div "BX. [GEOGRAPHIC_DATA]" at bounding box center [451, 251] width 145 height 17
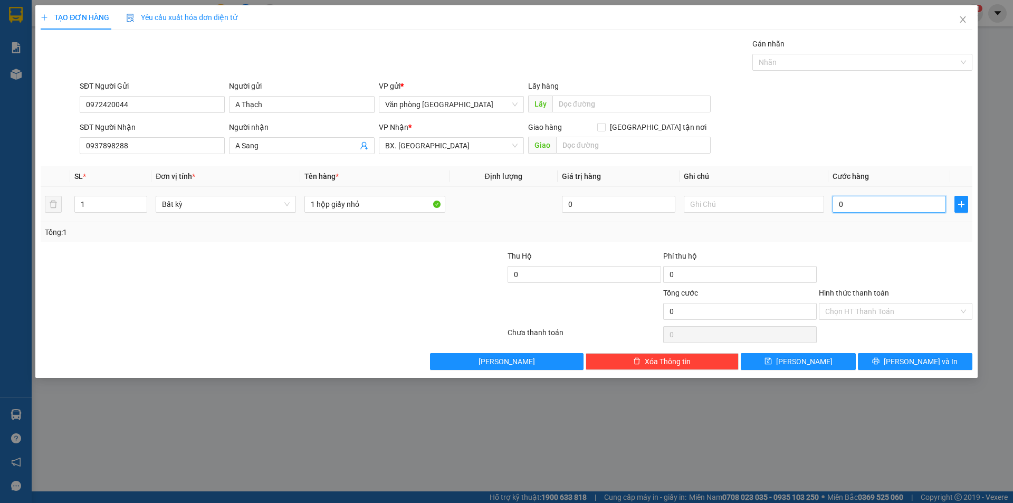
click at [898, 207] on input "0" at bounding box center [888, 204] width 113 height 17
type input "3"
type input "30"
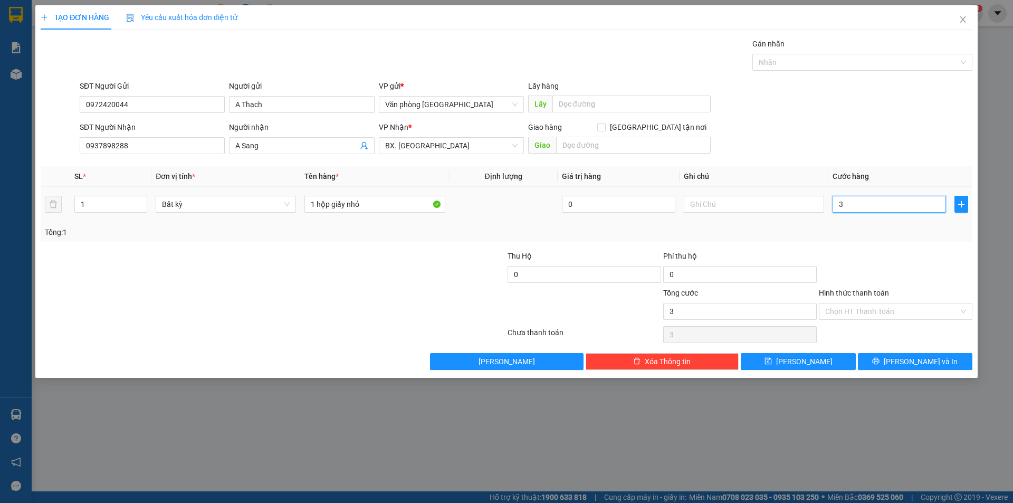
type input "30"
type input "300"
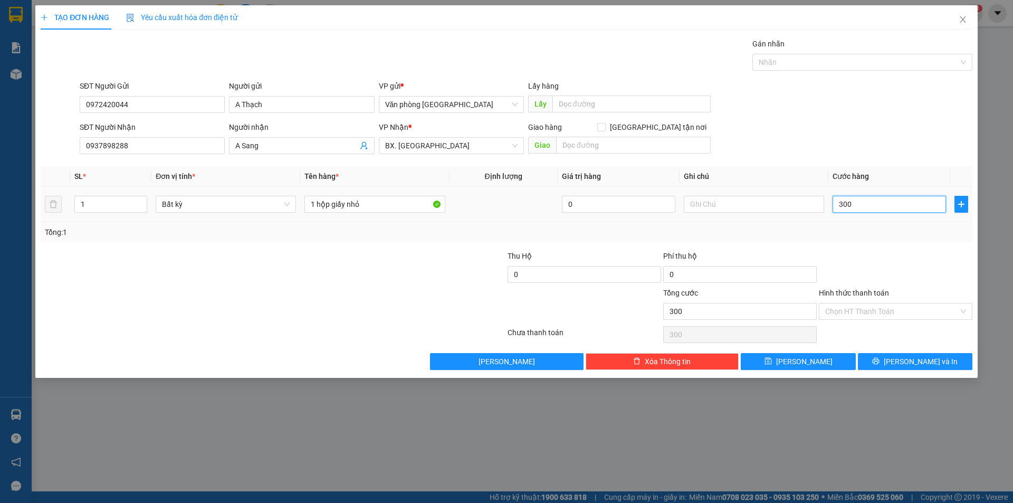
type input "3.000"
type input "30.000"
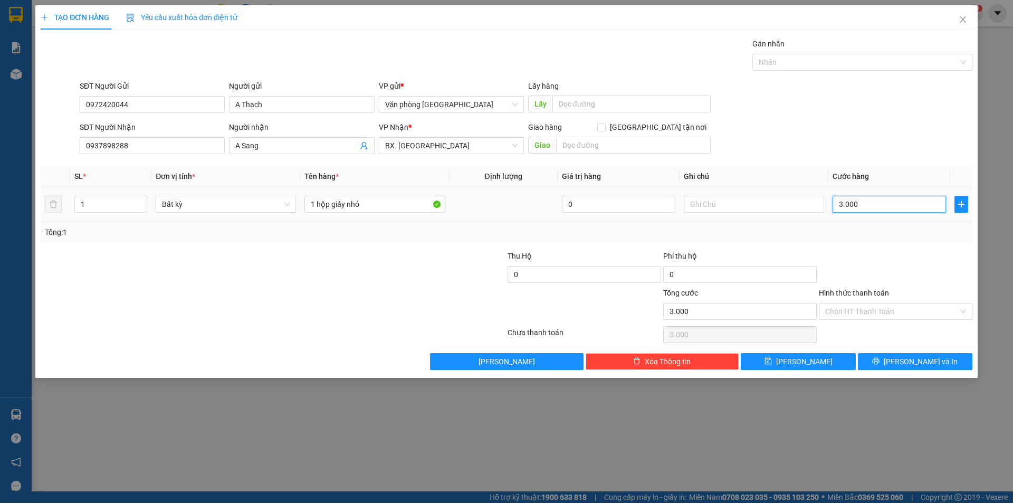
type input "30.000"
click at [864, 309] on input "Hình thức thanh toán" at bounding box center [891, 311] width 133 height 16
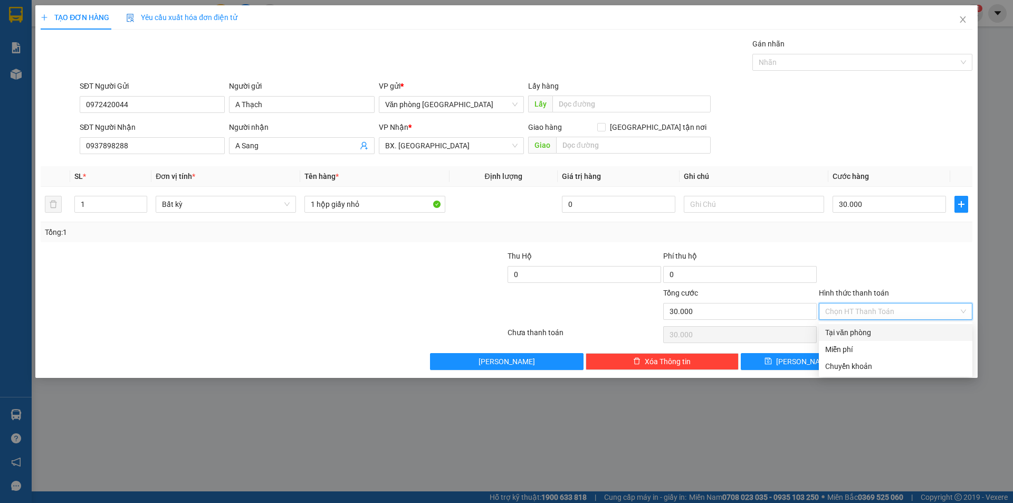
click at [852, 333] on div "Tại văn phòng" at bounding box center [895, 332] width 141 height 12
type input "0"
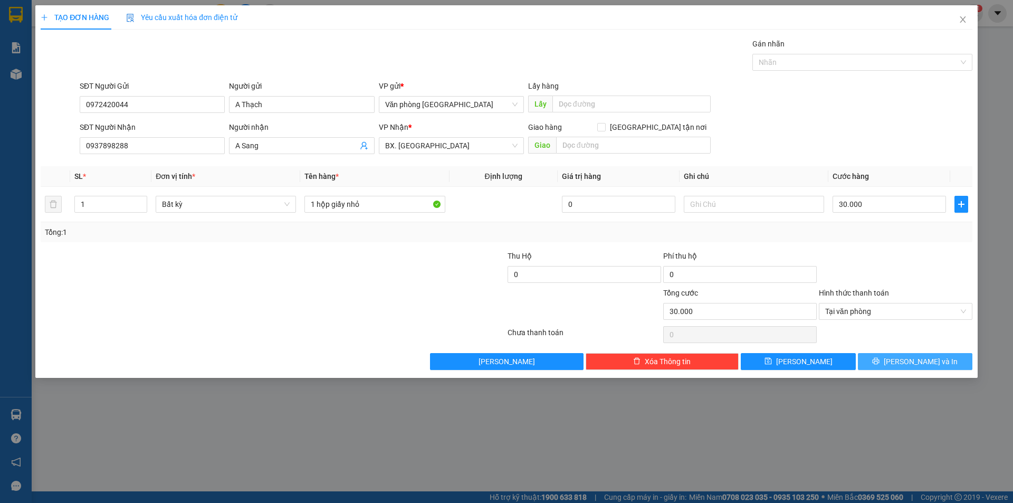
click at [889, 359] on button "[PERSON_NAME] và In" at bounding box center [915, 361] width 114 height 17
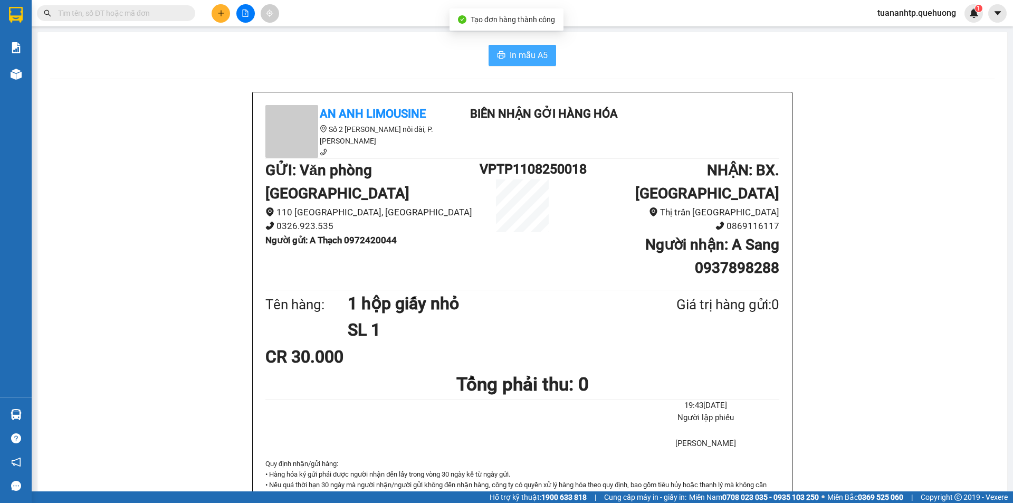
click at [535, 53] on span "In mẫu A5" at bounding box center [529, 55] width 38 height 13
click at [219, 15] on icon "plus" at bounding box center [220, 12] width 7 height 7
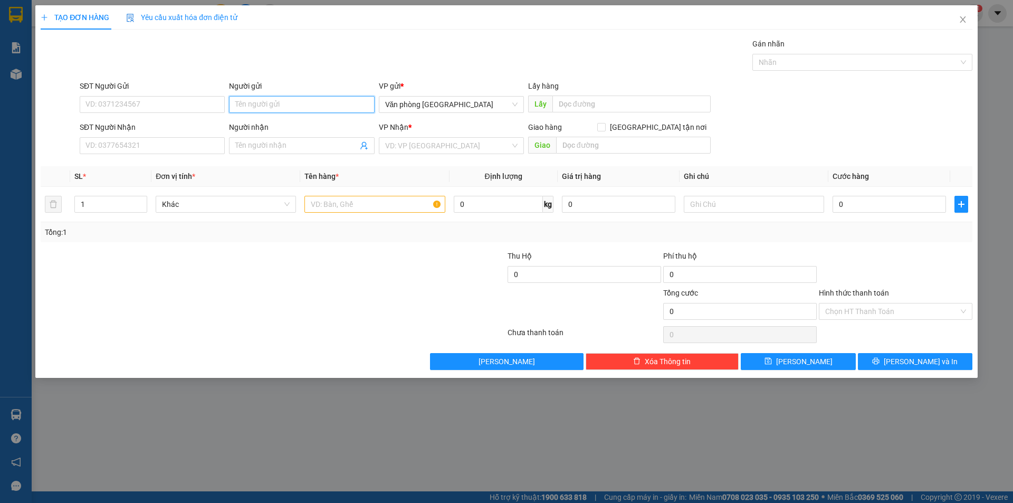
click at [301, 105] on input "Người gửi" at bounding box center [301, 104] width 145 height 17
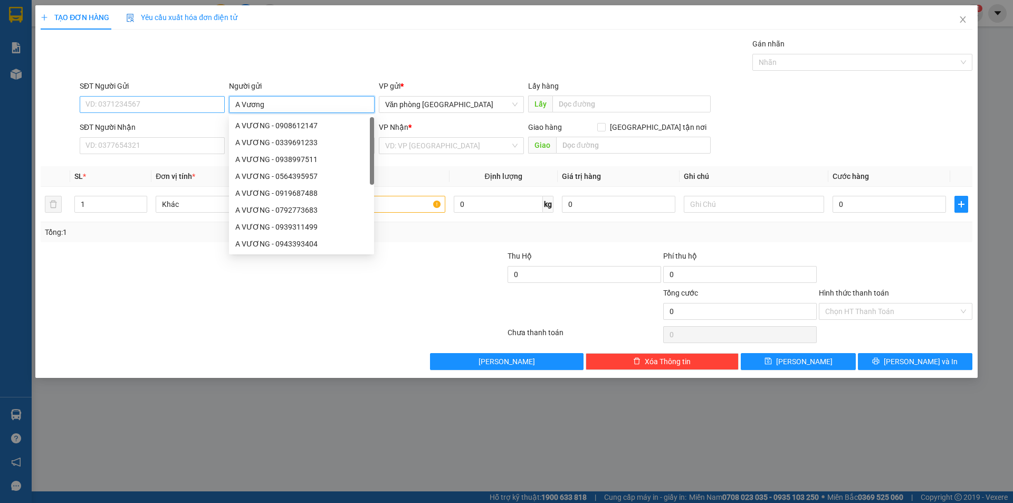
type input "A Vương"
click at [122, 101] on input "SĐT Người Gửi" at bounding box center [152, 104] width 145 height 17
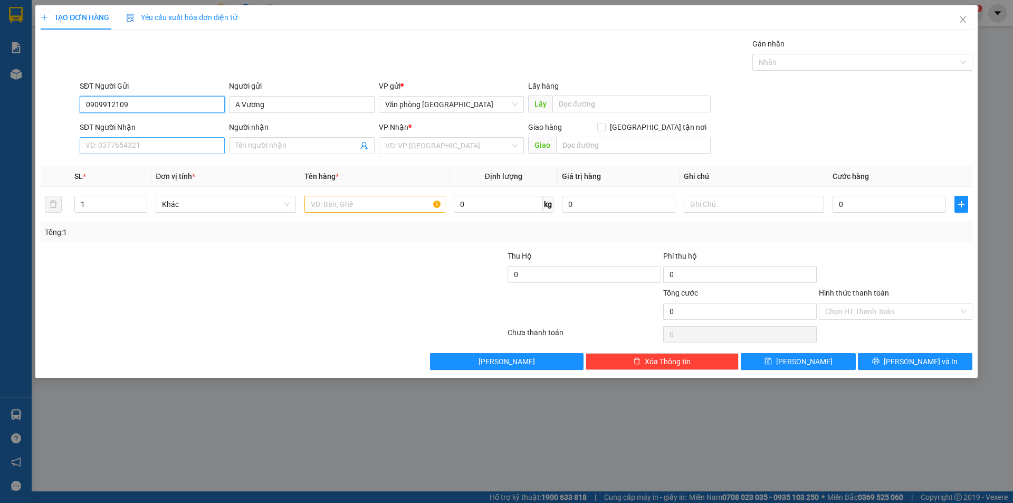
type input "0909912109"
click at [106, 142] on input "SĐT Người Nhận" at bounding box center [152, 145] width 145 height 17
click at [273, 143] on input "Người nhận" at bounding box center [296, 146] width 122 height 12
type input "A Nhơn"
click at [150, 150] on input "SĐT Người Nhận" at bounding box center [152, 145] width 145 height 17
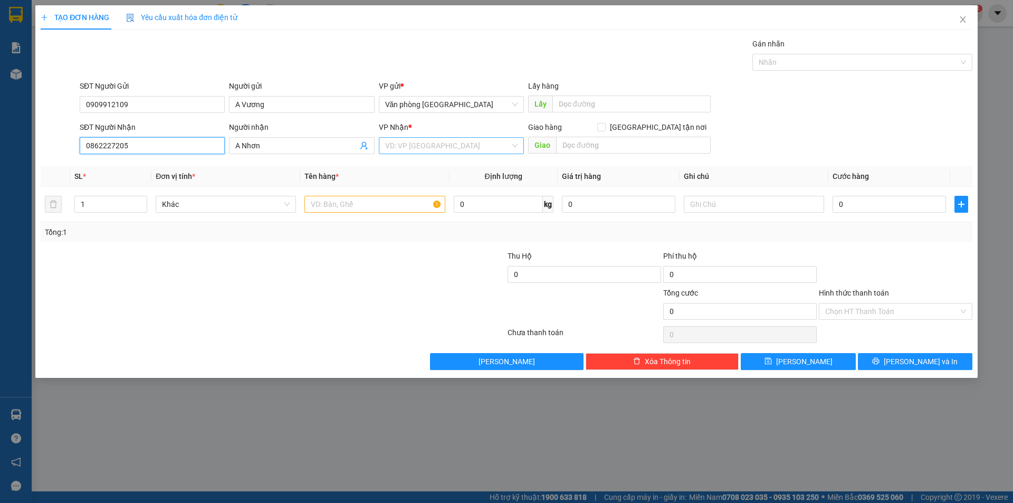
type input "0862227205"
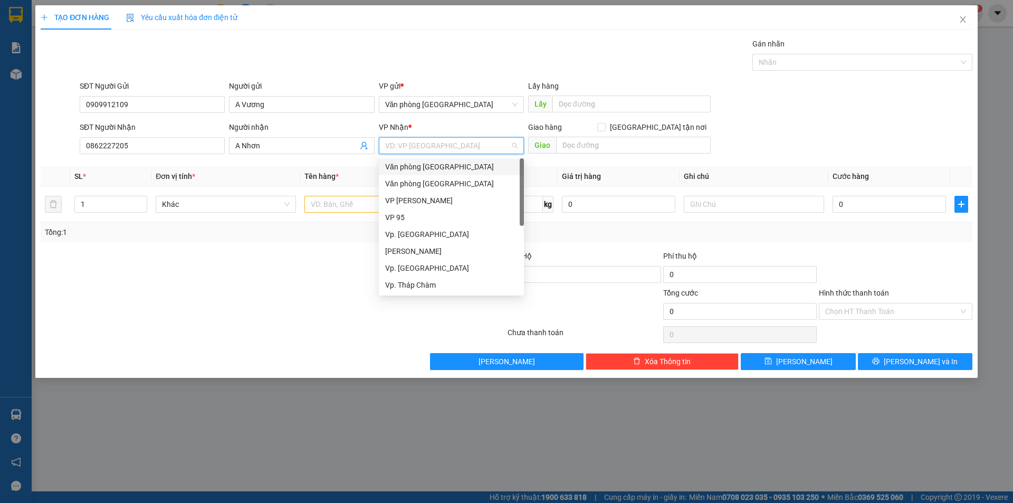
click at [410, 151] on input "search" at bounding box center [447, 146] width 125 height 16
click at [427, 269] on div "Vp. [GEOGRAPHIC_DATA]" at bounding box center [451, 268] width 132 height 12
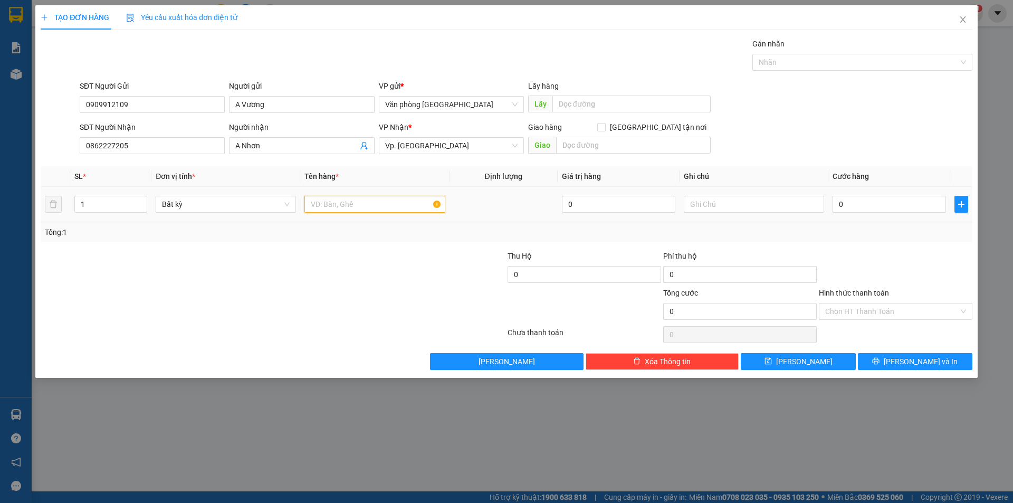
click at [364, 204] on input "text" at bounding box center [374, 204] width 140 height 17
type input "1 thùng xốp"
click at [869, 209] on input "0" at bounding box center [888, 204] width 113 height 17
type input "4"
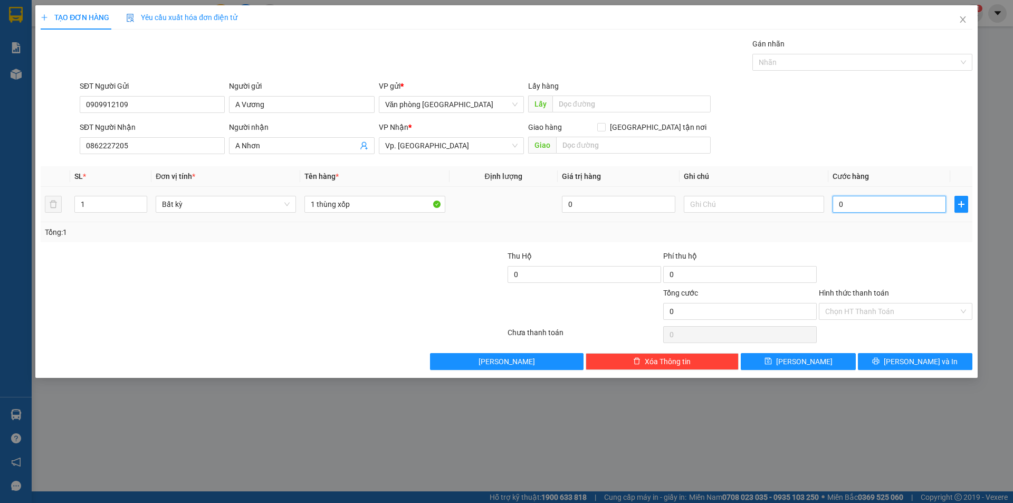
type input "4"
type input "40"
type input "400"
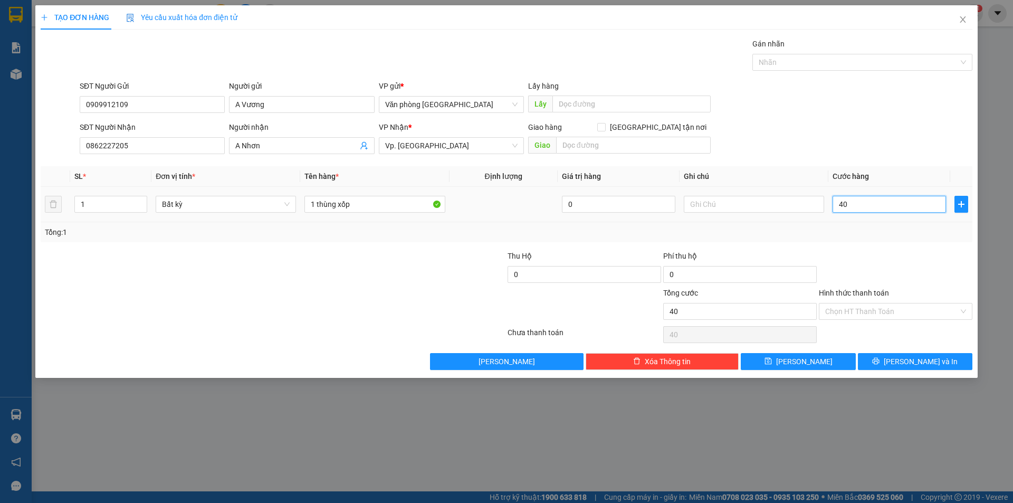
type input "400"
type input "4.000"
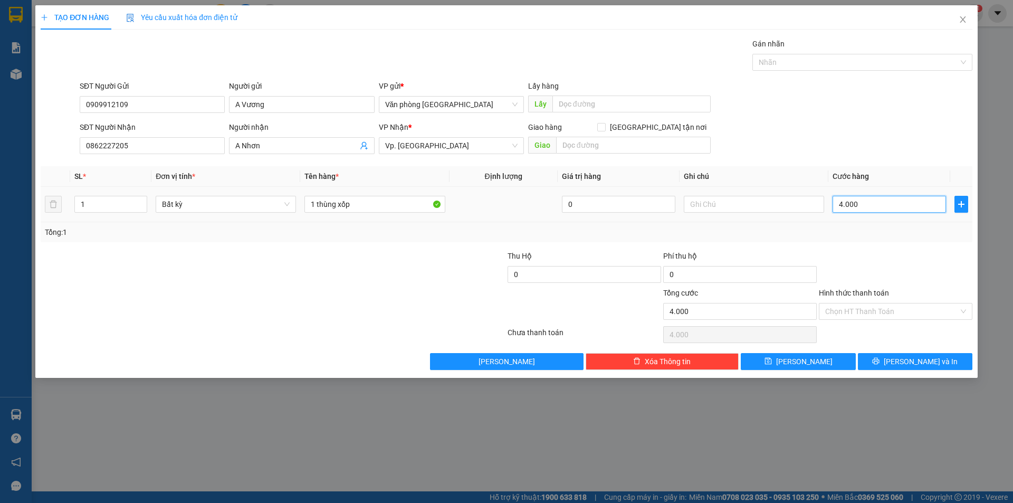
type input "40.000"
click at [848, 314] on input "Hình thức thanh toán" at bounding box center [891, 311] width 133 height 16
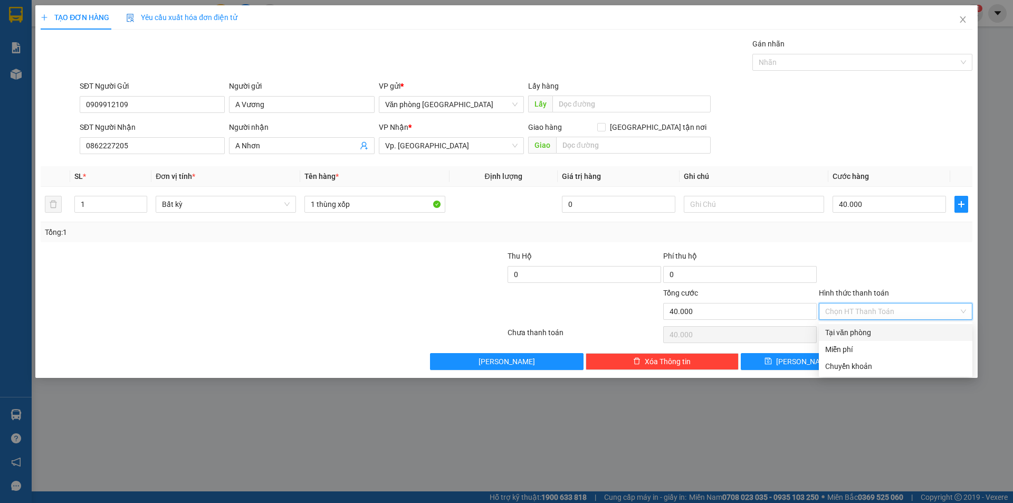
click at [840, 331] on div "Tại văn phòng" at bounding box center [895, 332] width 141 height 12
type input "0"
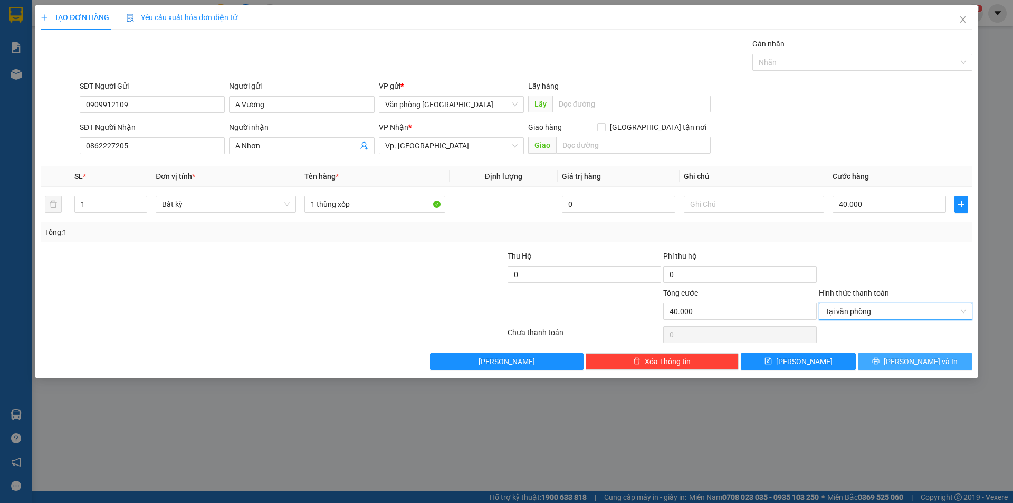
click at [919, 362] on span "[PERSON_NAME] và In" at bounding box center [920, 362] width 74 height 12
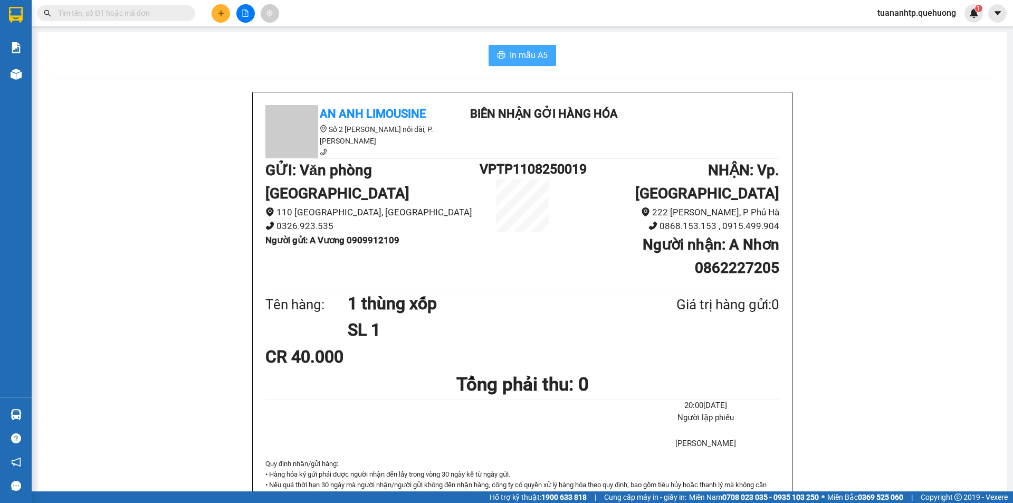
click at [517, 54] on span "In mẫu A5" at bounding box center [529, 55] width 38 height 13
click at [218, 16] on icon "plus" at bounding box center [220, 12] width 7 height 7
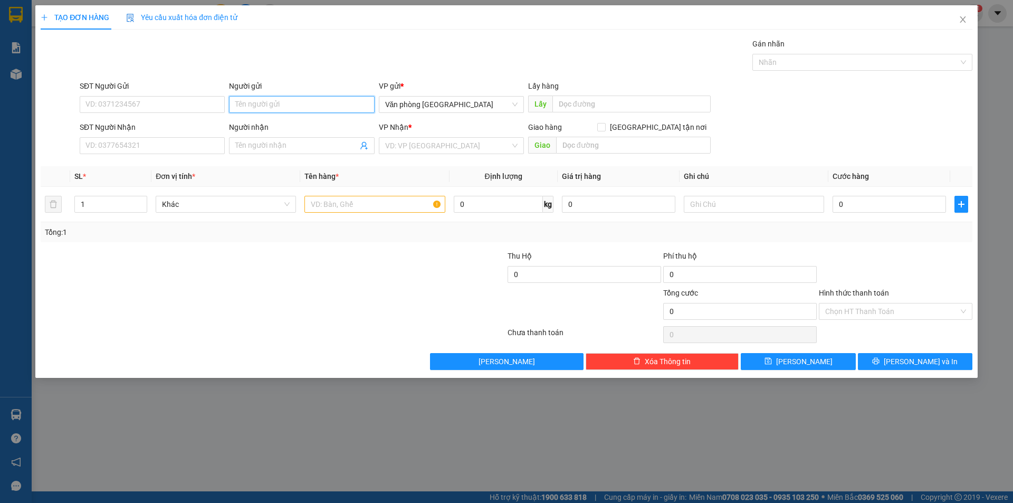
drag, startPoint x: 270, startPoint y: 110, endPoint x: 274, endPoint y: 106, distance: 6.0
click at [272, 108] on input "Người gửi" at bounding box center [301, 104] width 145 height 17
type input "A Sơn"
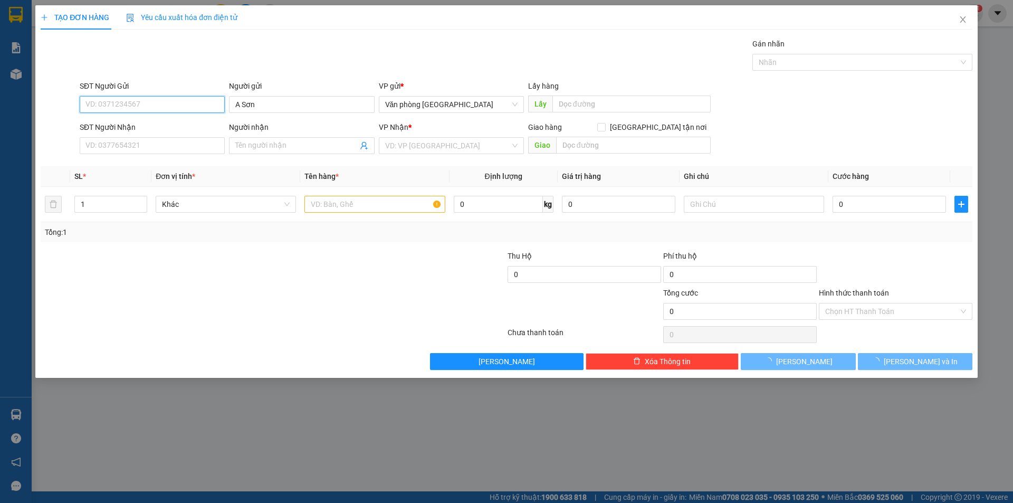
click at [139, 102] on input "SĐT Người Gửi" at bounding box center [152, 104] width 145 height 17
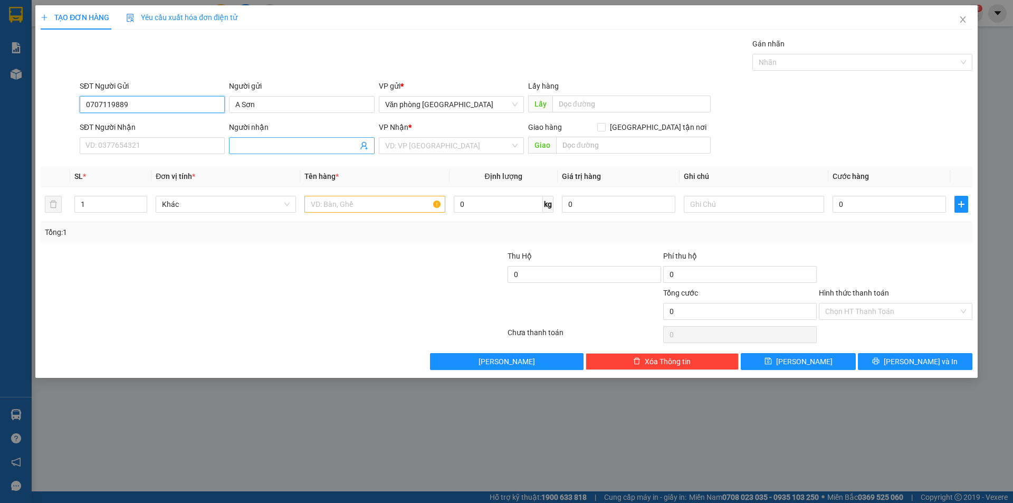
type input "0707119889"
click at [271, 152] on span at bounding box center [301, 145] width 145 height 17
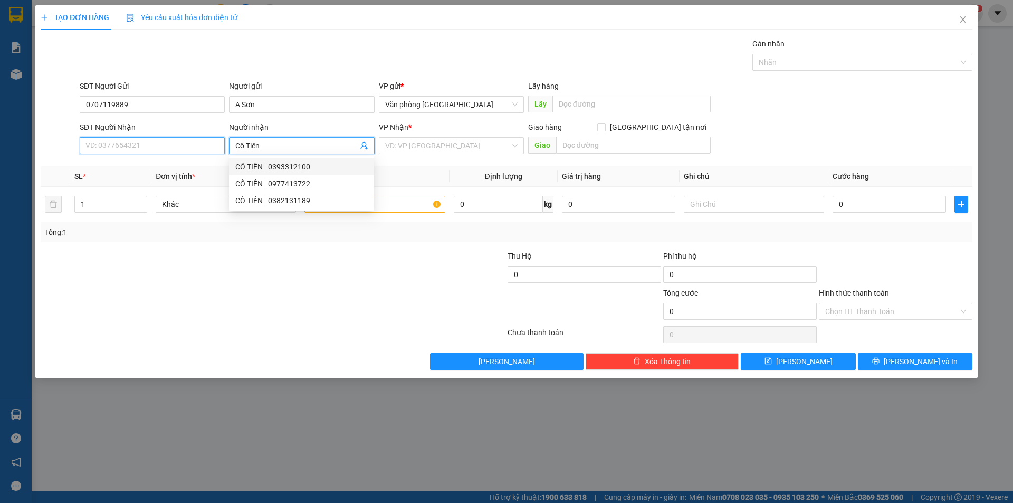
click at [141, 144] on input "SĐT Người Nhận" at bounding box center [152, 145] width 145 height 17
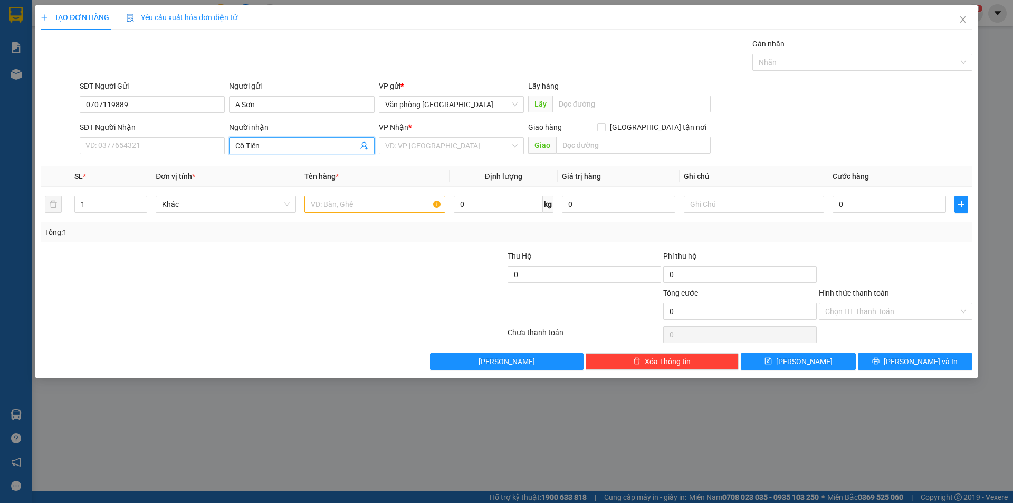
click at [263, 142] on input "Cô Tiến" at bounding box center [296, 146] width 122 height 12
type input "Cô Tiên"
click at [154, 152] on input "SĐT Người Nhận" at bounding box center [152, 145] width 145 height 17
type input "0832450389"
click at [463, 146] on input "search" at bounding box center [447, 146] width 125 height 16
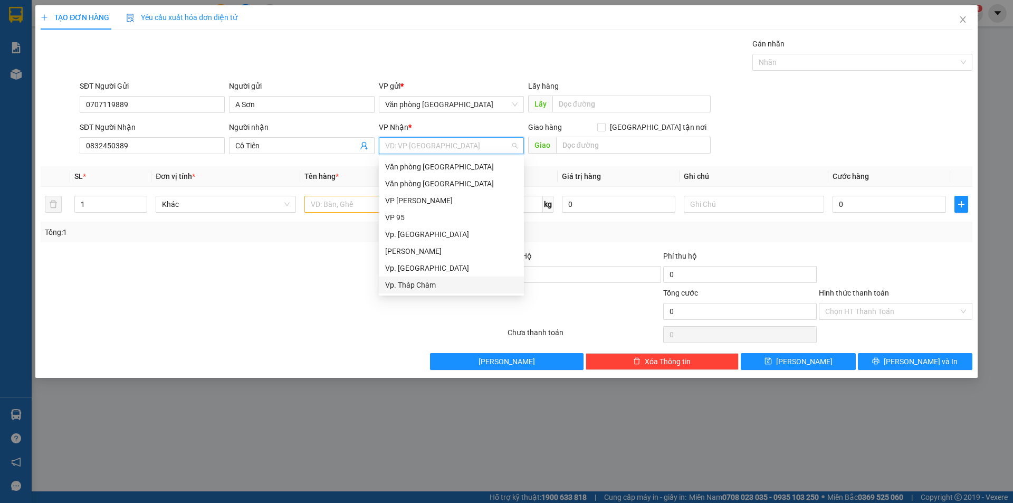
click at [427, 290] on div "Vp. Tháp Chàm" at bounding box center [451, 285] width 132 height 12
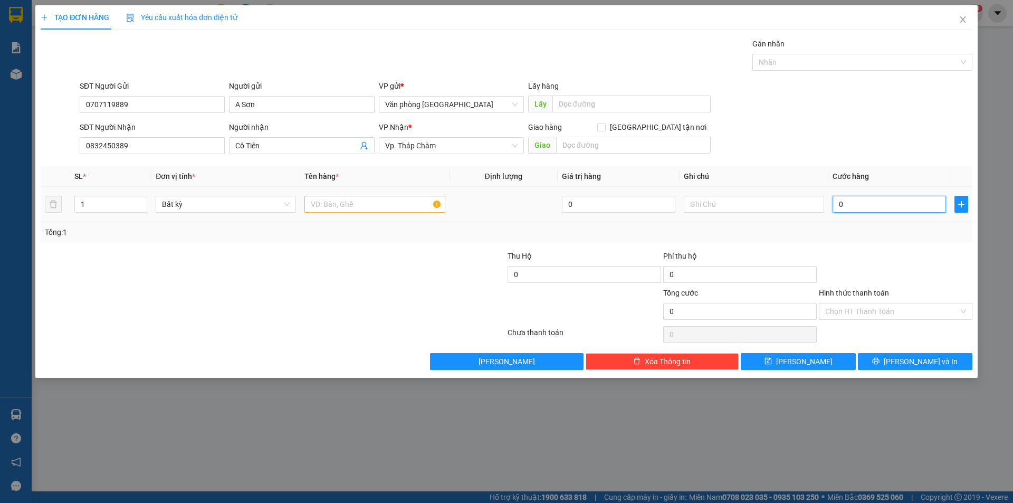
type input "5"
click at [369, 200] on input "text" at bounding box center [374, 204] width 140 height 17
click at [861, 312] on input "Hình thức thanh toán" at bounding box center [891, 311] width 133 height 16
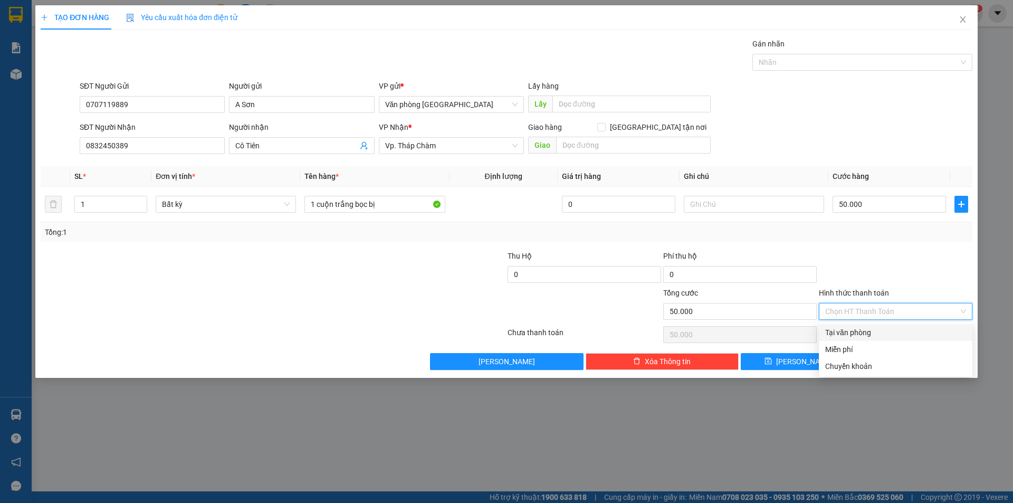
click at [864, 333] on div "Tại văn phòng" at bounding box center [895, 332] width 141 height 12
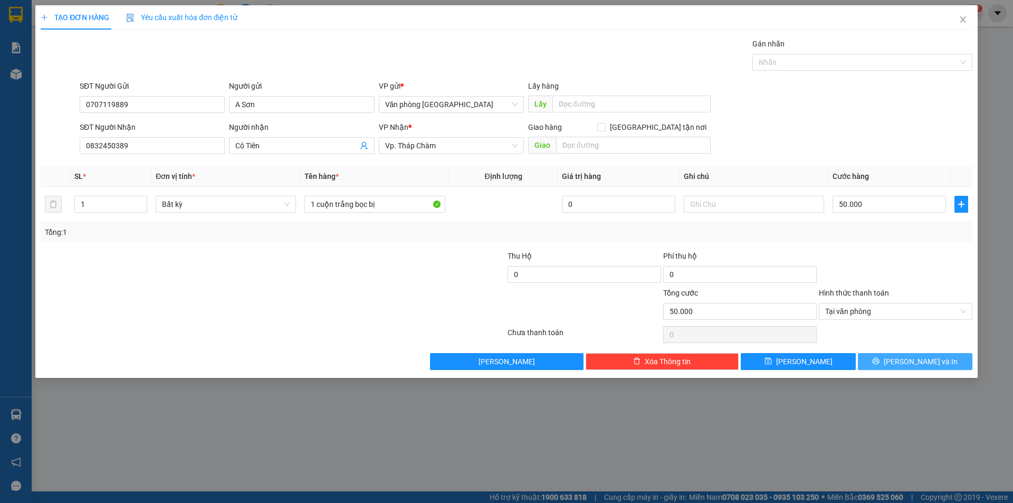
click at [923, 359] on span "[PERSON_NAME] và In" at bounding box center [920, 362] width 74 height 12
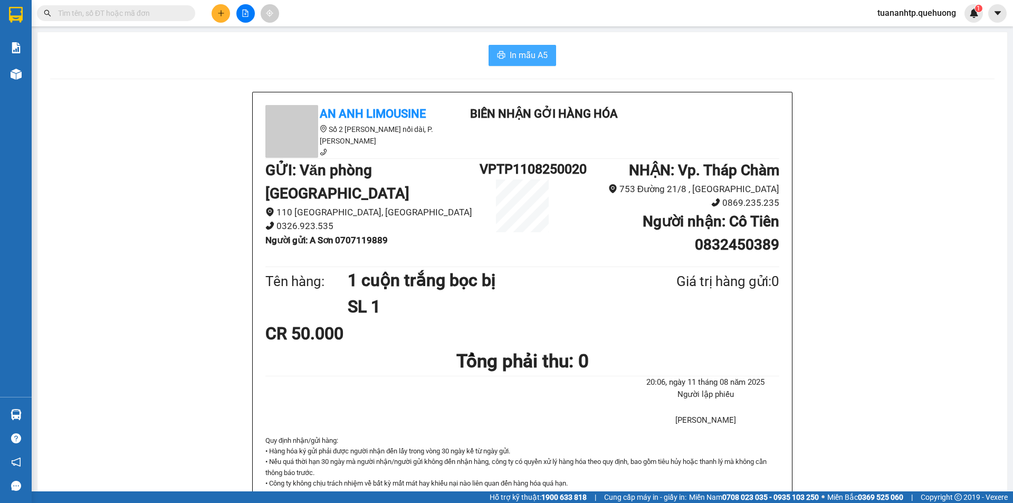
click at [523, 63] on button "In mẫu A5" at bounding box center [522, 55] width 68 height 21
click at [215, 8] on button at bounding box center [221, 13] width 18 height 18
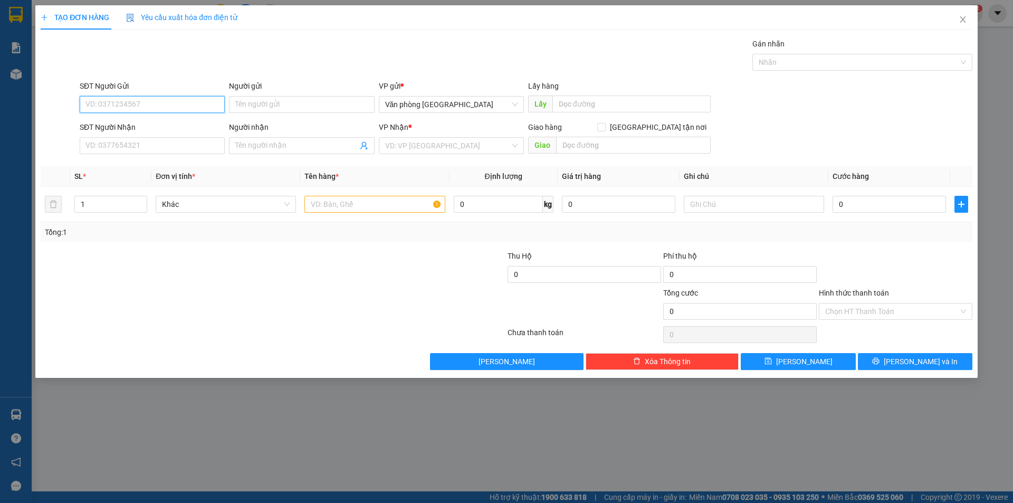
click at [142, 99] on input "SĐT Người Gửi" at bounding box center [152, 104] width 145 height 17
click at [257, 108] on input "Người gửi" at bounding box center [301, 104] width 145 height 17
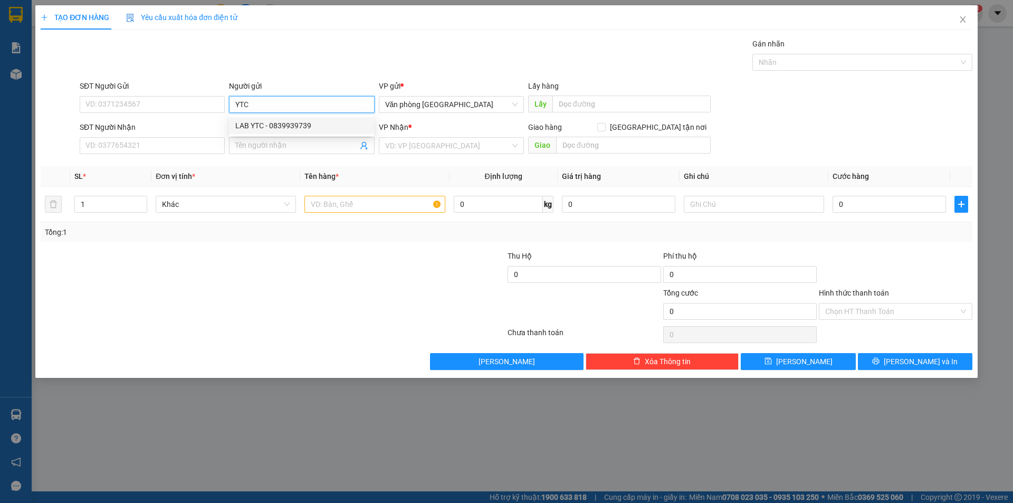
click at [239, 124] on div "LAB YTC - 0839939739" at bounding box center [301, 126] width 132 height 12
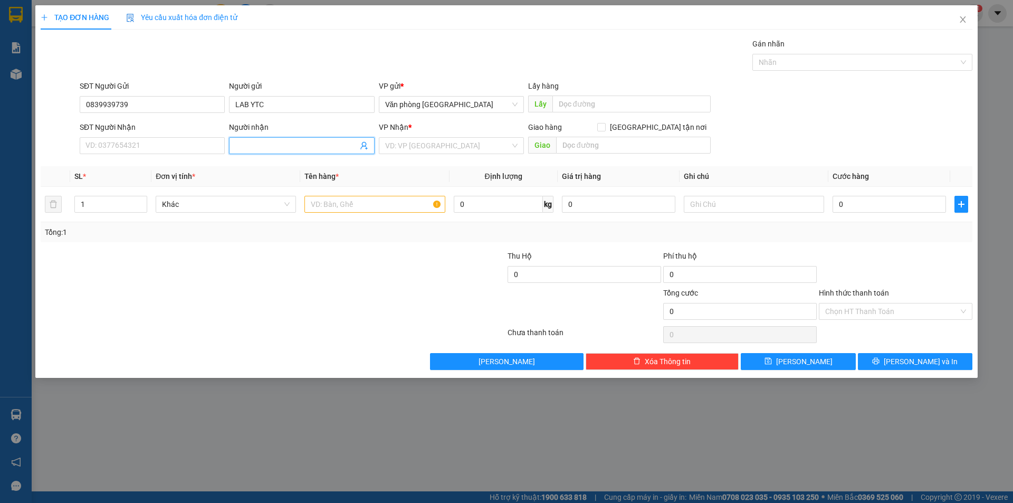
click at [277, 141] on input "Người nhận" at bounding box center [296, 146] width 122 height 12
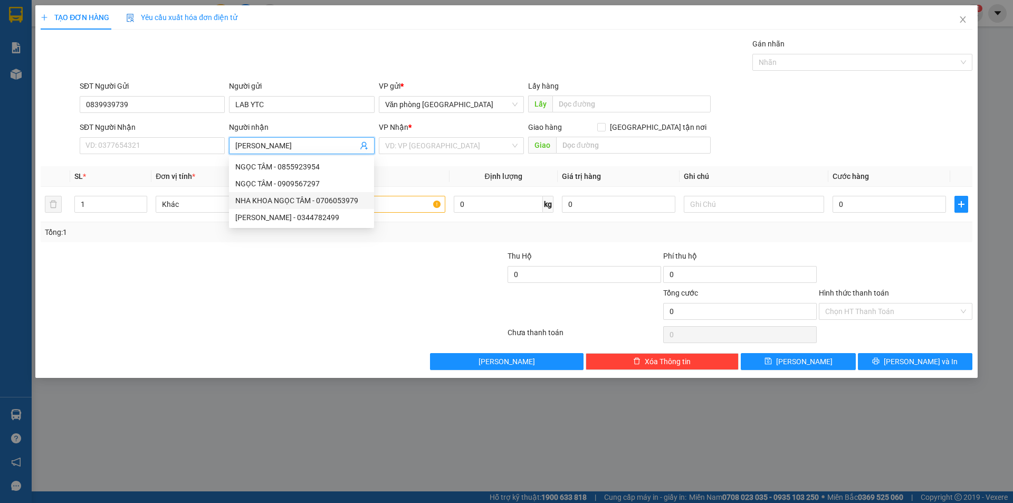
click at [341, 197] on div "NHA KHOA NGỌC TÂM - 0706053979" at bounding box center [301, 201] width 132 height 12
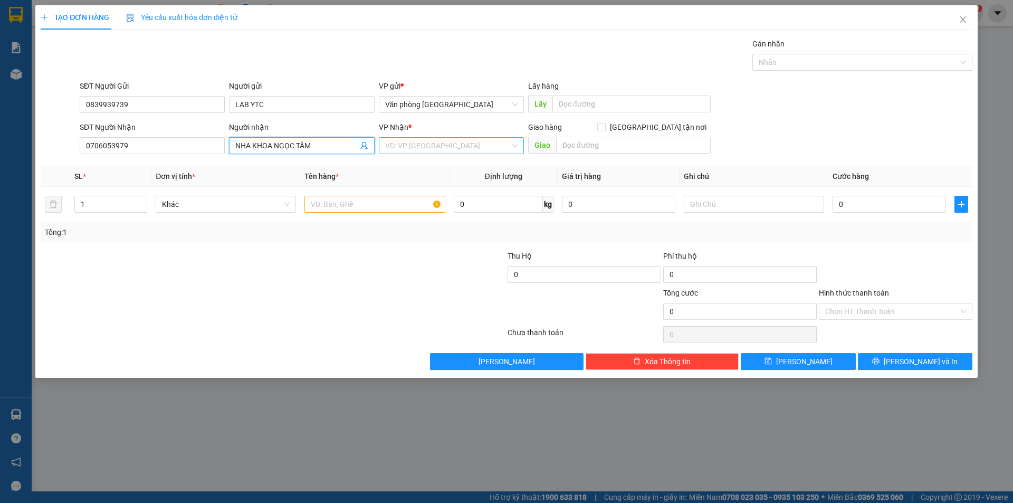
click at [399, 143] on input "search" at bounding box center [447, 146] width 125 height 16
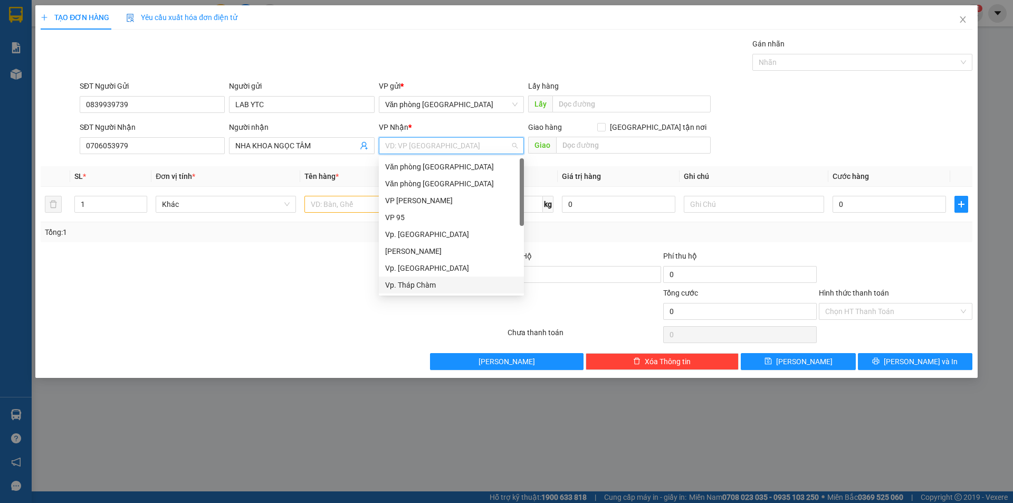
click at [434, 283] on div "Vp. Tháp Chàm" at bounding box center [451, 285] width 132 height 12
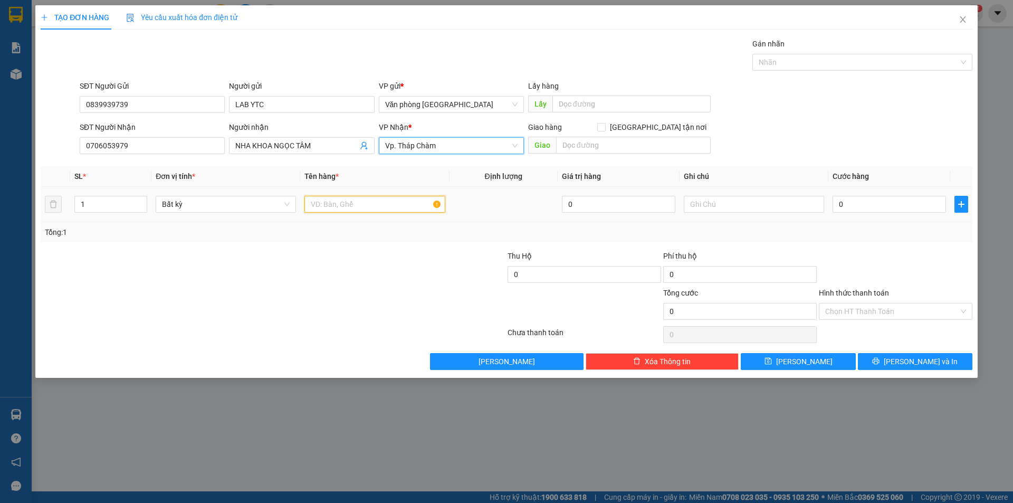
click at [340, 204] on input "text" at bounding box center [374, 204] width 140 height 17
click at [866, 200] on input "0" at bounding box center [888, 204] width 113 height 17
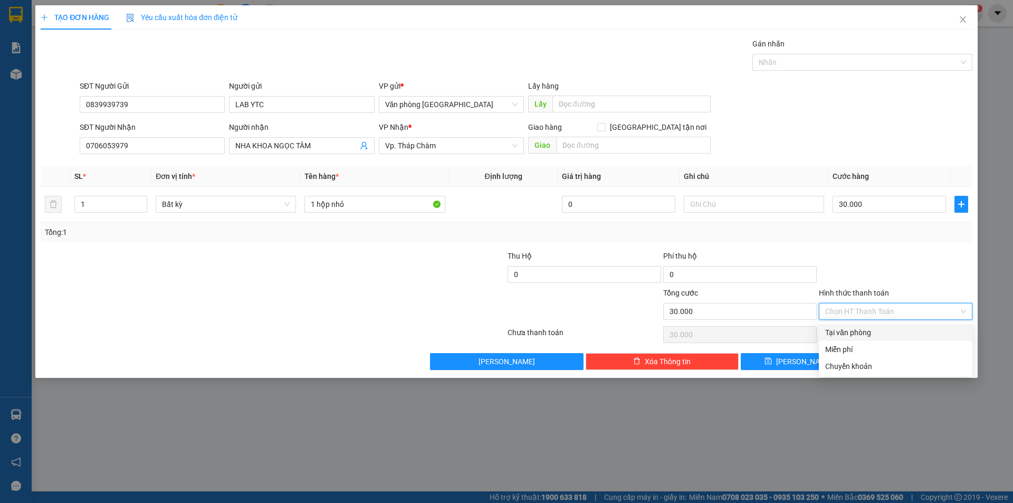
click at [878, 314] on input "Hình thức thanh toán" at bounding box center [891, 311] width 133 height 16
click at [866, 339] on div "Tại văn phòng" at bounding box center [895, 332] width 153 height 17
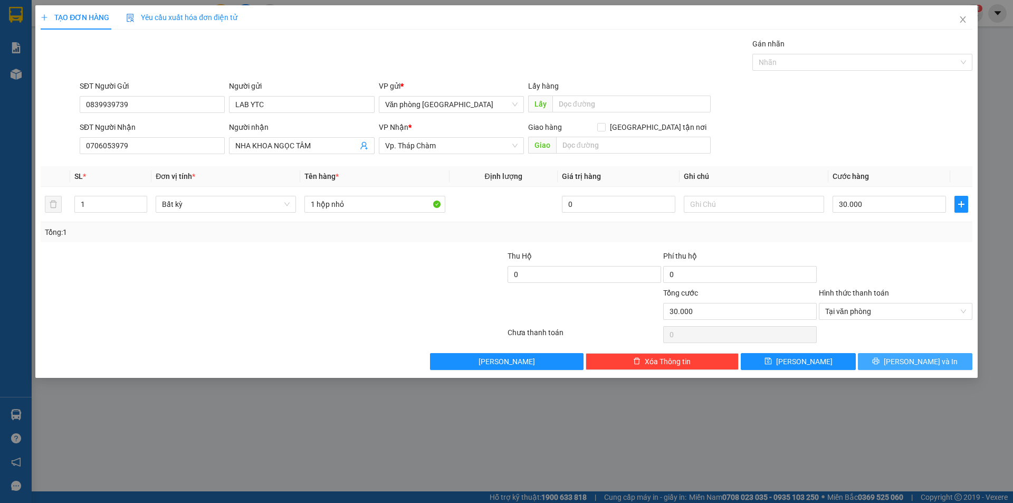
click at [902, 357] on button "[PERSON_NAME] và In" at bounding box center [915, 361] width 114 height 17
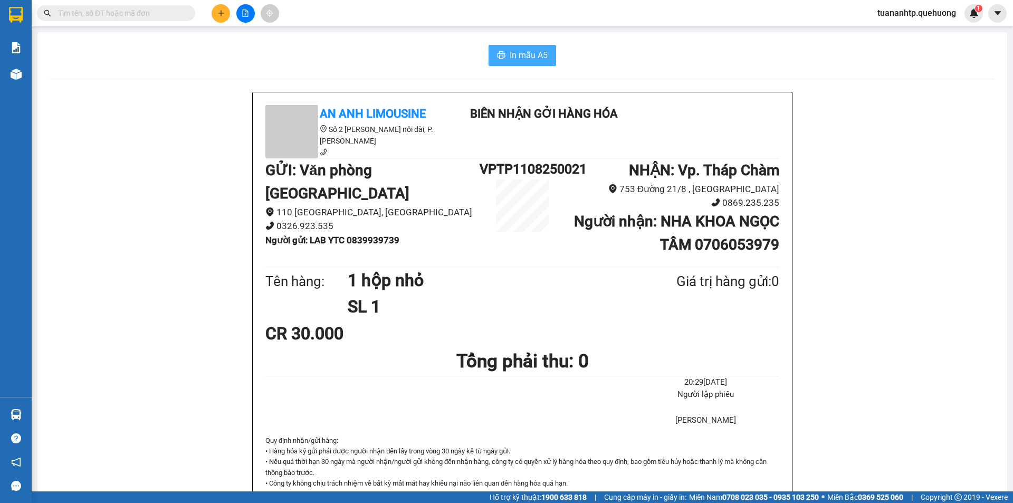
click at [498, 53] on icon "printer" at bounding box center [501, 55] width 8 height 8
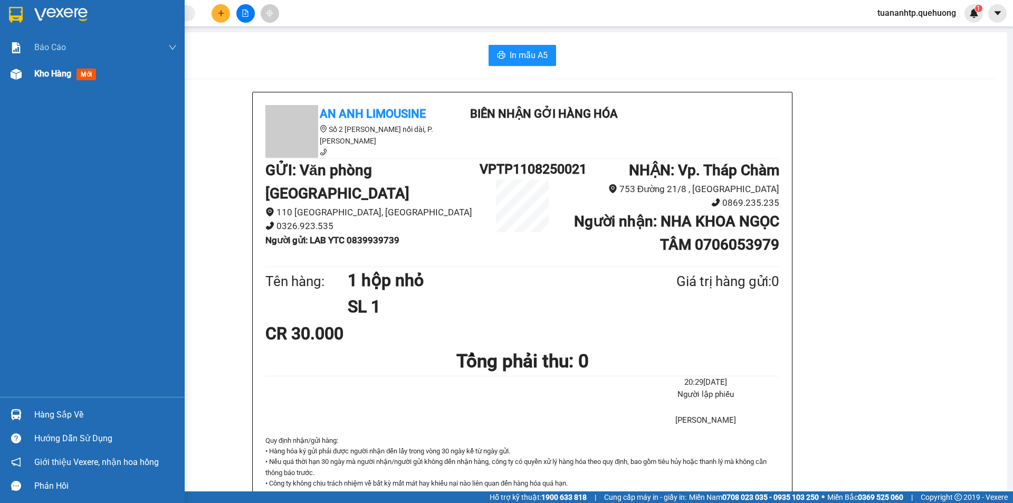
click at [35, 76] on span "Kho hàng" at bounding box center [52, 74] width 37 height 10
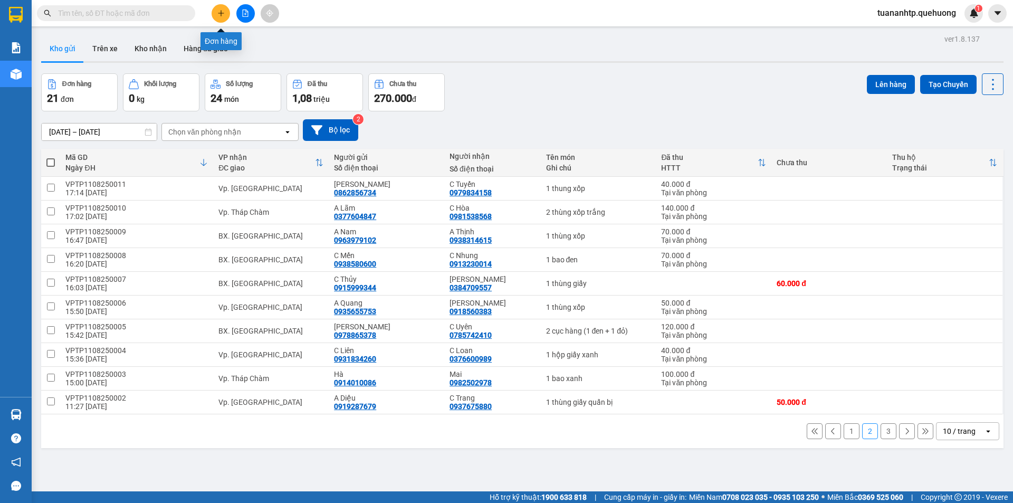
click at [219, 15] on icon "plus" at bounding box center [220, 12] width 7 height 7
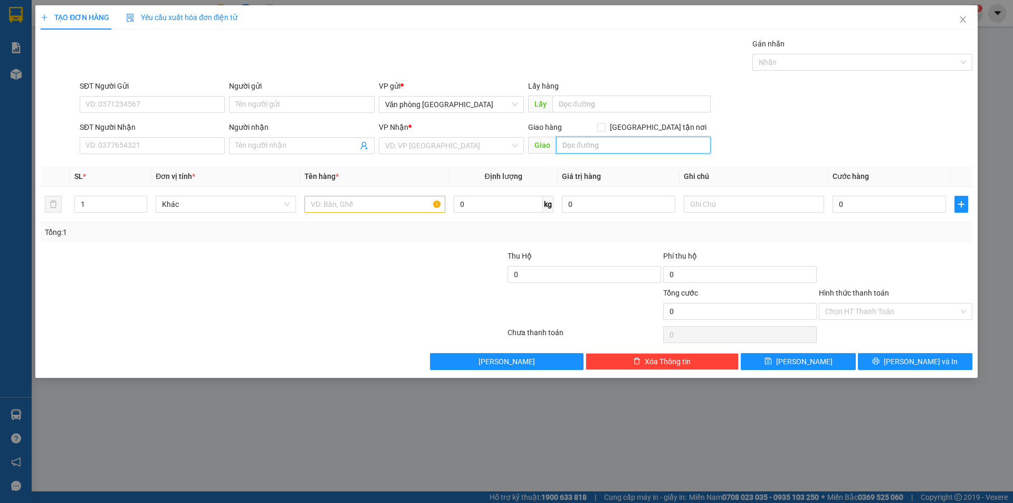
click at [565, 147] on input "text" at bounding box center [633, 145] width 155 height 17
click at [443, 151] on input "search" at bounding box center [447, 146] width 125 height 16
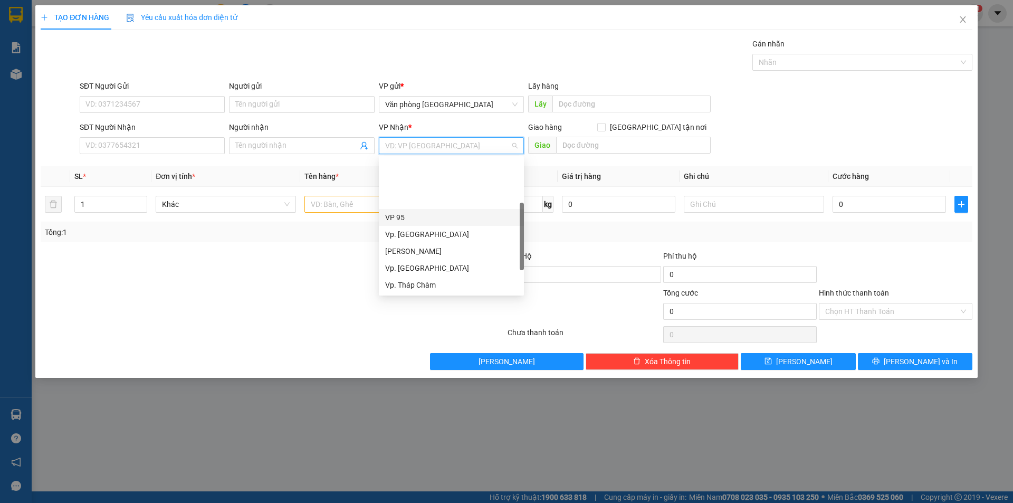
scroll to position [84, 0]
click at [431, 254] on div "BX. [GEOGRAPHIC_DATA]" at bounding box center [451, 251] width 132 height 12
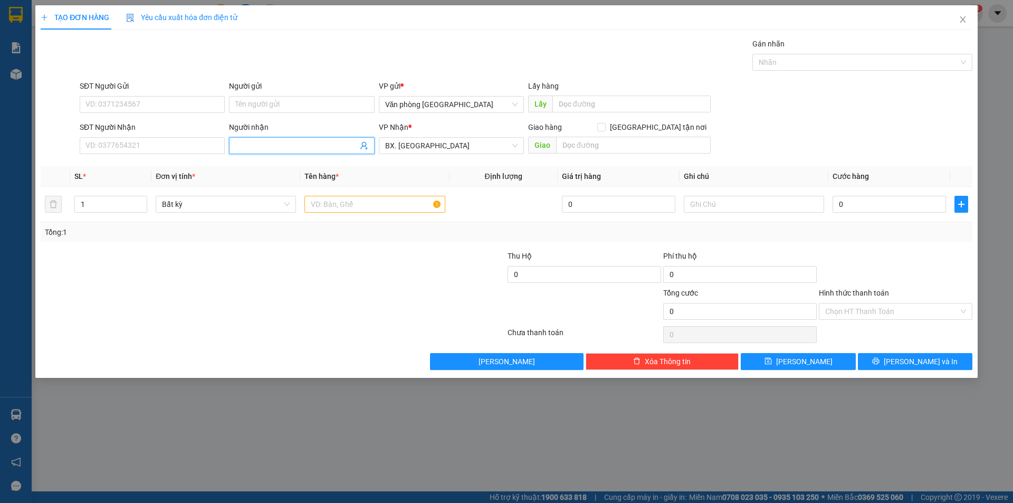
click at [282, 143] on input "Người nhận" at bounding box center [296, 146] width 122 height 12
click at [158, 145] on input "SĐT Người Nhận" at bounding box center [152, 145] width 145 height 17
click at [326, 208] on input "text" at bounding box center [374, 204] width 140 height 17
click at [886, 204] on input "0" at bounding box center [888, 204] width 113 height 17
click at [277, 105] on input "Người gửi" at bounding box center [301, 104] width 145 height 17
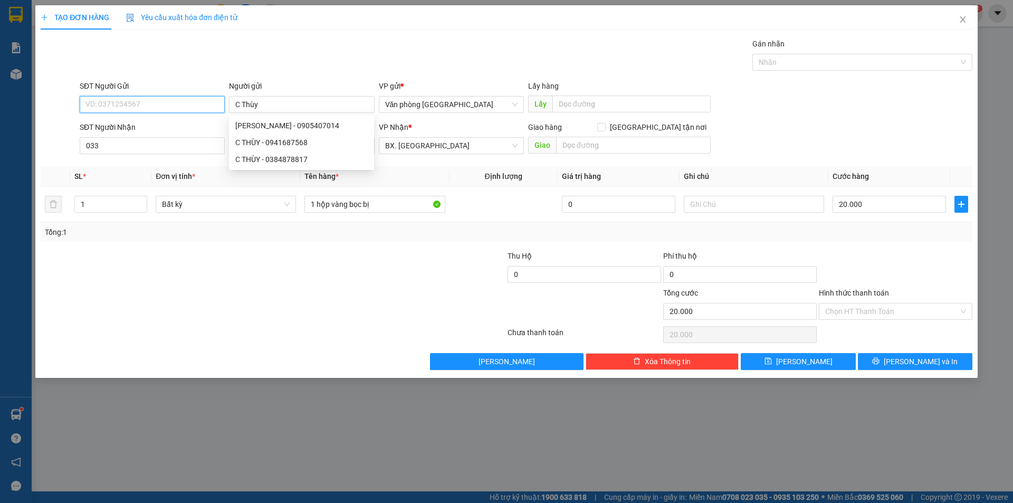
click at [182, 109] on input "SĐT Người Gửi" at bounding box center [152, 104] width 145 height 17
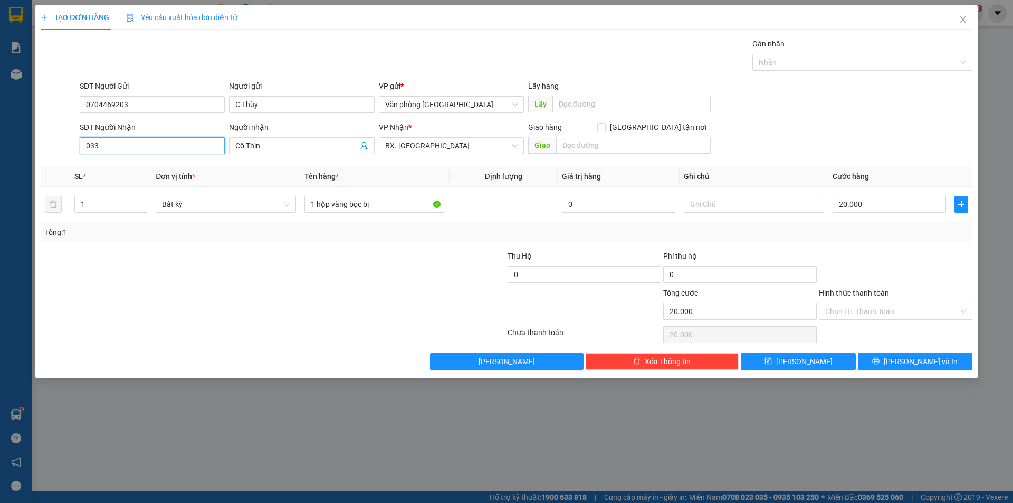
click at [122, 147] on input "033" at bounding box center [152, 145] width 145 height 17
click at [854, 315] on input "Hình thức thanh toán" at bounding box center [891, 311] width 133 height 16
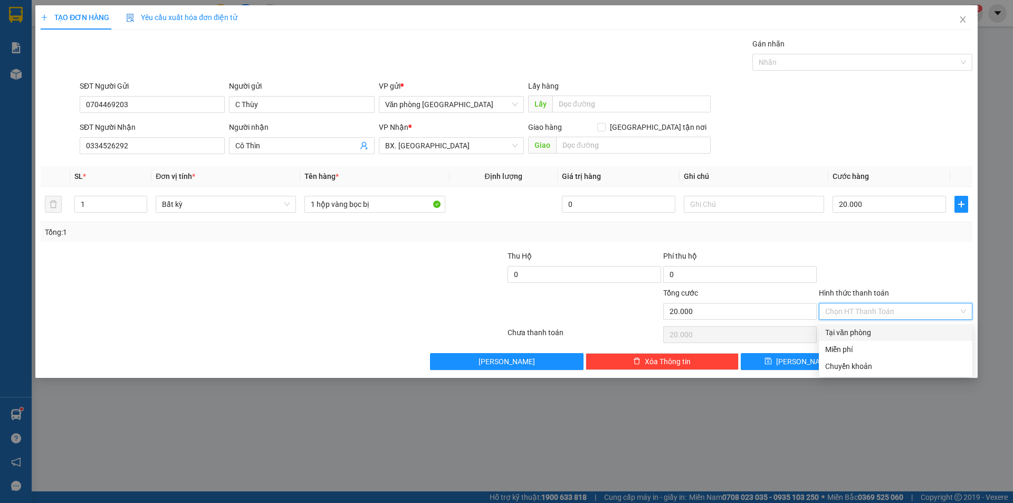
click at [855, 335] on div "Tại văn phòng" at bounding box center [895, 332] width 141 height 12
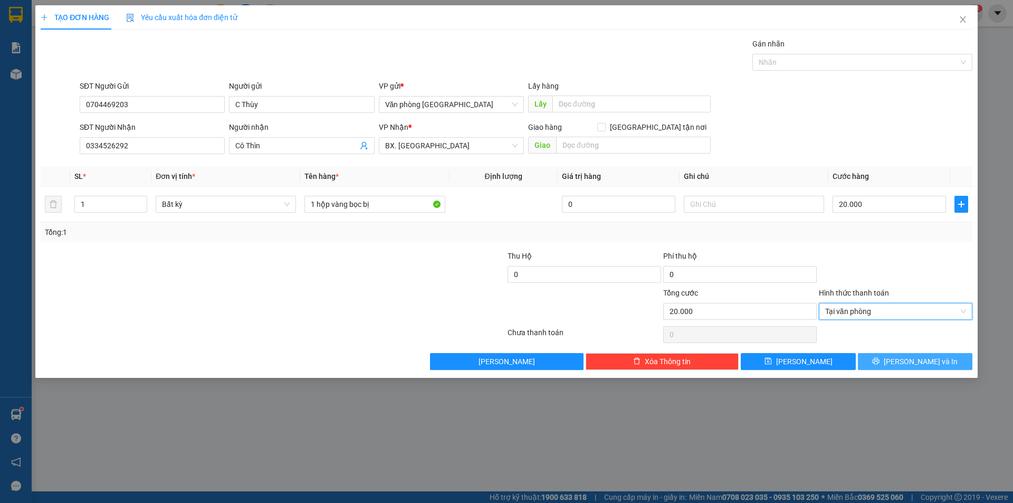
click at [903, 358] on button "[PERSON_NAME] và In" at bounding box center [915, 361] width 114 height 17
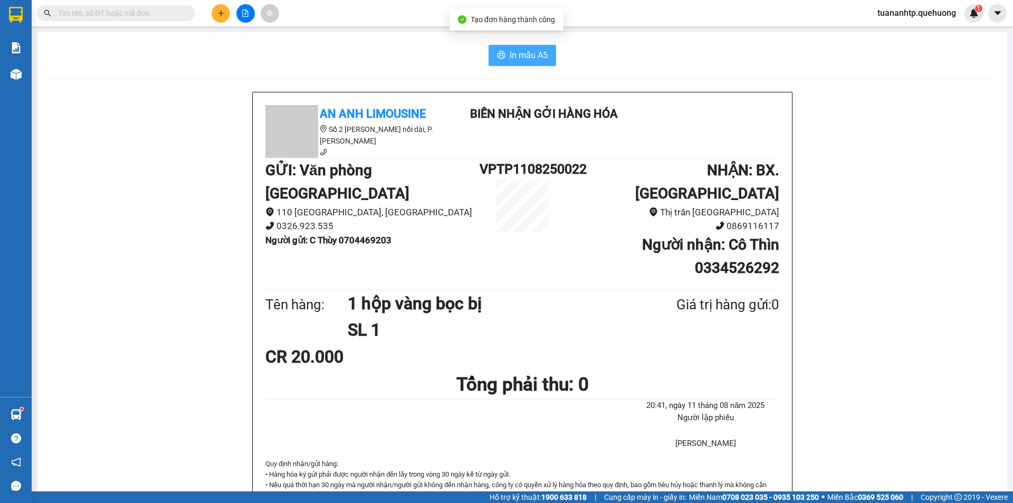
click at [522, 55] on span "In mẫu A5" at bounding box center [529, 55] width 38 height 13
click at [219, 20] on button at bounding box center [221, 13] width 18 height 18
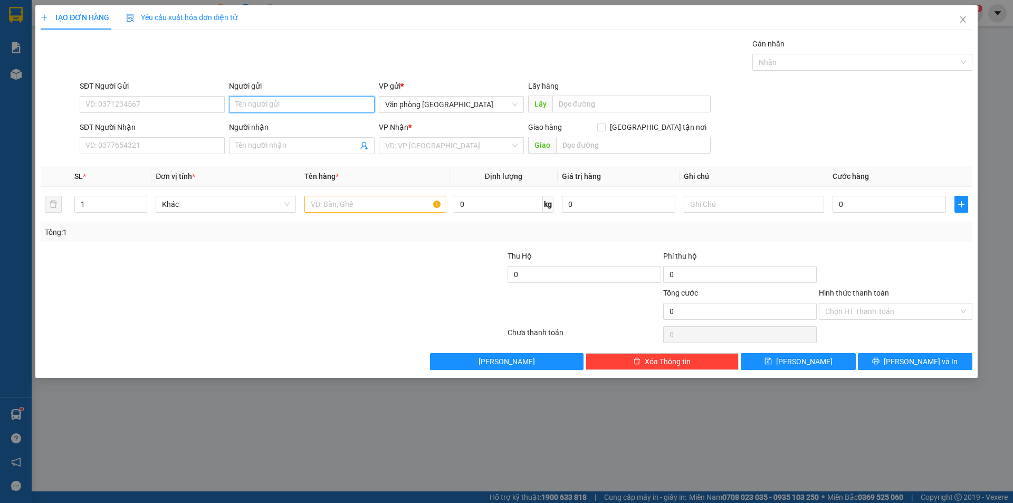
click at [312, 106] on input "Người gửi" at bounding box center [301, 104] width 145 height 17
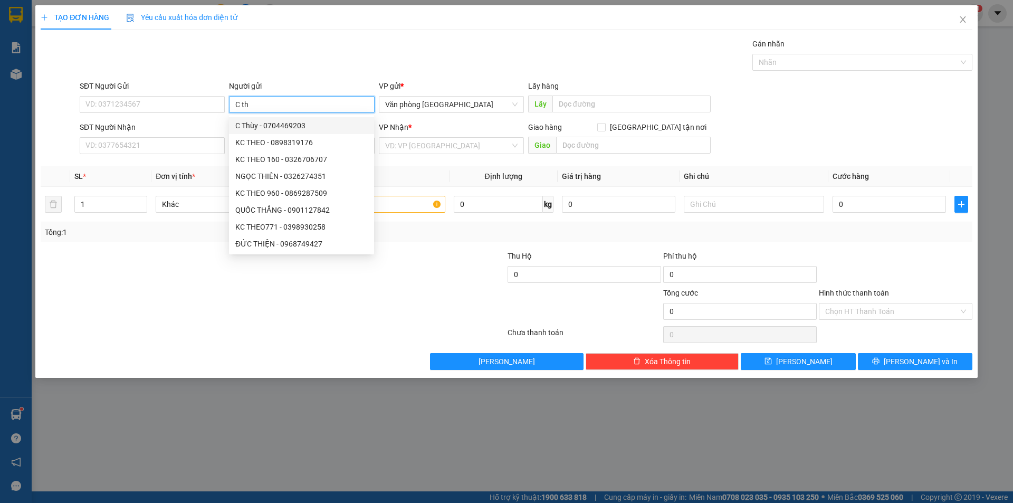
click at [293, 130] on div "C Thùy - 0704469203" at bounding box center [301, 126] width 132 height 12
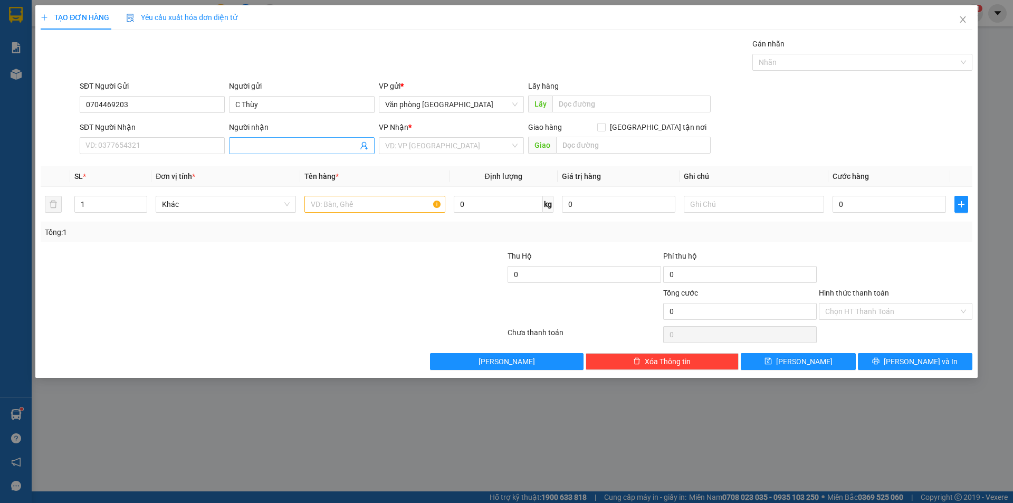
click at [297, 152] on span at bounding box center [301, 145] width 145 height 17
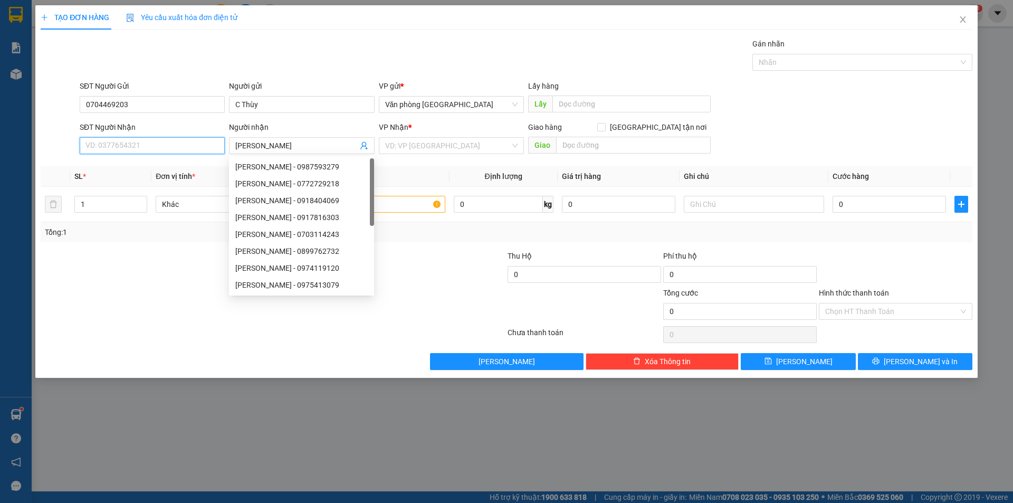
click at [185, 152] on input "SĐT Người Nhận" at bounding box center [152, 145] width 145 height 17
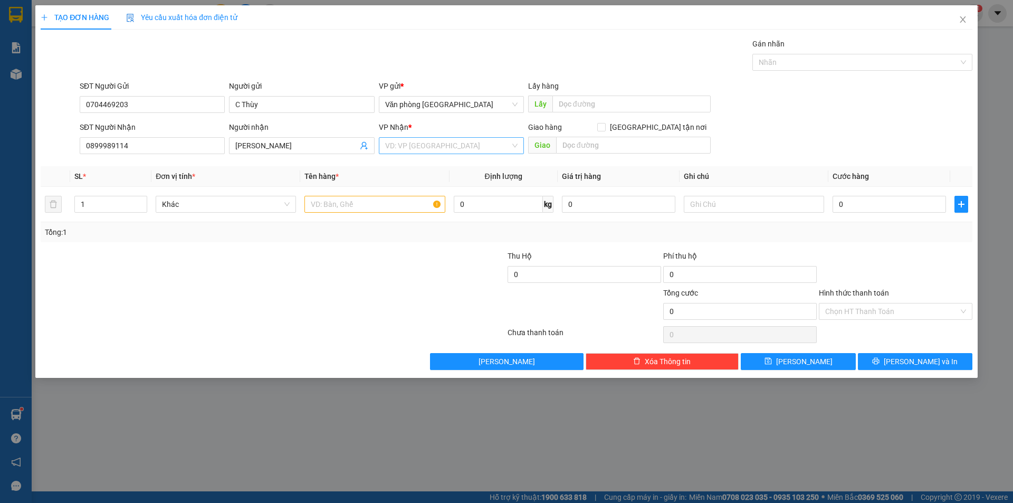
click at [452, 150] on input "search" at bounding box center [447, 146] width 125 height 16
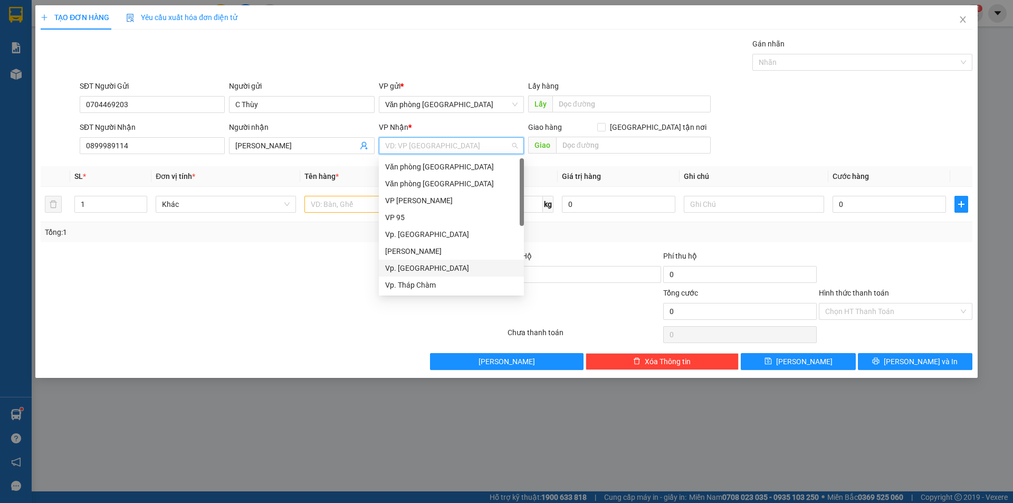
click at [406, 266] on div "Vp. [GEOGRAPHIC_DATA]" at bounding box center [451, 268] width 132 height 12
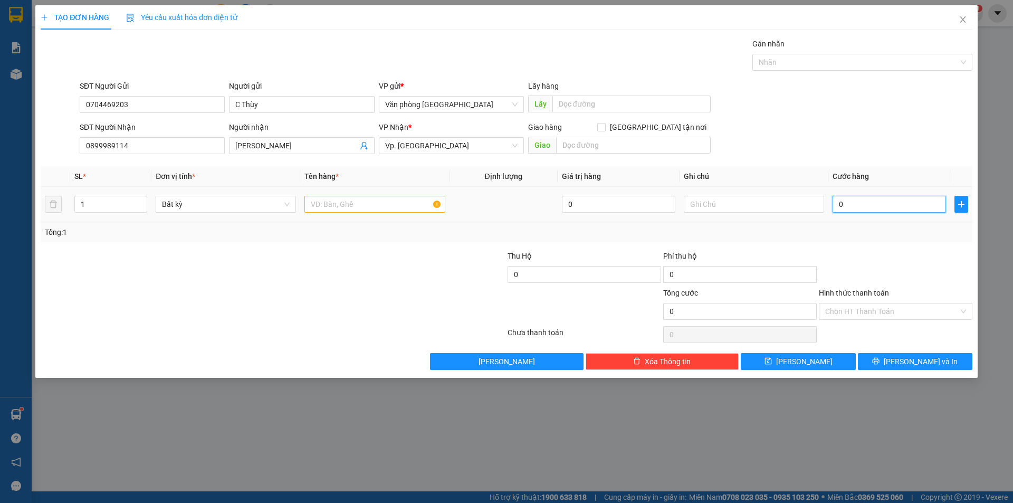
click at [863, 201] on input "0" at bounding box center [888, 204] width 113 height 17
click at [323, 203] on input "text" at bounding box center [374, 204] width 140 height 17
click at [856, 311] on input "Hình thức thanh toán" at bounding box center [891, 311] width 133 height 16
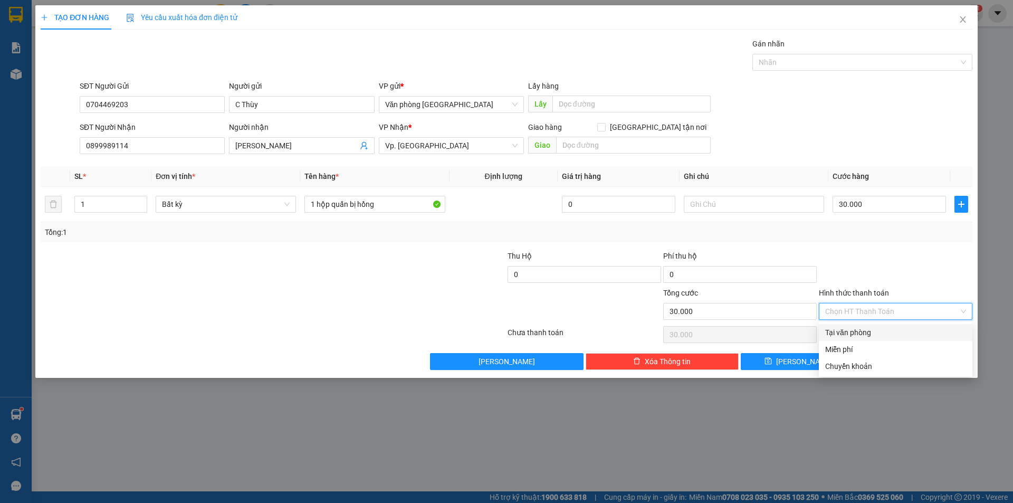
click at [860, 335] on div "Tại văn phòng" at bounding box center [895, 332] width 141 height 12
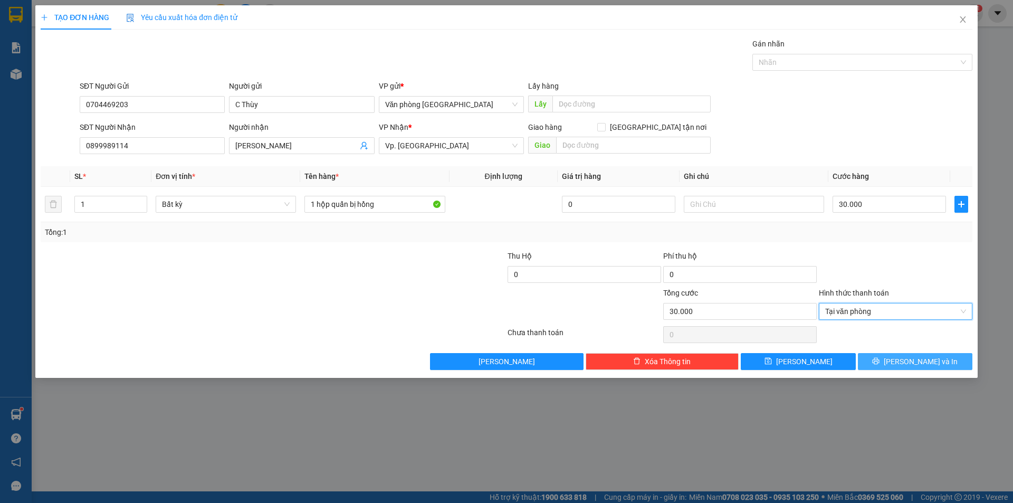
click at [913, 365] on span "[PERSON_NAME] và In" at bounding box center [920, 362] width 74 height 12
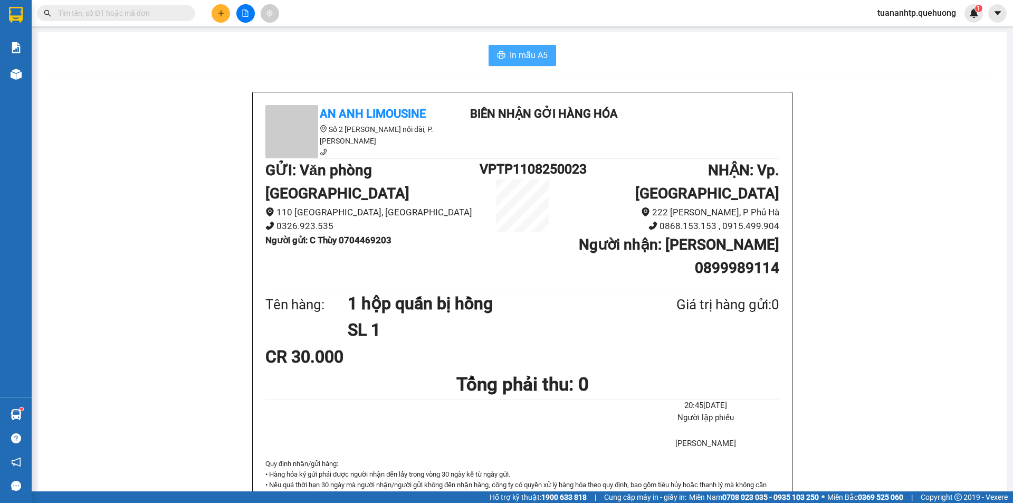
click at [530, 54] on span "In mẫu A5" at bounding box center [529, 55] width 38 height 13
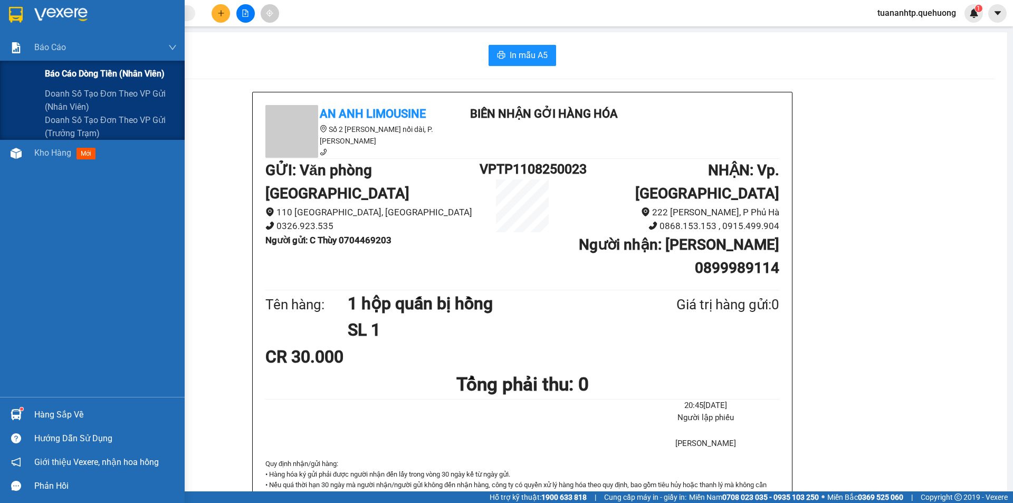
click at [25, 75] on div "Báo cáo dòng tiền (nhân viên)" at bounding box center [92, 74] width 185 height 26
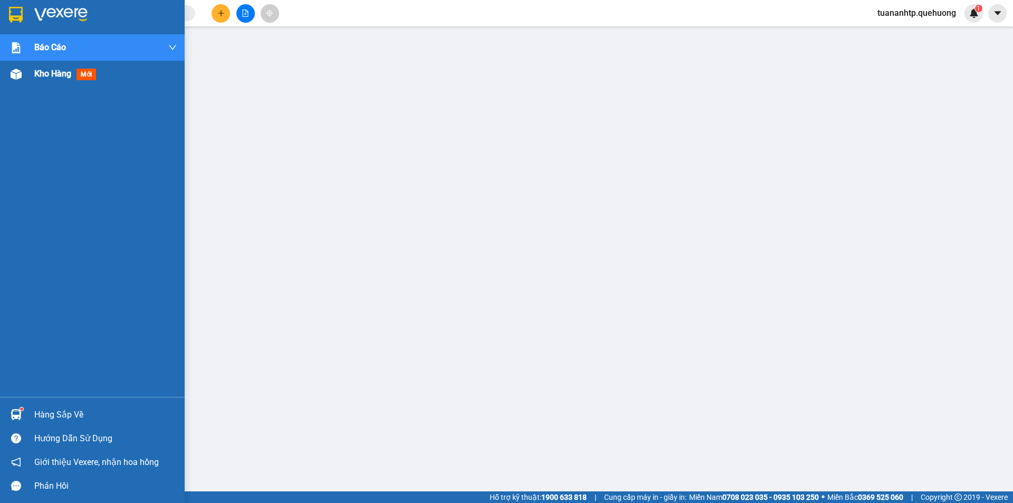
drag, startPoint x: 46, startPoint y: 78, endPoint x: 50, endPoint y: 69, distance: 9.9
click at [46, 77] on span "Kho hàng" at bounding box center [52, 74] width 37 height 10
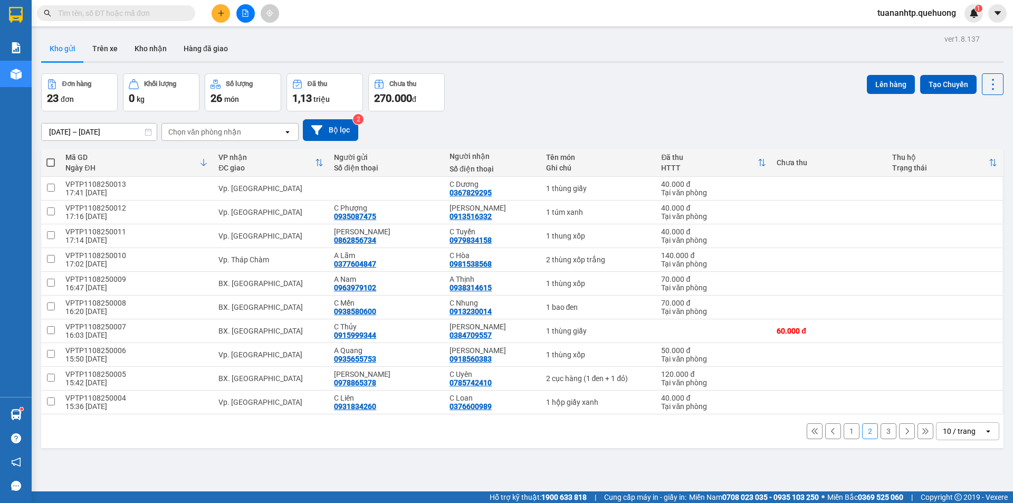
click at [843, 434] on button "1" at bounding box center [851, 431] width 16 height 16
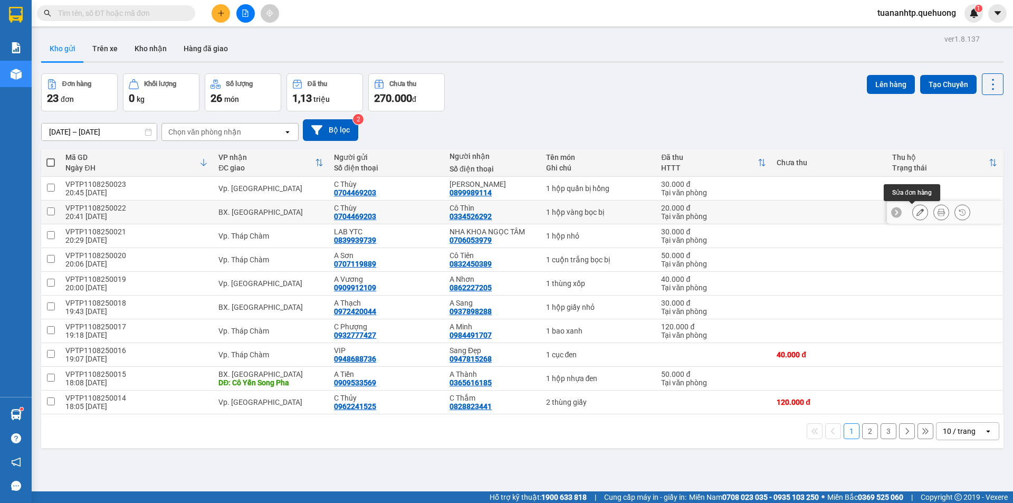
click at [916, 214] on icon at bounding box center [919, 211] width 7 height 7
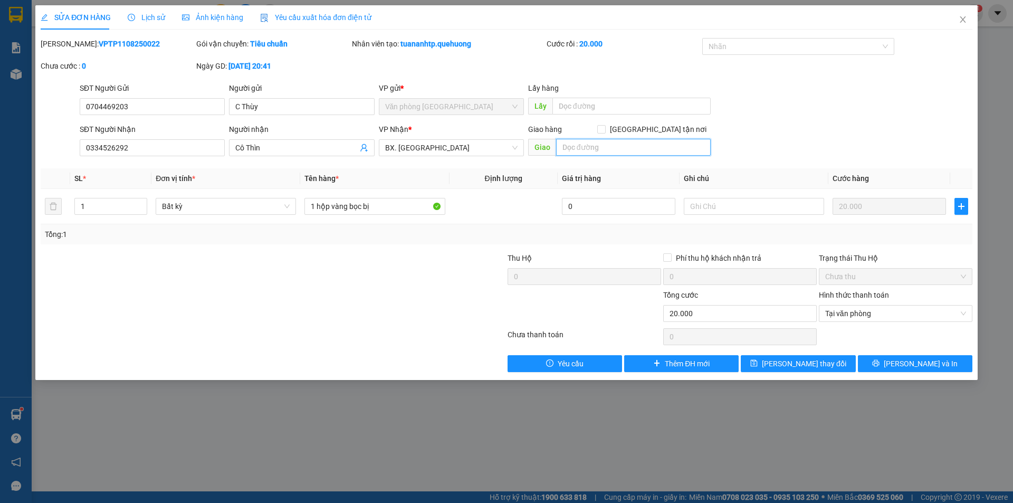
click at [589, 154] on input "text" at bounding box center [633, 147] width 155 height 17
click at [879, 366] on icon "printer" at bounding box center [875, 362] width 7 height 7
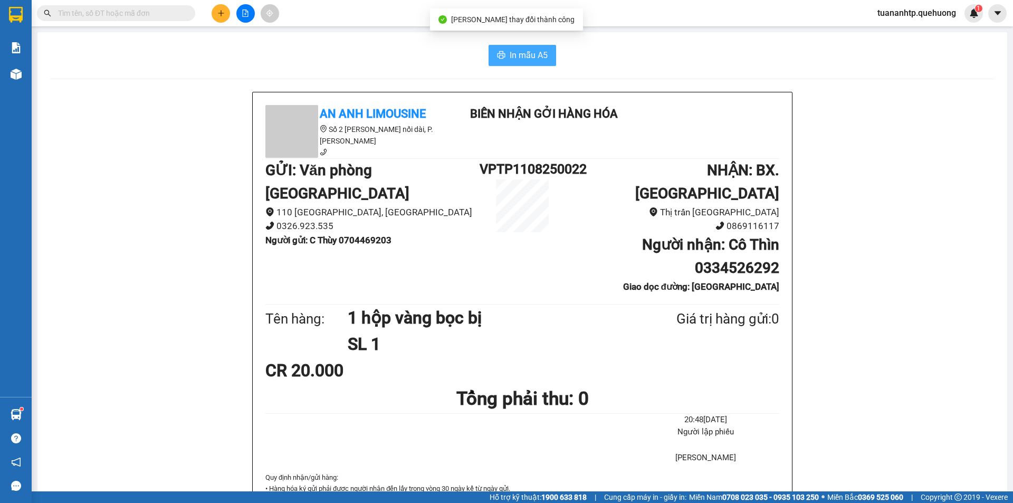
click at [515, 47] on button "In mẫu A5" at bounding box center [522, 55] width 68 height 21
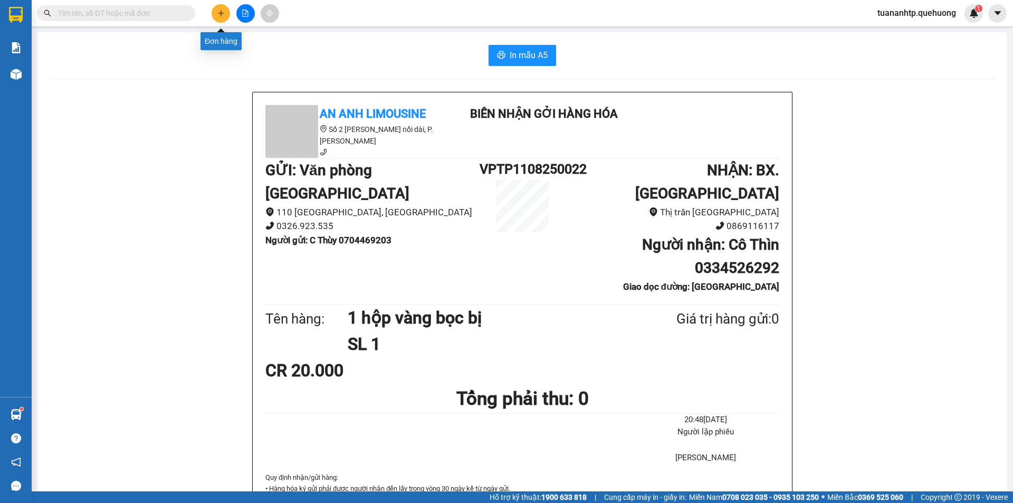
click at [219, 13] on icon "plus" at bounding box center [220, 12] width 7 height 7
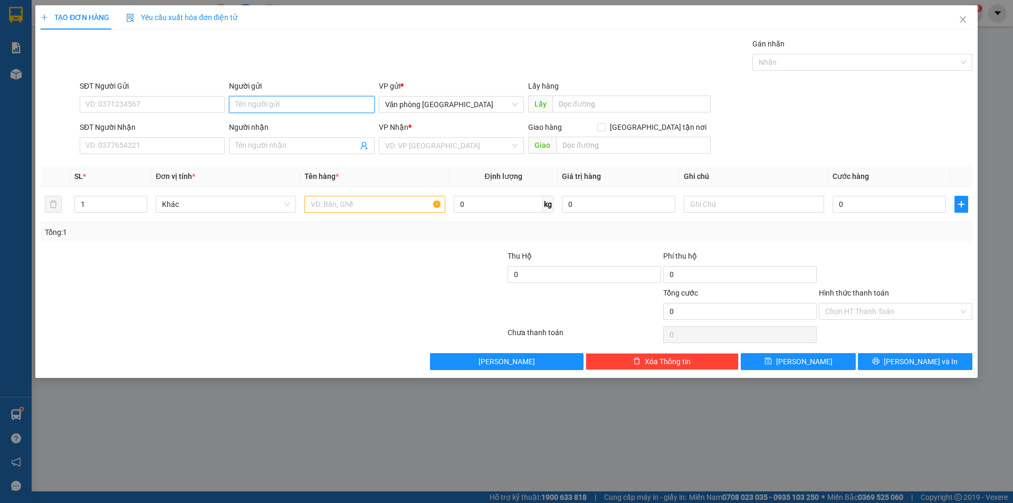
click at [245, 100] on input "Người gửi" at bounding box center [301, 104] width 145 height 17
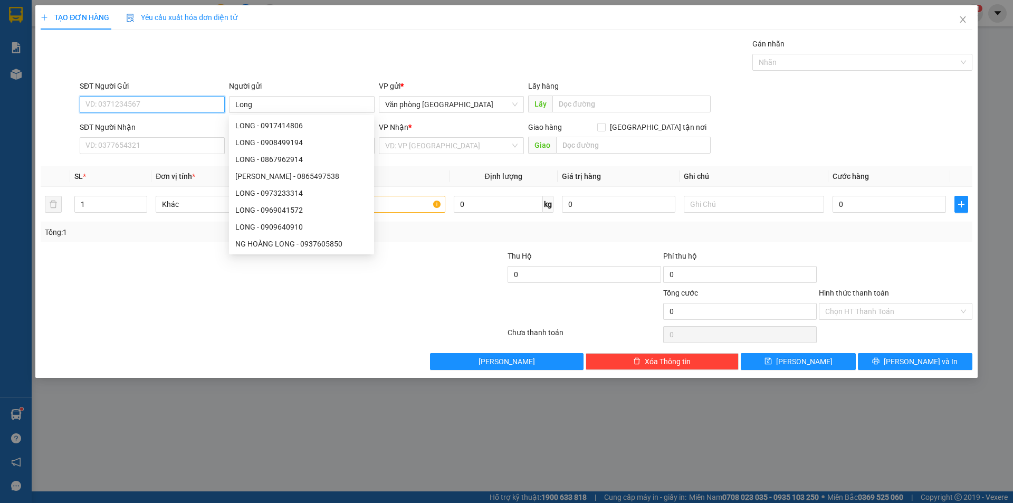
click at [175, 105] on input "SĐT Người Gửi" at bounding box center [152, 104] width 145 height 17
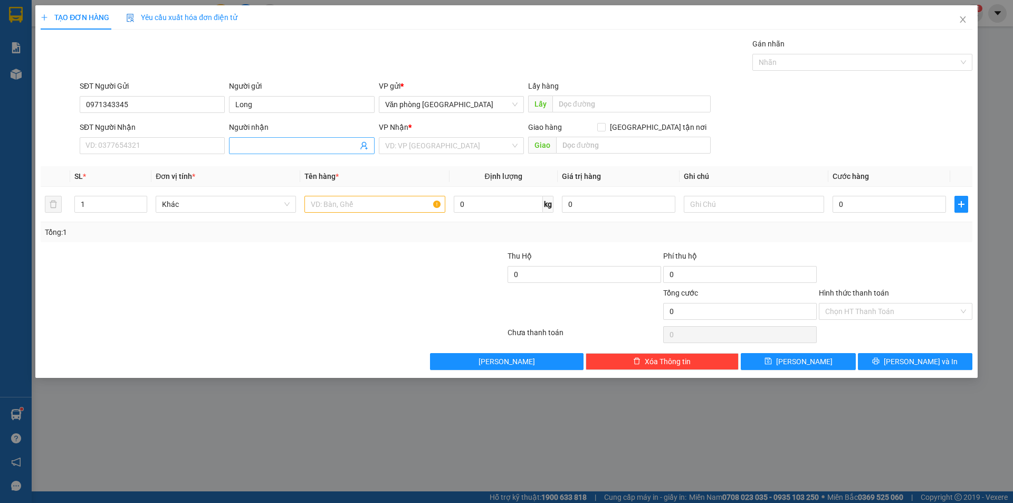
click at [248, 149] on input "Người nhận" at bounding box center [296, 146] width 122 height 12
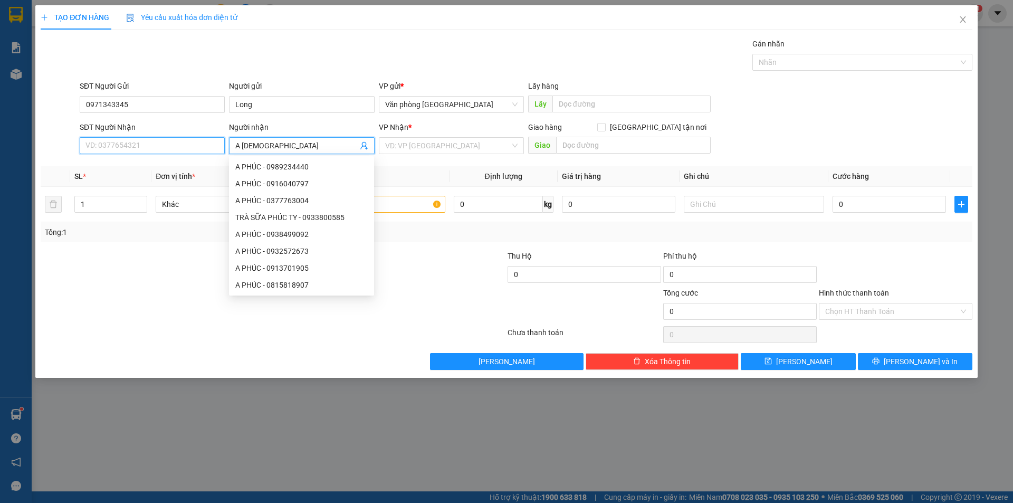
click at [102, 145] on input "SĐT Người Nhận" at bounding box center [152, 145] width 145 height 17
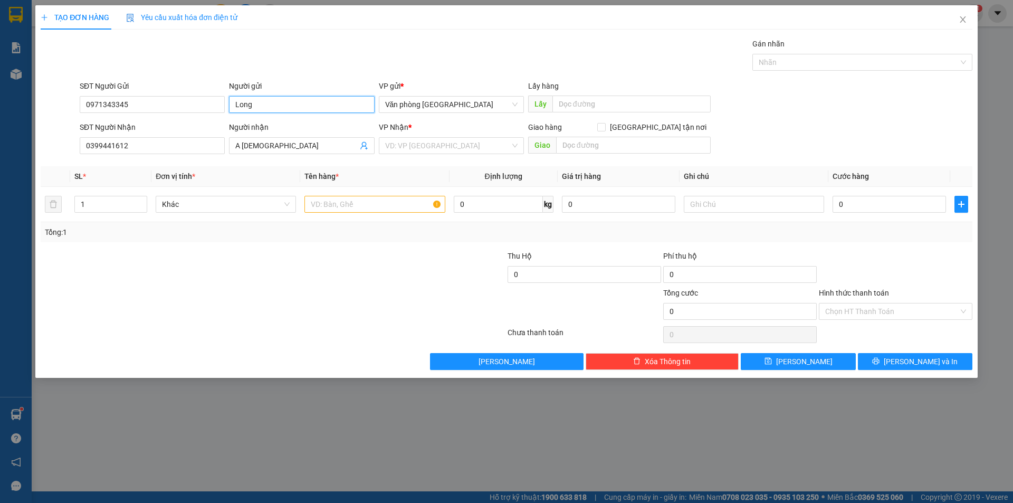
click at [234, 105] on input "Long" at bounding box center [301, 104] width 145 height 17
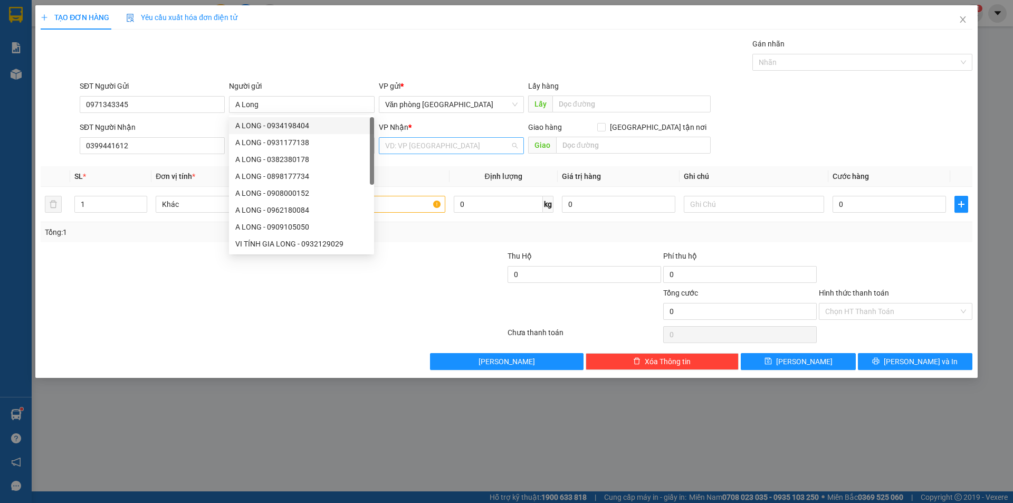
click at [455, 152] on input "search" at bounding box center [447, 146] width 125 height 16
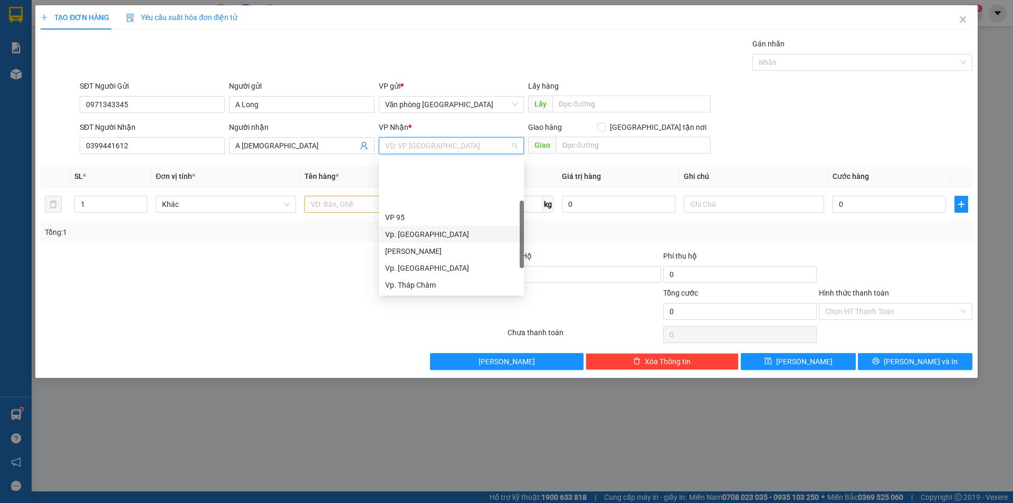
scroll to position [53, 0]
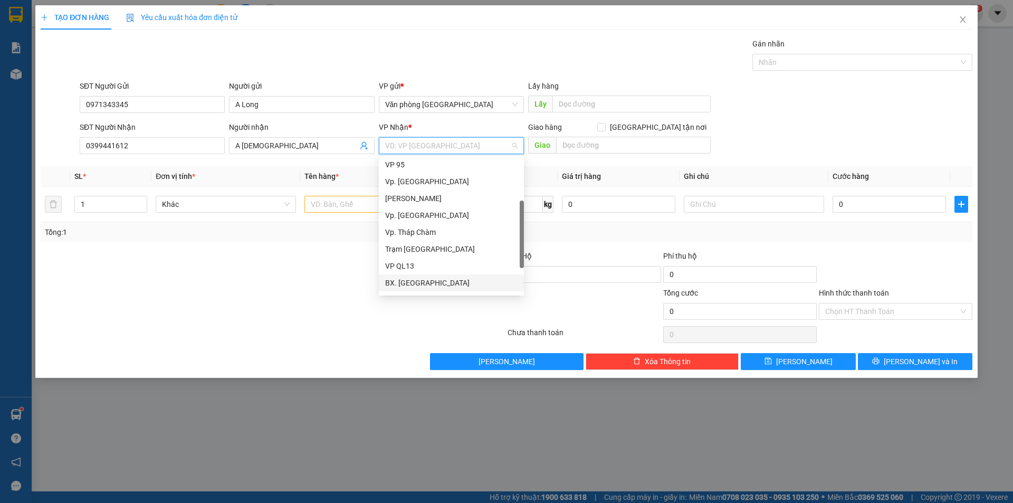
click at [418, 278] on div "BX. [GEOGRAPHIC_DATA]" at bounding box center [451, 283] width 132 height 12
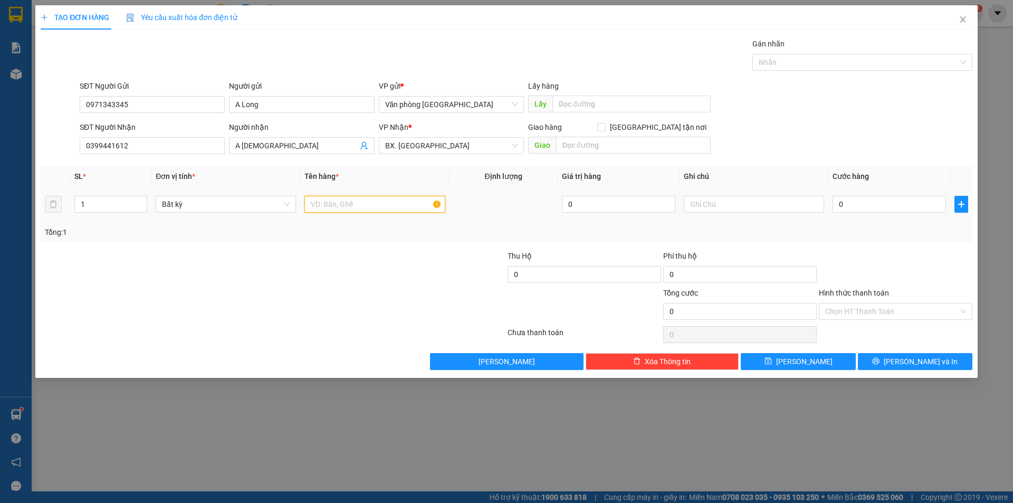
click at [373, 212] on input "text" at bounding box center [374, 204] width 140 height 17
click at [844, 200] on input "0" at bounding box center [888, 204] width 113 height 17
click at [849, 206] on input "0" at bounding box center [888, 204] width 113 height 17
drag, startPoint x: 849, startPoint y: 205, endPoint x: 833, endPoint y: 205, distance: 15.3
click at [833, 205] on input "0" at bounding box center [888, 204] width 113 height 17
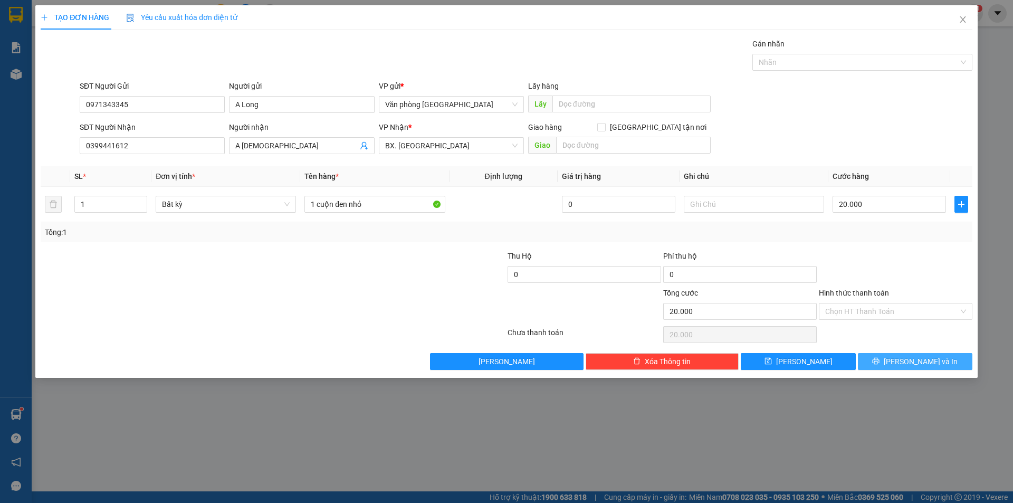
click at [925, 368] on button "[PERSON_NAME] và In" at bounding box center [915, 361] width 114 height 17
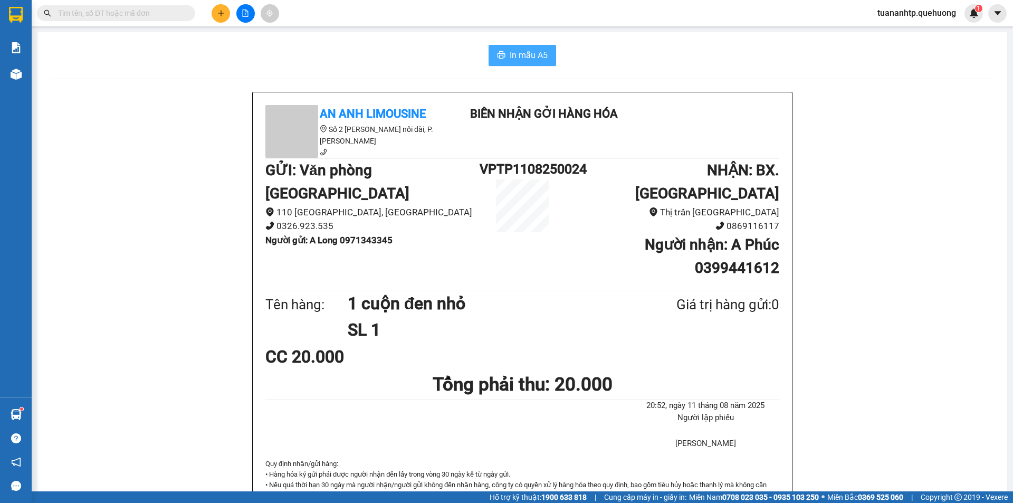
click at [513, 60] on span "In mẫu A5" at bounding box center [529, 55] width 38 height 13
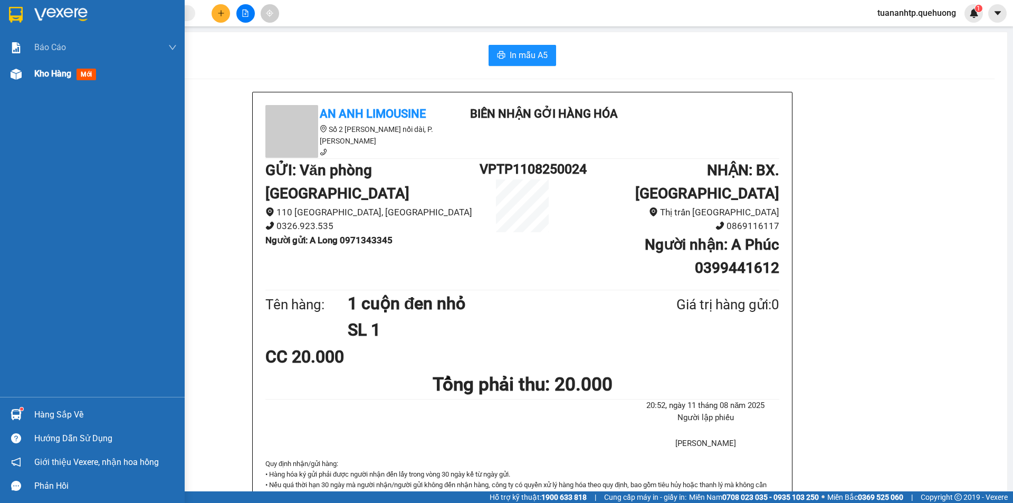
click at [14, 73] on img at bounding box center [16, 74] width 11 height 11
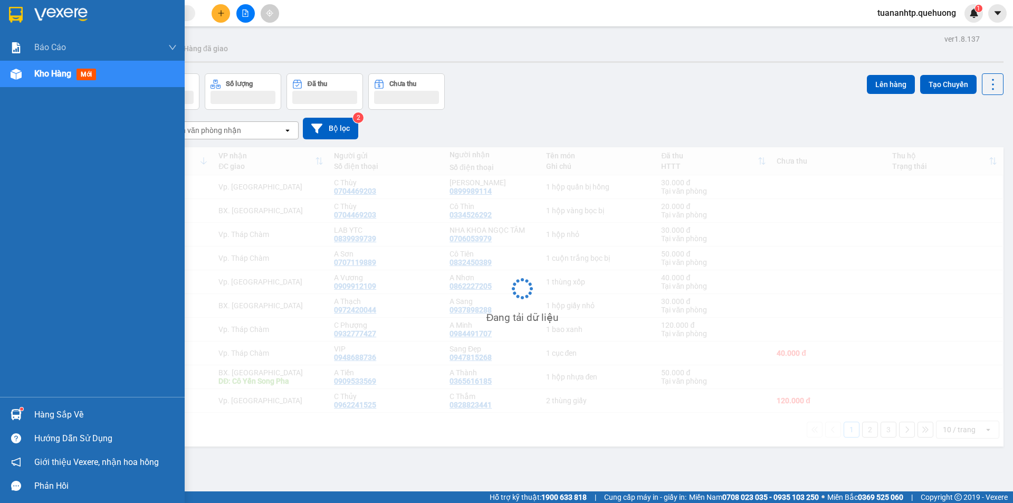
click at [36, 76] on span "Kho hàng" at bounding box center [52, 74] width 37 height 10
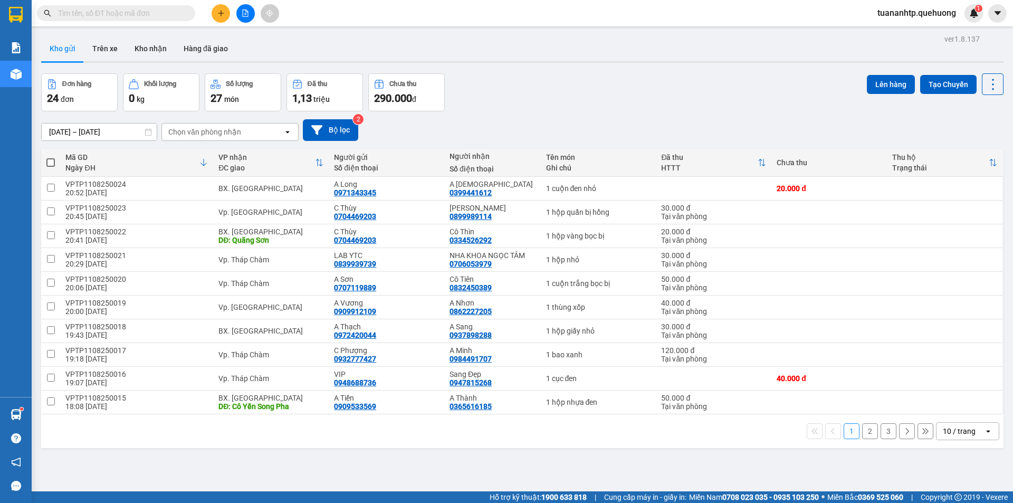
click at [862, 434] on button "2" at bounding box center [870, 431] width 16 height 16
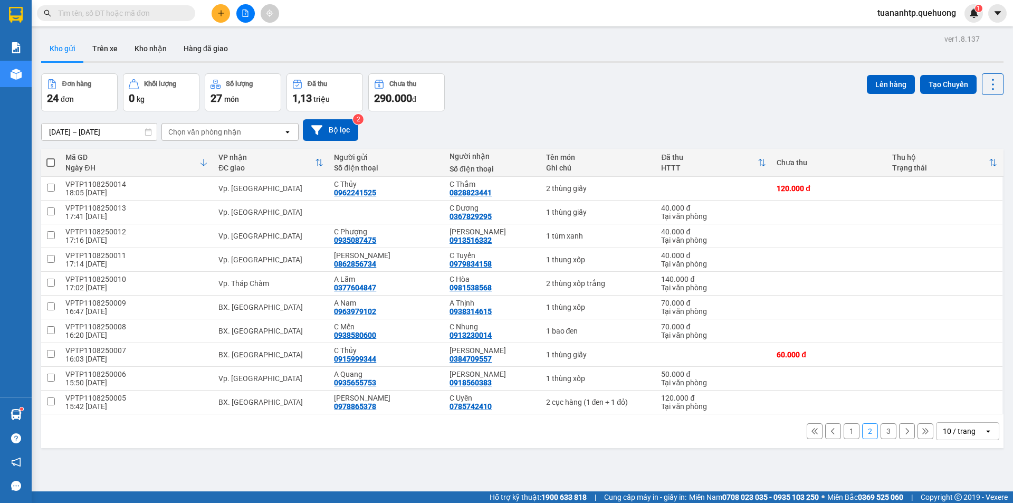
click at [882, 429] on button "3" at bounding box center [888, 431] width 16 height 16
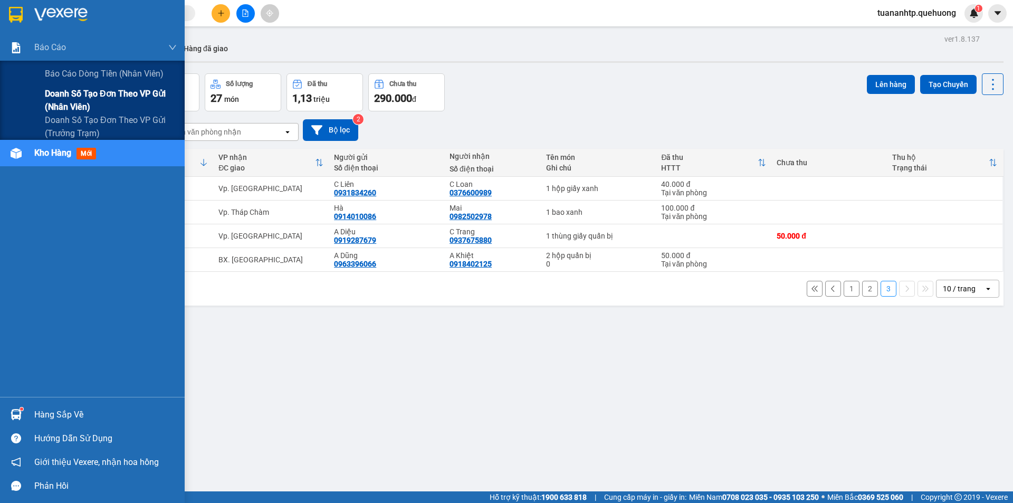
click at [78, 98] on span "Doanh số tạo đơn theo VP gửi (nhân viên)" at bounding box center [111, 100] width 132 height 26
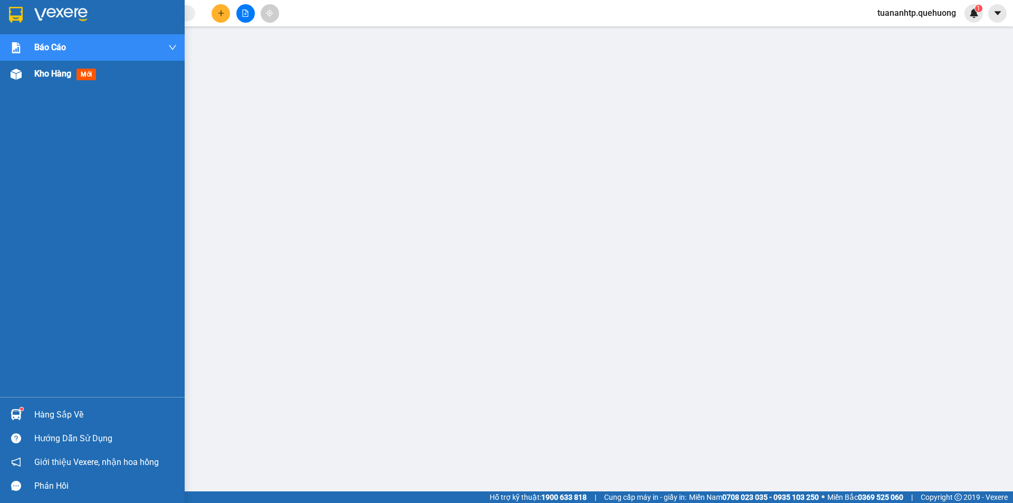
click at [46, 76] on span "Kho hàng" at bounding box center [52, 74] width 37 height 10
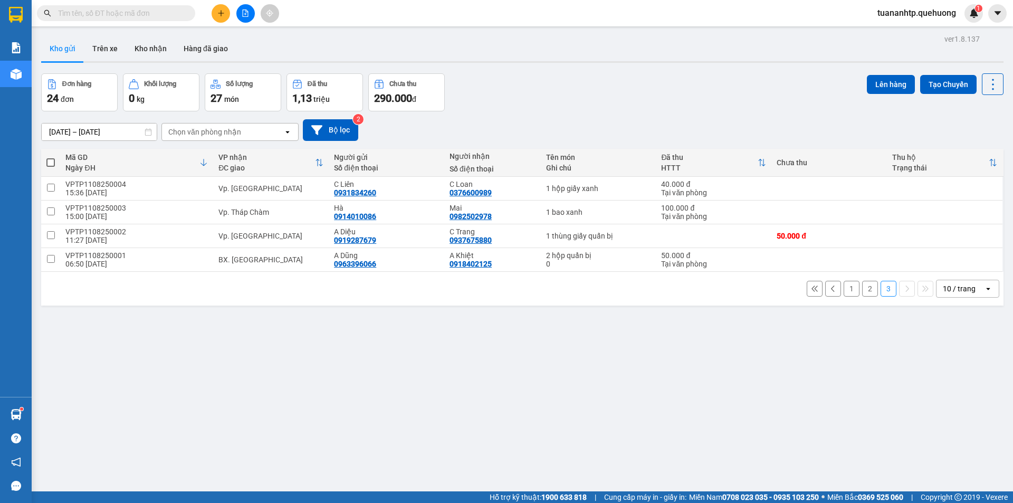
click at [53, 164] on span at bounding box center [50, 162] width 8 height 8
click at [51, 157] on input "checkbox" at bounding box center [51, 157] width 0 height 0
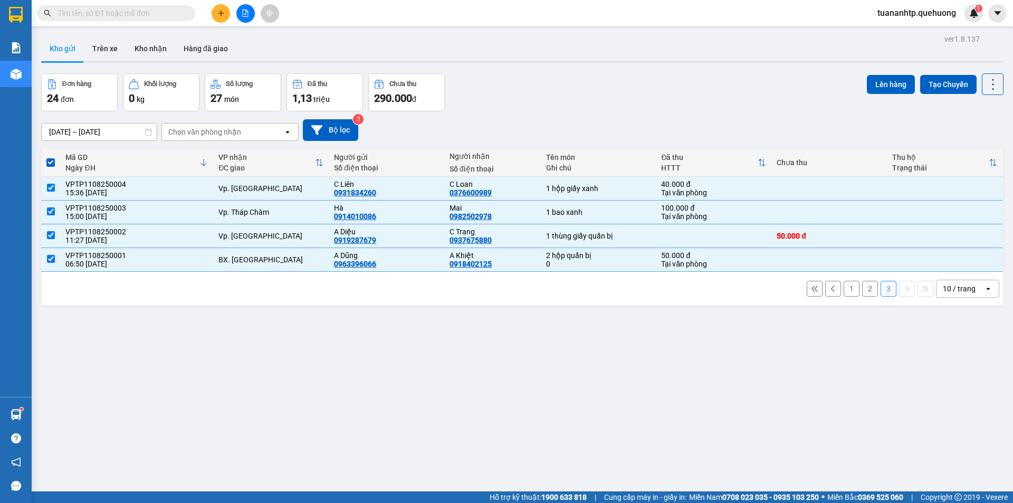
click at [843, 288] on button "1" at bounding box center [851, 289] width 16 height 16
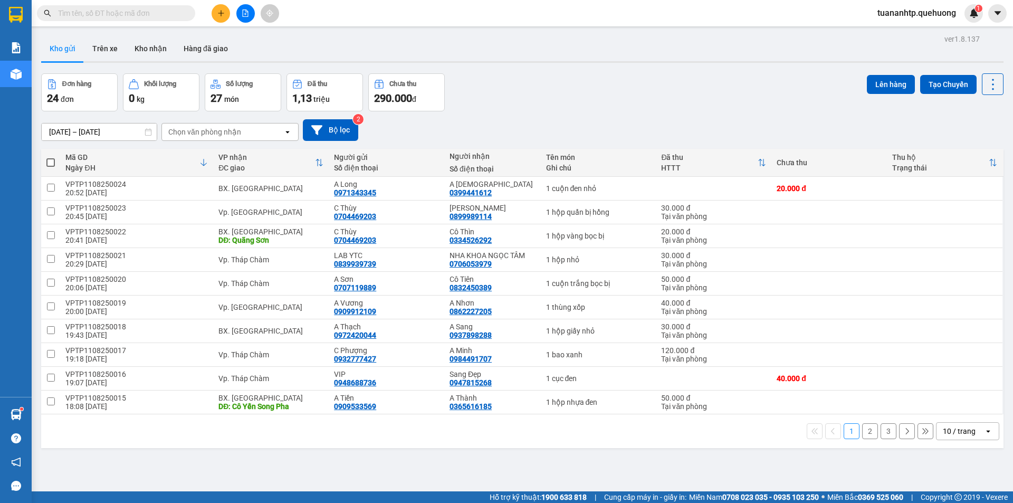
click at [55, 162] on span at bounding box center [50, 162] width 8 height 8
click at [51, 157] on input "checkbox" at bounding box center [51, 157] width 0 height 0
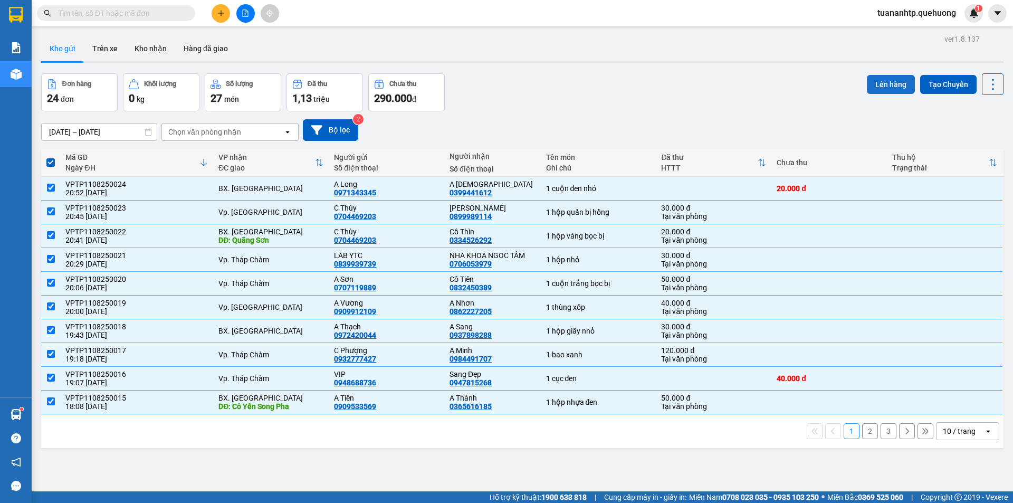
click at [893, 81] on button "Lên hàng" at bounding box center [891, 84] width 48 height 19
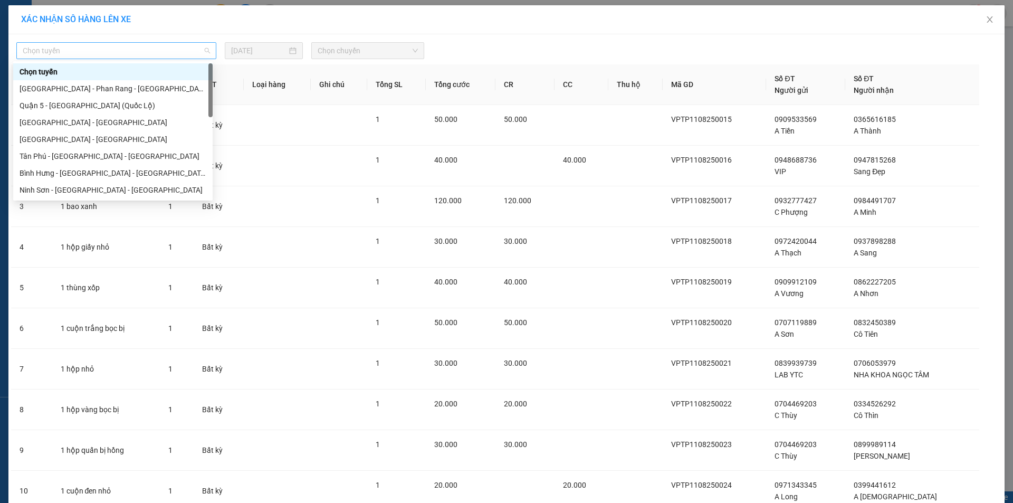
click at [107, 55] on span "Chọn tuyến" at bounding box center [116, 51] width 187 height 16
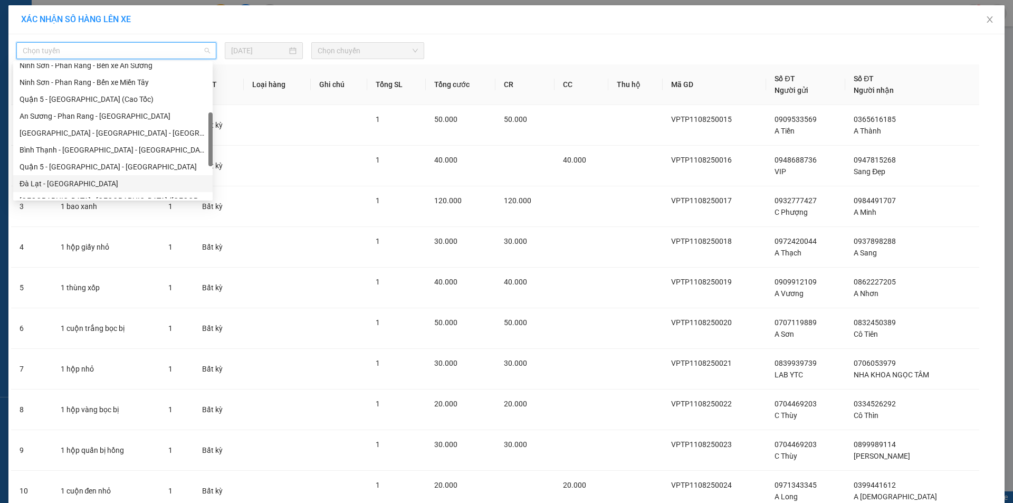
scroll to position [287, 0]
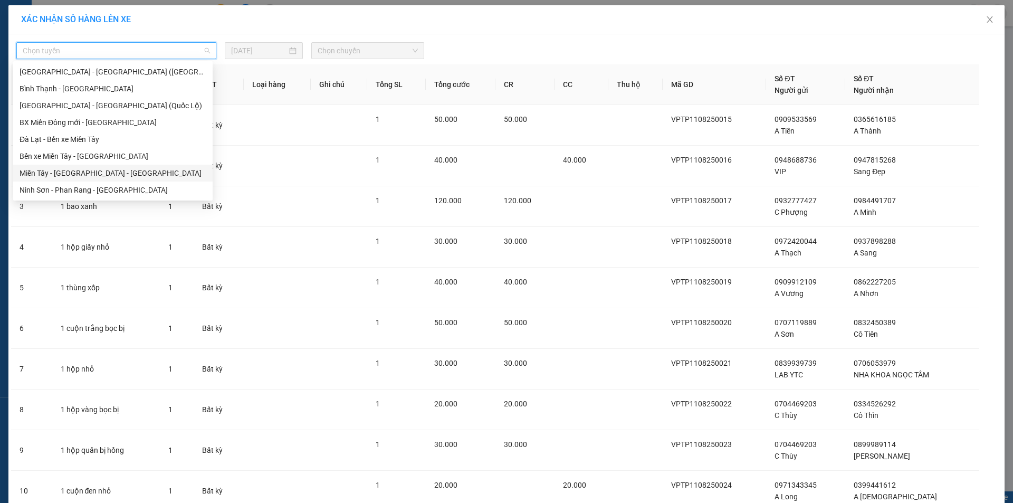
click at [80, 173] on div "Miền Tây - [GEOGRAPHIC_DATA] - [GEOGRAPHIC_DATA]" at bounding box center [113, 173] width 187 height 12
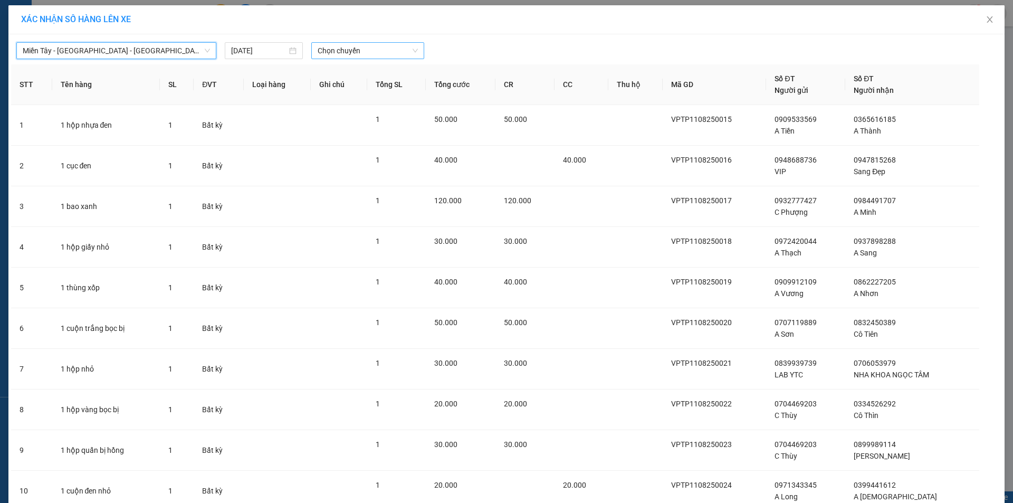
click at [335, 54] on span "Chọn chuyến" at bounding box center [368, 51] width 100 height 16
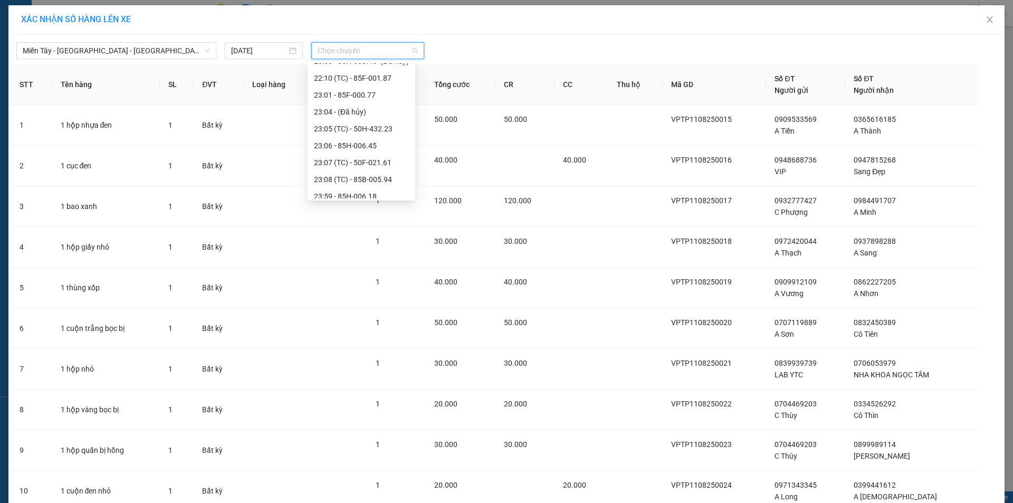
scroll to position [118, 0]
click at [378, 156] on div "23:07 (TC) - 50F-021.61" at bounding box center [361, 156] width 95 height 12
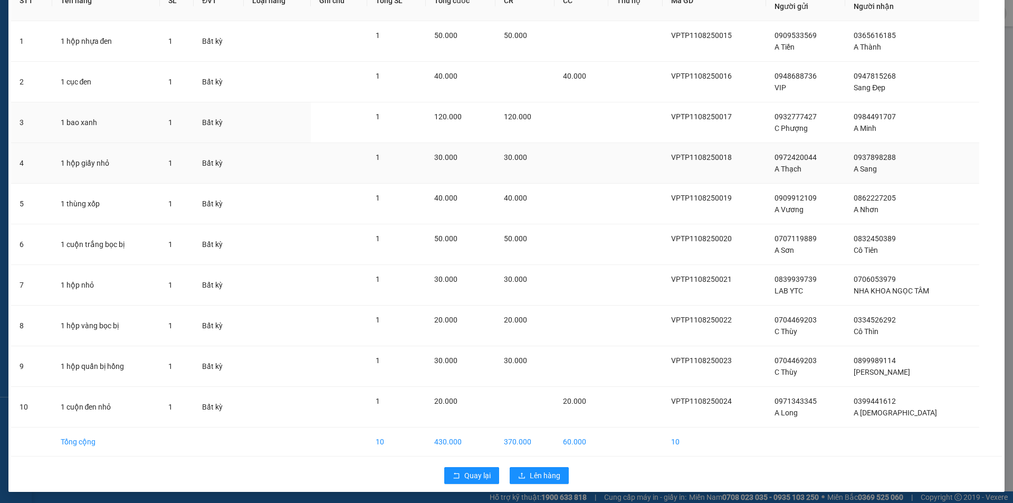
scroll to position [92, 0]
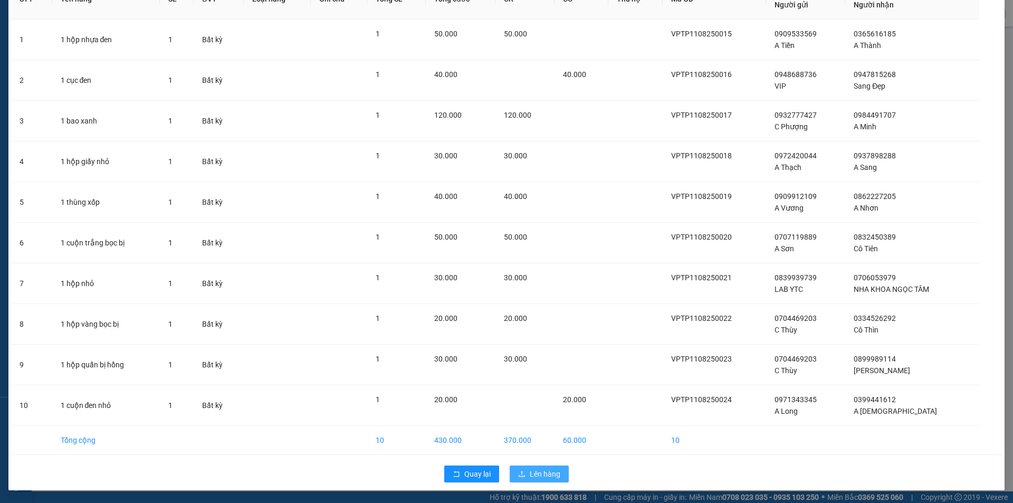
click at [546, 471] on span "Lên hàng" at bounding box center [545, 474] width 31 height 12
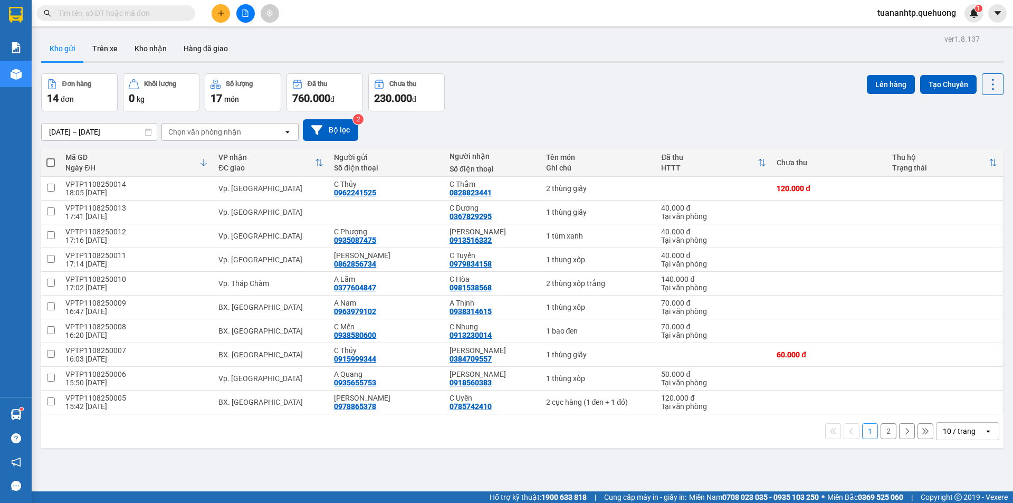
click at [50, 162] on span at bounding box center [50, 162] width 8 height 8
click at [51, 157] on input "checkbox" at bounding box center [51, 157] width 0 height 0
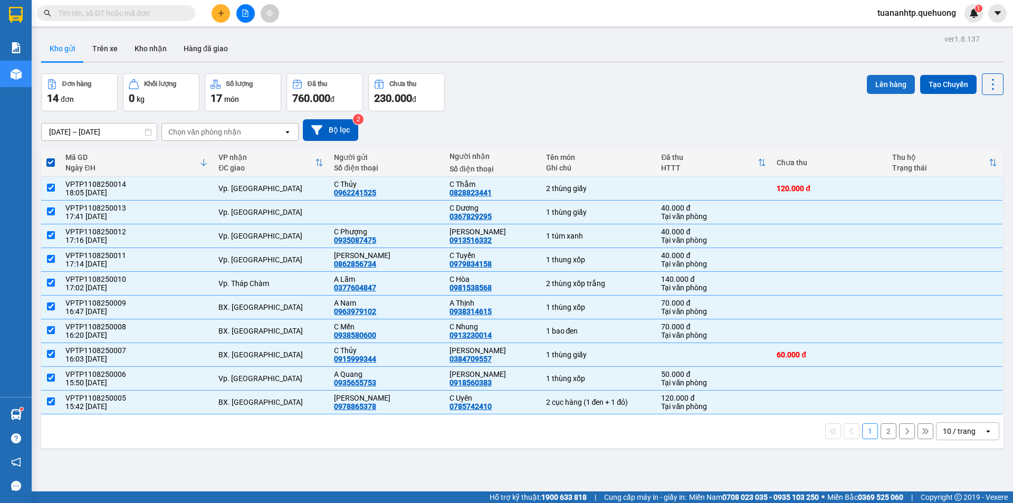
click at [879, 88] on button "Lên hàng" at bounding box center [891, 84] width 48 height 19
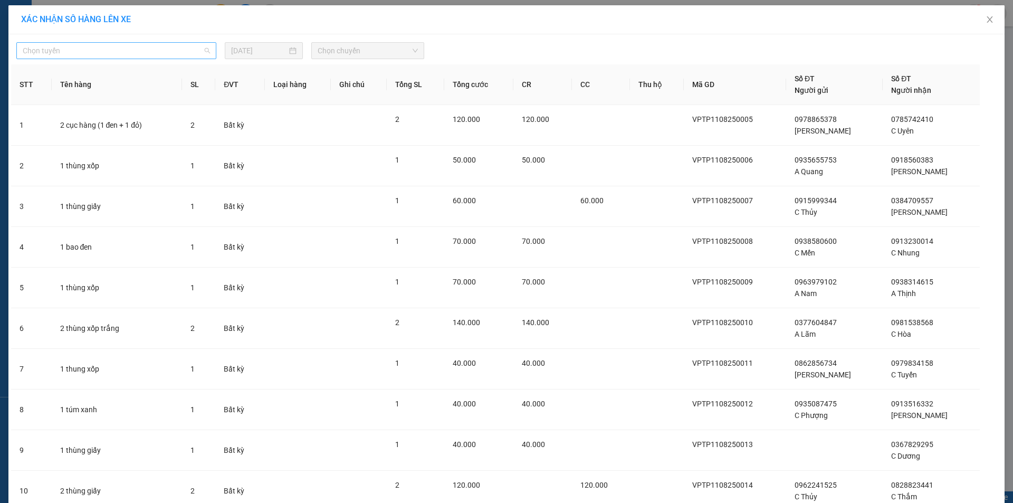
click at [151, 52] on span "Chọn tuyến" at bounding box center [116, 51] width 187 height 16
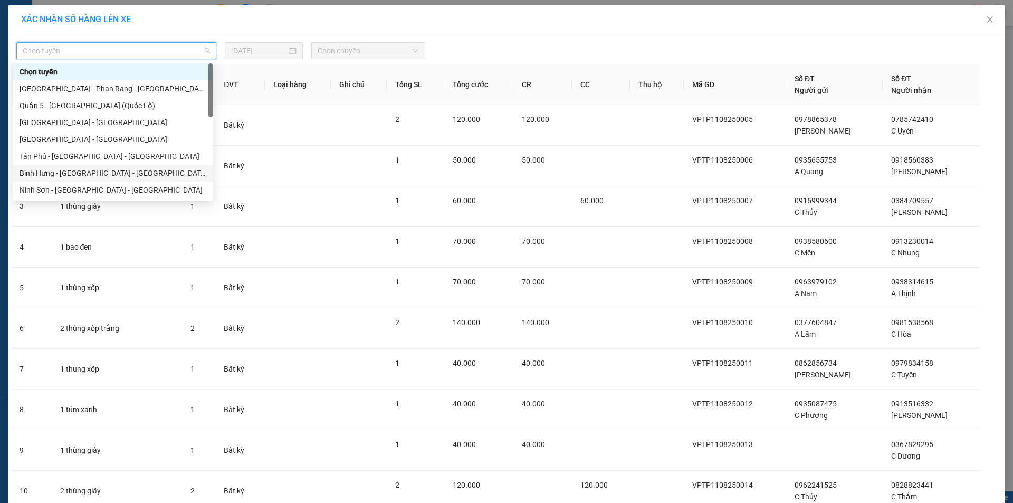
scroll to position [264, 0]
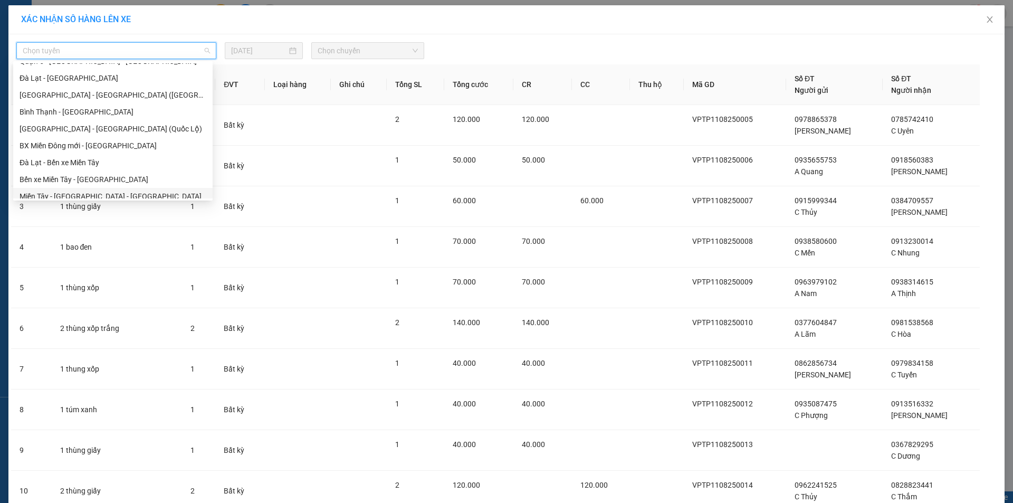
click at [113, 193] on div "Miền Tây - [GEOGRAPHIC_DATA] - [GEOGRAPHIC_DATA]" at bounding box center [113, 196] width 187 height 12
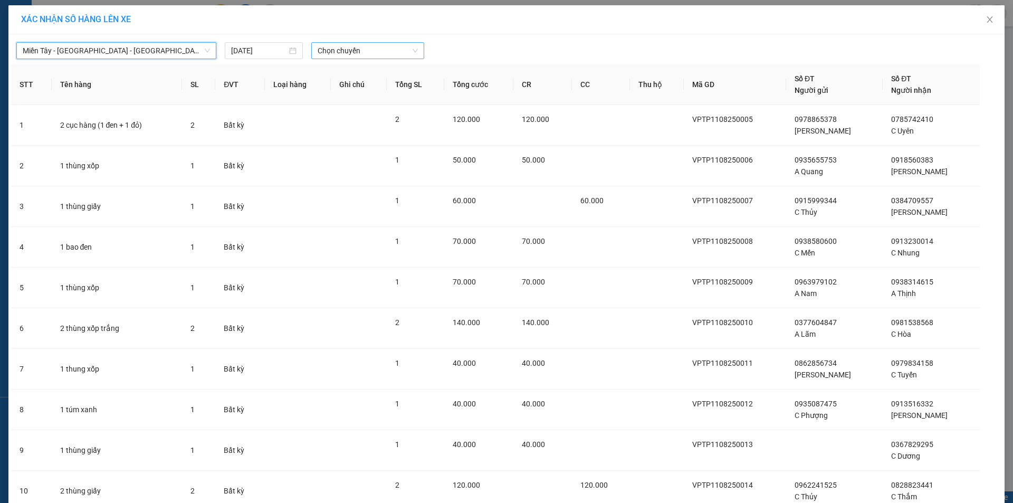
click at [341, 53] on span "Chọn chuyến" at bounding box center [368, 51] width 100 height 16
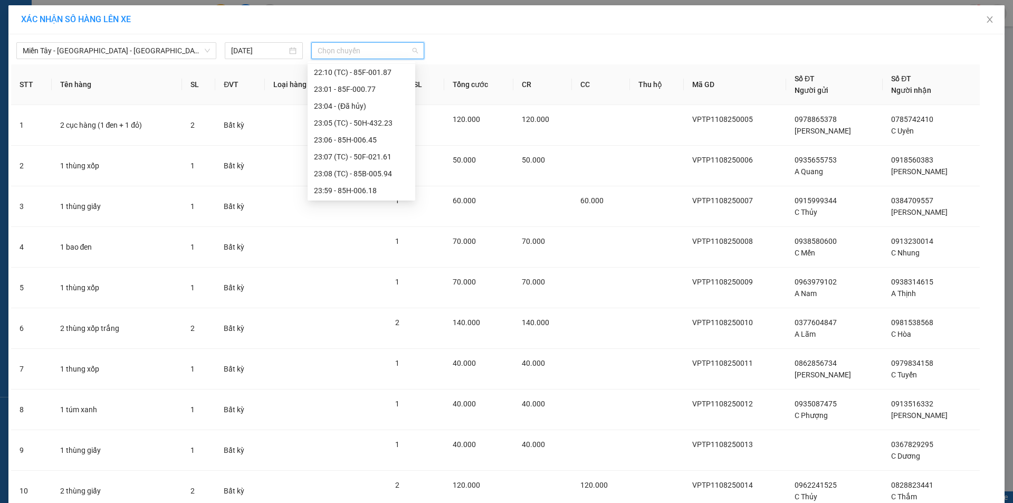
scroll to position [118, 0]
click at [370, 156] on div "23:07 (TC) - 50F-021.61" at bounding box center [361, 156] width 95 height 12
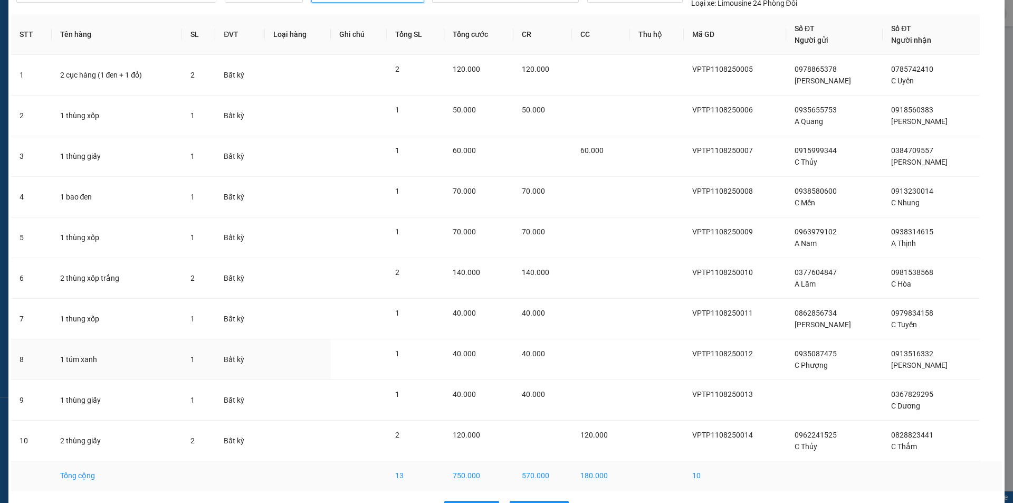
scroll to position [92, 0]
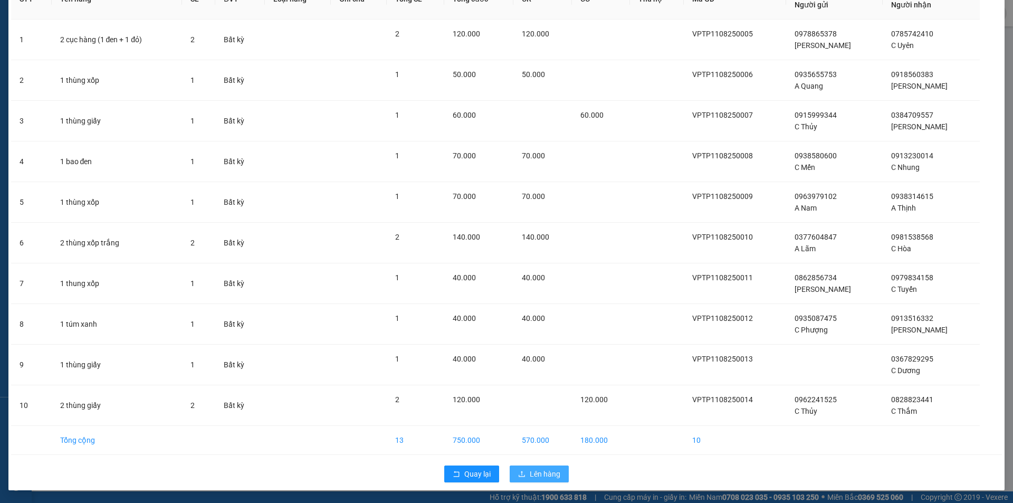
click at [555, 477] on span "Lên hàng" at bounding box center [545, 474] width 31 height 12
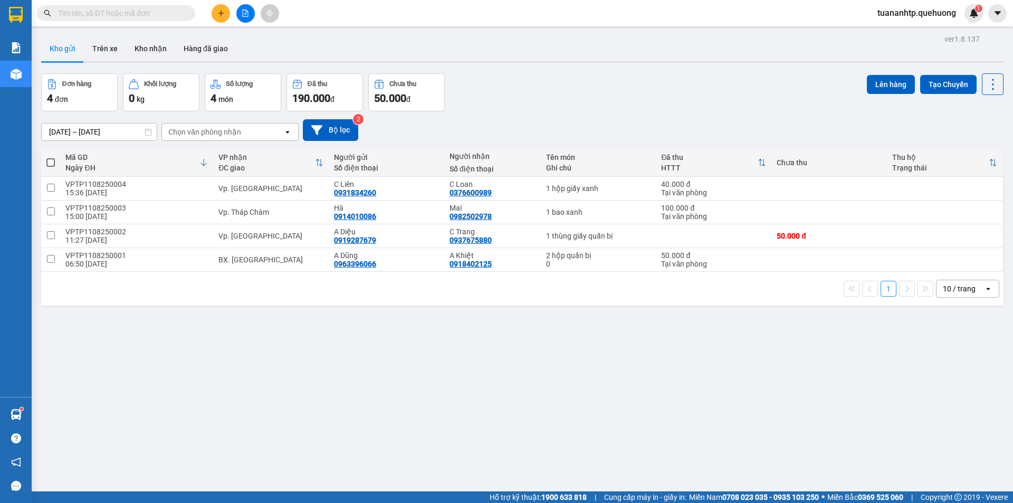
click at [50, 161] on span at bounding box center [50, 162] width 8 height 8
click at [51, 157] on input "checkbox" at bounding box center [51, 157] width 0 height 0
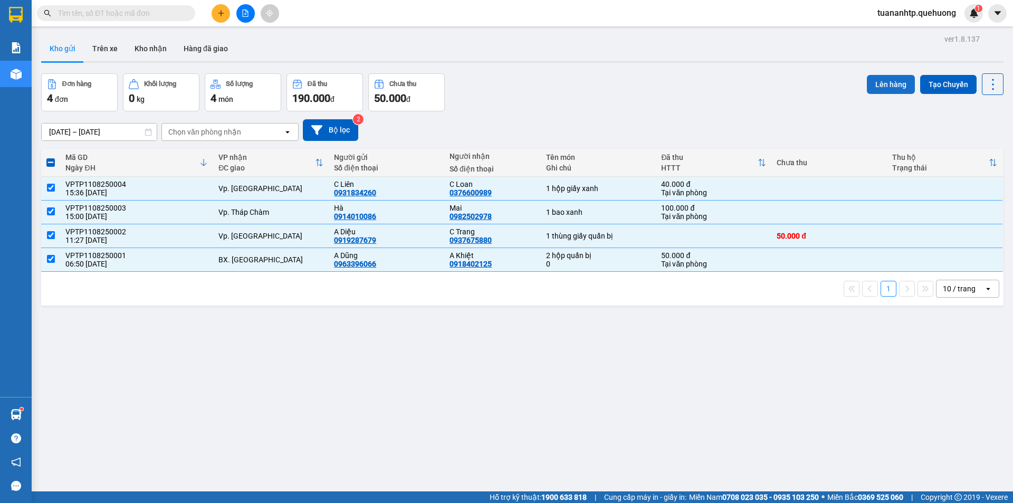
click at [882, 81] on button "Lên hàng" at bounding box center [891, 84] width 48 height 19
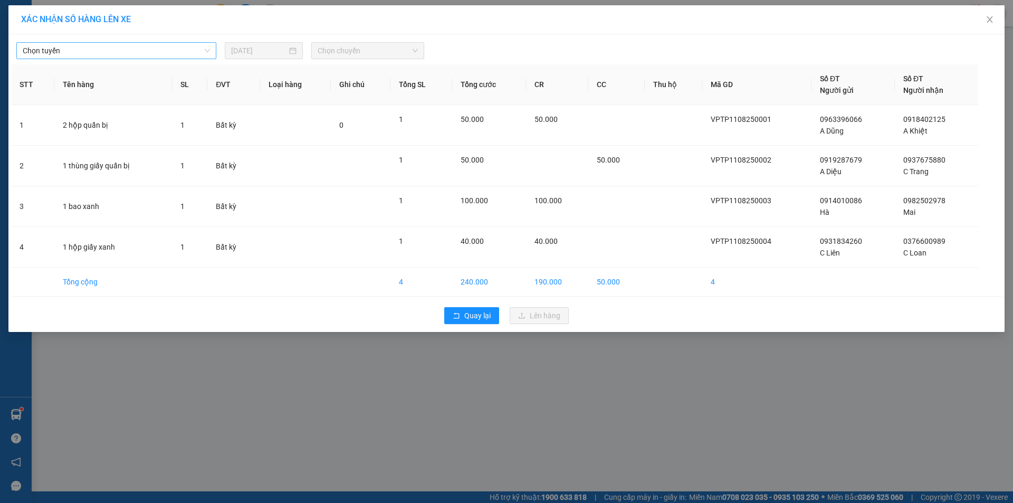
click at [150, 49] on span "Chọn tuyến" at bounding box center [116, 51] width 187 height 16
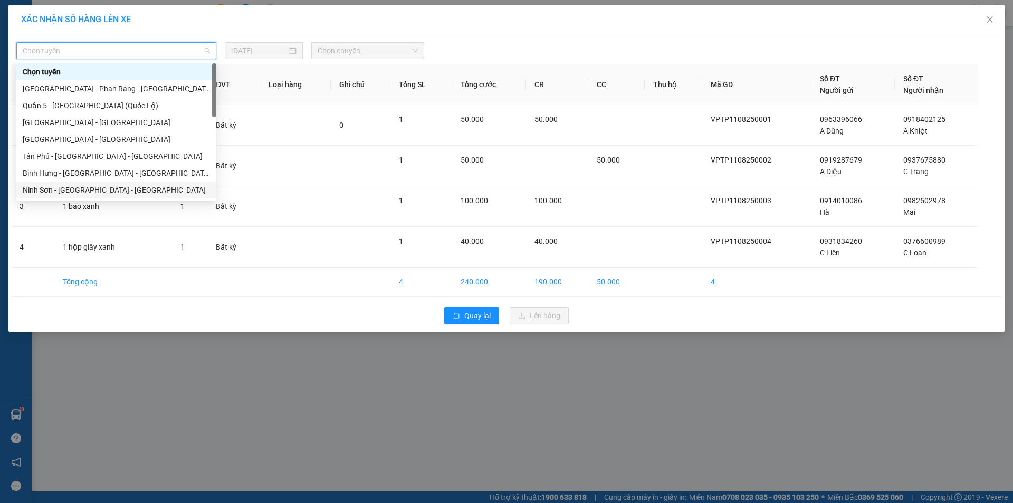
scroll to position [287, 0]
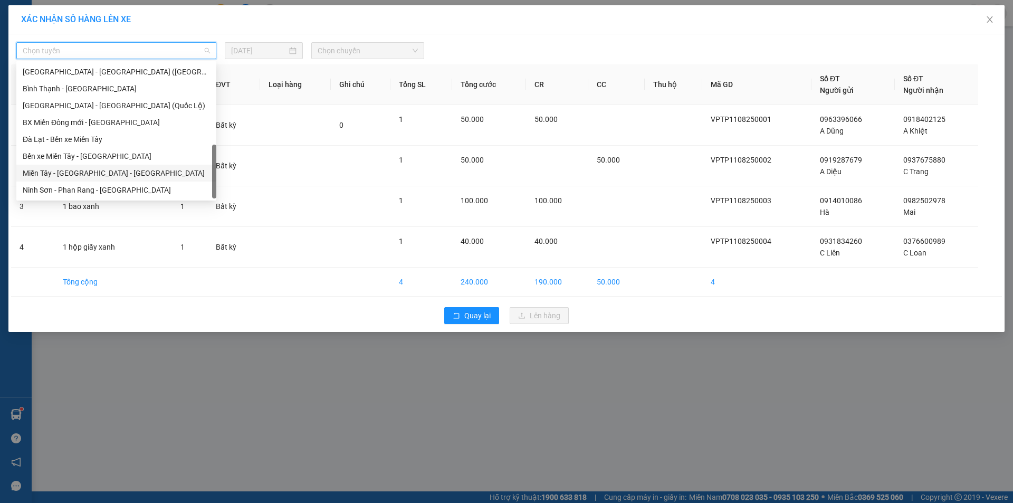
click at [89, 170] on div "Miền Tây - [GEOGRAPHIC_DATA] - [GEOGRAPHIC_DATA]" at bounding box center [116, 173] width 187 height 12
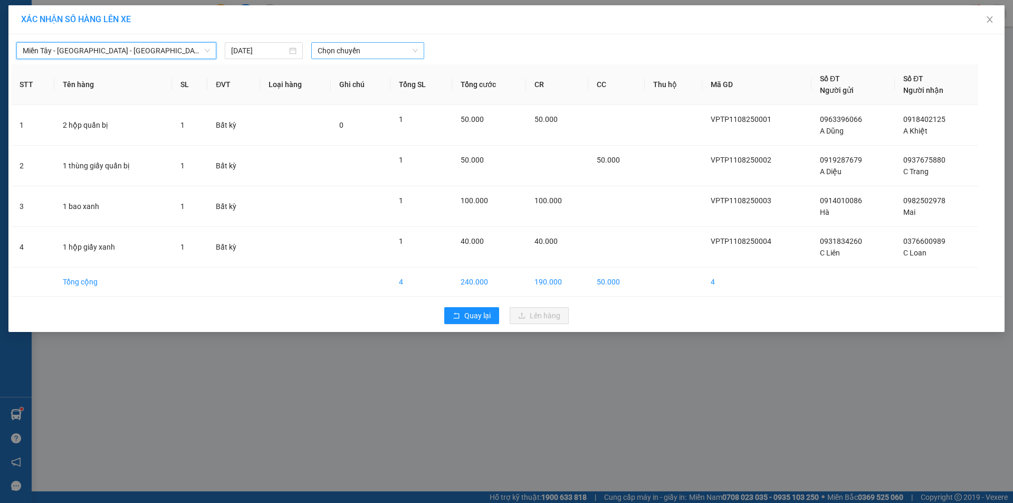
click at [343, 53] on span "Chọn chuyến" at bounding box center [368, 51] width 100 height 16
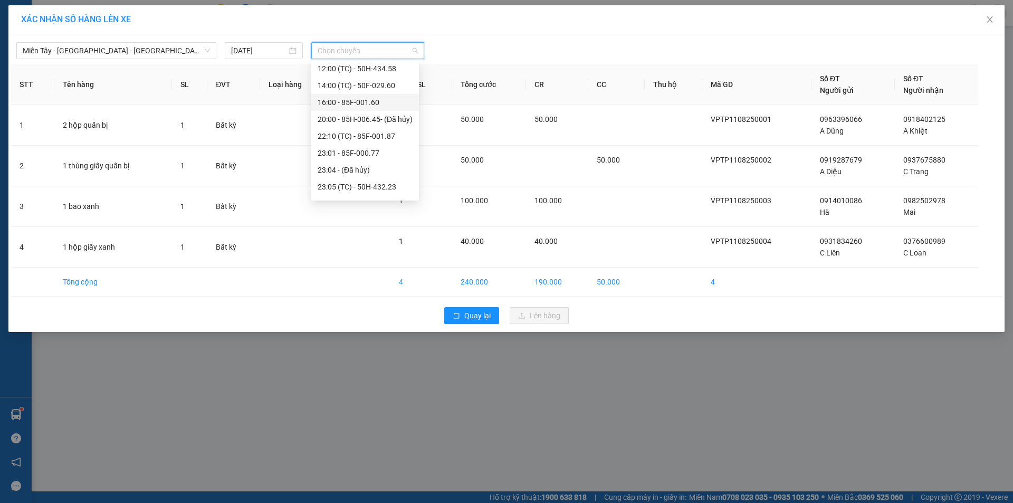
scroll to position [118, 0]
click at [376, 150] on div "23:07 (TC) - 50F-021.61" at bounding box center [365, 156] width 108 height 17
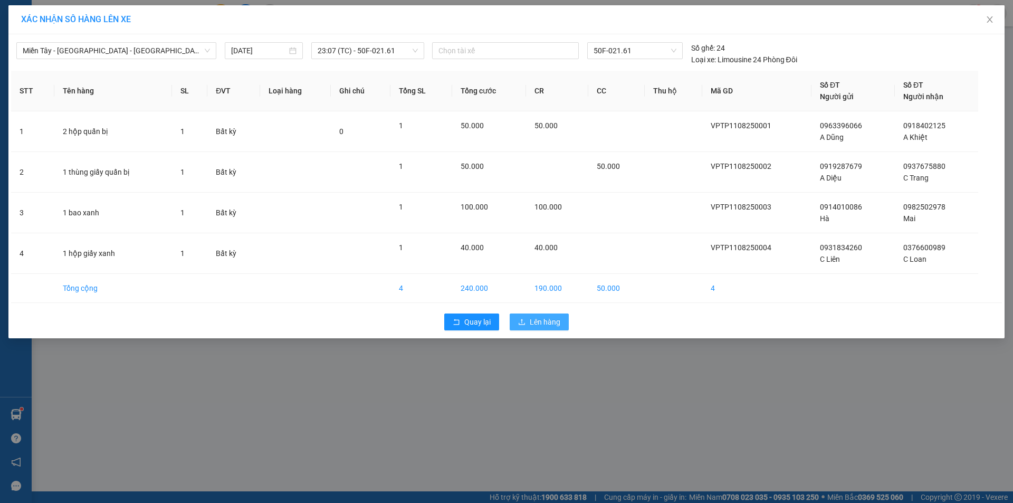
click at [559, 321] on span "Lên hàng" at bounding box center [545, 322] width 31 height 12
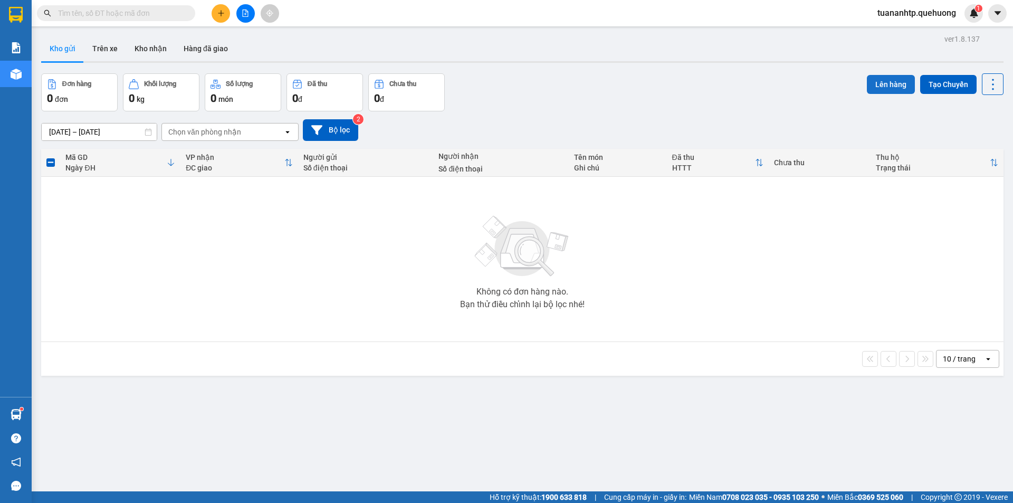
click at [878, 83] on button "Lên hàng" at bounding box center [891, 84] width 48 height 19
click at [155, 54] on button "Kho nhận" at bounding box center [150, 48] width 49 height 25
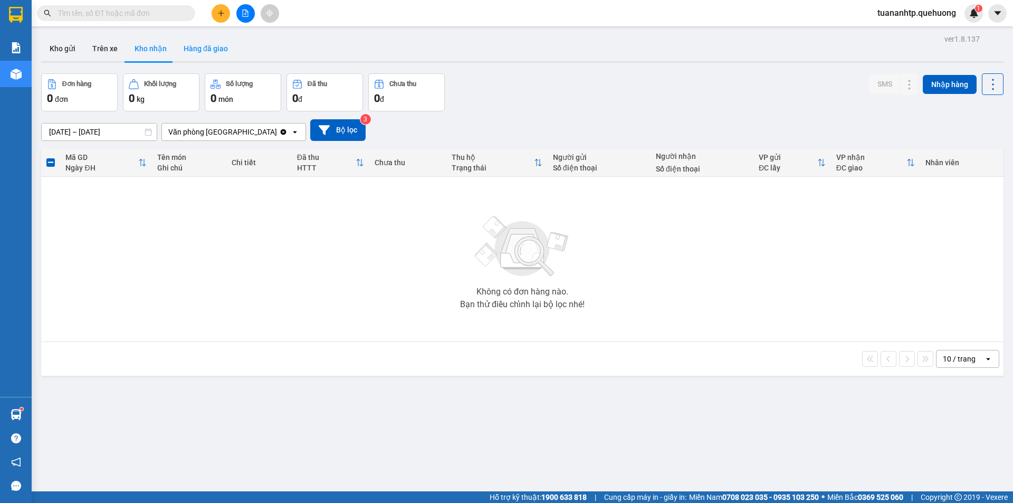
click at [220, 49] on button "Hàng đã giao" at bounding box center [205, 48] width 61 height 25
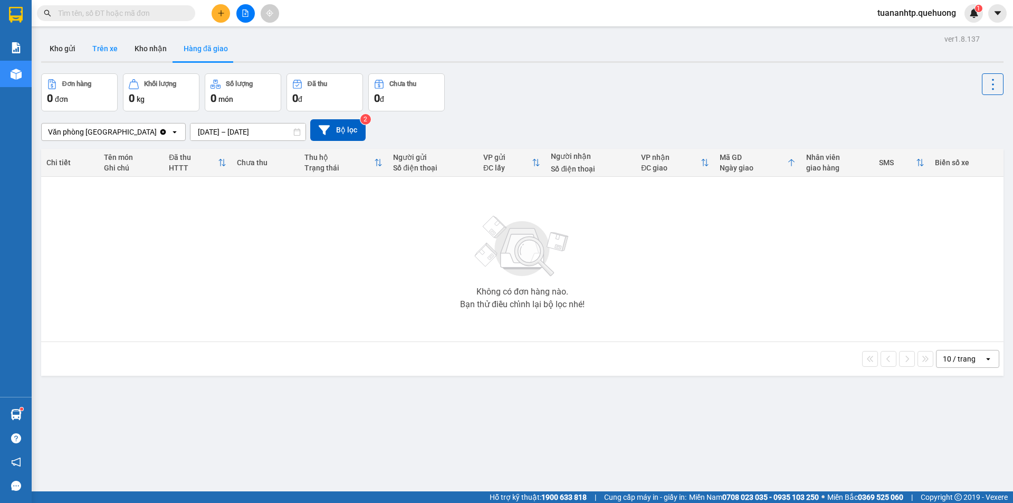
click at [101, 50] on button "Trên xe" at bounding box center [105, 48] width 42 height 25
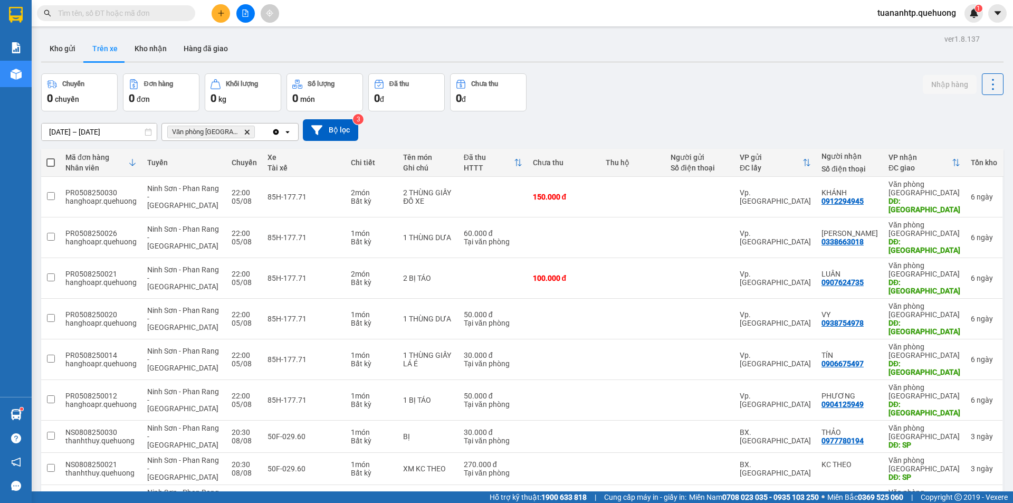
click at [186, 128] on span "Văn phòng [GEOGRAPHIC_DATA]" at bounding box center [206, 132] width 68 height 8
click at [58, 53] on button "Kho gửi" at bounding box center [62, 48] width 43 height 25
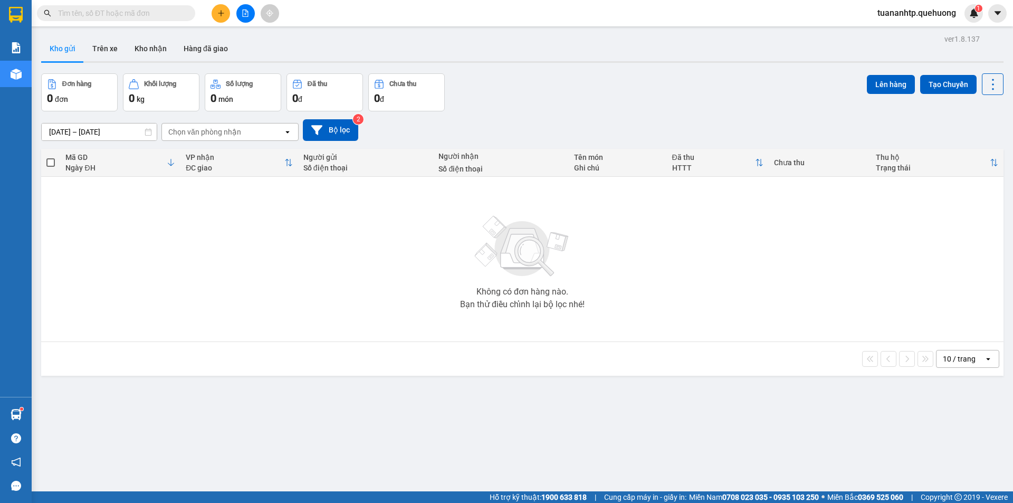
click at [180, 135] on div "Chọn văn phòng nhận" at bounding box center [204, 132] width 73 height 11
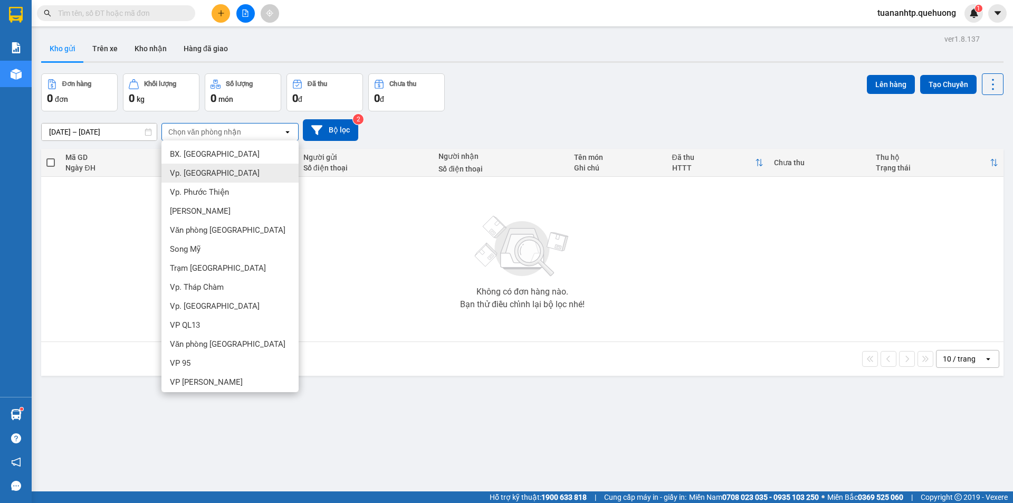
click at [237, 172] on div "Vp. [GEOGRAPHIC_DATA]" at bounding box center [229, 173] width 137 height 19
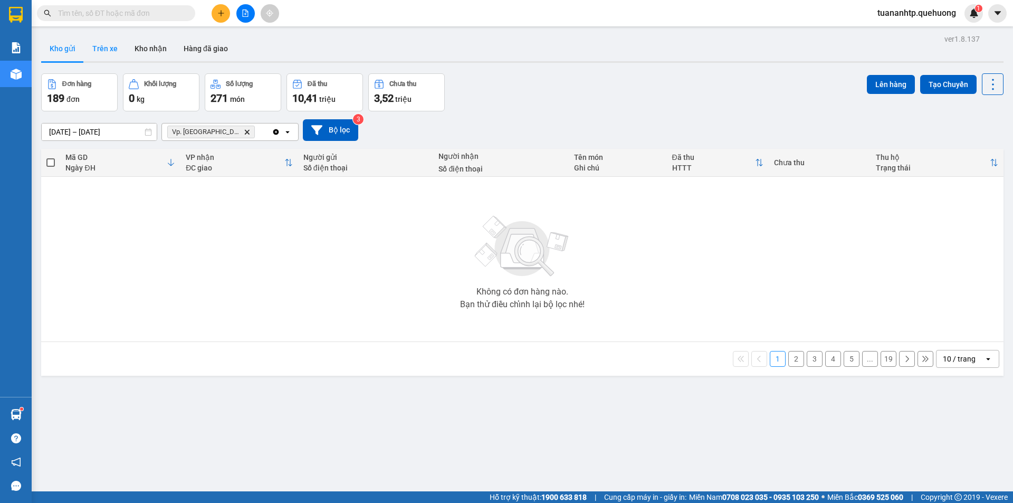
click at [116, 51] on button "Trên xe" at bounding box center [105, 48] width 42 height 25
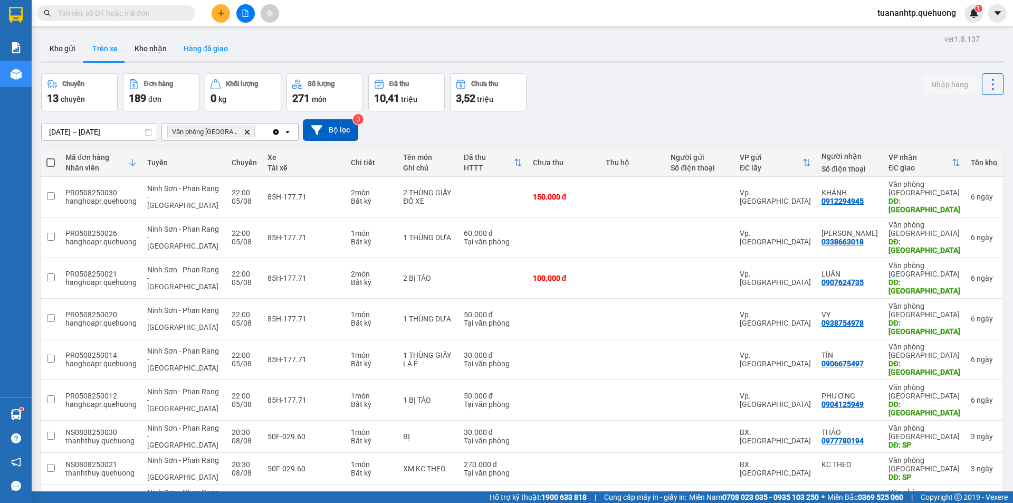
click at [188, 54] on button "Hàng đã giao" at bounding box center [205, 48] width 61 height 25
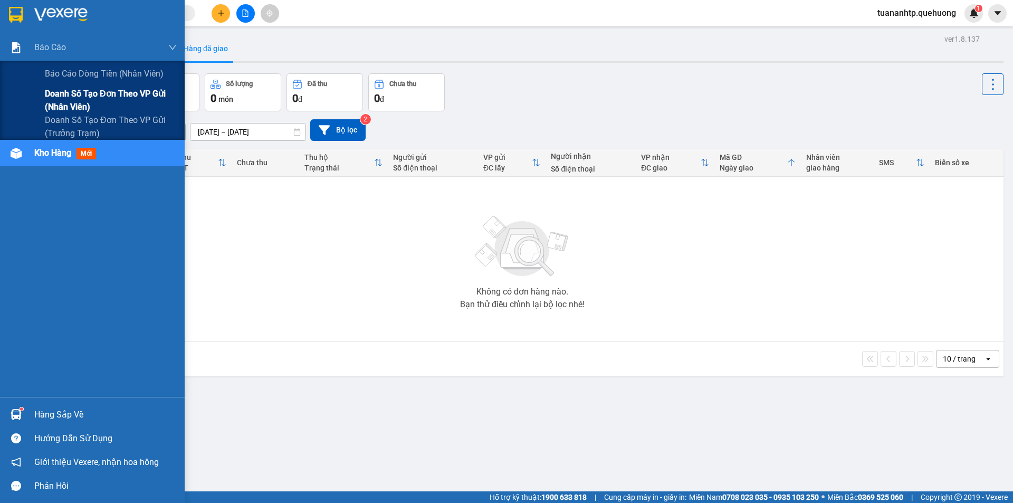
click at [82, 92] on span "Doanh số tạo đơn theo VP gửi (nhân viên)" at bounding box center [111, 100] width 132 height 26
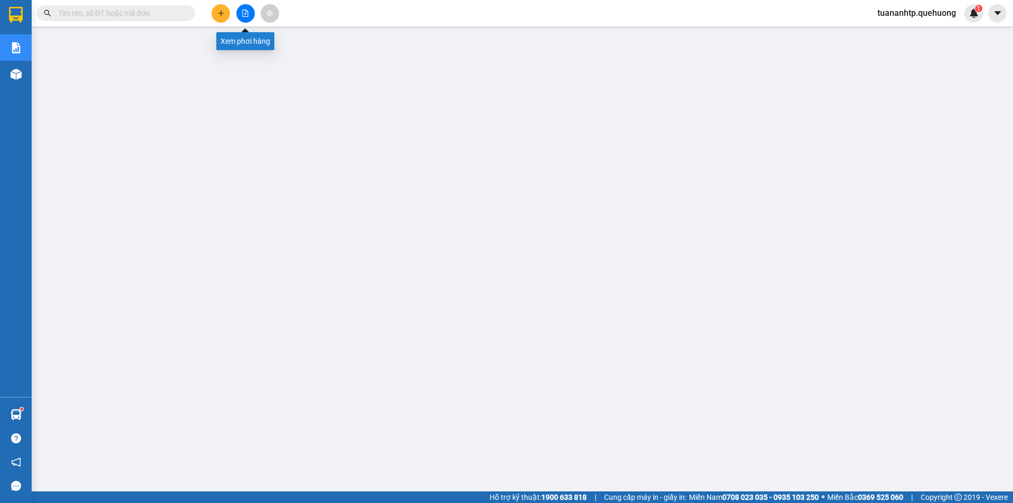
click at [246, 14] on icon "file-add" at bounding box center [246, 12] width 6 height 7
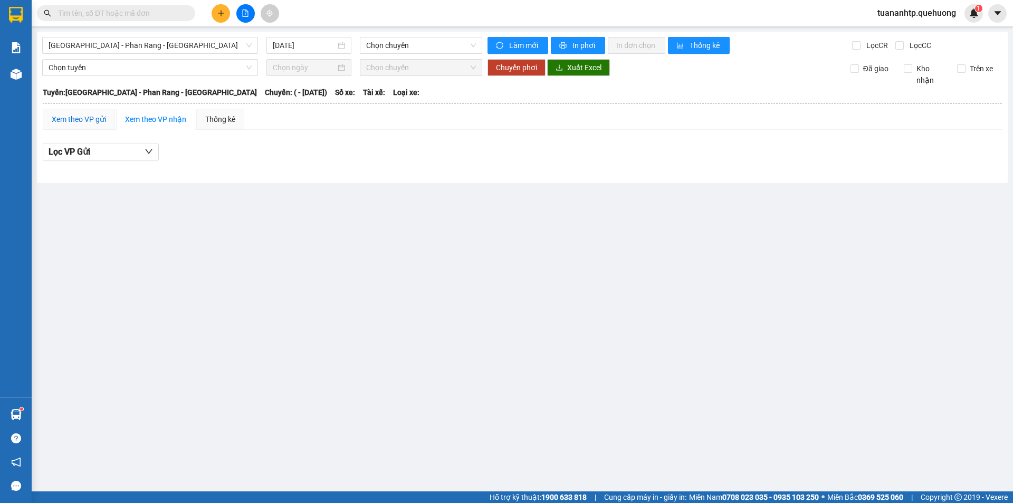
click at [103, 119] on div "Xem theo VP gửi" at bounding box center [79, 119] width 54 height 12
click at [102, 155] on button "Lọc VP nhận" at bounding box center [101, 151] width 116 height 17
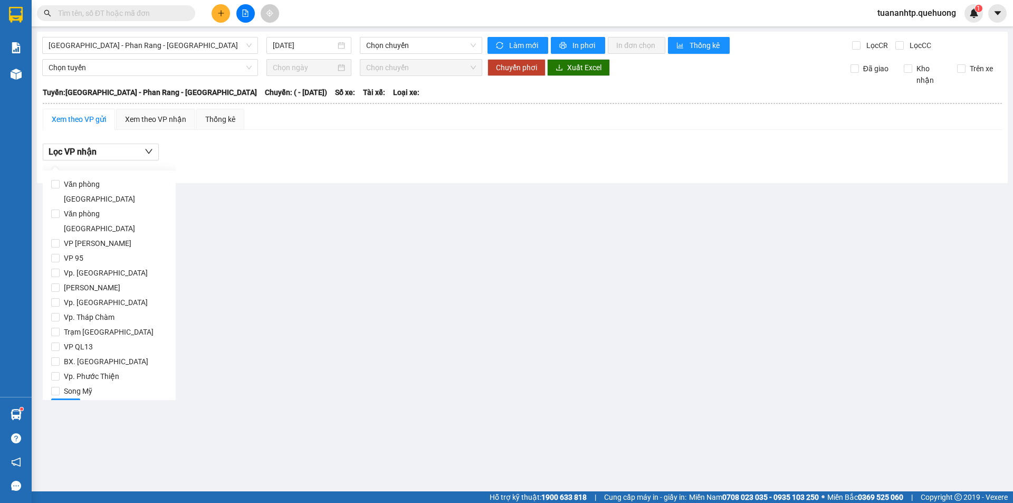
click at [209, 153] on div "Lọc VP nhận" at bounding box center [522, 151] width 959 height 17
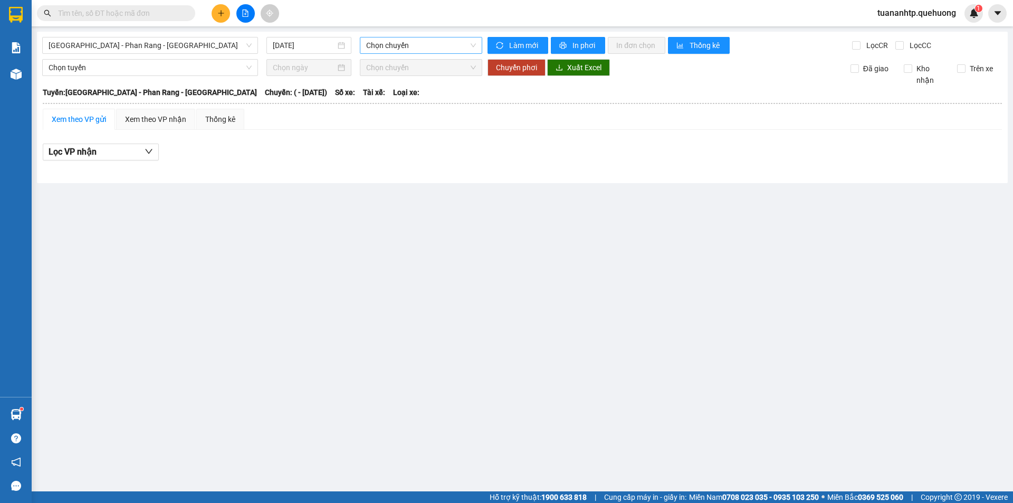
click at [388, 49] on span "Chọn chuyến" at bounding box center [421, 45] width 110 height 16
click at [197, 47] on span "[GEOGRAPHIC_DATA] - Phan Rang - [GEOGRAPHIC_DATA]" at bounding box center [150, 45] width 203 height 16
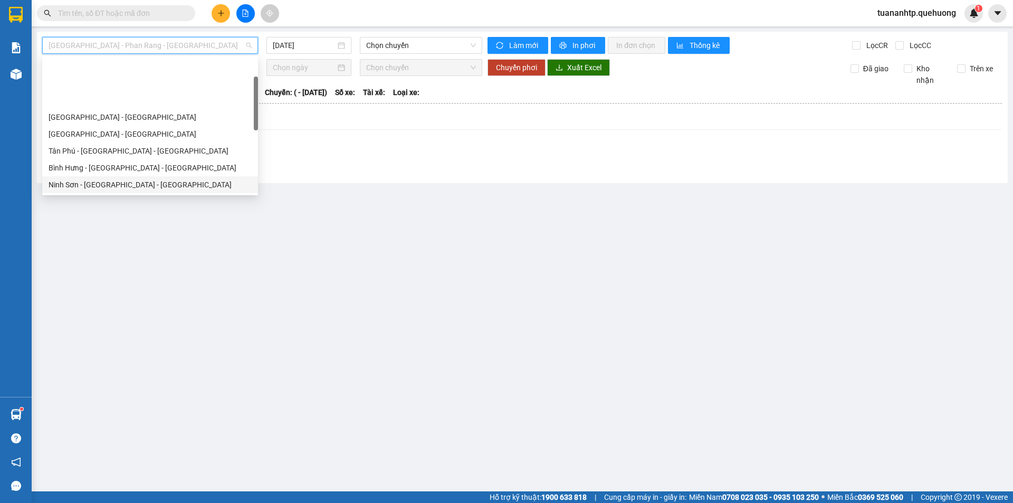
scroll to position [264, 0]
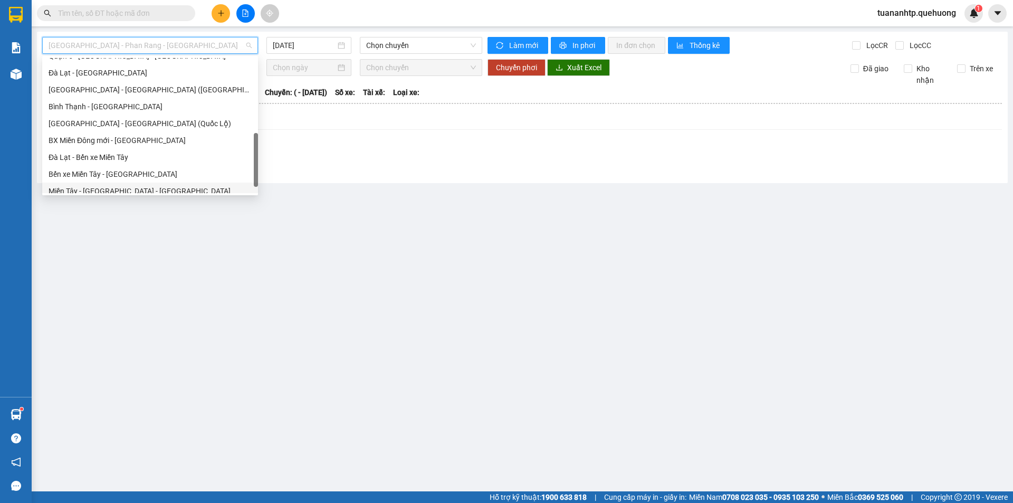
click at [108, 190] on div "Miền Tây - [GEOGRAPHIC_DATA] - [GEOGRAPHIC_DATA]" at bounding box center [150, 191] width 203 height 12
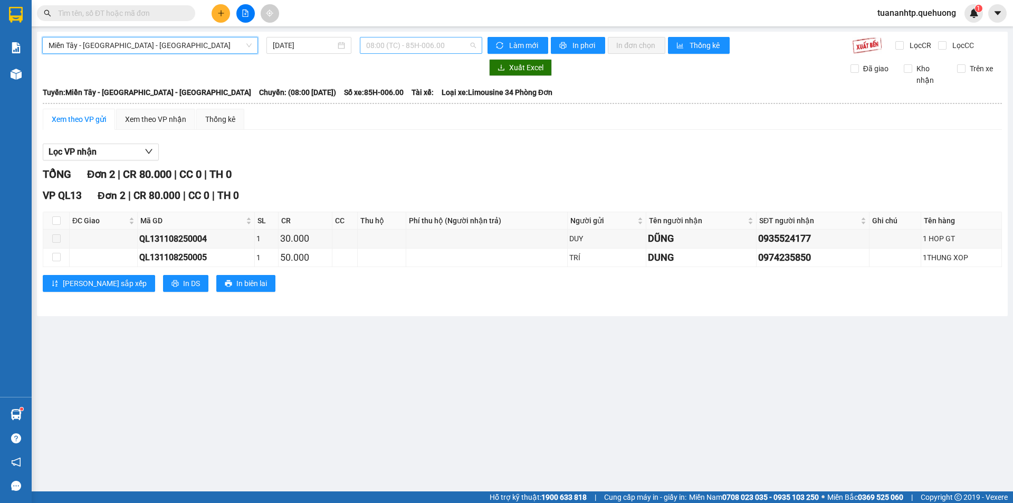
click at [441, 45] on span "08:00 (TC) - 85H-006.00" at bounding box center [421, 45] width 110 height 16
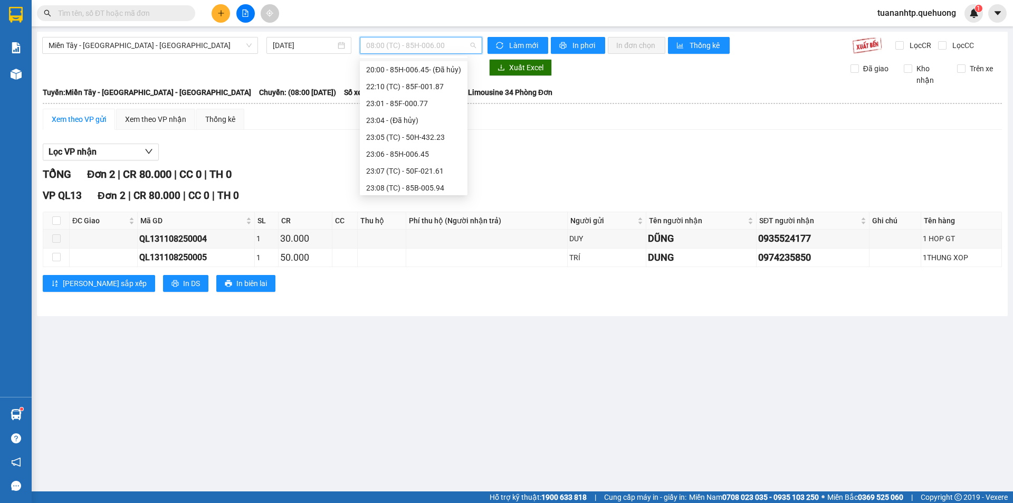
scroll to position [118, 0]
click at [415, 151] on div "23:07 (TC) - 50F-021.61" at bounding box center [413, 151] width 95 height 12
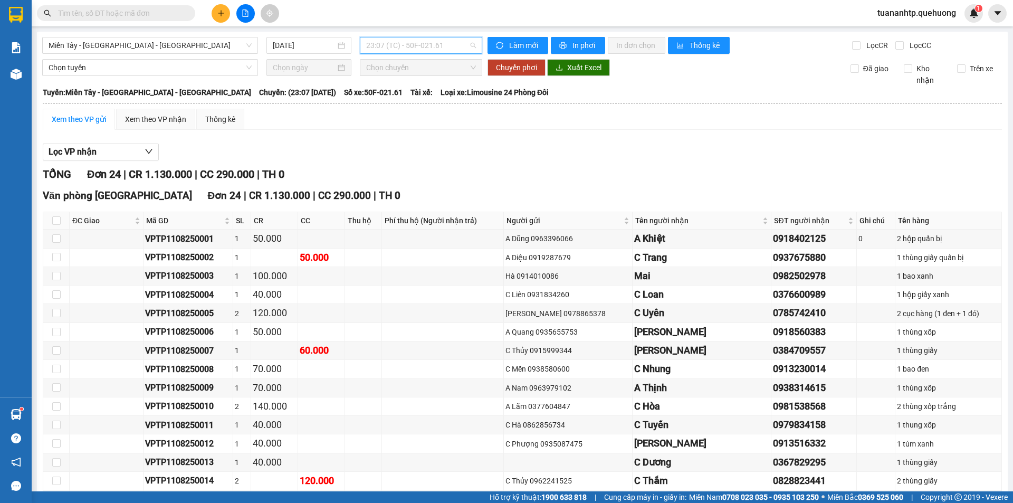
click at [451, 48] on span "23:07 (TC) - 50F-021.61" at bounding box center [421, 45] width 110 height 16
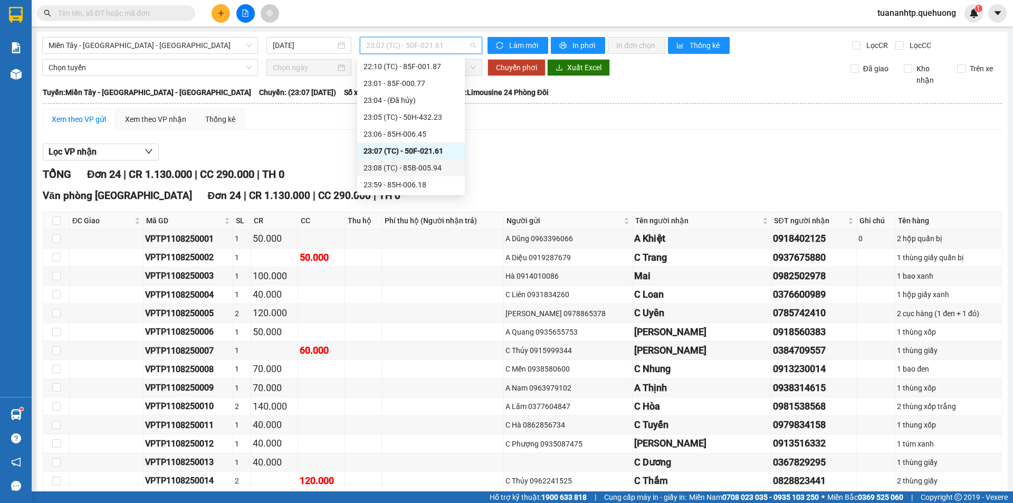
click at [426, 171] on div "23:08 (TC) - 85B-005.94" at bounding box center [410, 168] width 95 height 12
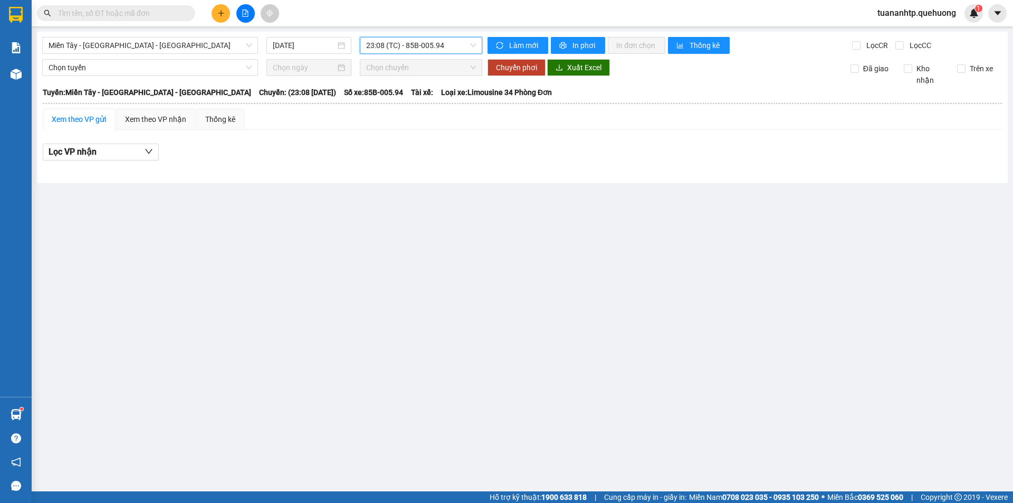
click at [441, 51] on span "23:08 (TC) - 85B-005.94" at bounding box center [421, 45] width 110 height 16
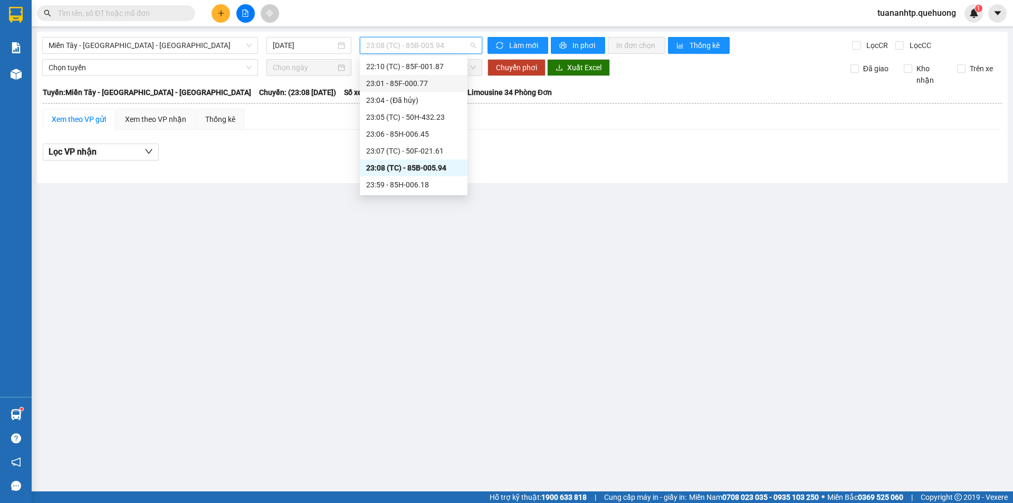
click at [430, 83] on div "23:01 - 85F-000.77" at bounding box center [413, 84] width 95 height 12
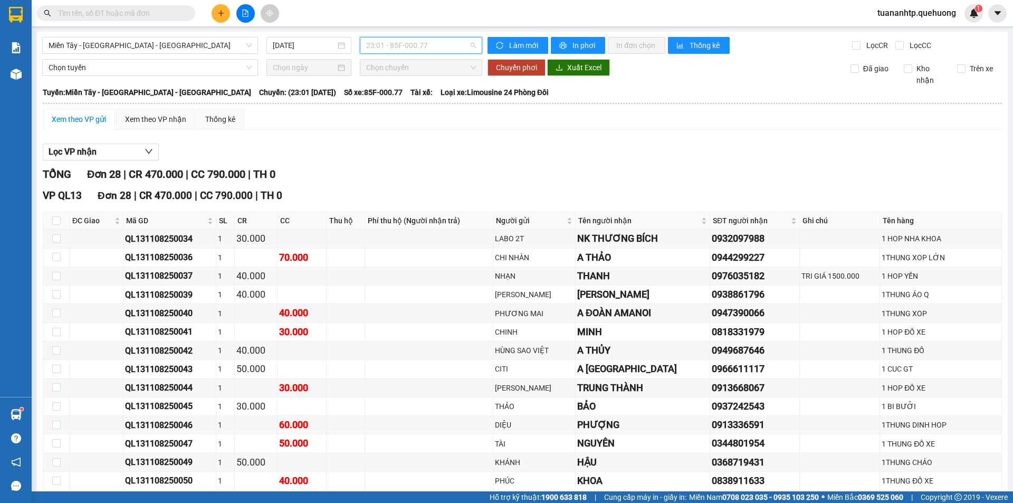
click at [419, 46] on span "23:01 - 85F-000.77" at bounding box center [421, 45] width 110 height 16
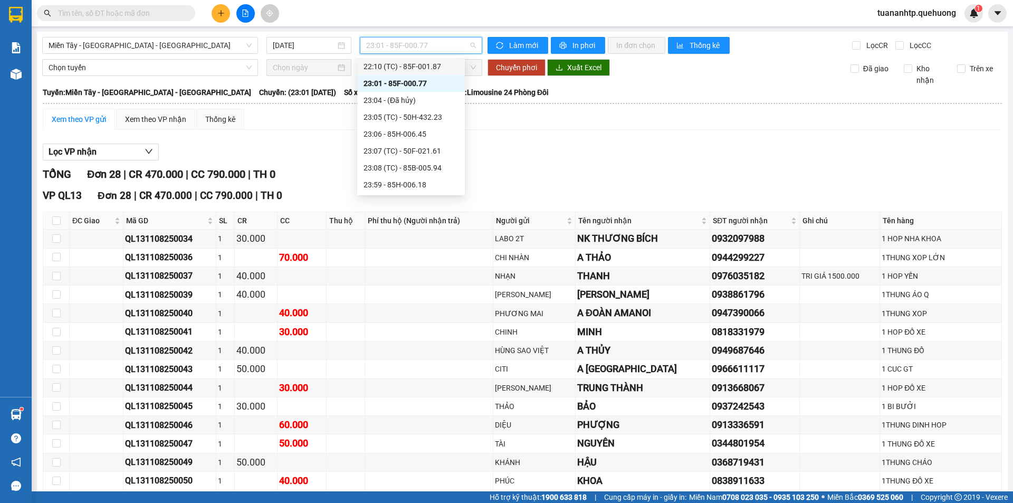
click at [420, 64] on div "22:10 (TC) - 85F-001.87" at bounding box center [410, 67] width 95 height 12
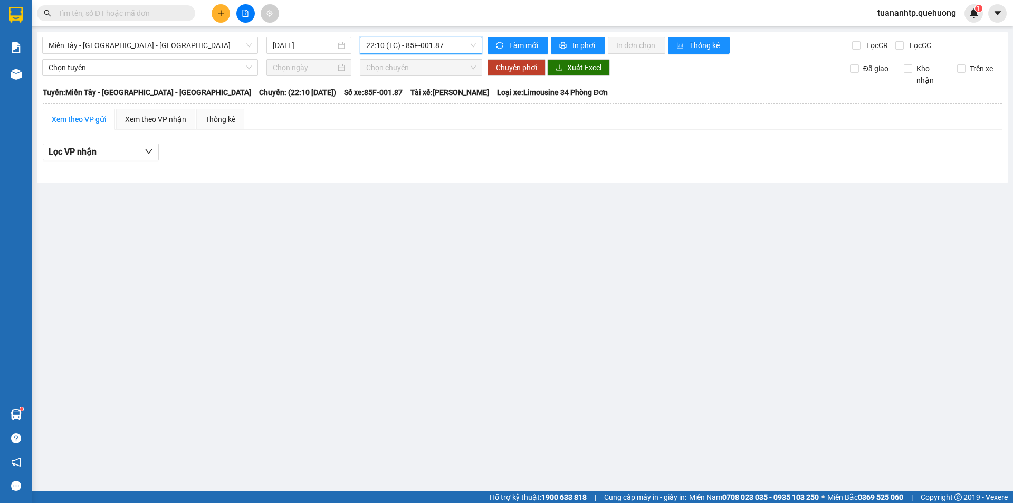
click at [422, 45] on span "22:10 (TC) - 85F-001.87" at bounding box center [421, 45] width 110 height 16
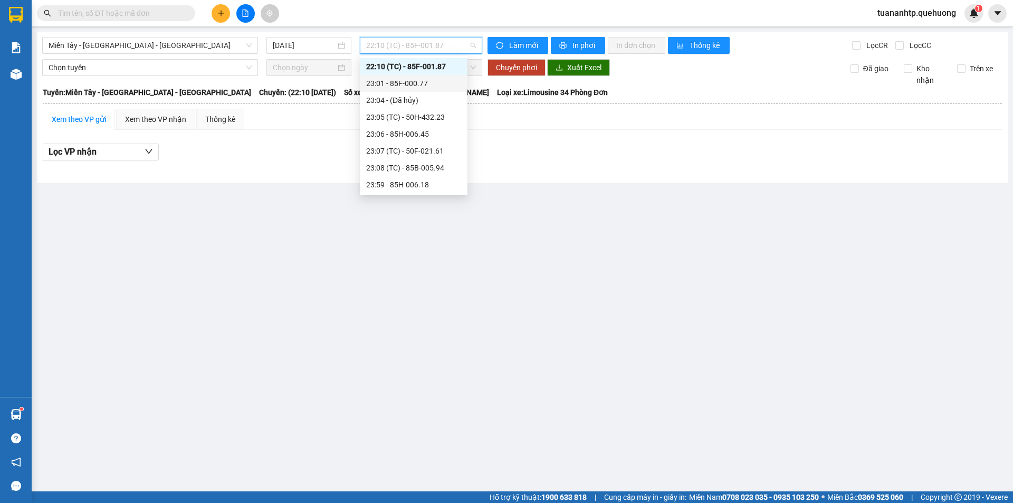
click at [423, 83] on div "23:01 - 85F-000.77" at bounding box center [413, 84] width 95 height 12
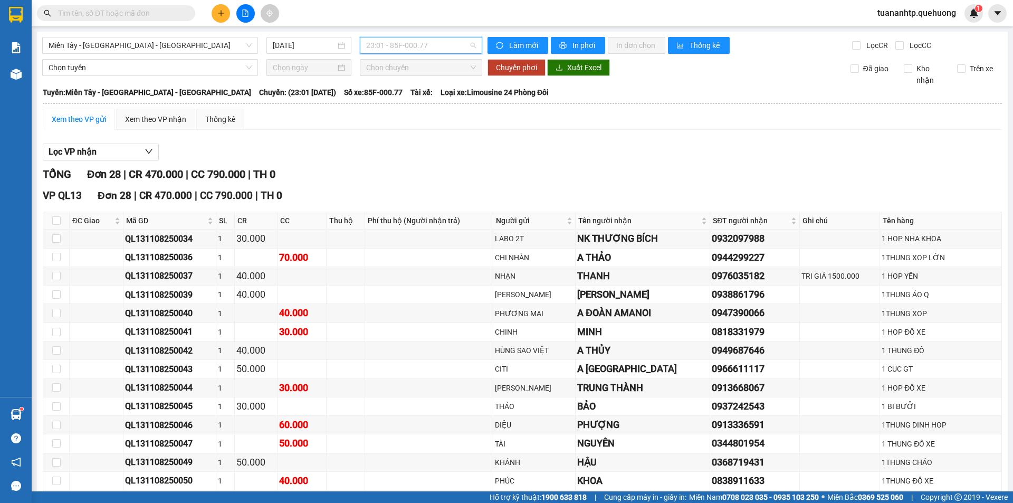
click at [431, 47] on span "23:01 - 85F-000.77" at bounding box center [421, 45] width 110 height 16
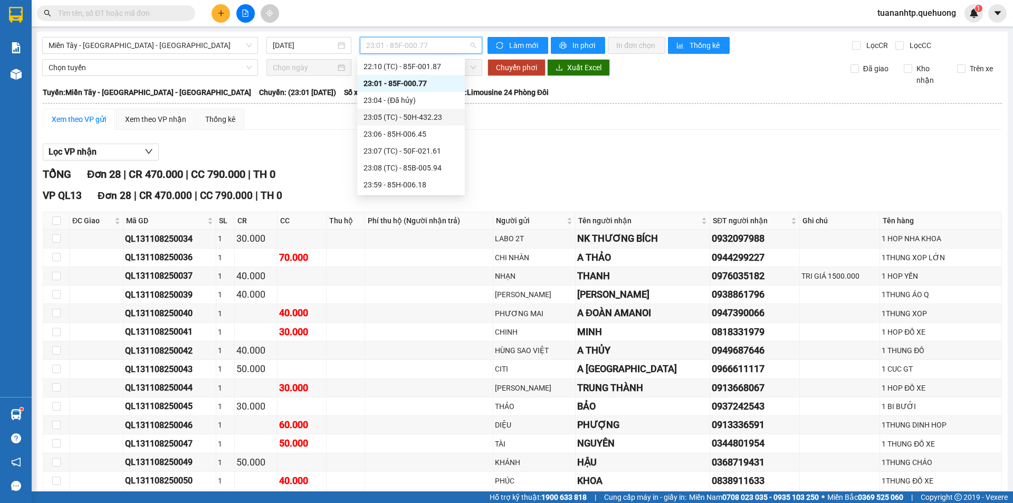
click at [424, 116] on div "23:05 (TC) - 50H-432.23" at bounding box center [410, 117] width 95 height 12
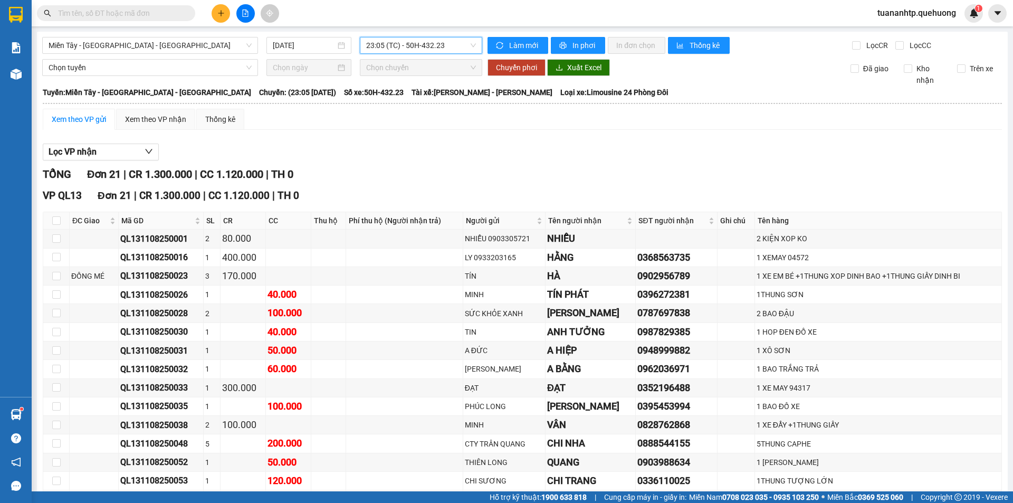
click at [442, 47] on span "23:05 (TC) - 50H-432.23" at bounding box center [421, 45] width 110 height 16
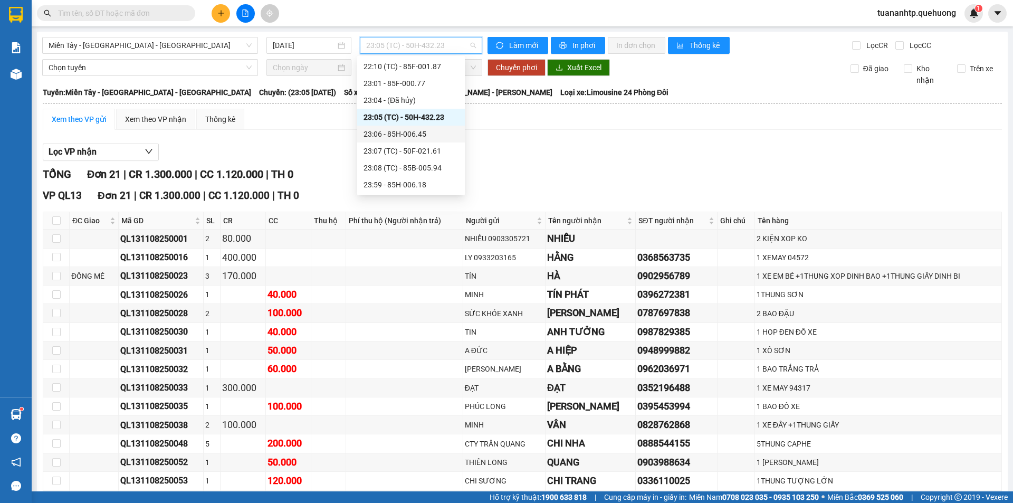
click at [421, 135] on div "23:06 - 85H-006.45" at bounding box center [410, 134] width 95 height 12
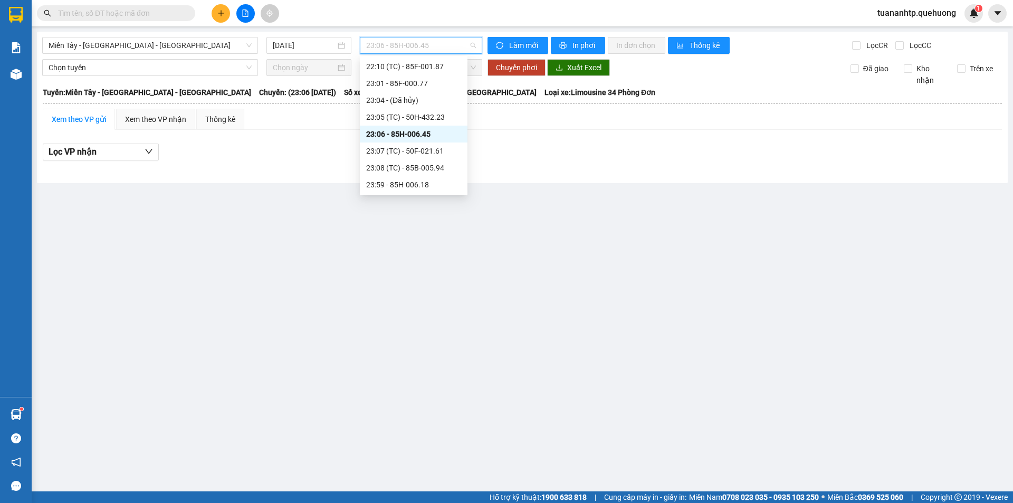
click at [429, 50] on span "23:06 - 85H-006.45" at bounding box center [421, 45] width 110 height 16
click at [411, 151] on div "23:07 (TC) - 50F-021.61" at bounding box center [413, 151] width 95 height 12
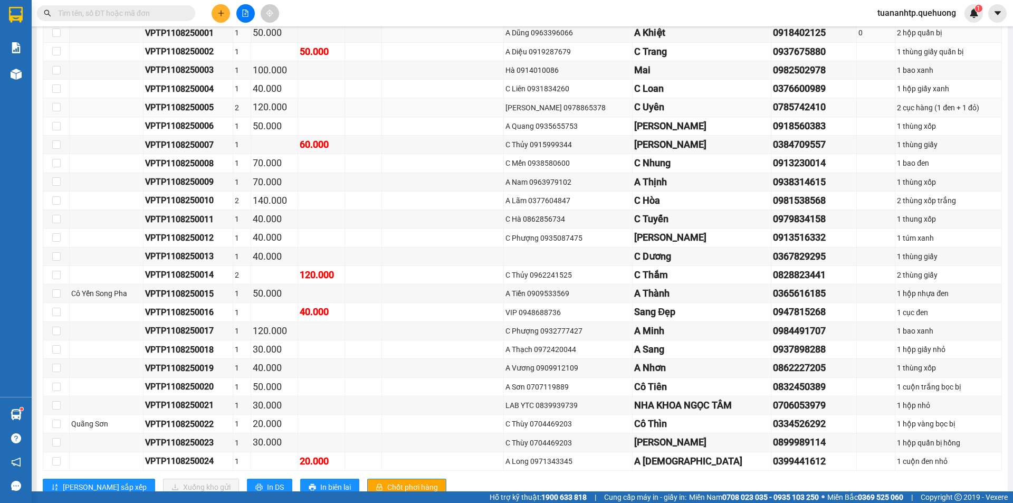
scroll to position [239, 0]
